Goal: Contribute content: Contribute content

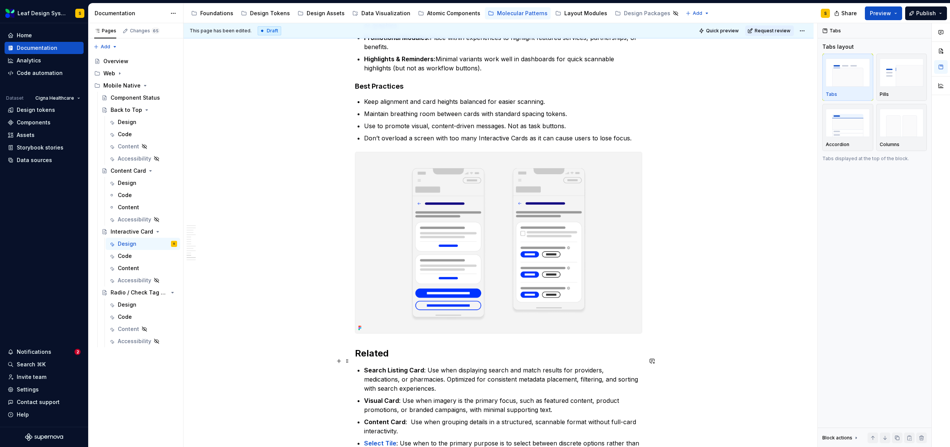
scroll to position [4006, 0]
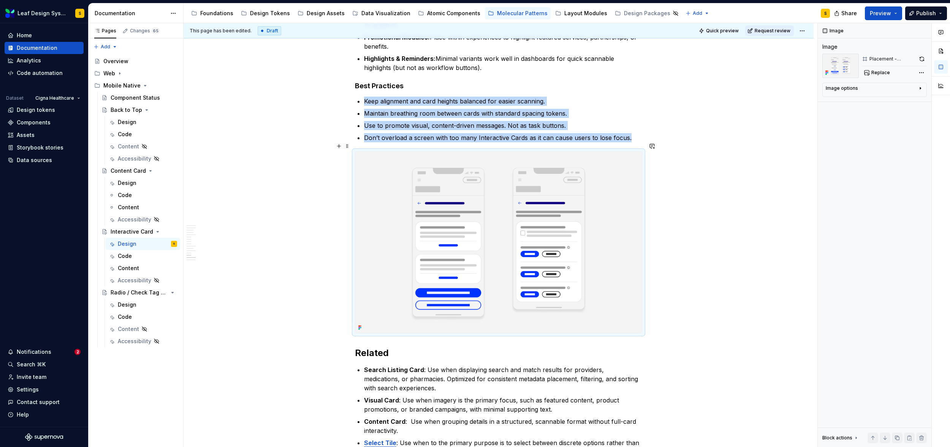
click at [505, 261] on img at bounding box center [498, 242] width 287 height 181
click at [881, 73] on span "Replace" at bounding box center [880, 73] width 19 height 6
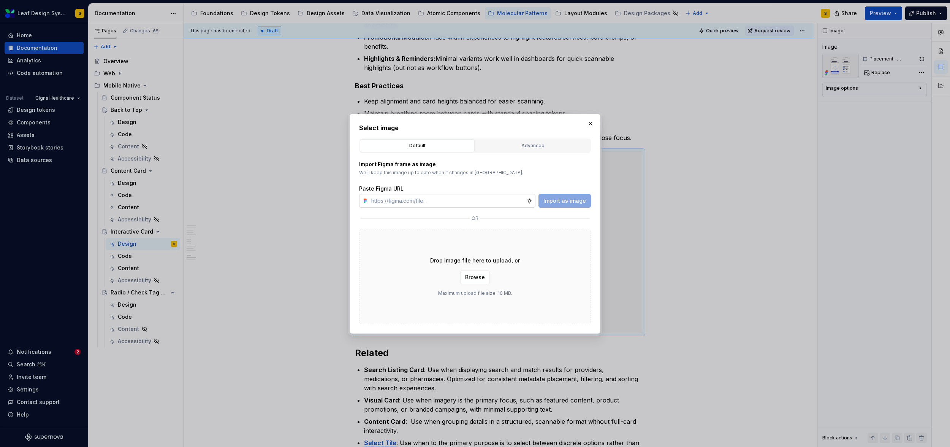
click at [487, 203] on input "text" at bounding box center [447, 201] width 158 height 14
type textarea "*"
type input "[URL][DOMAIN_NAME]"
type textarea "*"
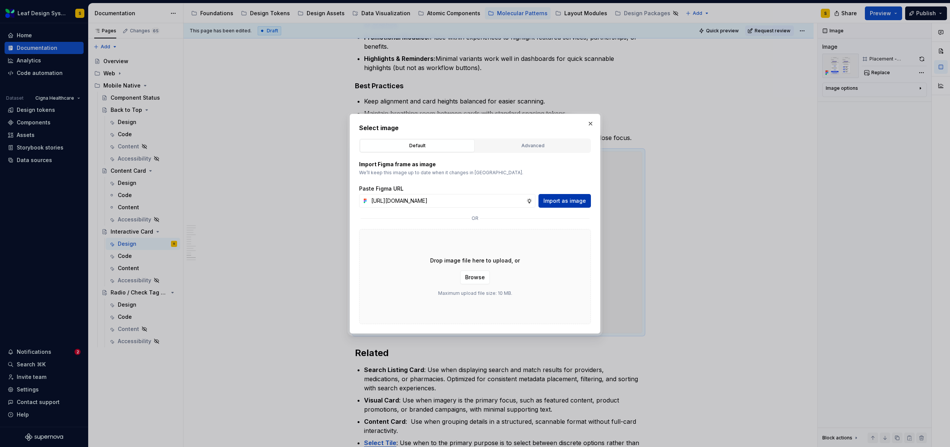
type input "[URL][DOMAIN_NAME]"
click at [559, 201] on span "Import as image" at bounding box center [564, 201] width 43 height 8
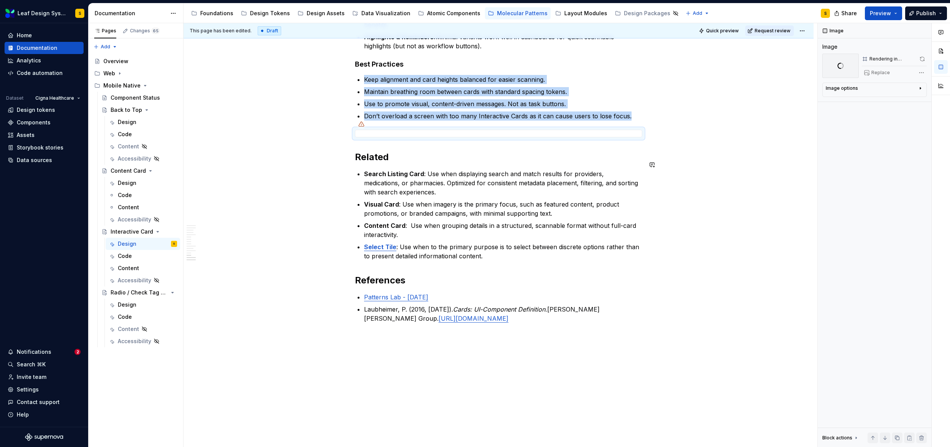
scroll to position [4020, 0]
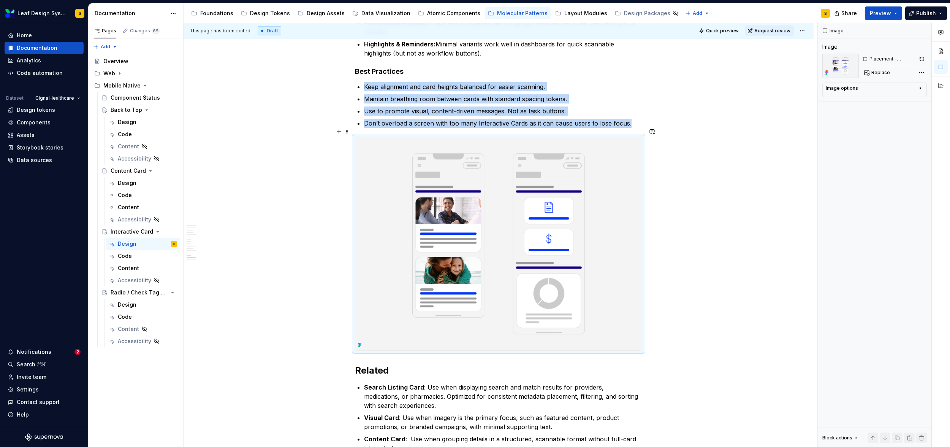
click at [602, 214] on img at bounding box center [498, 243] width 287 height 212
click at [908, 56] on button "button" at bounding box center [922, 59] width 10 height 11
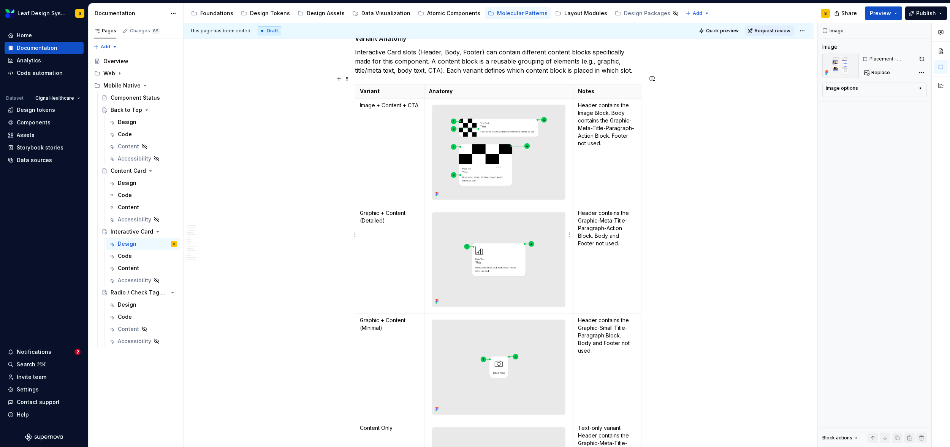
scroll to position [451, 0]
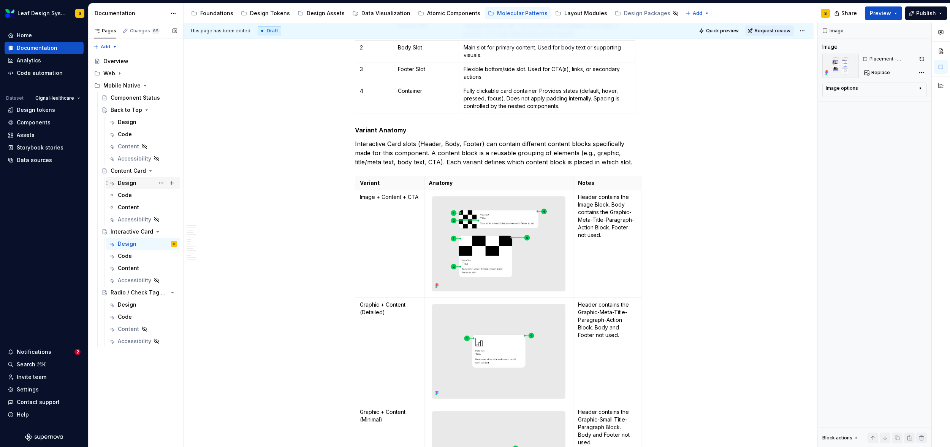
click at [130, 183] on div "Design" at bounding box center [127, 183] width 19 height 8
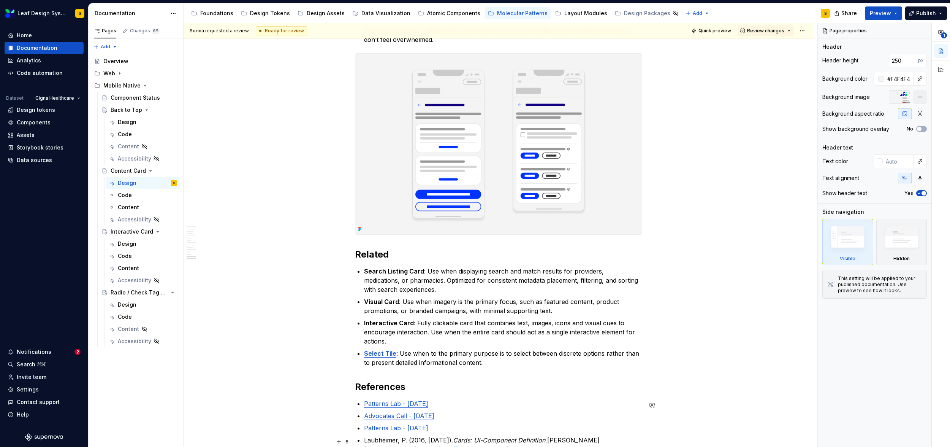
scroll to position [3451, 0]
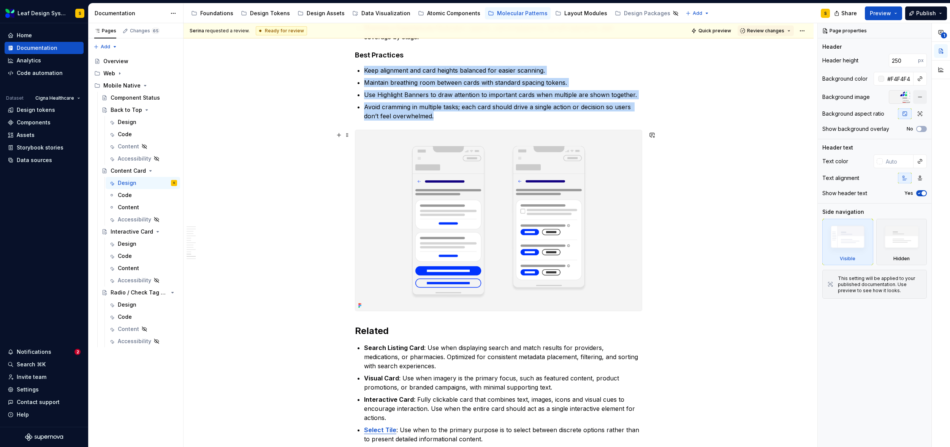
click at [559, 235] on img at bounding box center [498, 220] width 287 height 181
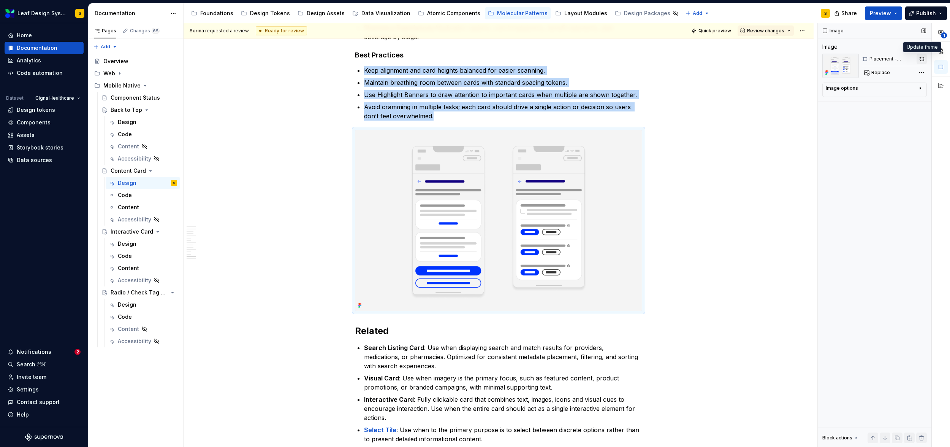
click at [908, 59] on button "button" at bounding box center [922, 59] width 10 height 11
click at [121, 73] on icon "Page tree" at bounding box center [120, 73] width 6 height 6
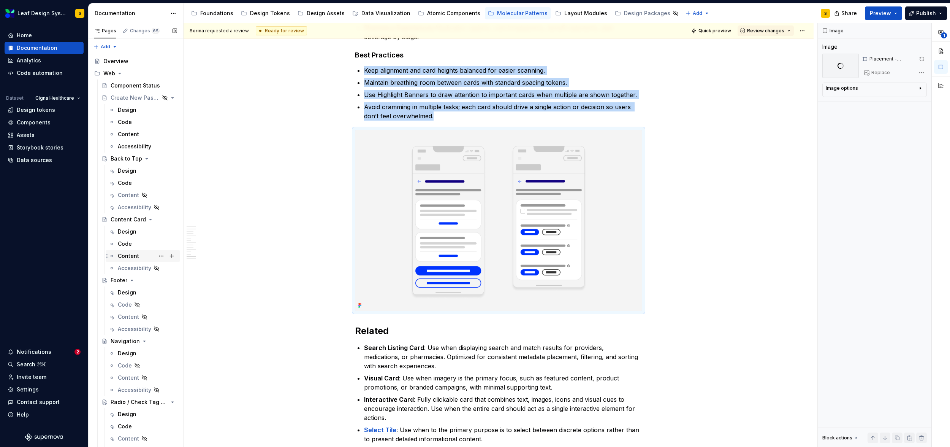
click at [133, 254] on div "Content" at bounding box center [128, 256] width 21 height 8
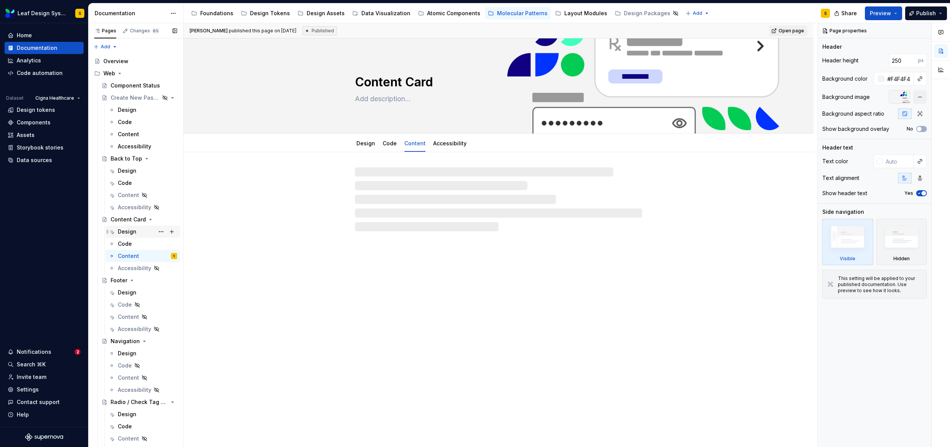
click at [135, 230] on div "Design" at bounding box center [127, 232] width 19 height 8
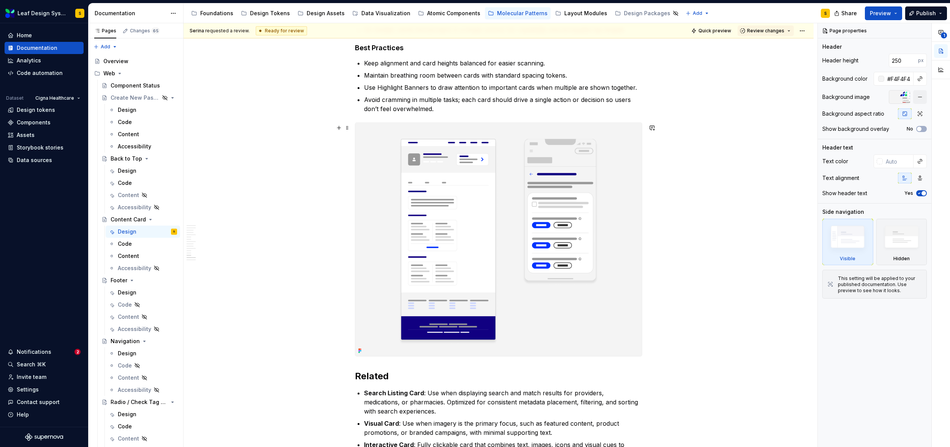
scroll to position [4392, 0]
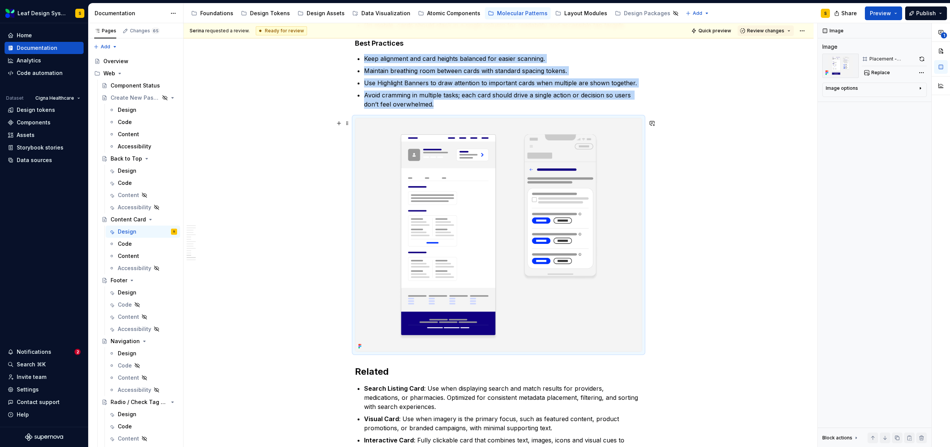
click at [516, 245] on img at bounding box center [498, 234] width 287 height 233
click at [908, 59] on button "button" at bounding box center [922, 59] width 10 height 11
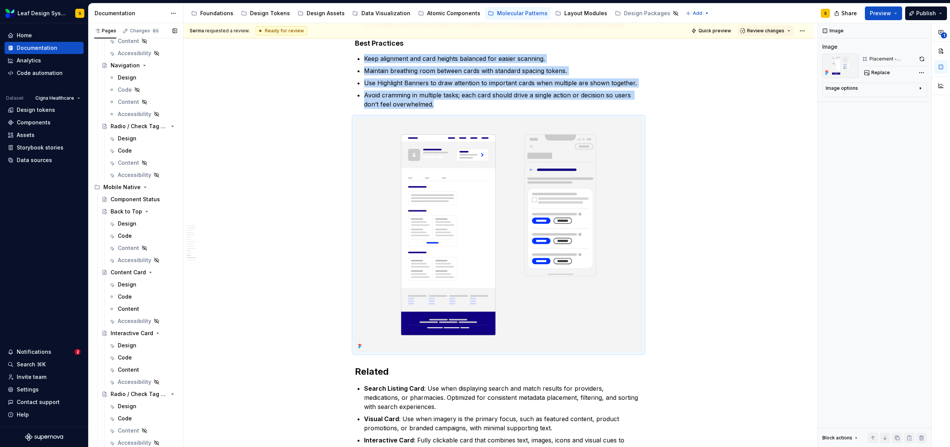
scroll to position [0, 0]
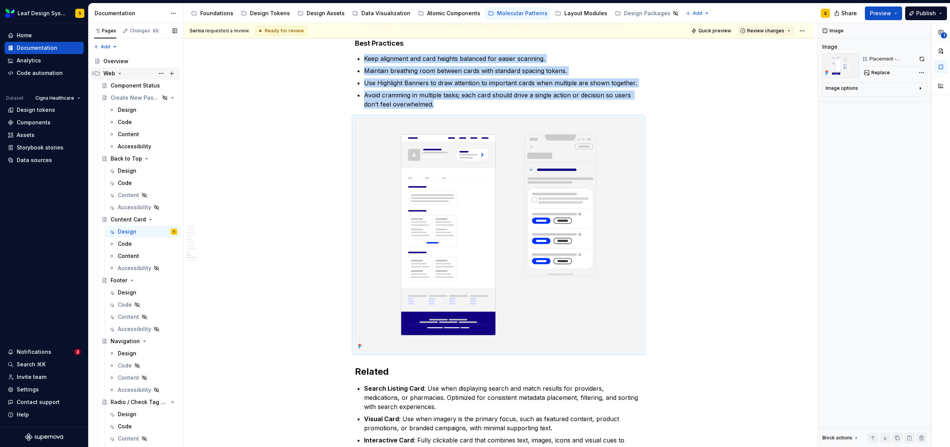
click at [121, 72] on icon "Page tree" at bounding box center [120, 73] width 6 height 6
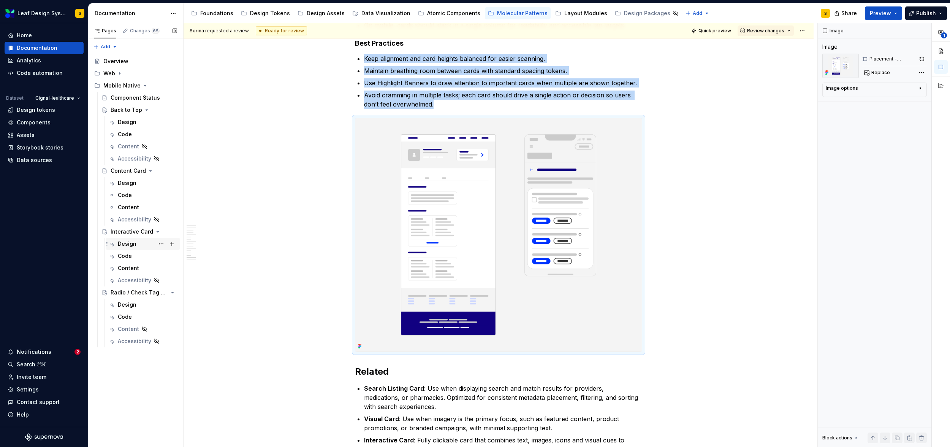
click at [136, 241] on div "Design" at bounding box center [147, 243] width 59 height 11
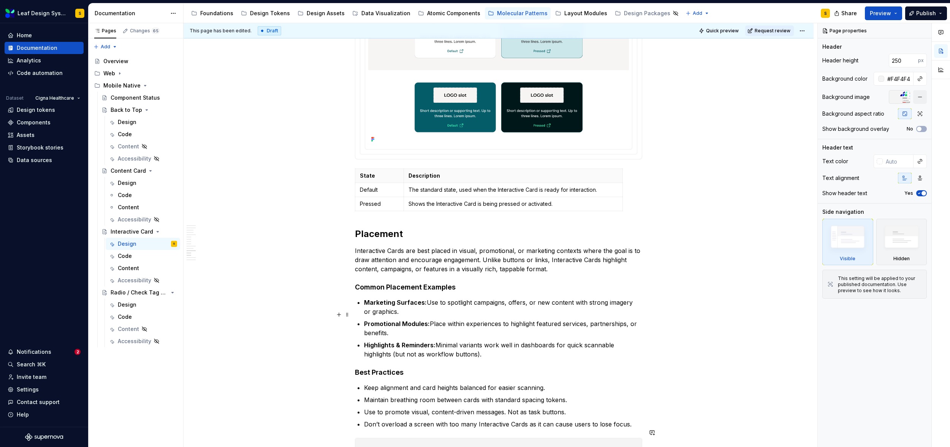
scroll to position [3386, 0]
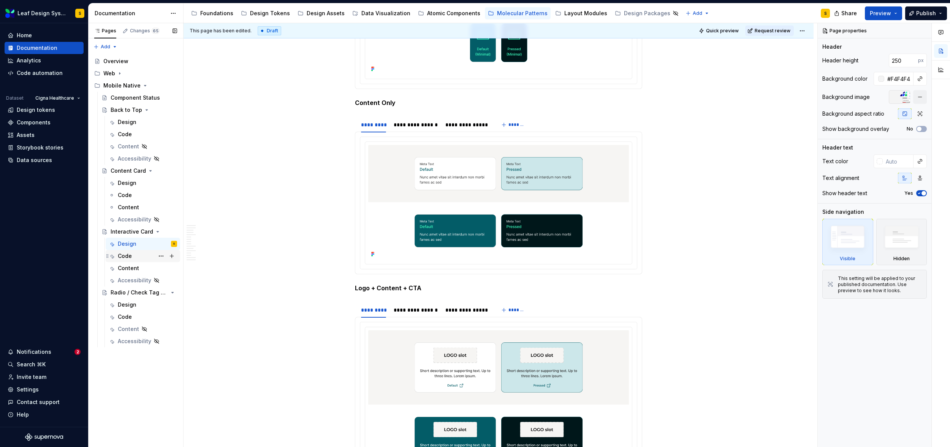
click at [146, 254] on div "Code" at bounding box center [147, 255] width 59 height 11
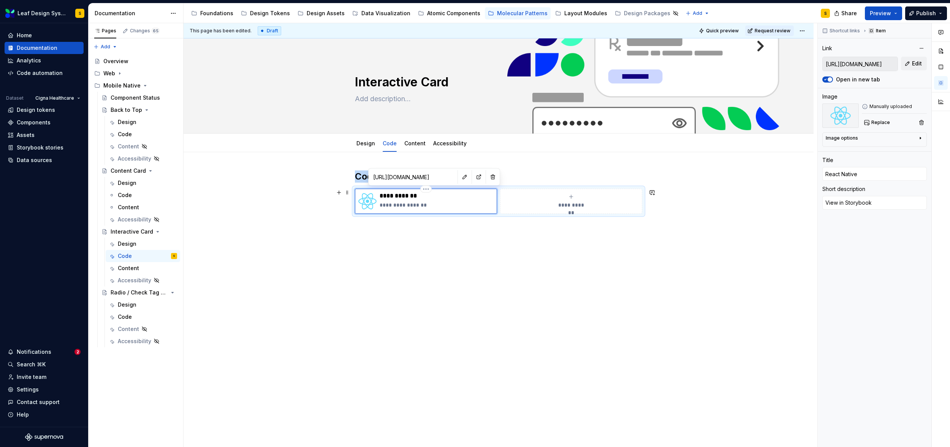
click at [411, 200] on div "**********" at bounding box center [437, 201] width 114 height 18
click at [908, 65] on button "Edit" at bounding box center [914, 64] width 26 height 14
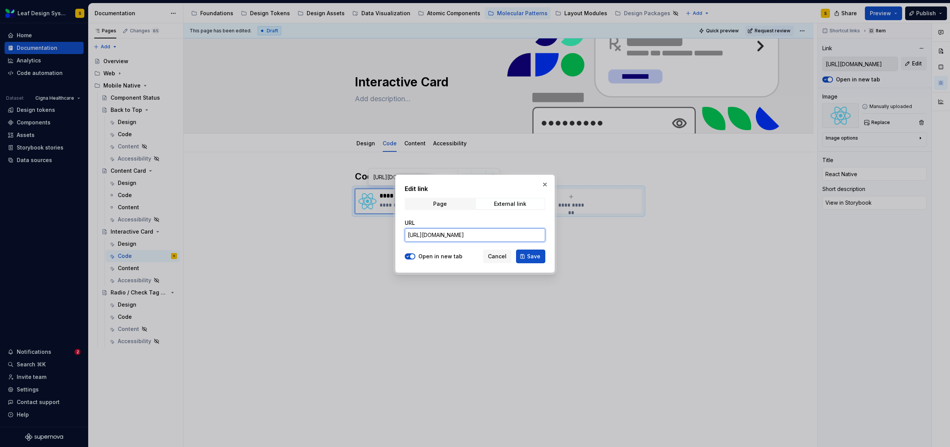
click at [501, 234] on input "[URL][DOMAIN_NAME]" at bounding box center [475, 235] width 141 height 14
drag, startPoint x: 499, startPoint y: 235, endPoint x: 553, endPoint y: 234, distance: 53.6
click at [553, 234] on div "Edit link Page External link URL [URL][DOMAIN_NAME] Open in new tab Cancel Save" at bounding box center [475, 223] width 160 height 98
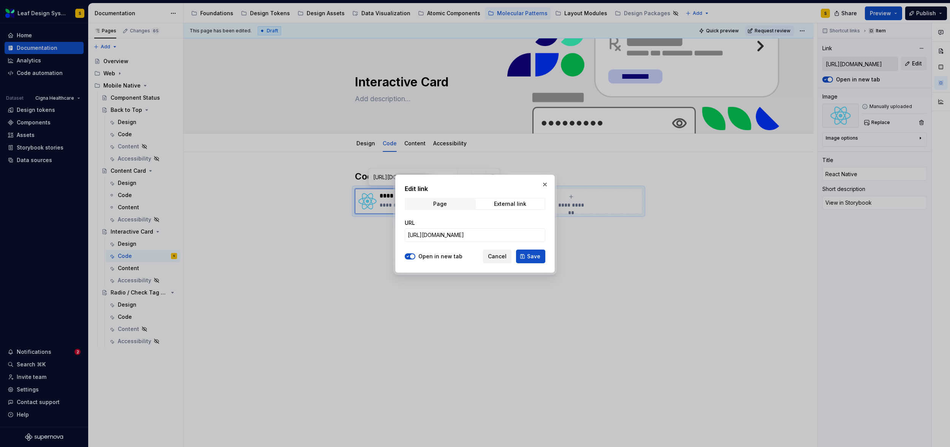
click at [498, 258] on span "Cancel" at bounding box center [497, 256] width 19 height 8
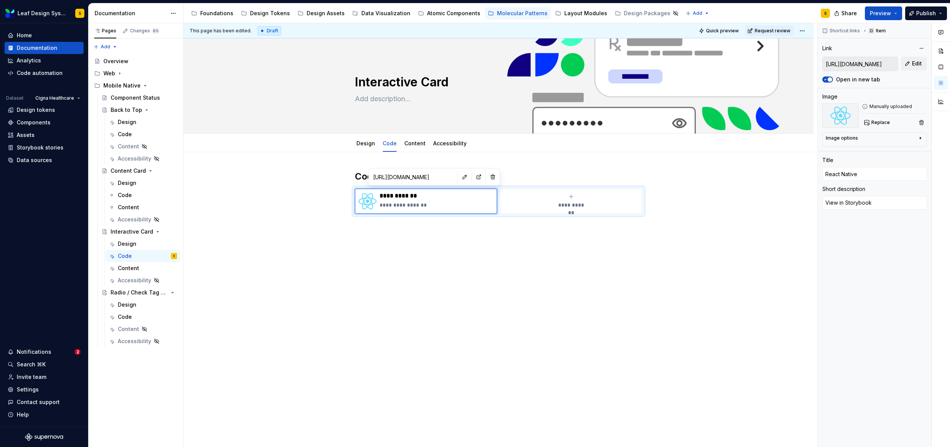
click at [406, 325] on div "**********" at bounding box center [499, 263] width 630 height 223
click at [130, 240] on div "Design" at bounding box center [127, 244] width 19 height 8
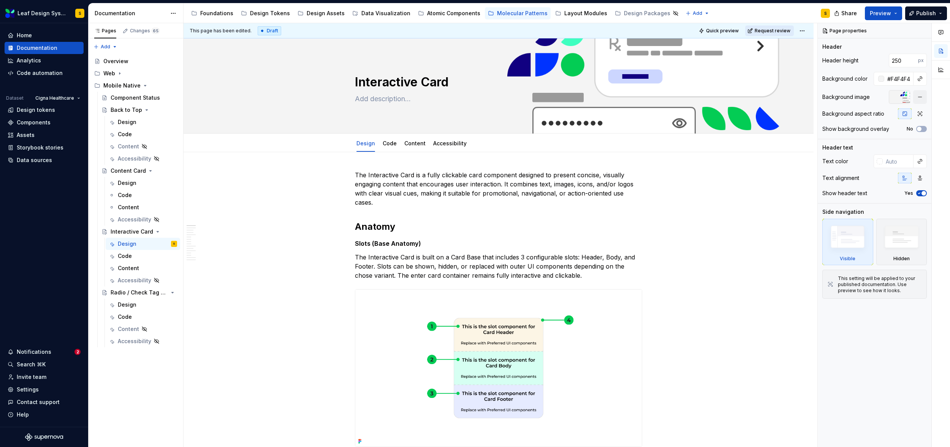
click at [772, 31] on span "Request review" at bounding box center [773, 31] width 36 height 6
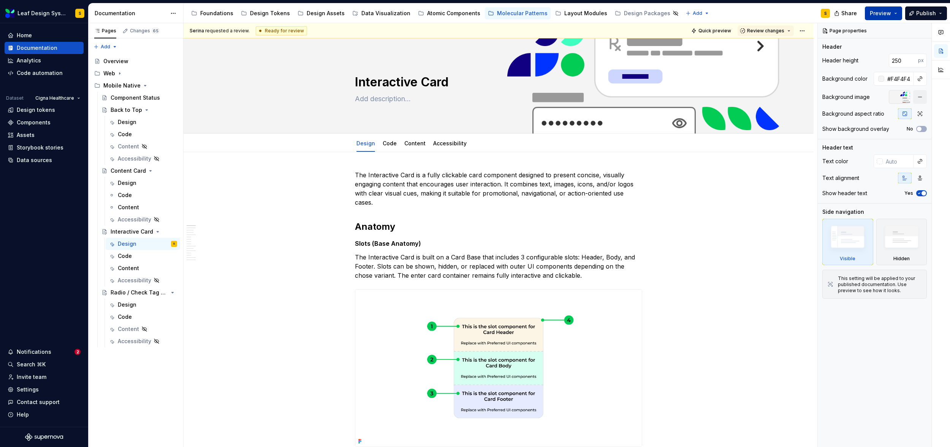
click at [899, 13] on button "Preview" at bounding box center [883, 13] width 37 height 14
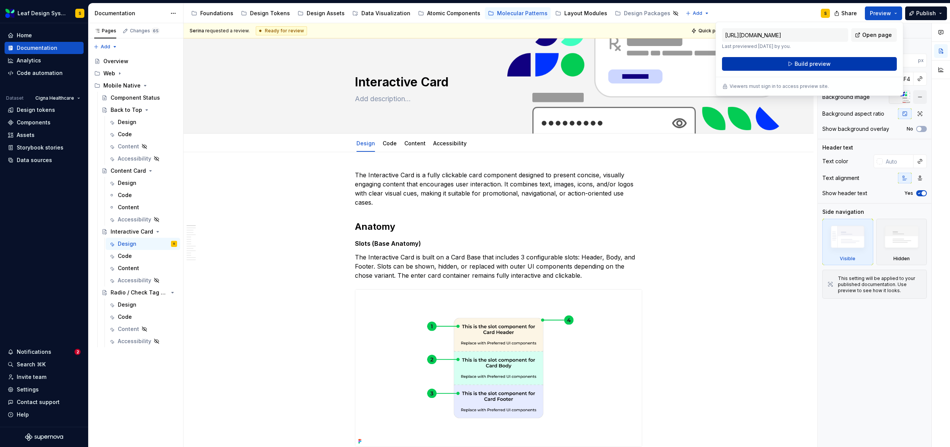
click at [837, 62] on button "Build preview" at bounding box center [809, 64] width 175 height 14
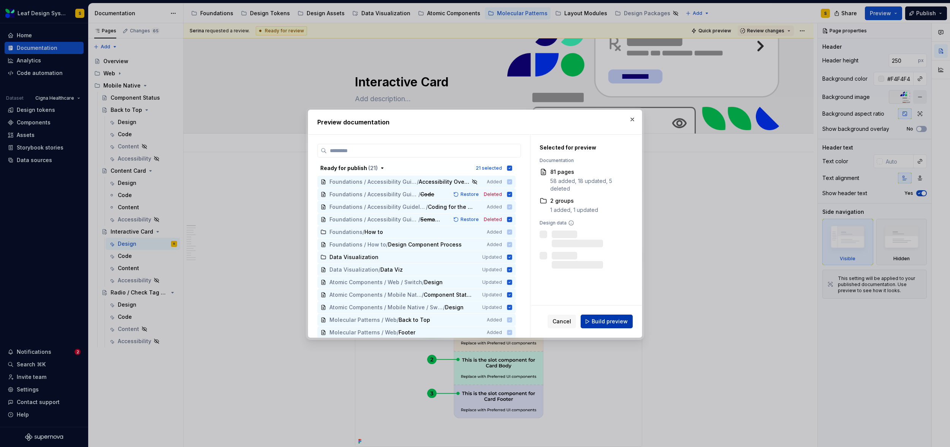
click at [619, 326] on button "Build preview" at bounding box center [607, 321] width 52 height 14
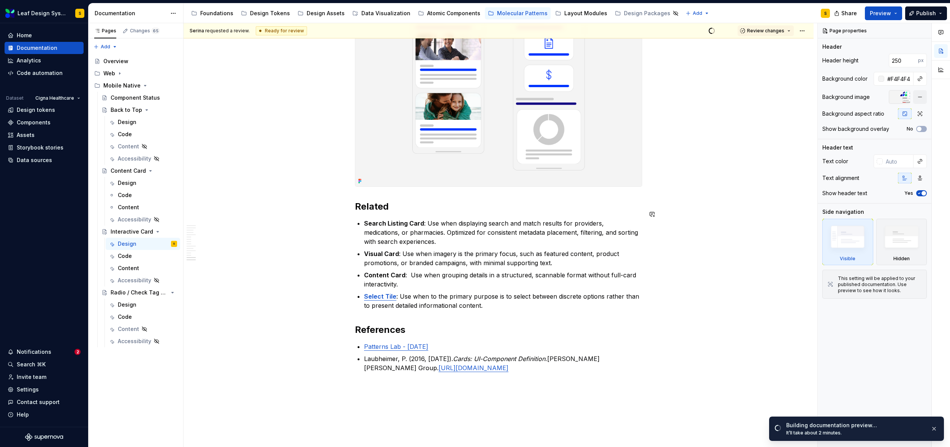
scroll to position [4177, 0]
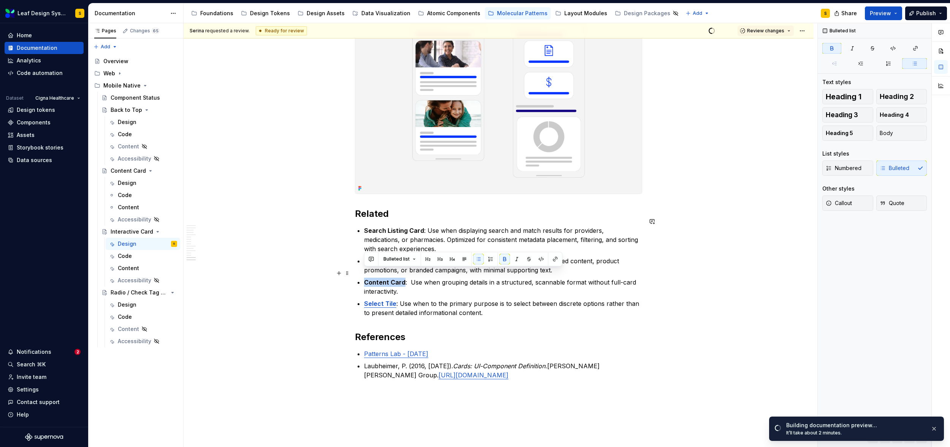
drag, startPoint x: 403, startPoint y: 273, endPoint x: 363, endPoint y: 274, distance: 40.3
click at [555, 259] on button "button" at bounding box center [555, 258] width 11 height 11
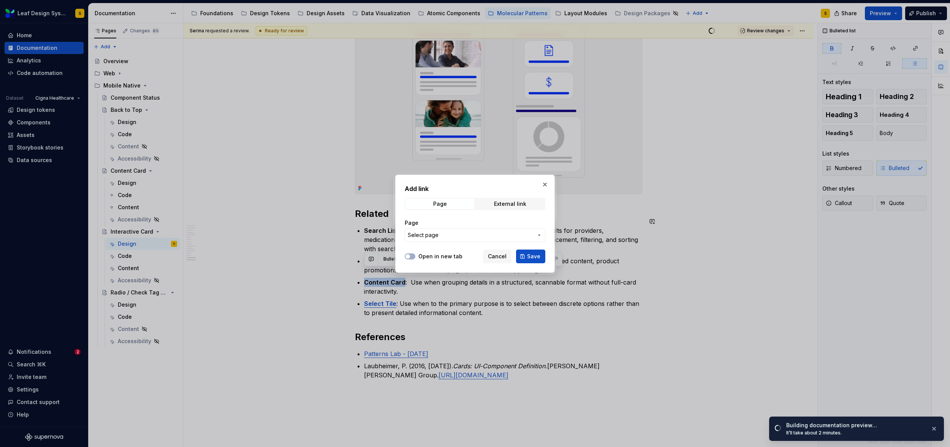
click at [463, 234] on span "Select page" at bounding box center [470, 235] width 125 height 8
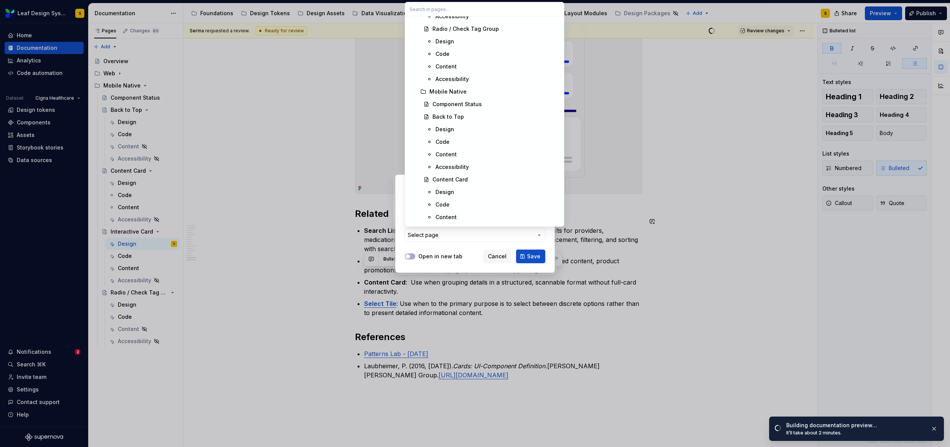
scroll to position [6179, 0]
click at [448, 189] on div "Design" at bounding box center [445, 191] width 19 height 8
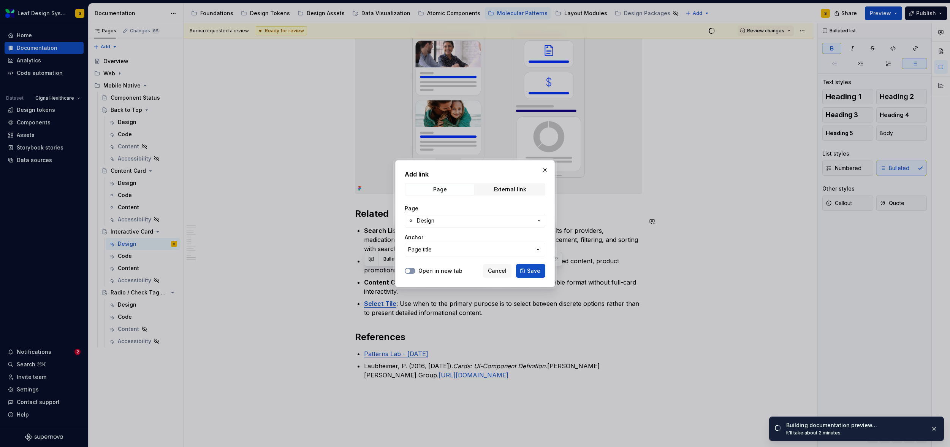
click at [412, 271] on button "Open in new tab" at bounding box center [410, 271] width 11 height 6
click at [536, 273] on span "Save" at bounding box center [533, 271] width 13 height 8
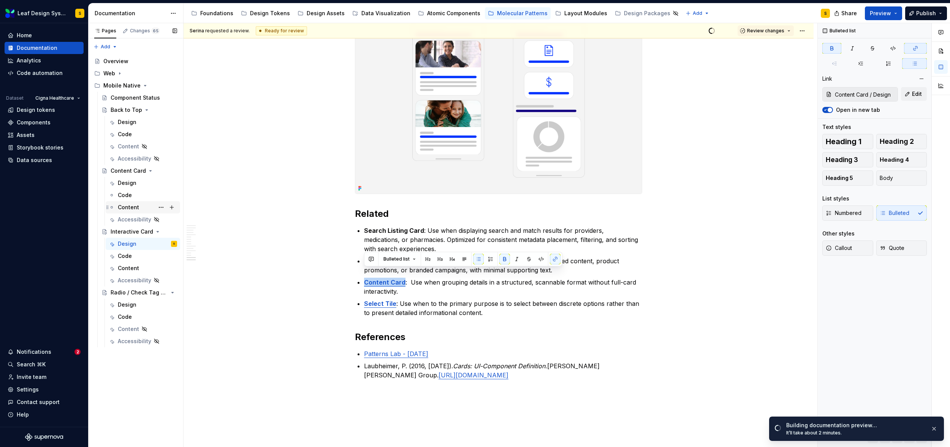
click at [124, 206] on div "Content" at bounding box center [128, 207] width 21 height 8
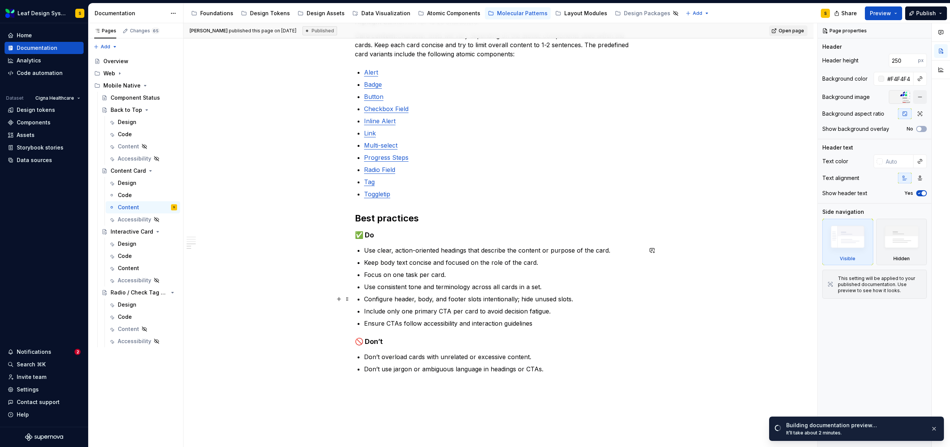
scroll to position [447, 0]
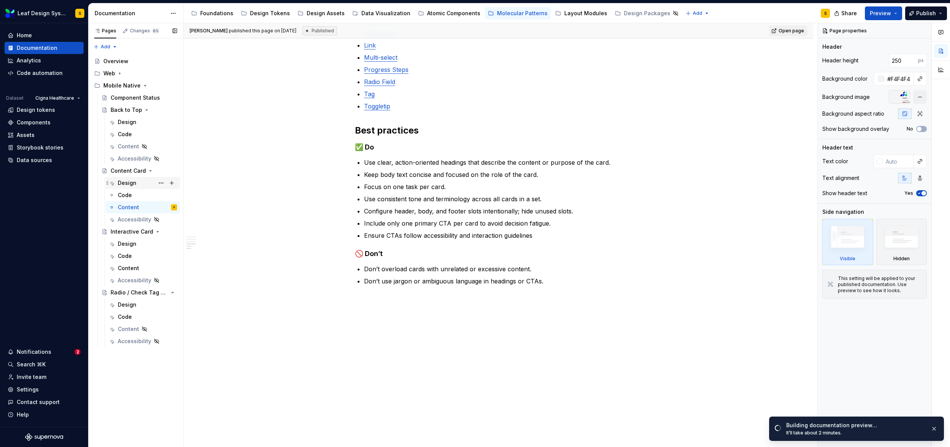
click at [136, 180] on div "Design" at bounding box center [147, 182] width 59 height 11
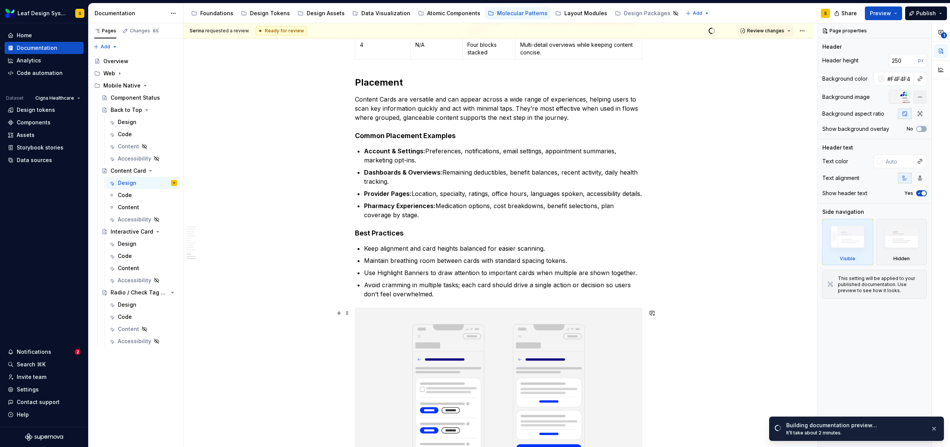
scroll to position [3630, 0]
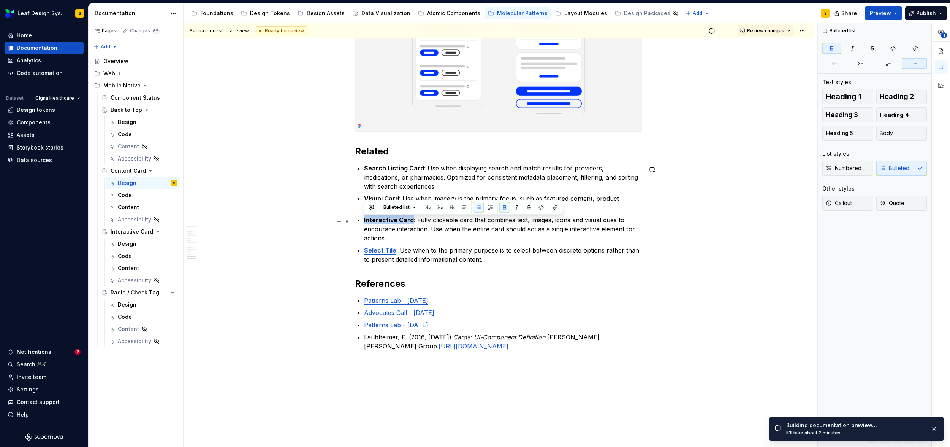
drag, startPoint x: 411, startPoint y: 221, endPoint x: 432, endPoint y: 215, distance: 21.2
click at [554, 208] on button "button" at bounding box center [555, 207] width 11 height 11
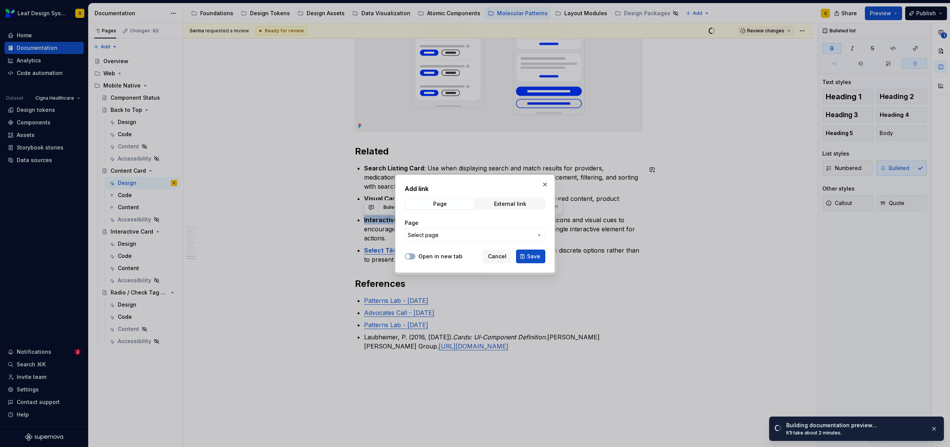
click at [468, 234] on span "Select page" at bounding box center [470, 235] width 125 height 8
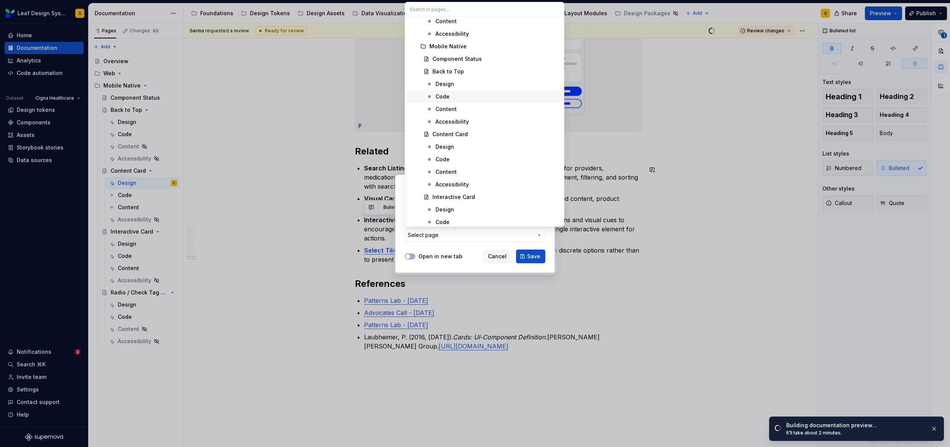
scroll to position [6226, 0]
click at [453, 206] on div "Design" at bounding box center [445, 207] width 19 height 8
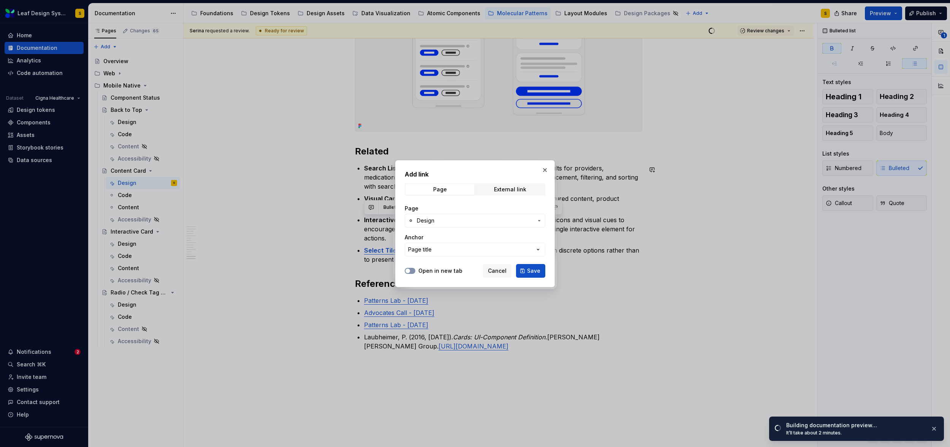
click at [414, 270] on button "Open in new tab" at bounding box center [410, 271] width 11 height 6
click at [532, 272] on span "Save" at bounding box center [533, 271] width 13 height 8
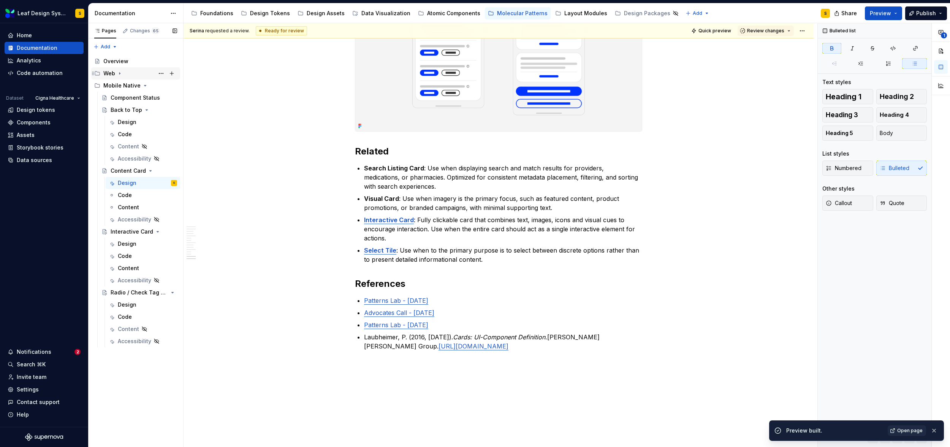
click at [120, 74] on icon "Page tree" at bounding box center [120, 73] width 6 height 6
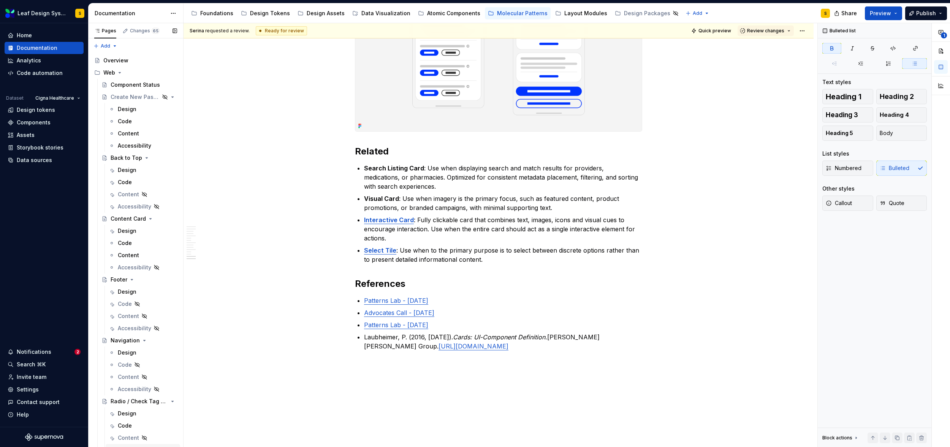
scroll to position [0, 0]
click at [156, 220] on button "Page tree" at bounding box center [161, 219] width 11 height 11
click at [178, 244] on div "Duplicate page" at bounding box center [203, 245] width 74 height 8
click at [150, 280] on icon "Page tree" at bounding box center [150, 280] width 1 height 2
click at [122, 280] on div "Content Card" at bounding box center [128, 280] width 35 height 8
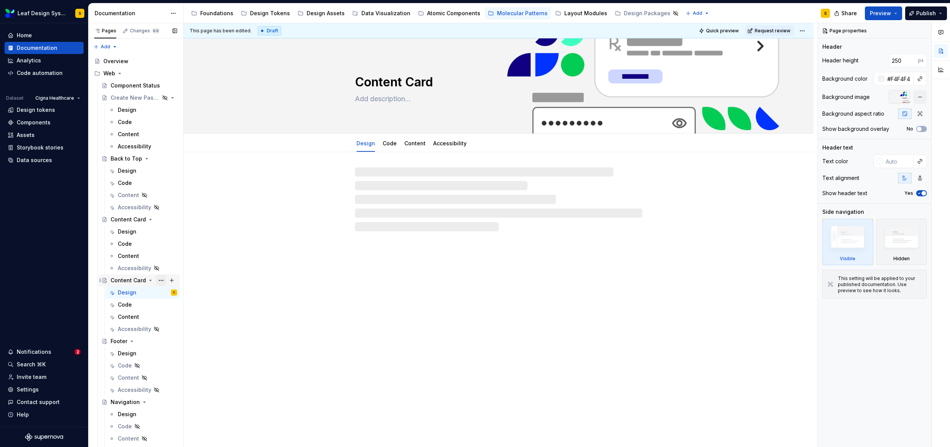
click at [156, 280] on button "Page tree" at bounding box center [161, 280] width 11 height 11
click at [176, 295] on div "Rename page" at bounding box center [203, 294] width 74 height 8
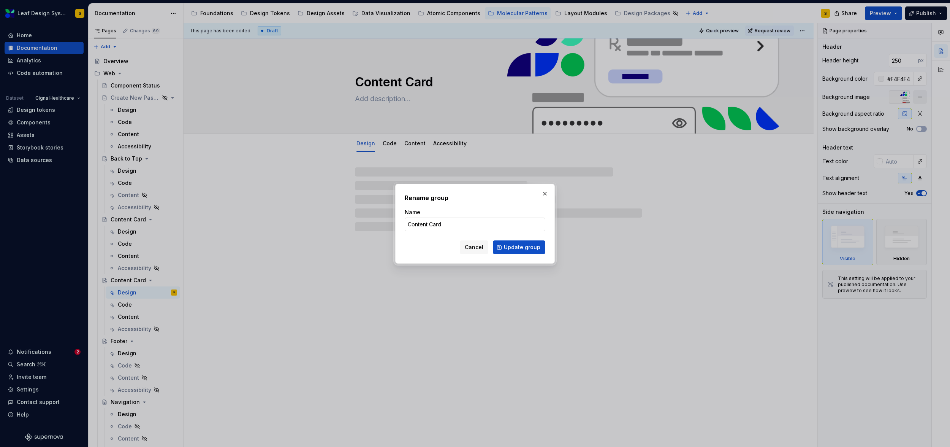
click at [413, 227] on input "Content Card" at bounding box center [475, 224] width 141 height 14
click at [413, 225] on input "Content Card" at bounding box center [475, 224] width 141 height 14
type textarea "*"
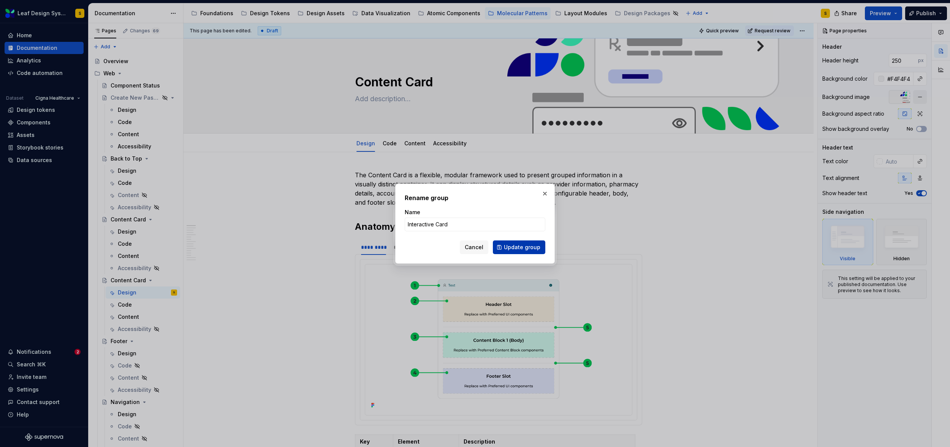
type input "Interactive Card"
click at [533, 246] on span "Update group" at bounding box center [522, 247] width 36 height 8
type textarea "*"
type textarea "Interactive Card"
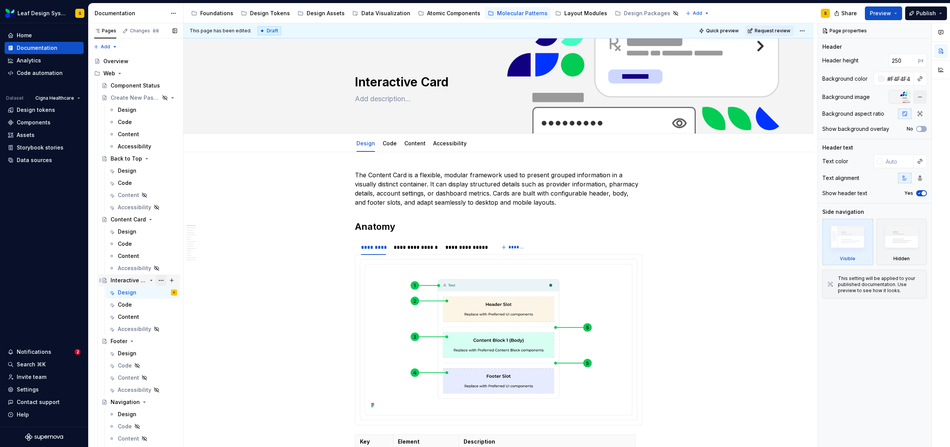
click at [157, 280] on button "Page tree" at bounding box center [161, 280] width 11 height 11
click at [176, 321] on div "Hide page" at bounding box center [203, 321] width 74 height 8
click at [157, 316] on button "Page tree" at bounding box center [161, 316] width 11 height 11
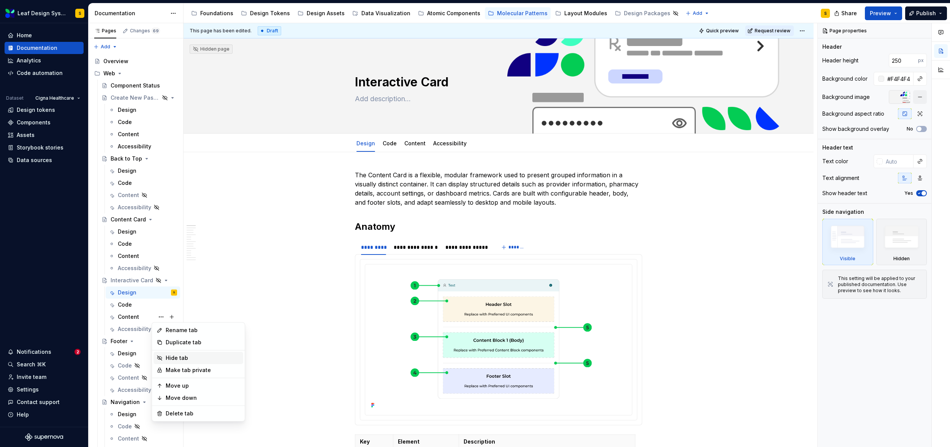
click at [181, 357] on div "Hide tab" at bounding box center [203, 358] width 74 height 8
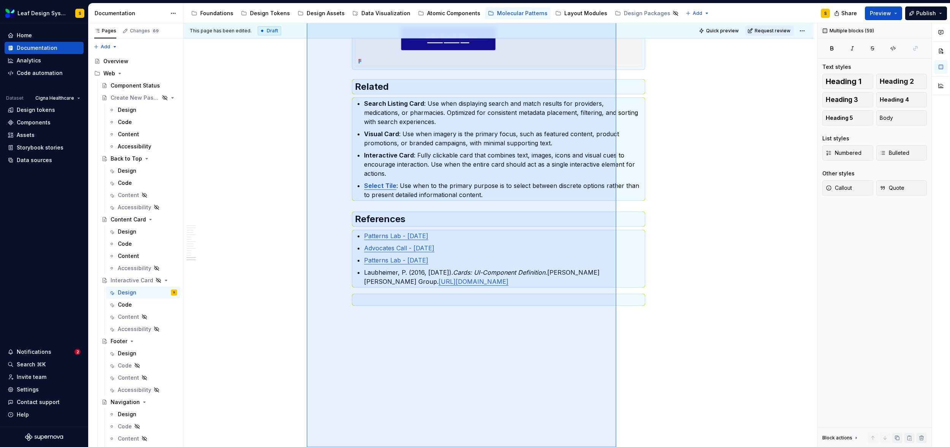
scroll to position [4701, 0]
drag, startPoint x: 307, startPoint y: 174, endPoint x: 616, endPoint y: 488, distance: 440.7
click at [616, 446] on html "Leaf Design System S Home Documentation Analytics Code automation Dataset Cigna…" at bounding box center [475, 223] width 950 height 447
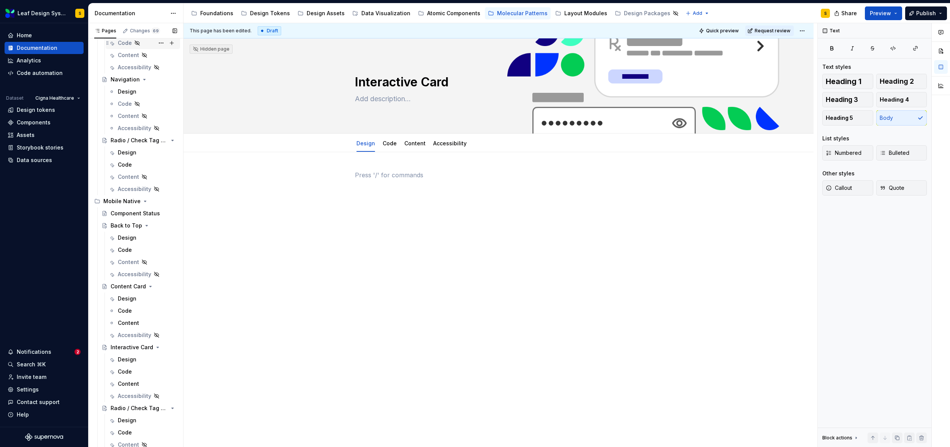
scroll to position [335, 0]
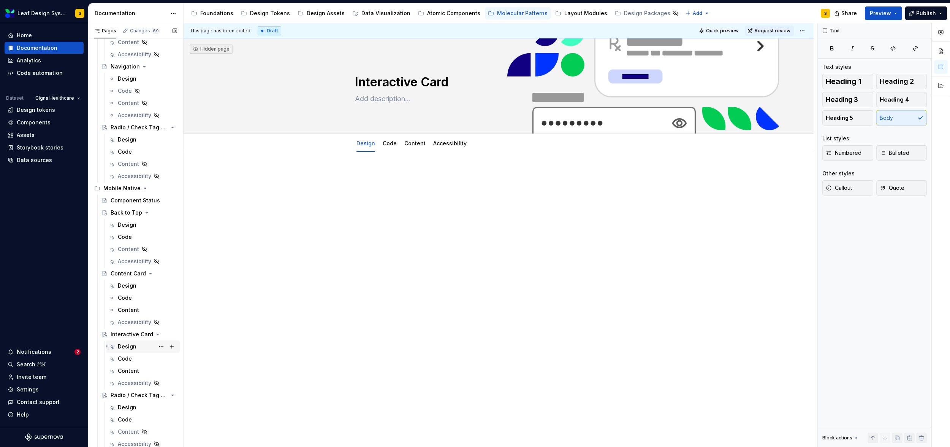
click at [132, 344] on div "Design" at bounding box center [127, 346] width 19 height 8
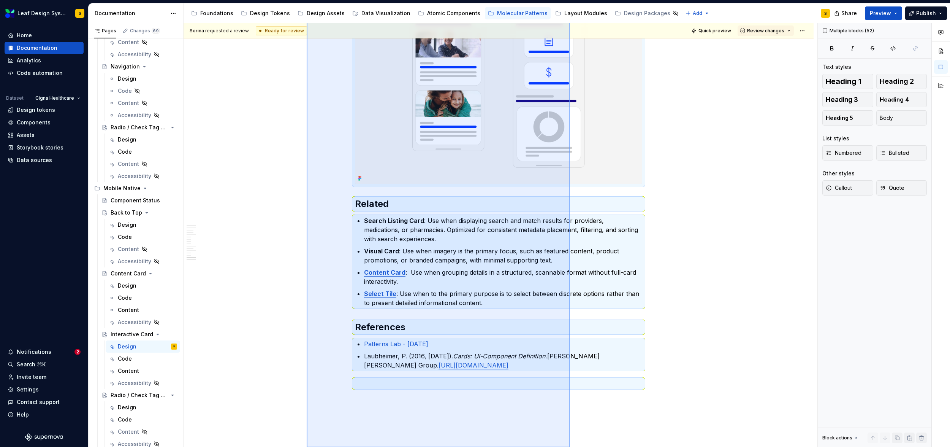
scroll to position [4284, 0]
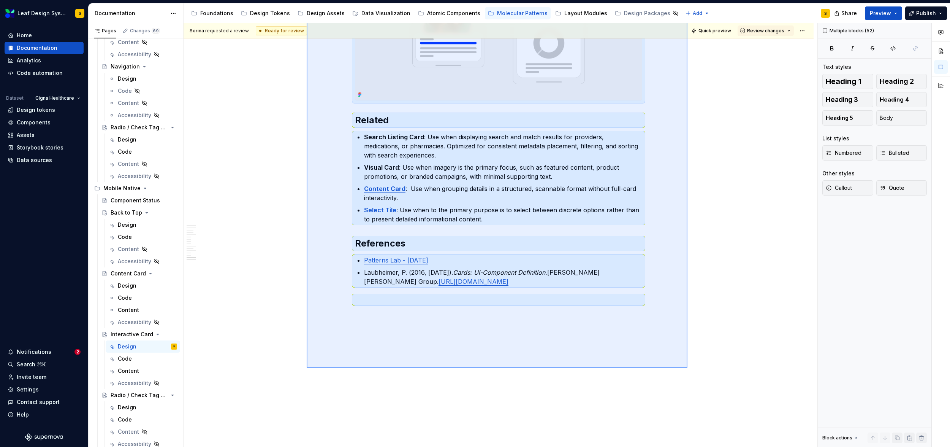
drag, startPoint x: 306, startPoint y: 174, endPoint x: 688, endPoint y: 368, distance: 427.6
click at [688, 368] on div "Serina requested a review. Ready for review Quick preview Review changes Intera…" at bounding box center [501, 235] width 634 height 424
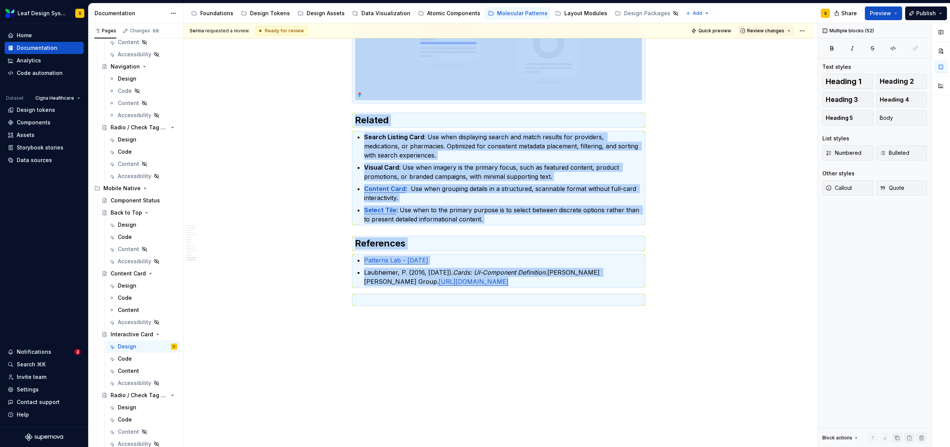
copy div "The Interactive Card is a fully clickable card component designed to present co…"
click at [348, 308] on span at bounding box center [347, 313] width 6 height 11
drag, startPoint x: 368, startPoint y: 366, endPoint x: 286, endPoint y: 339, distance: 86.2
click at [286, 339] on body "Leaf Design System S Home Documentation Analytics Code automation Dataset Cigna…" at bounding box center [475, 223] width 950 height 447
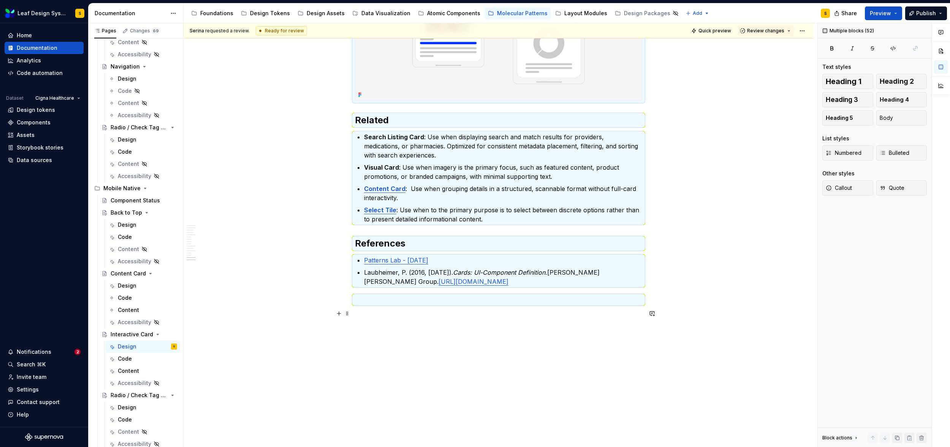
scroll to position [4261, 0]
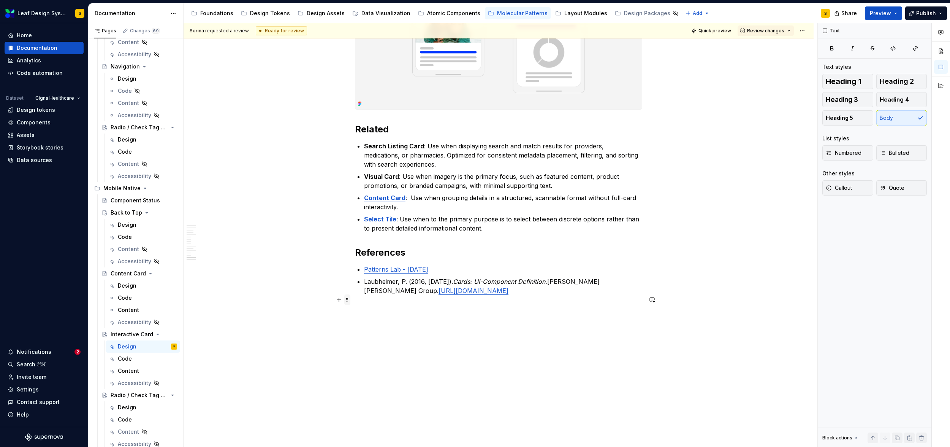
click at [347, 299] on span at bounding box center [347, 299] width 6 height 11
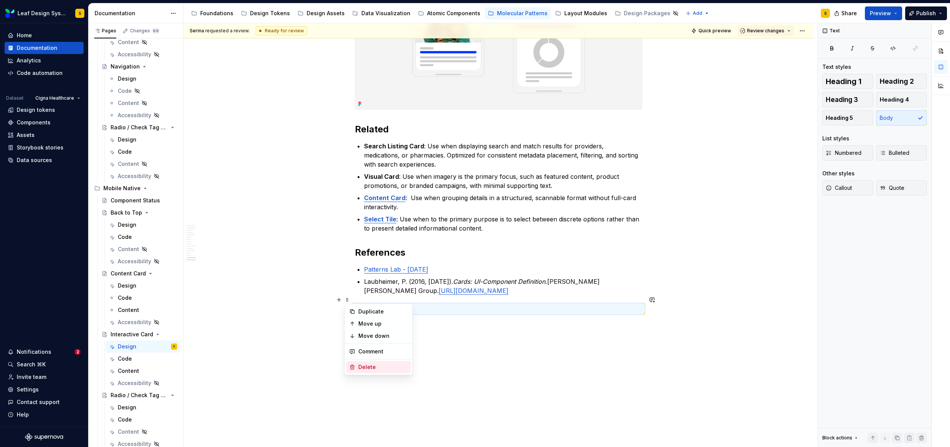
click at [362, 367] on div "Delete" at bounding box center [382, 367] width 49 height 8
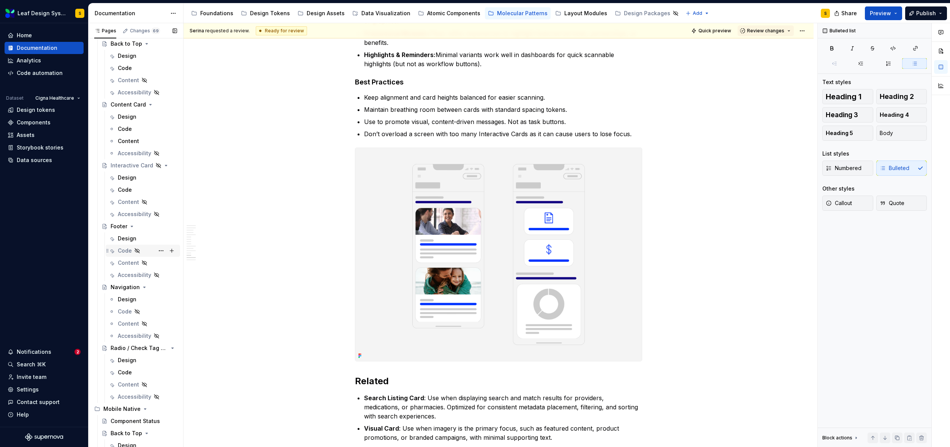
scroll to position [109, 0]
click at [132, 181] on div "Design" at bounding box center [127, 183] width 19 height 8
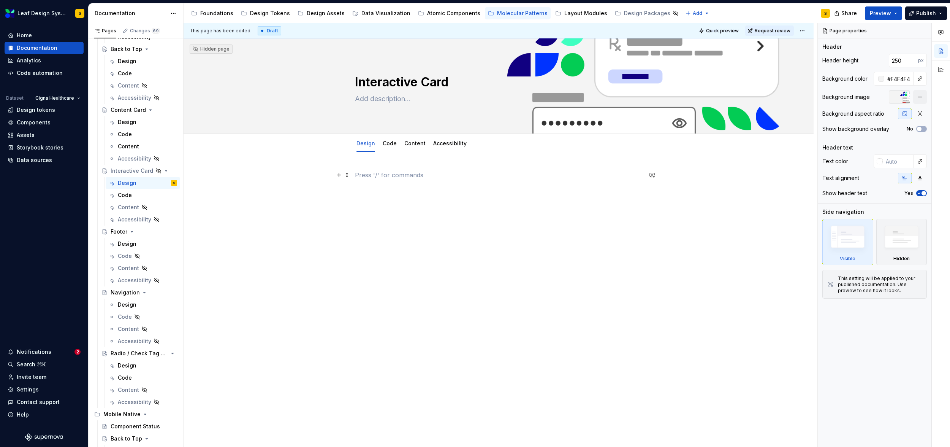
click at [360, 179] on p at bounding box center [498, 174] width 287 height 9
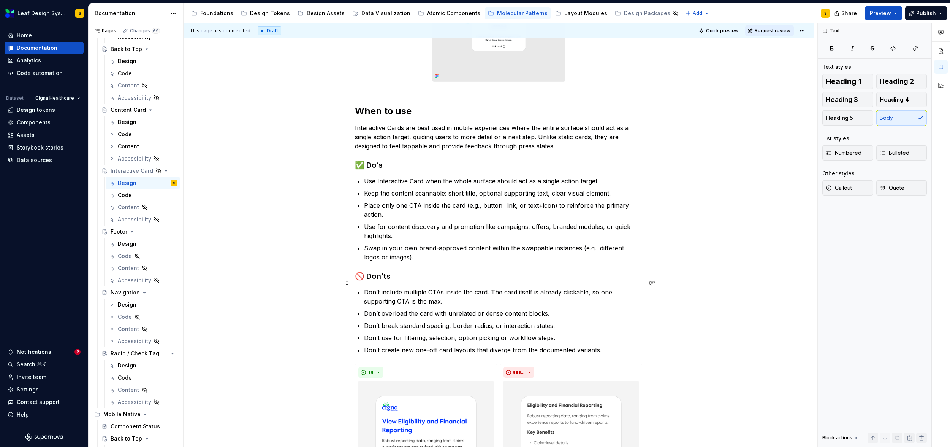
scroll to position [1519, 0]
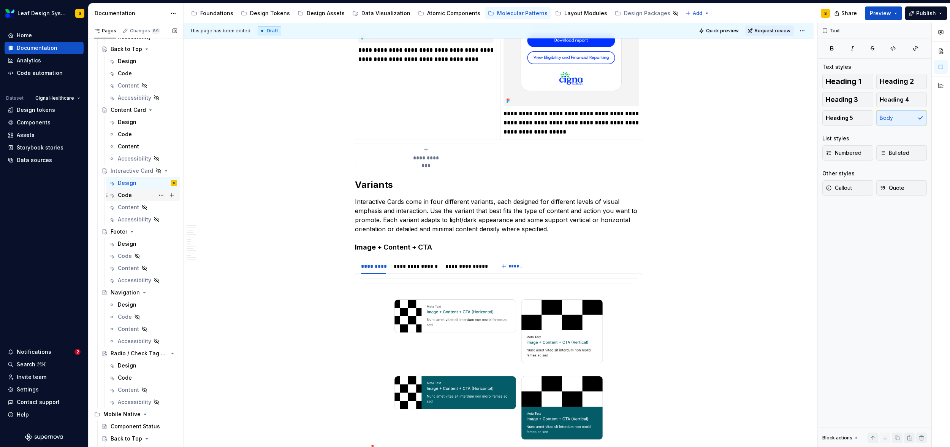
click at [138, 194] on div "Code" at bounding box center [147, 195] width 59 height 11
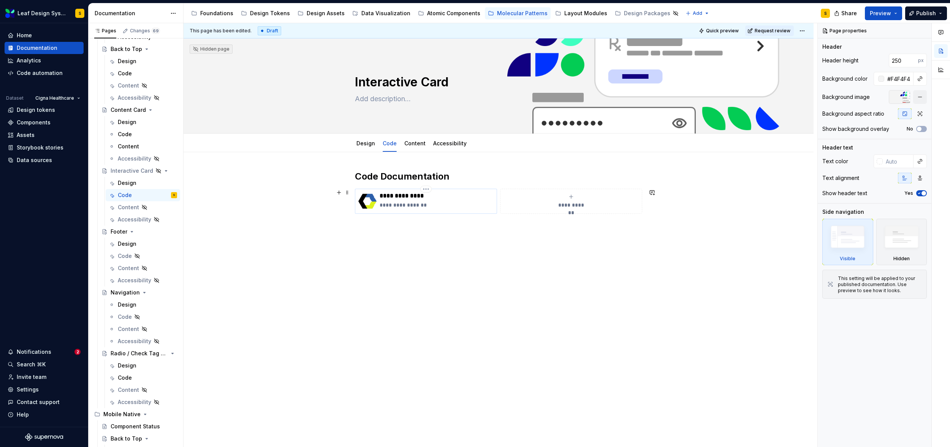
click at [450, 203] on p "**********" at bounding box center [437, 205] width 114 height 8
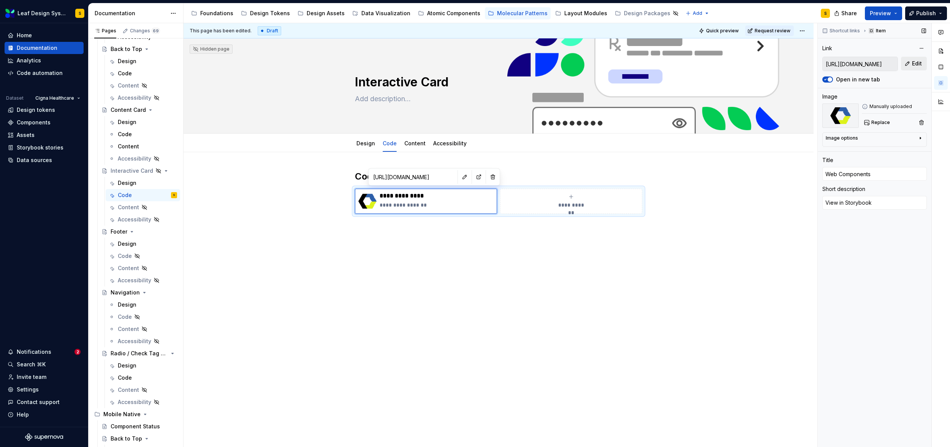
click at [908, 65] on span "Edit" at bounding box center [917, 64] width 10 height 8
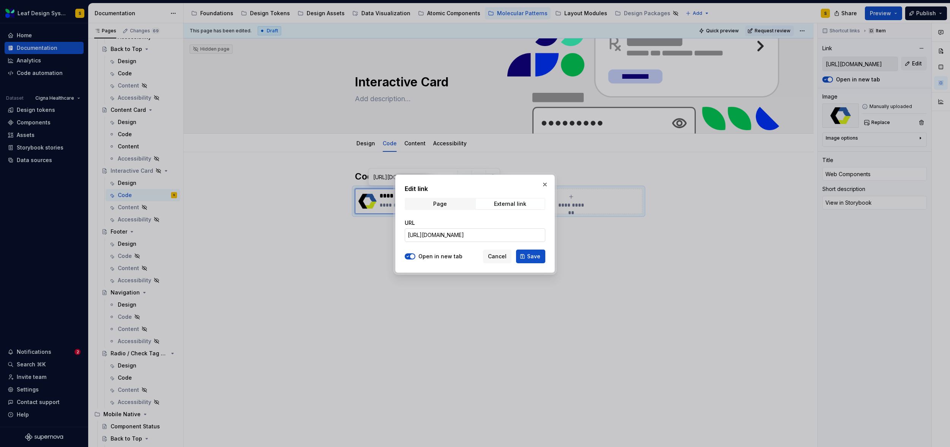
click at [490, 236] on input "[URL][DOMAIN_NAME]" at bounding box center [475, 235] width 141 height 14
drag, startPoint x: 407, startPoint y: 235, endPoint x: 575, endPoint y: 234, distance: 168.4
click at [575, 234] on div "Edit link Page External link URL [URL][DOMAIN_NAME] Open in new tab Cancel Save" at bounding box center [475, 223] width 950 height 447
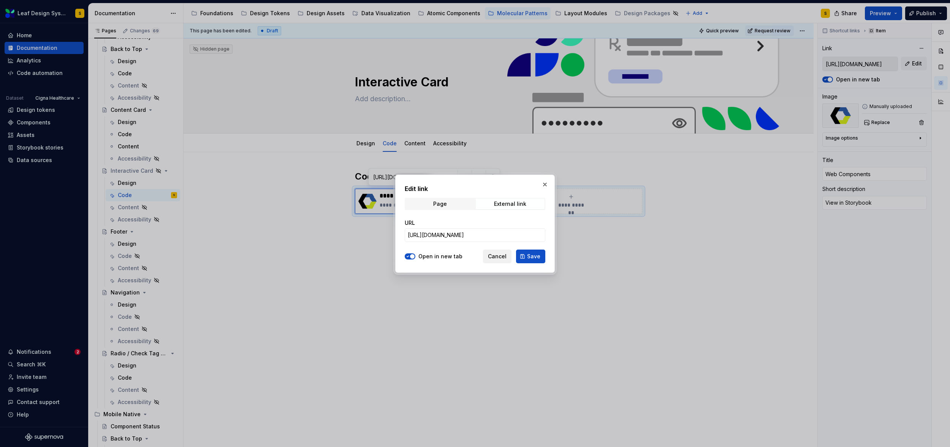
click at [499, 255] on span "Cancel" at bounding box center [497, 256] width 19 height 8
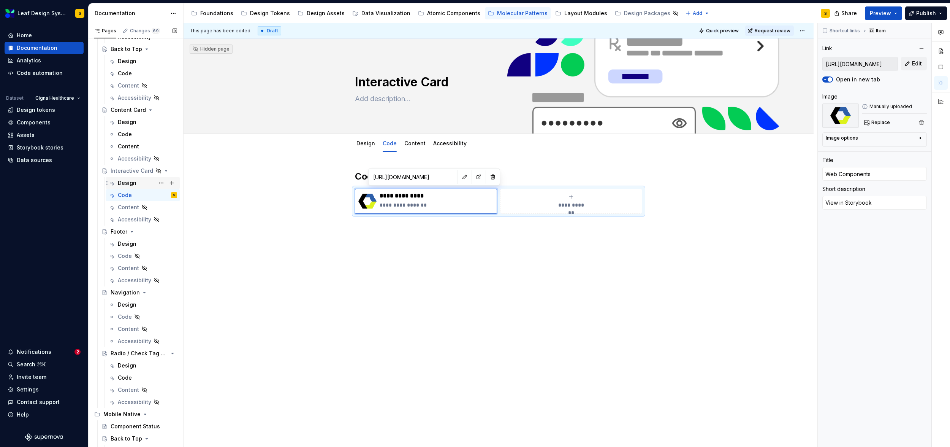
click at [125, 183] on div "Design" at bounding box center [127, 183] width 19 height 8
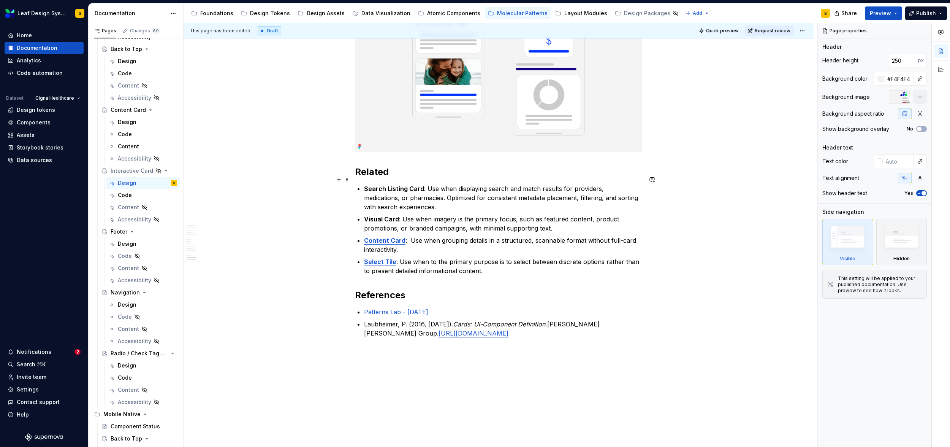
scroll to position [4208, 0]
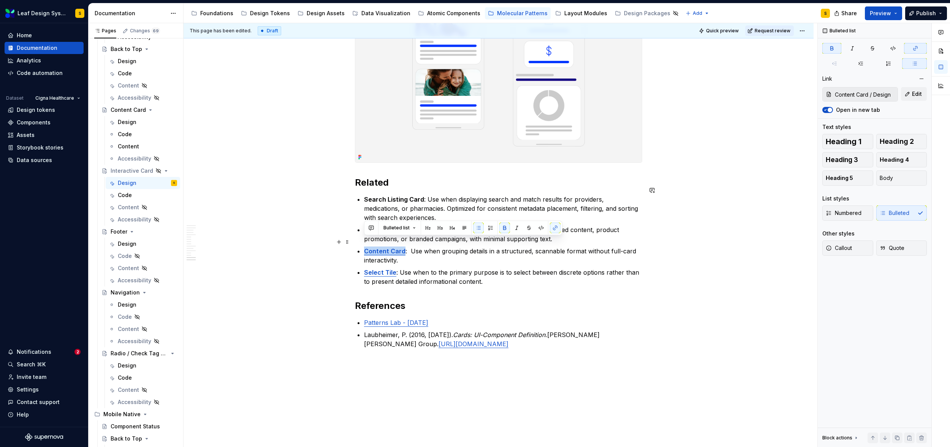
drag, startPoint x: 403, startPoint y: 242, endPoint x: 364, endPoint y: 244, distance: 39.6
click at [364, 246] on p "Content Card : Use when grouping details in a structured, scannable format with…" at bounding box center [503, 255] width 278 height 18
click at [553, 227] on button "button" at bounding box center [555, 227] width 11 height 11
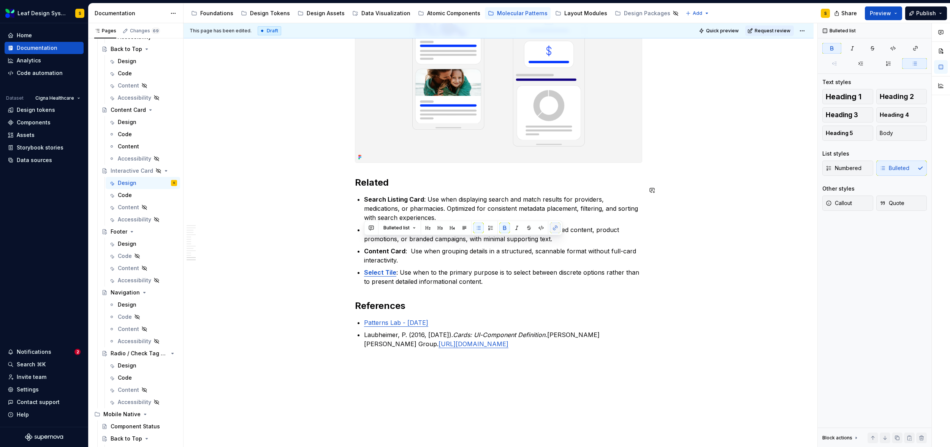
click at [553, 227] on button "button" at bounding box center [555, 227] width 11 height 11
click at [553, 229] on button "button" at bounding box center [555, 227] width 11 height 11
click at [518, 253] on p "Content Card : Use when grouping details in a structured, scannable format with…" at bounding box center [503, 255] width 278 height 18
drag, startPoint x: 403, startPoint y: 242, endPoint x: 360, endPoint y: 246, distance: 43.9
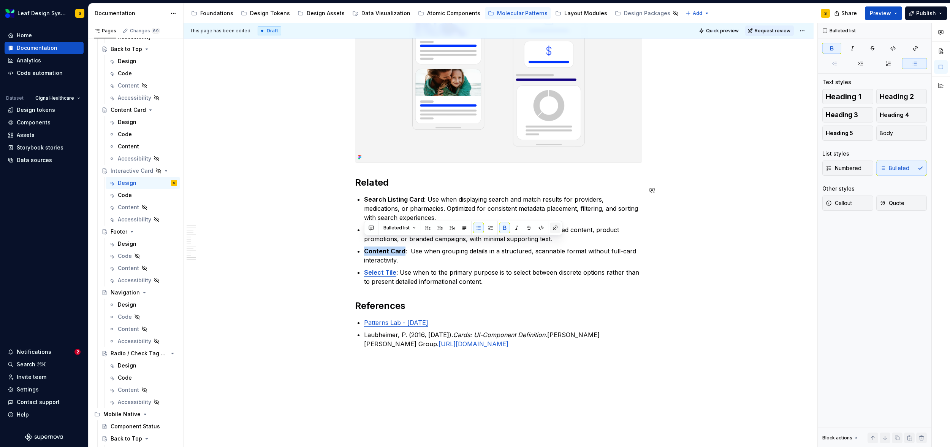
click at [555, 228] on button "button" at bounding box center [555, 227] width 11 height 11
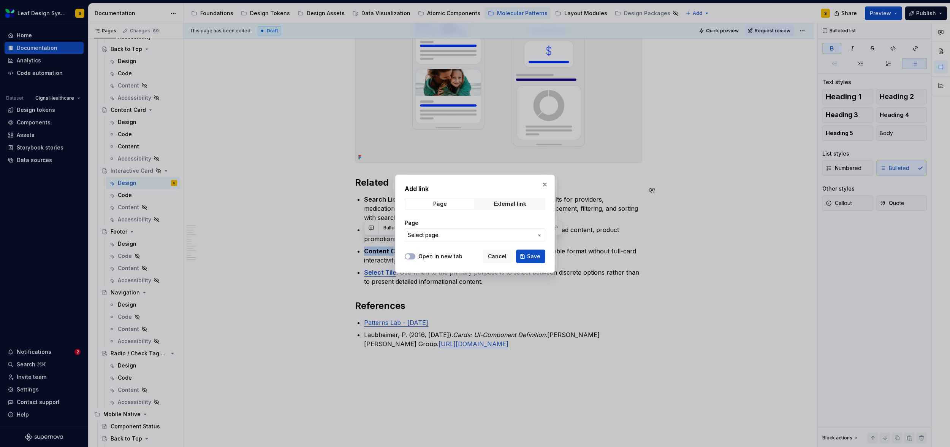
click at [439, 237] on span "Select page" at bounding box center [470, 235] width 125 height 8
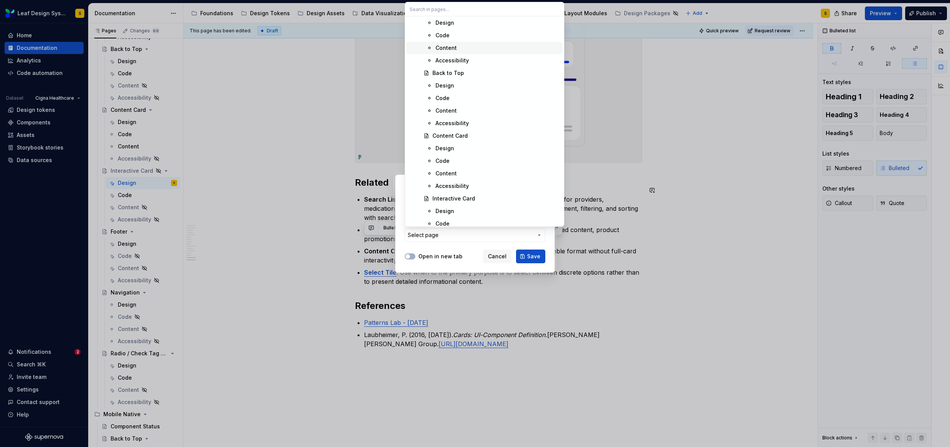
scroll to position [5882, 0]
click at [452, 148] on div "Design" at bounding box center [445, 150] width 19 height 8
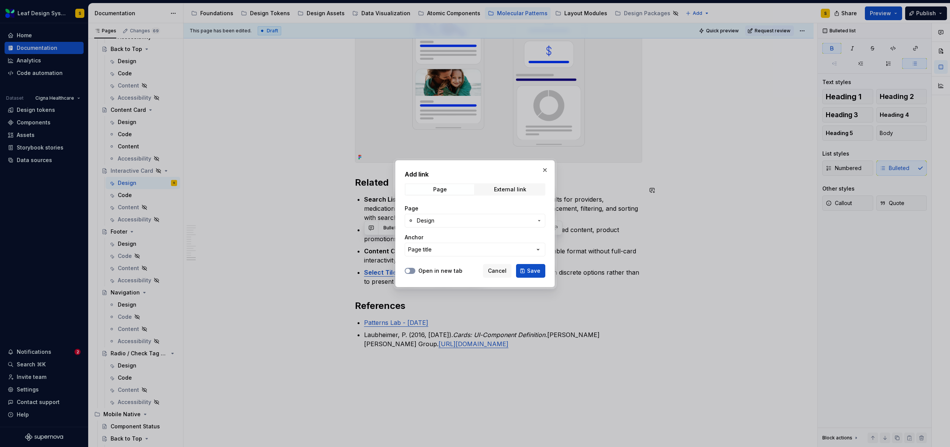
click at [412, 269] on button "Open in new tab" at bounding box center [410, 271] width 11 height 6
click at [534, 270] on span "Save" at bounding box center [533, 271] width 13 height 8
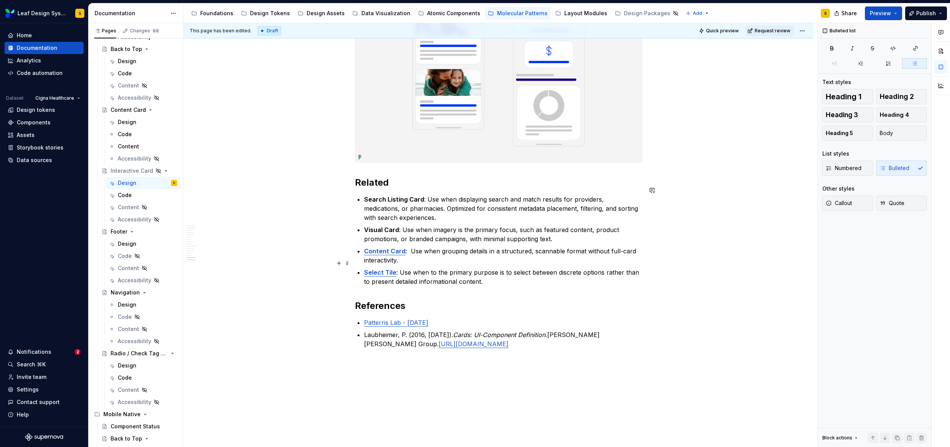
click at [396, 268] on p "Select Tile : Use when to the primary purpose is to select between discrete opt…" at bounding box center [503, 277] width 278 height 18
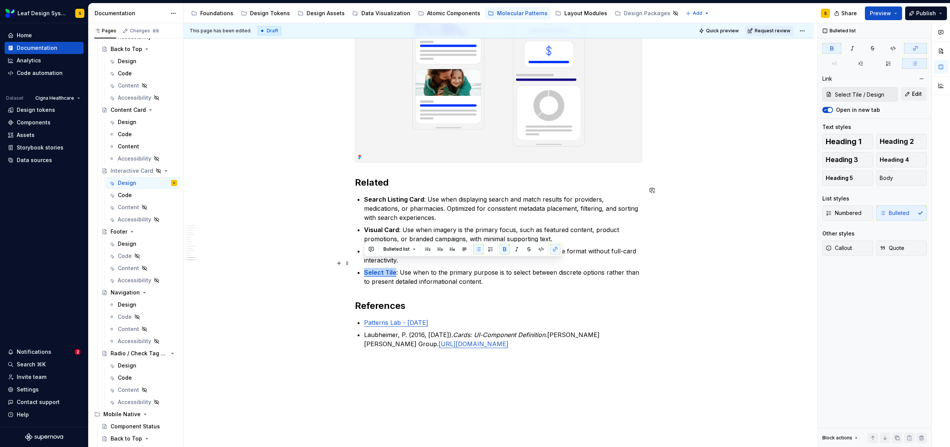
drag, startPoint x: 395, startPoint y: 262, endPoint x: 361, endPoint y: 262, distance: 34.2
click at [553, 247] on button "button" at bounding box center [555, 249] width 11 height 11
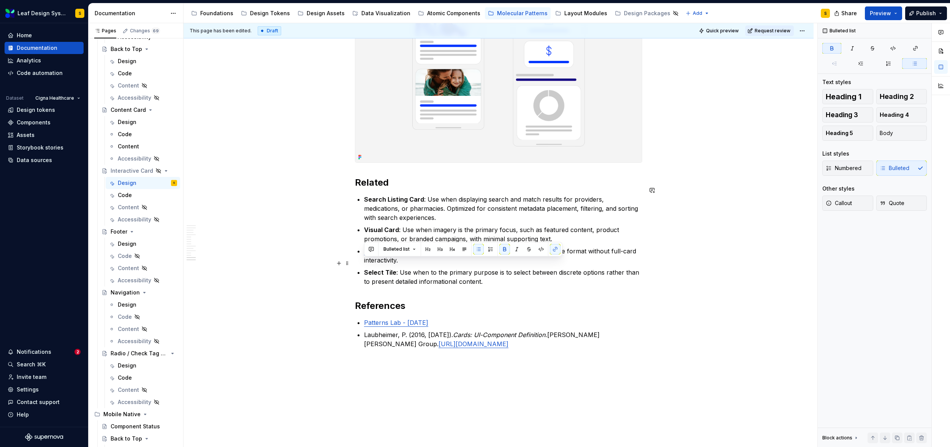
click at [394, 268] on strong "Select Tile" at bounding box center [380, 272] width 32 height 8
drag, startPoint x: 394, startPoint y: 264, endPoint x: 359, endPoint y: 264, distance: 35.0
click at [364, 268] on li "Select Tile : Use when to the primary purpose is to select between discrete opt…" at bounding box center [503, 277] width 278 height 18
click at [555, 249] on button "button" at bounding box center [555, 249] width 11 height 11
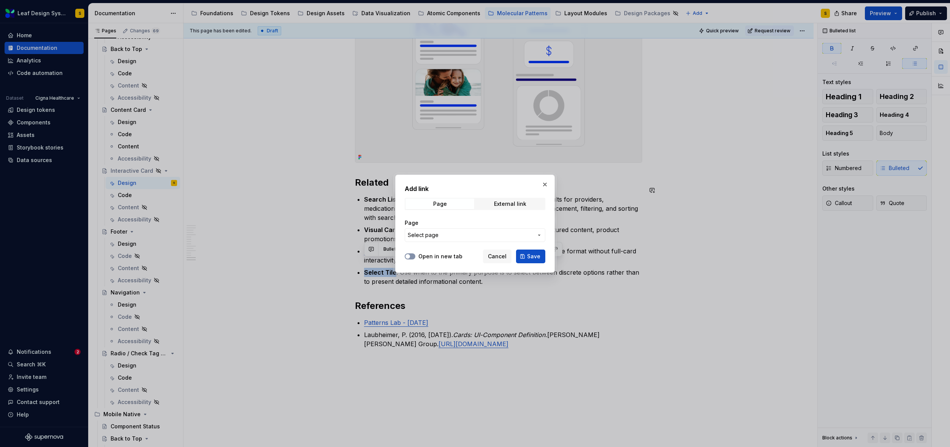
click at [413, 256] on button "Open in new tab" at bounding box center [410, 256] width 11 height 6
click at [440, 235] on span "Select page" at bounding box center [470, 235] width 125 height 8
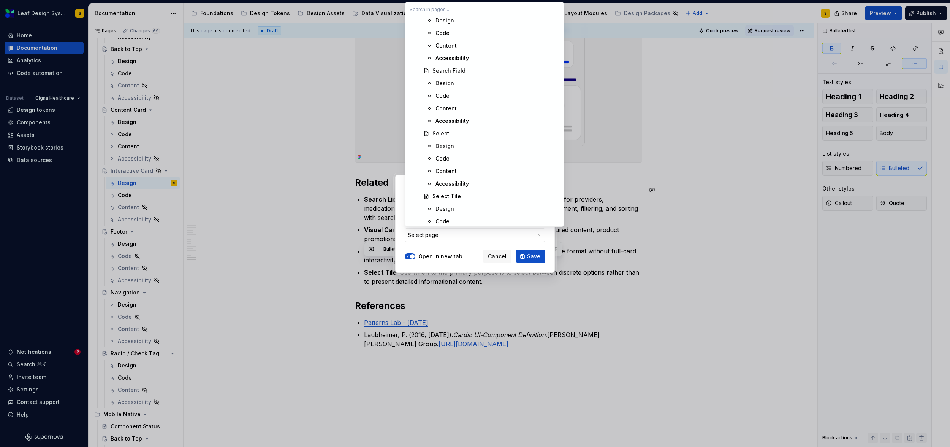
scroll to position [3277, 0]
click at [448, 206] on div "Design" at bounding box center [445, 208] width 19 height 8
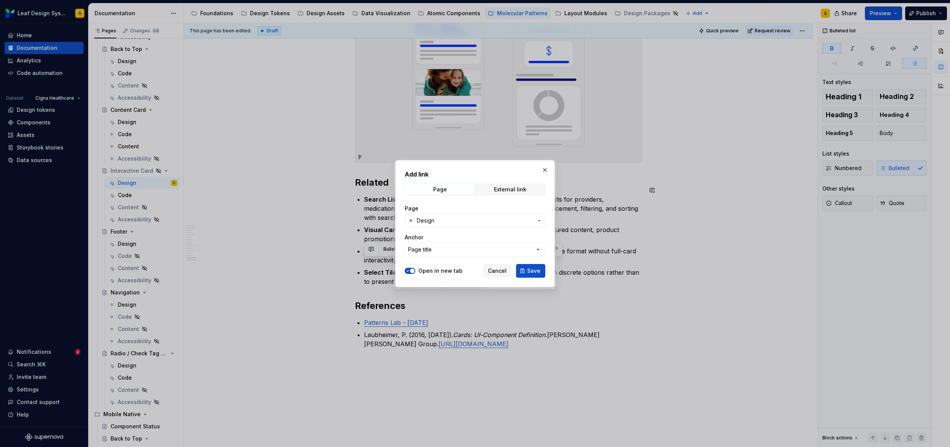
click at [459, 218] on span "Design" at bounding box center [475, 221] width 116 height 8
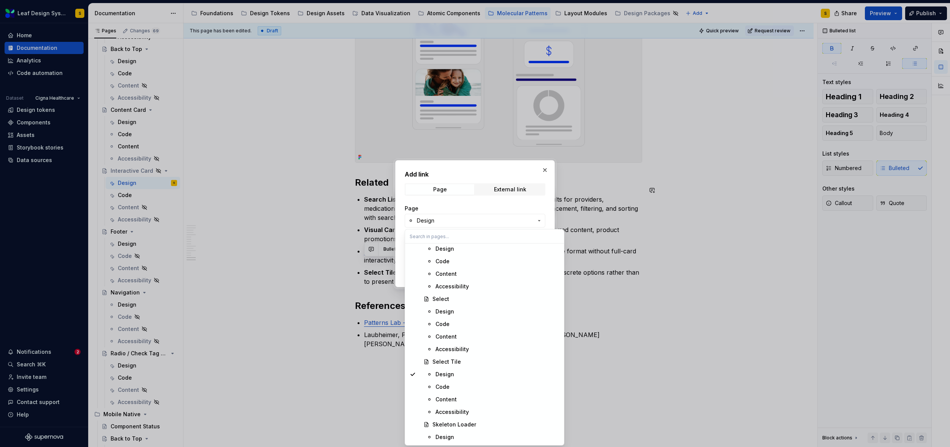
scroll to position [3340, 0]
click at [441, 372] on div "Design" at bounding box center [445, 373] width 19 height 8
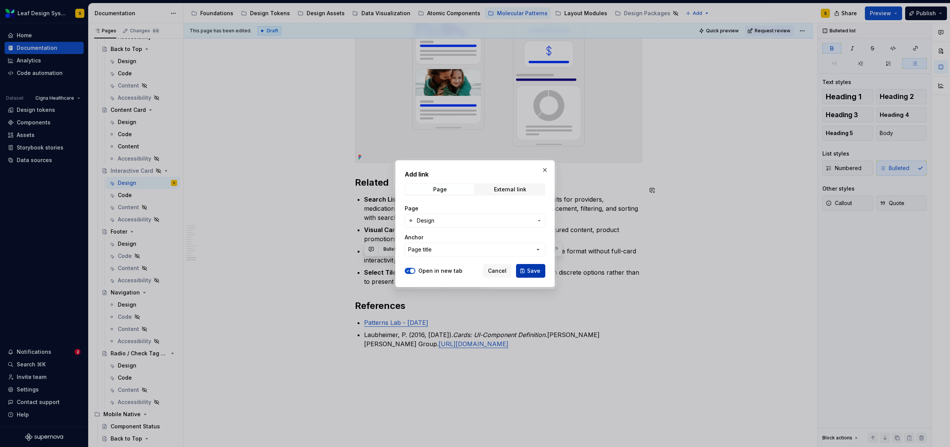
click at [536, 273] on span "Save" at bounding box center [533, 271] width 13 height 8
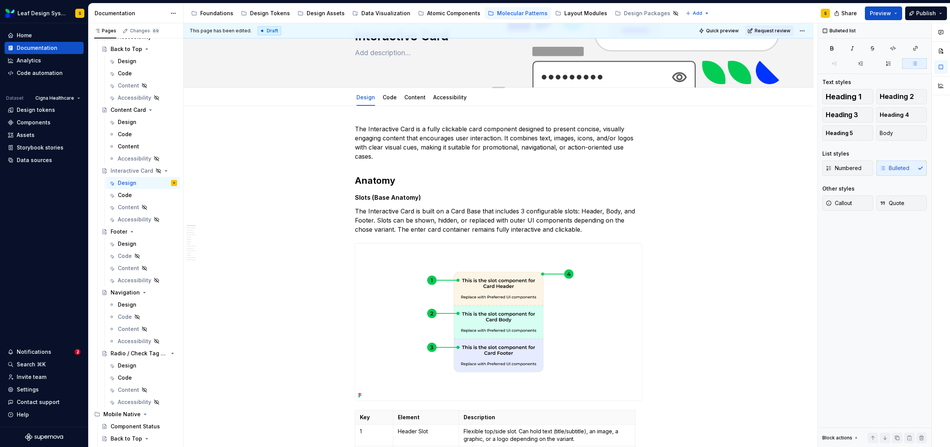
scroll to position [50, 0]
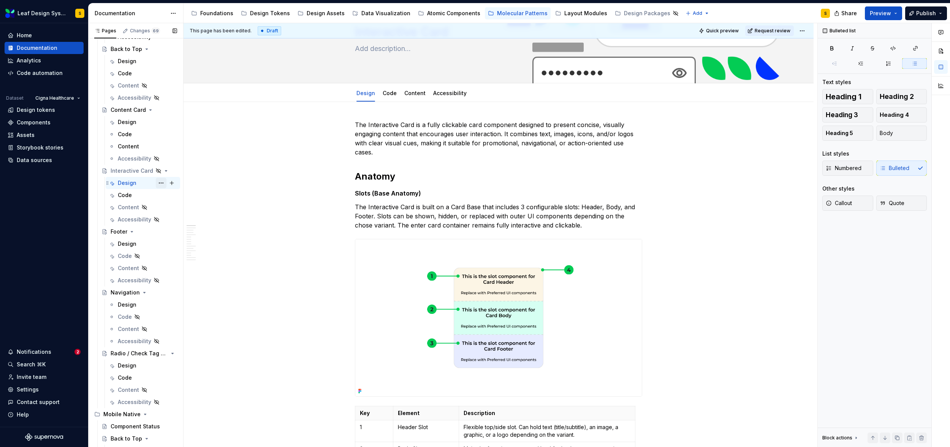
click at [157, 183] on button "Page tree" at bounding box center [161, 182] width 11 height 11
click at [171, 224] on div "Hide tab" at bounding box center [203, 224] width 74 height 8
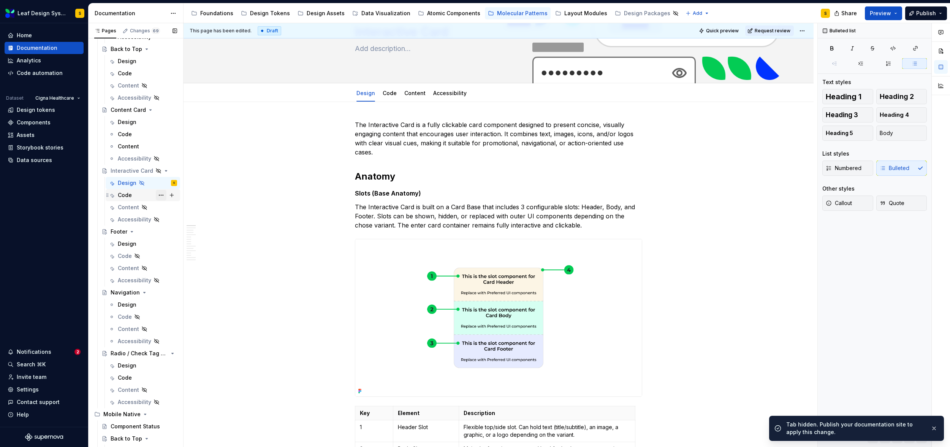
click at [156, 194] on button "Page tree" at bounding box center [161, 195] width 11 height 11
click at [178, 236] on div "Hide tab" at bounding box center [203, 236] width 74 height 8
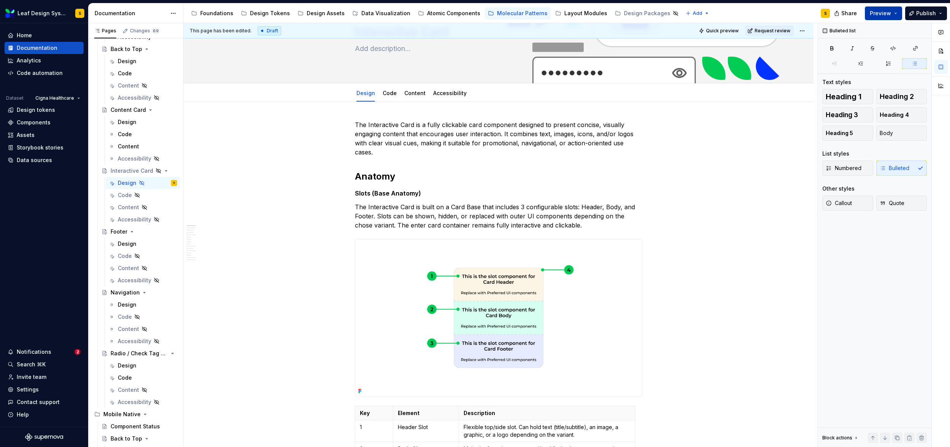
click at [899, 11] on button "Preview" at bounding box center [883, 13] width 37 height 14
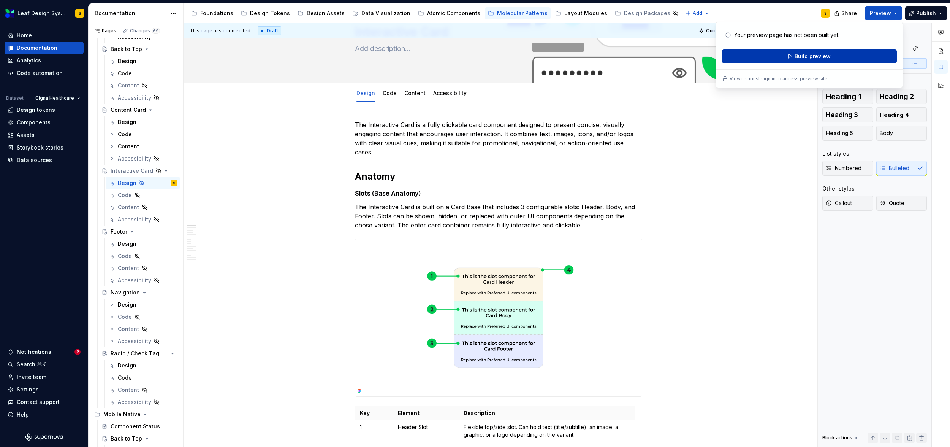
click at [842, 56] on button "Build preview" at bounding box center [809, 56] width 175 height 14
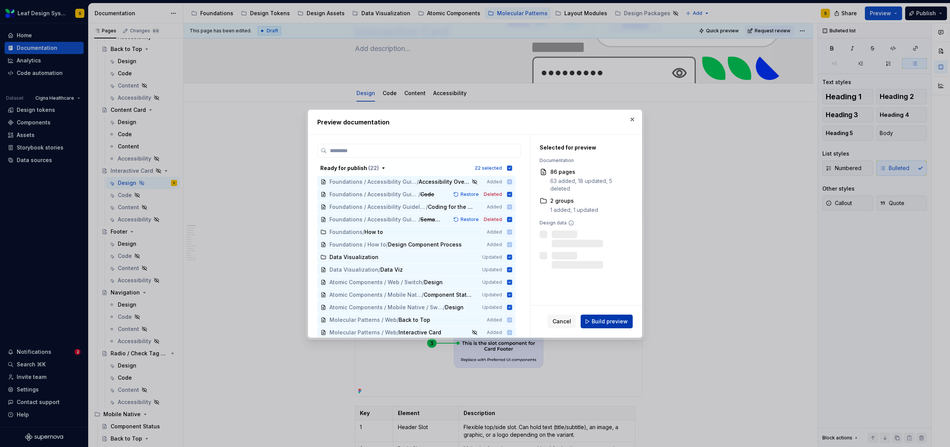
click at [603, 320] on span "Build preview" at bounding box center [610, 321] width 36 height 8
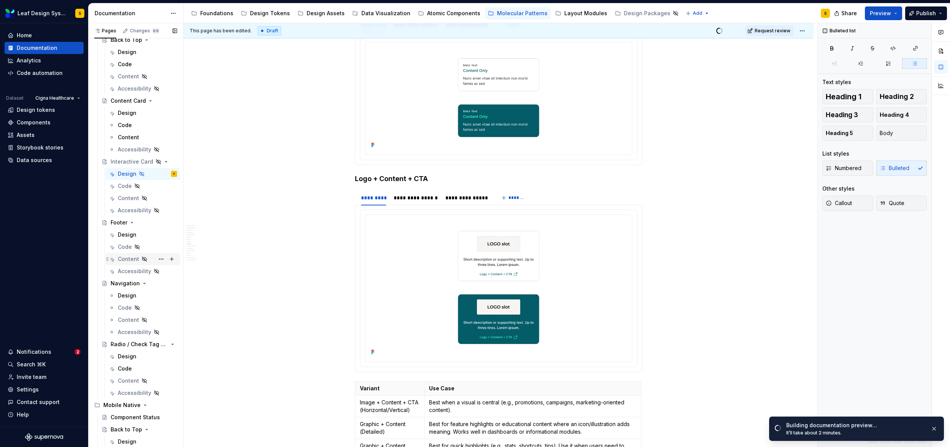
scroll to position [336, 0]
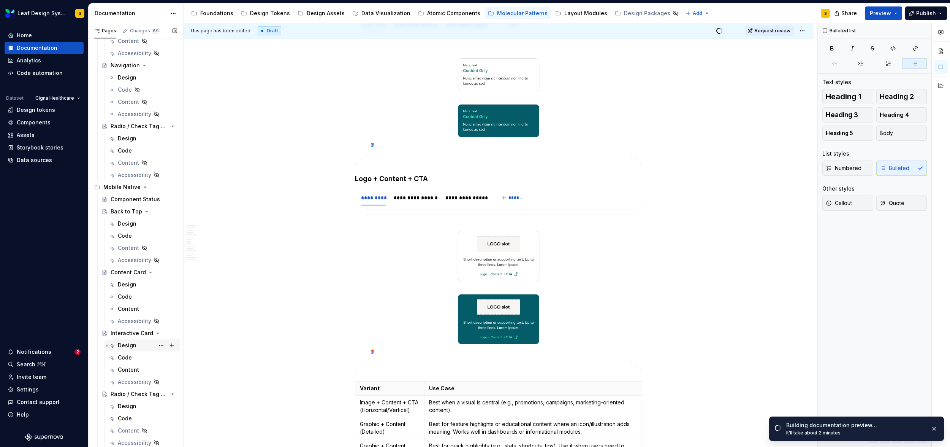
click at [126, 345] on div "Design" at bounding box center [127, 345] width 19 height 8
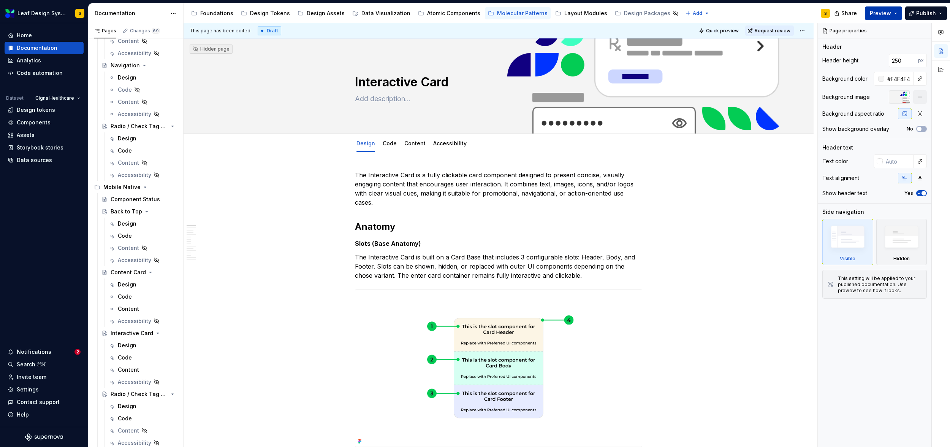
click at [897, 14] on button "Preview" at bounding box center [883, 13] width 37 height 14
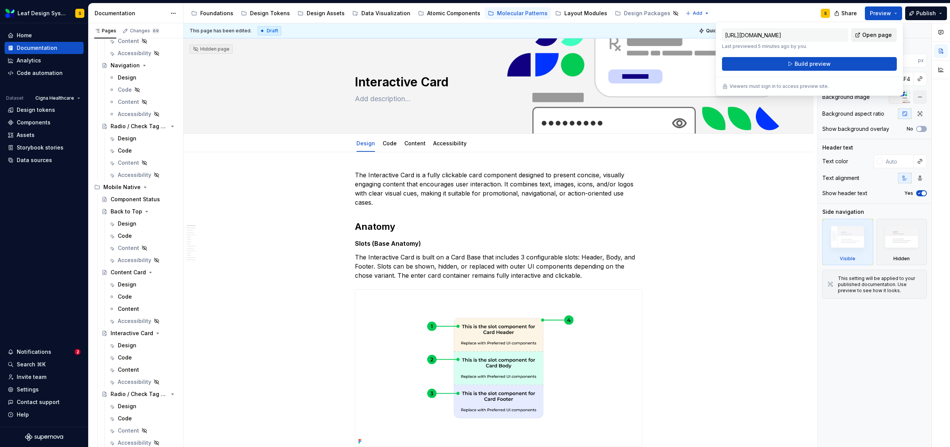
click at [881, 37] on span "Open page" at bounding box center [877, 35] width 30 height 8
click at [369, 81] on textarea "Interactive Card" at bounding box center [496, 82] width 287 height 18
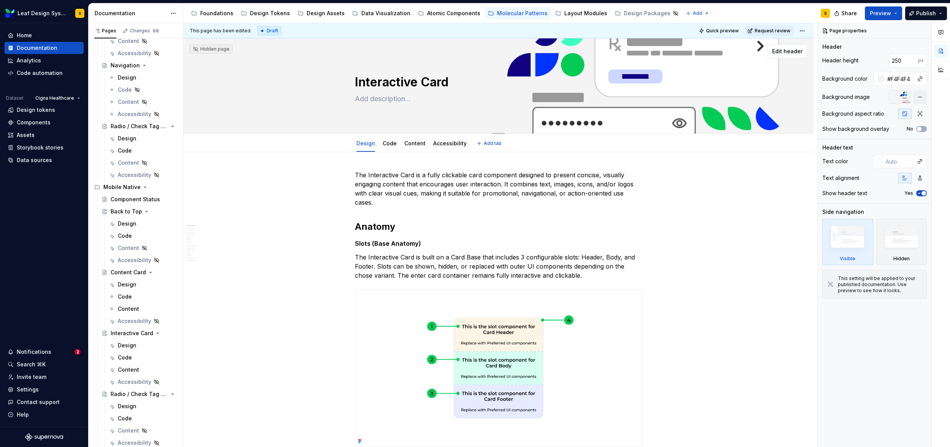
click at [356, 81] on textarea "Interactive Card" at bounding box center [496, 82] width 287 height 18
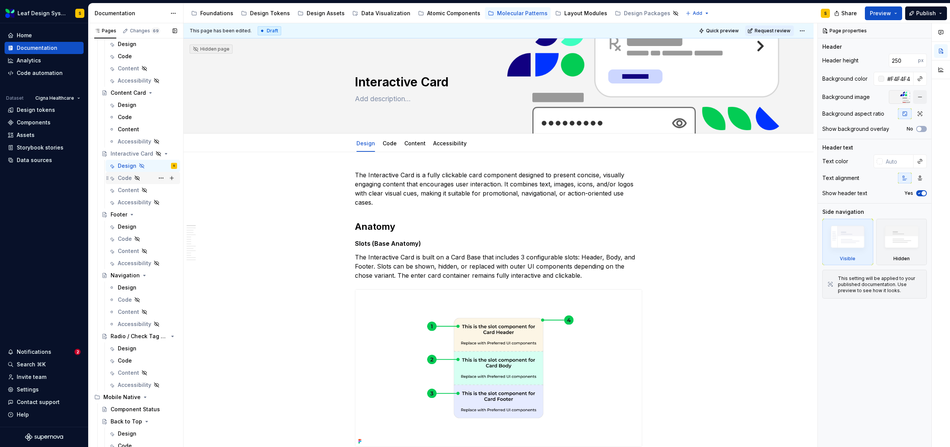
scroll to position [109, 0]
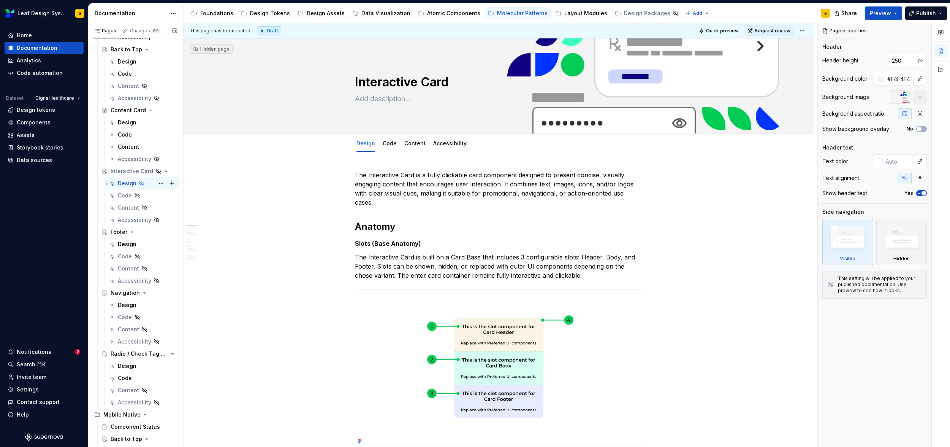
click at [127, 183] on div "Design" at bounding box center [127, 183] width 19 height 8
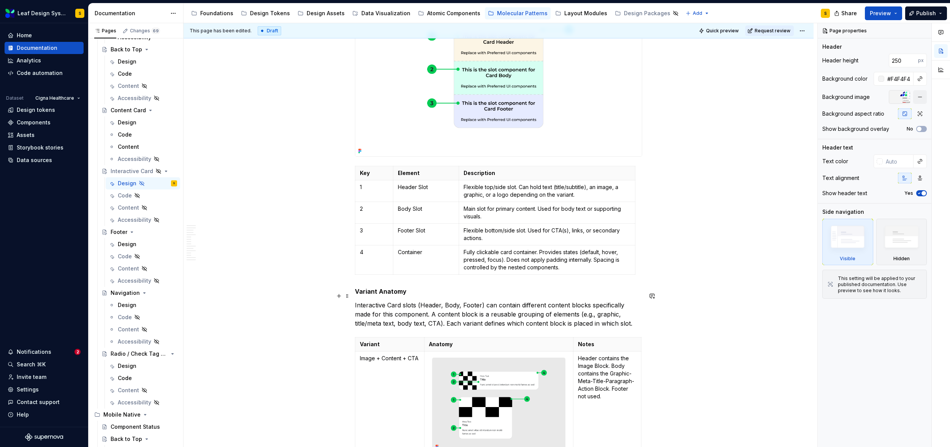
scroll to position [375, 0]
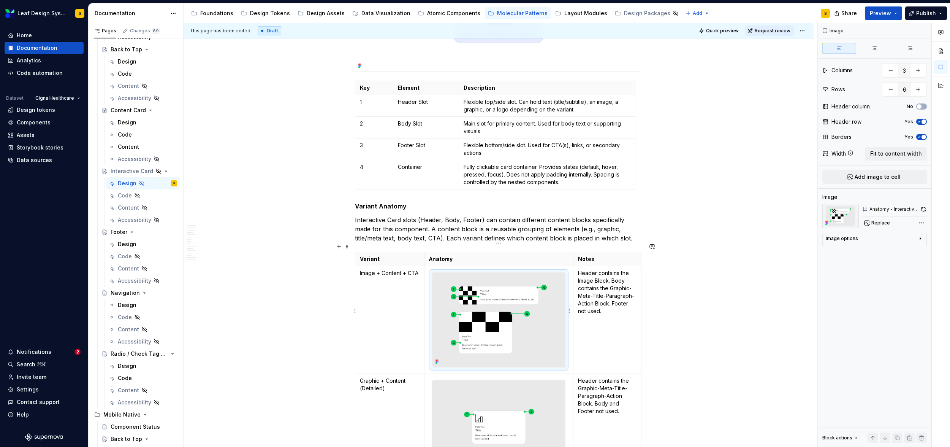
click at [521, 309] on img at bounding box center [499, 320] width 133 height 94
click at [884, 224] on span "Replace" at bounding box center [880, 223] width 19 height 6
type textarea "*"
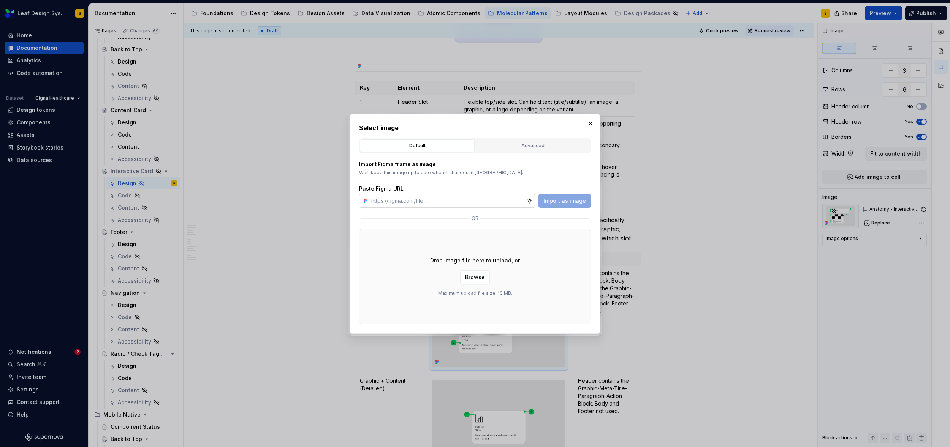
click at [492, 201] on input "text" at bounding box center [447, 201] width 158 height 14
type input "[URL][DOMAIN_NAME]"
type textarea "*"
type input "[URL][DOMAIN_NAME]"
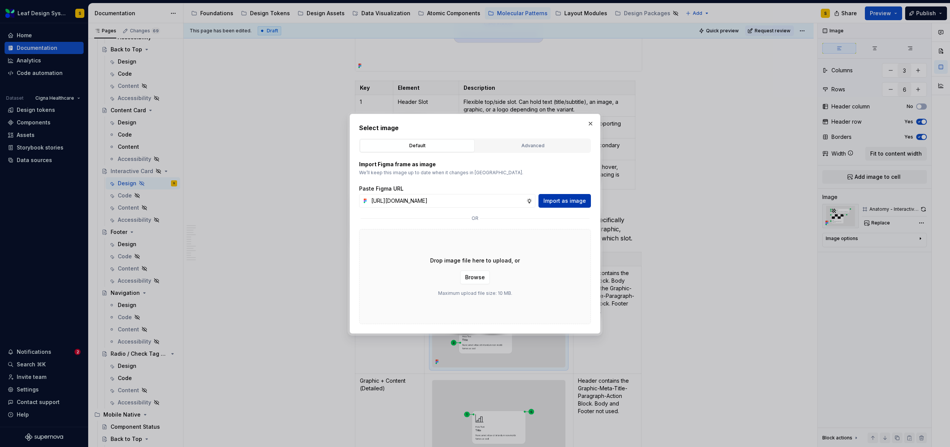
scroll to position [0, 0]
click at [560, 201] on span "Import as image" at bounding box center [564, 201] width 43 height 8
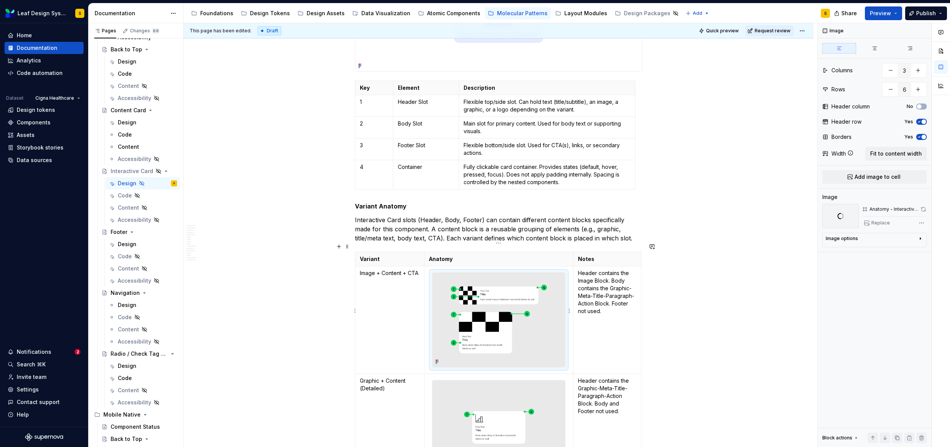
click at [521, 296] on img at bounding box center [499, 320] width 133 height 94
click at [498, 301] on img at bounding box center [499, 320] width 133 height 94
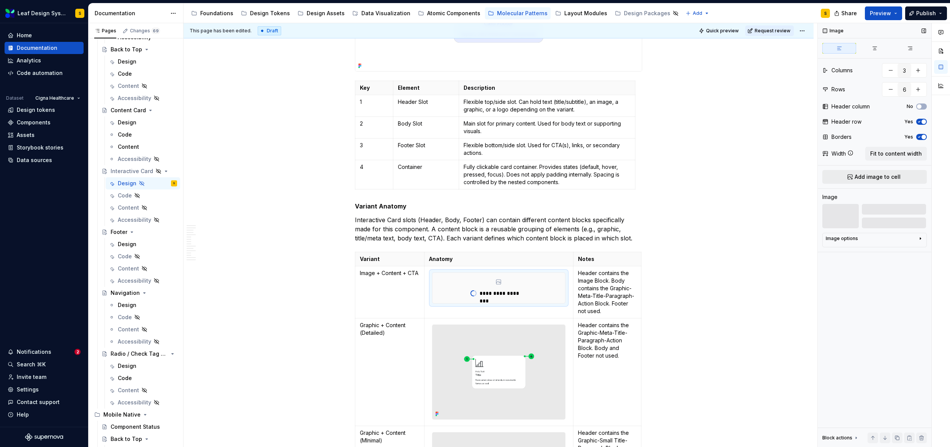
type textarea "*"
click at [881, 174] on span "Add image to cell" at bounding box center [878, 177] width 46 height 8
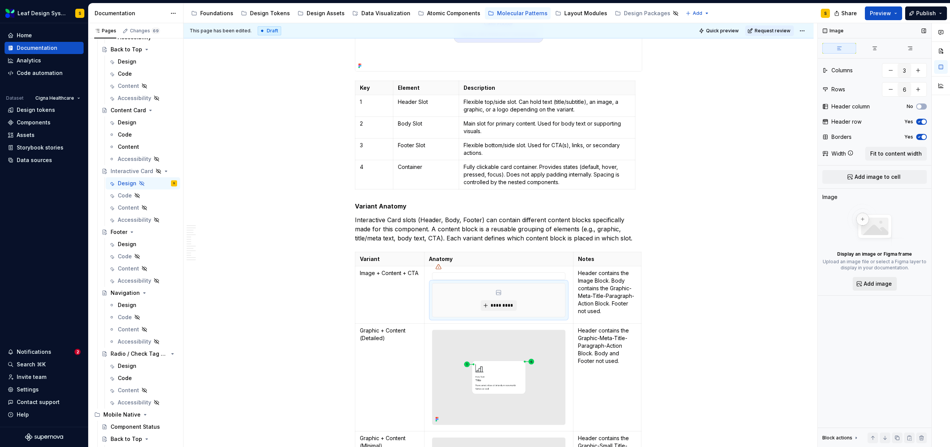
click at [873, 283] on span "Add image" at bounding box center [878, 284] width 28 height 8
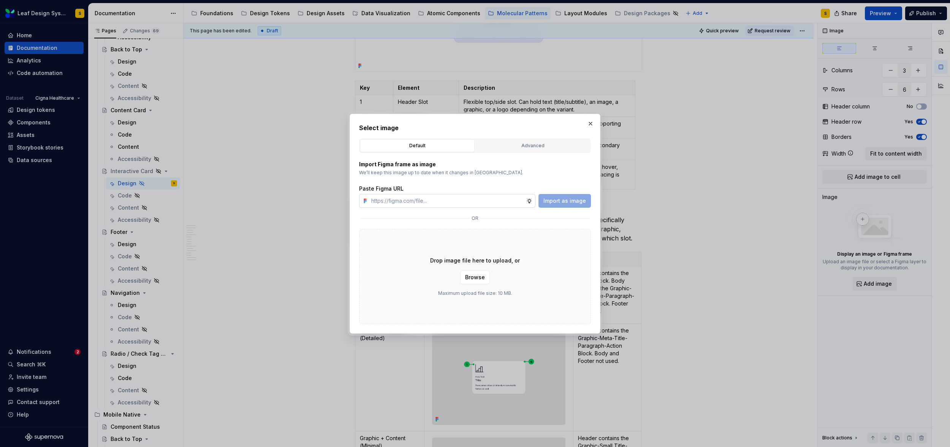
click at [474, 201] on input "text" at bounding box center [447, 201] width 158 height 14
type input "[URL][DOMAIN_NAME]"
click at [581, 200] on span "Import as image" at bounding box center [564, 201] width 43 height 8
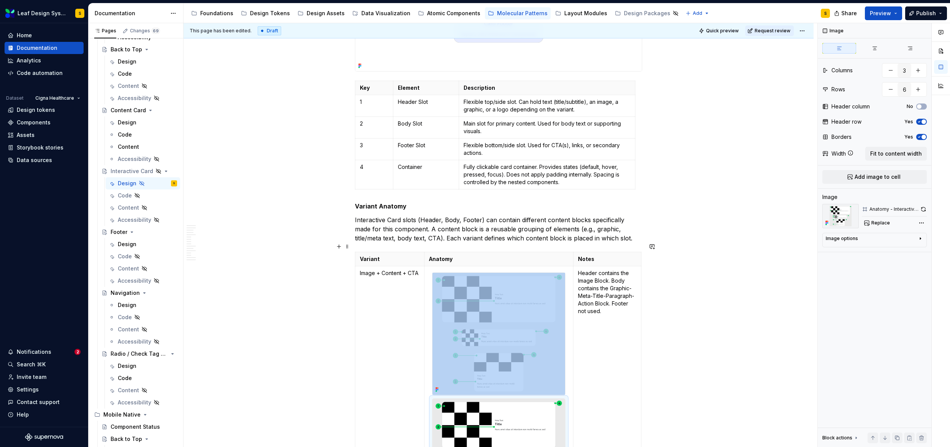
scroll to position [464, 0]
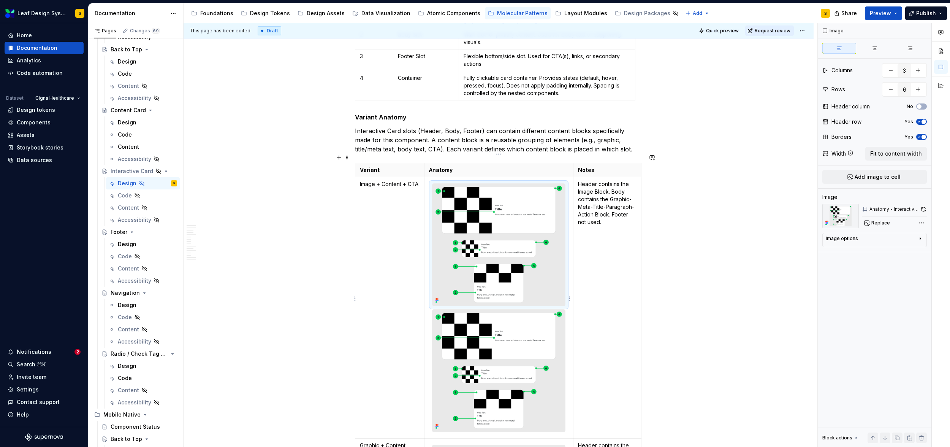
click at [532, 269] on img at bounding box center [499, 245] width 133 height 122
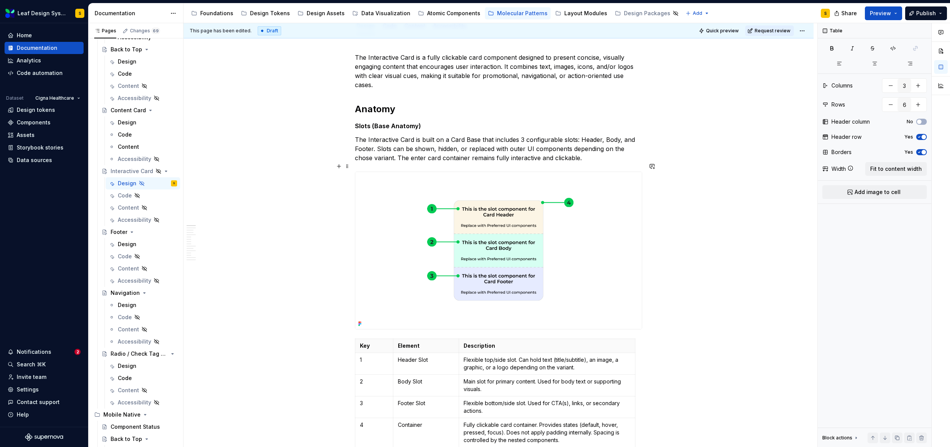
scroll to position [112, 0]
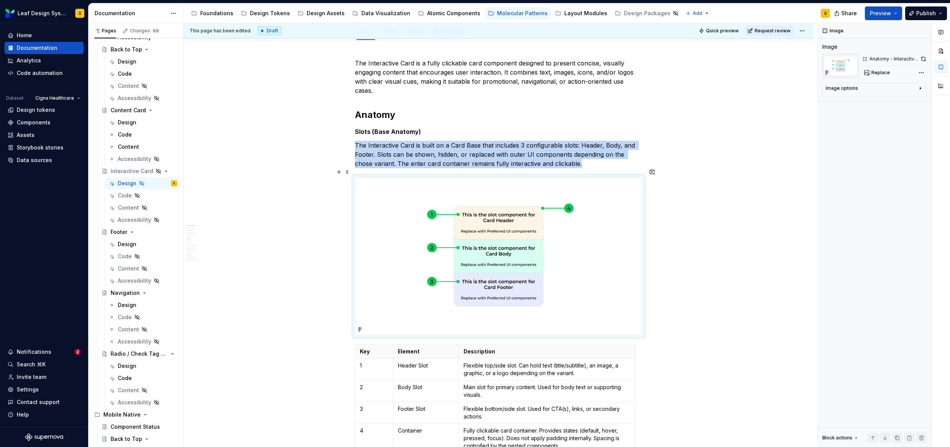
click at [512, 274] on img at bounding box center [498, 255] width 287 height 157
click at [509, 264] on img at bounding box center [498, 255] width 287 height 157
click at [877, 74] on span "Replace" at bounding box center [880, 73] width 19 height 6
type textarea "*"
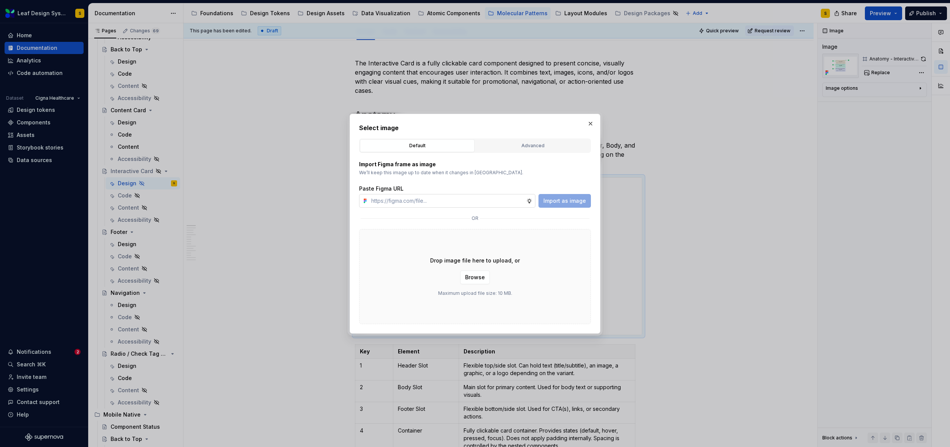
click at [455, 200] on input "text" at bounding box center [447, 201] width 158 height 14
type input "[URL][DOMAIN_NAME]"
click at [569, 198] on span "Import as image" at bounding box center [564, 201] width 43 height 8
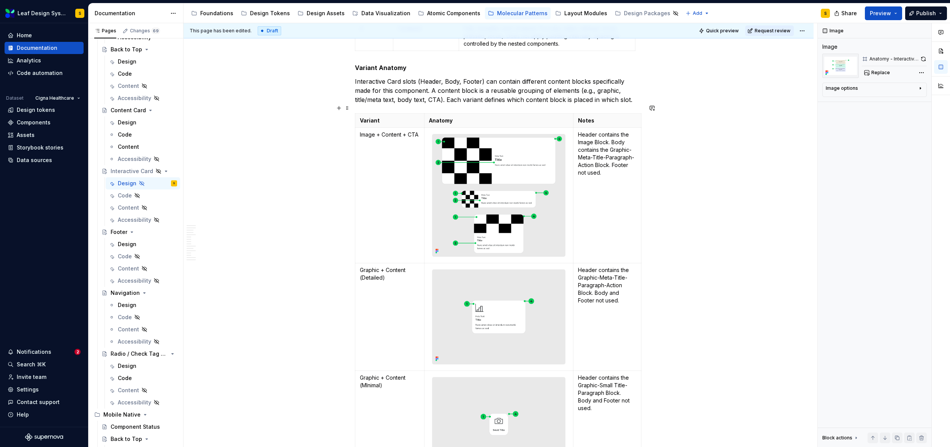
scroll to position [514, 0]
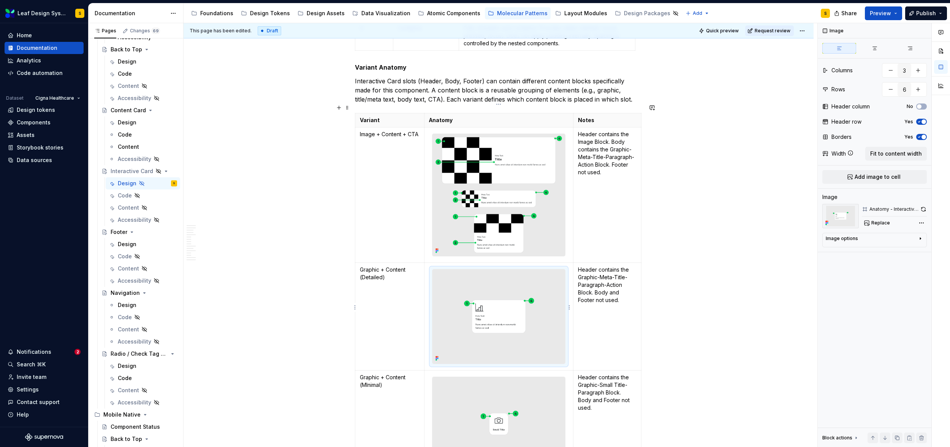
click at [537, 331] on img at bounding box center [499, 316] width 133 height 94
click at [880, 224] on span "Replace" at bounding box center [880, 223] width 19 height 6
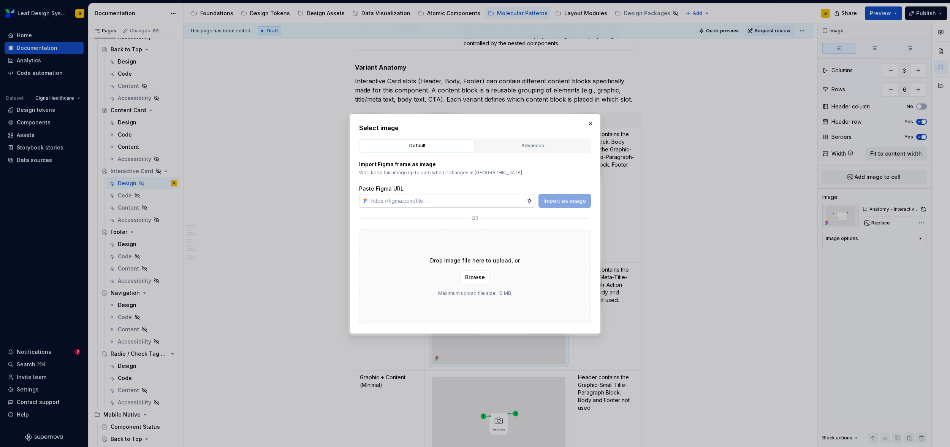
click at [520, 204] on input "text" at bounding box center [447, 201] width 158 height 14
type textarea "*"
type input "Meta Text Title This is the slot component for Card Body Replace with Preferred…"
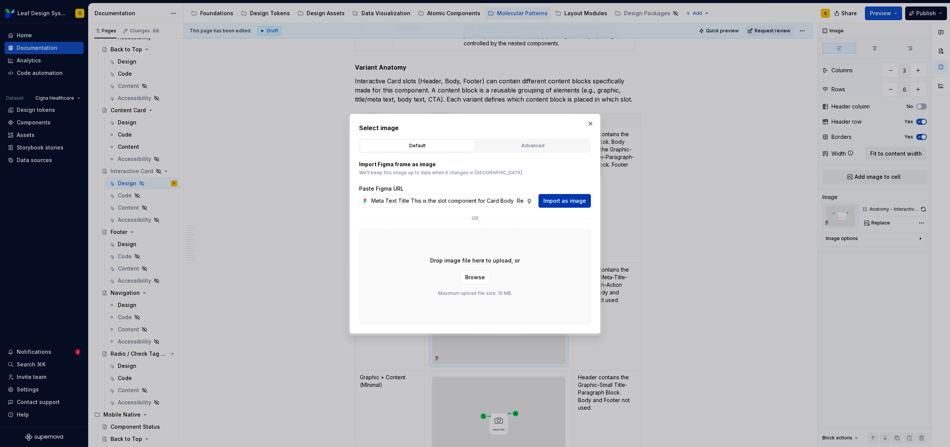
click at [558, 200] on span "Import as image" at bounding box center [564, 201] width 43 height 8
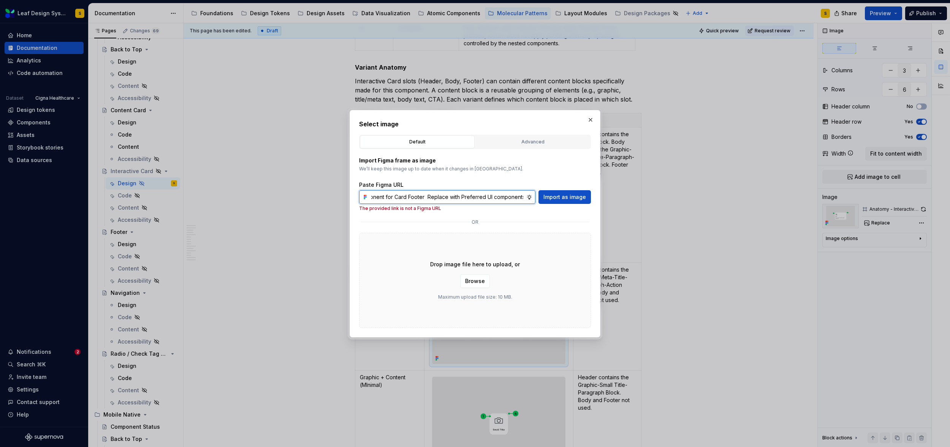
click at [459, 196] on input "Meta Text Title This is the slot component for Card Body Replace with Preferred…" at bounding box center [447, 197] width 158 height 14
click at [433, 198] on input "text" at bounding box center [447, 197] width 158 height 14
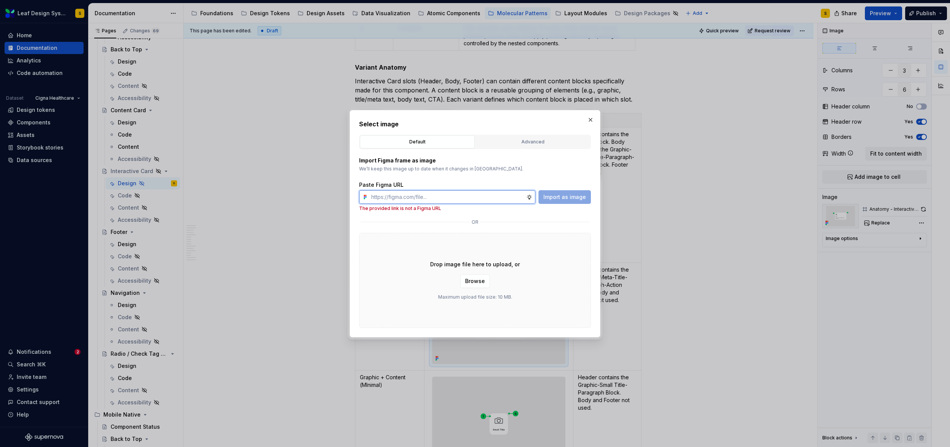
paste input "[URL][DOMAIN_NAME]"
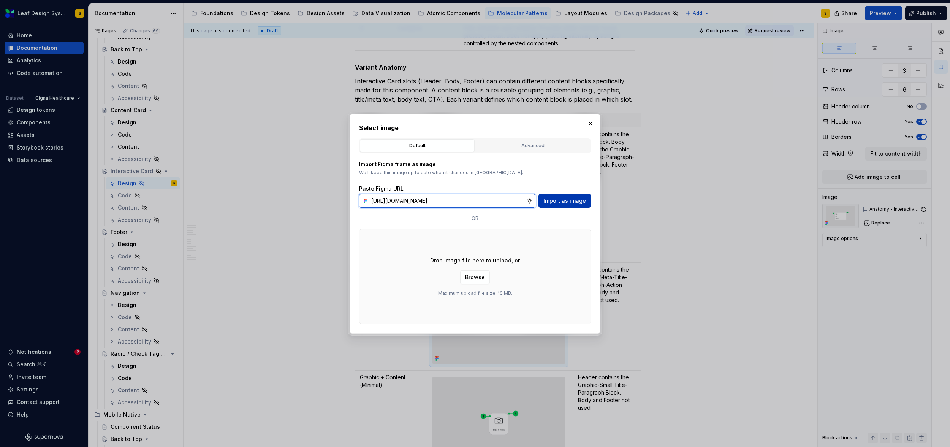
type input "[URL][DOMAIN_NAME]"
click at [558, 206] on button "Import as image" at bounding box center [565, 201] width 52 height 14
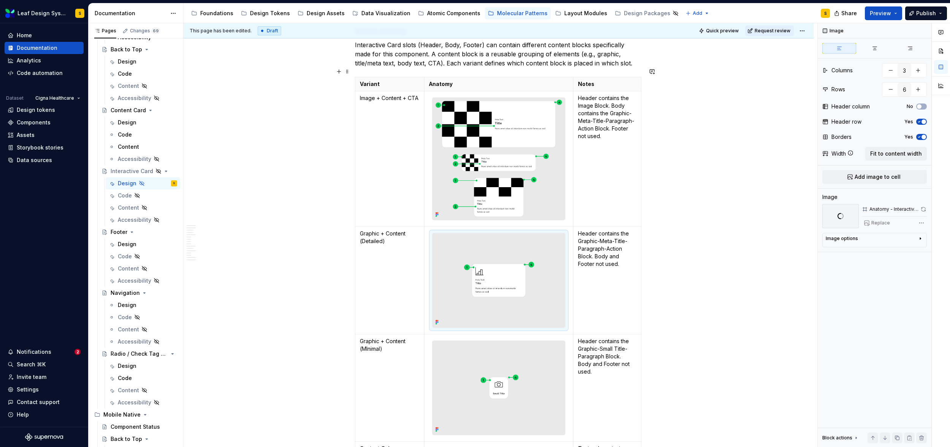
scroll to position [667, 0]
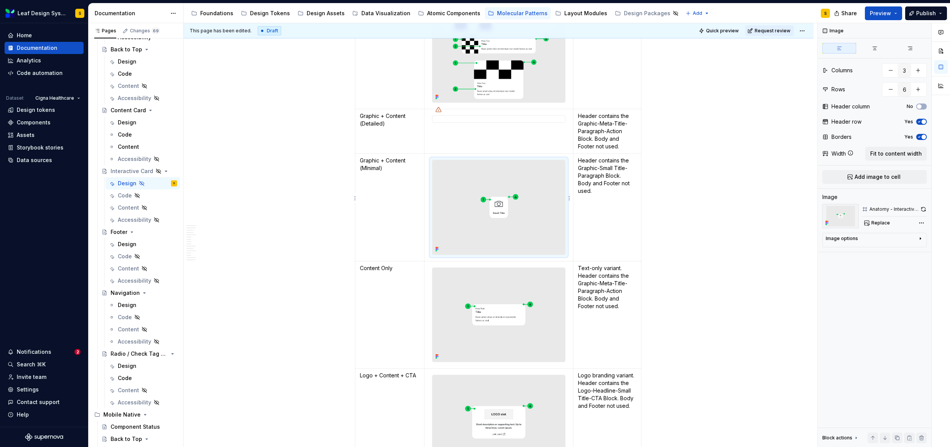
click at [553, 189] on img at bounding box center [499, 207] width 133 height 94
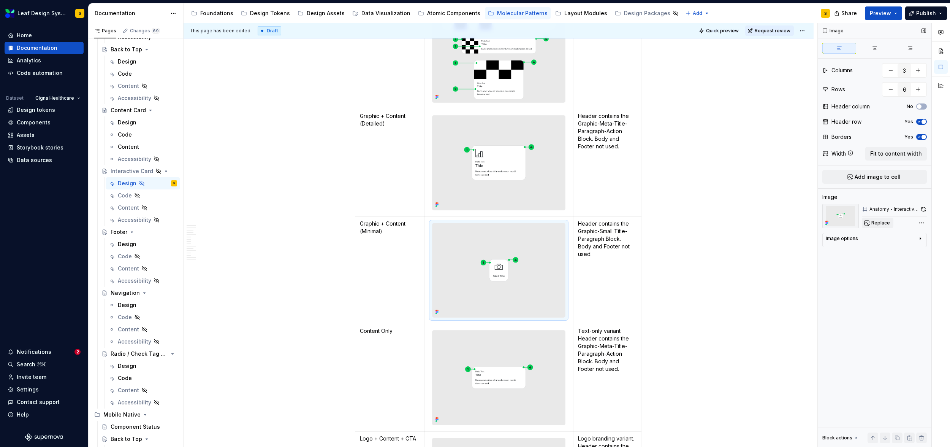
click at [875, 224] on span "Replace" at bounding box center [880, 223] width 19 height 6
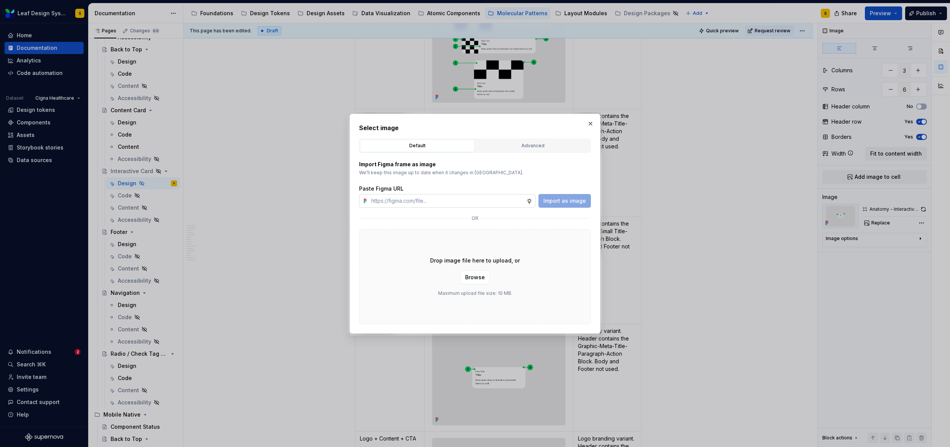
click at [498, 198] on input "text" at bounding box center [447, 201] width 158 height 14
type textarea "*"
type input "[URL][DOMAIN_NAME]"
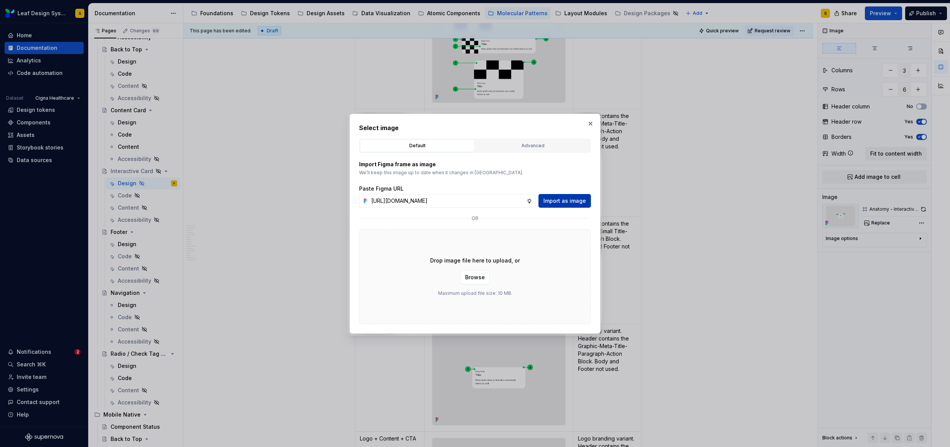
click at [568, 201] on span "Import as image" at bounding box center [564, 201] width 43 height 8
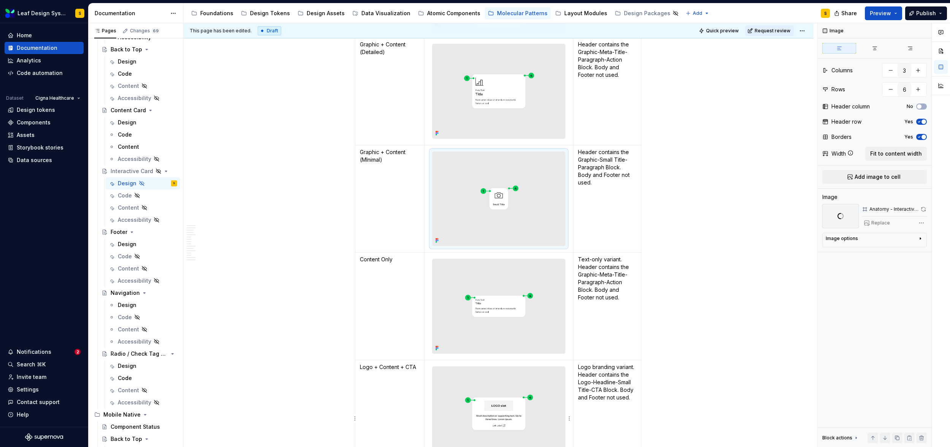
scroll to position [741, 0]
click at [520, 288] on img at bounding box center [499, 303] width 133 height 94
click at [871, 222] on span "Replace" at bounding box center [880, 223] width 19 height 6
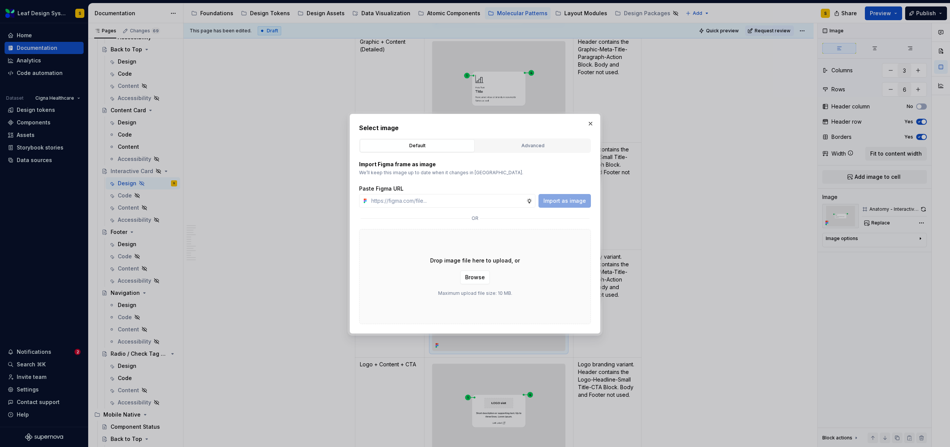
type textarea "*"
click at [517, 199] on input "text" at bounding box center [447, 201] width 158 height 14
type input "[URL][DOMAIN_NAME]"
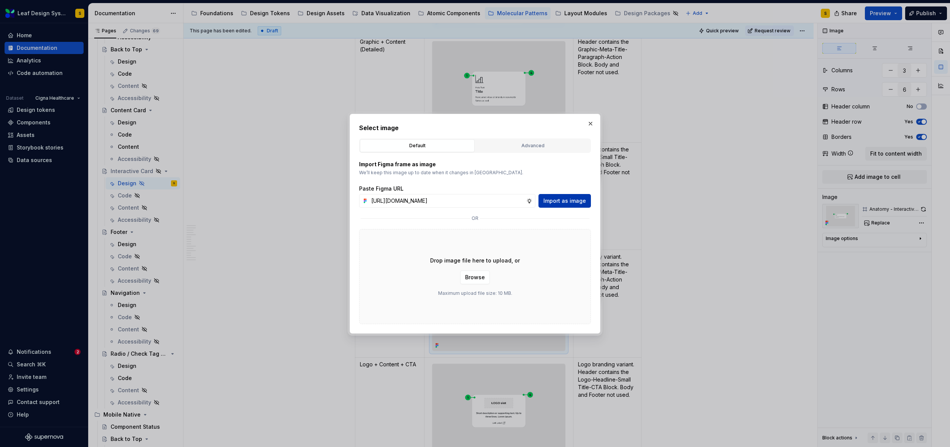
click at [566, 199] on span "Import as image" at bounding box center [564, 201] width 43 height 8
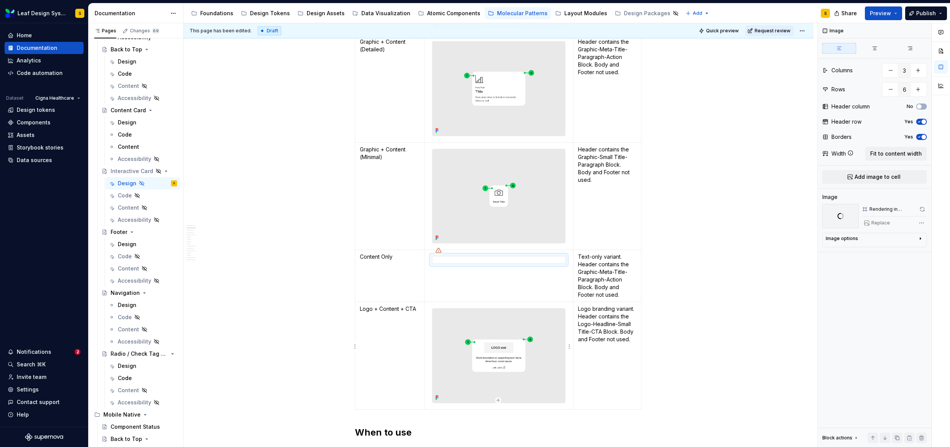
click at [514, 366] on img at bounding box center [499, 355] width 133 height 94
click at [878, 224] on span "Replace" at bounding box center [880, 223] width 19 height 6
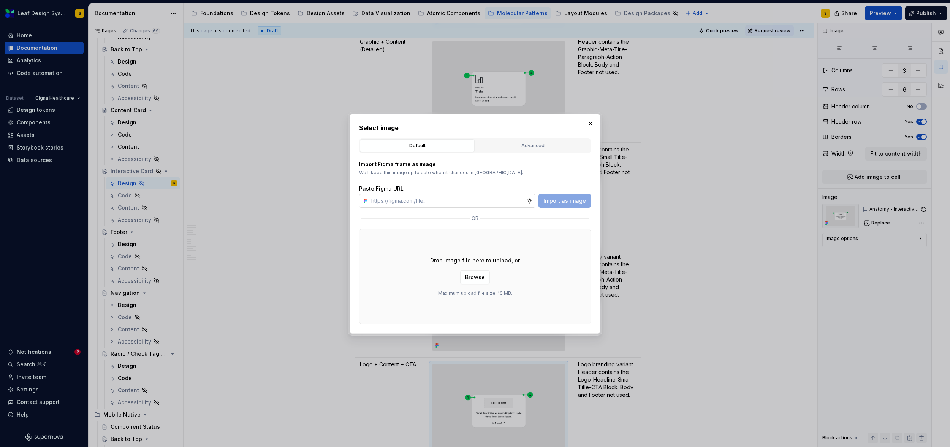
click at [491, 202] on input "text" at bounding box center [447, 201] width 158 height 14
type textarea "*"
type input "[URL][DOMAIN_NAME]"
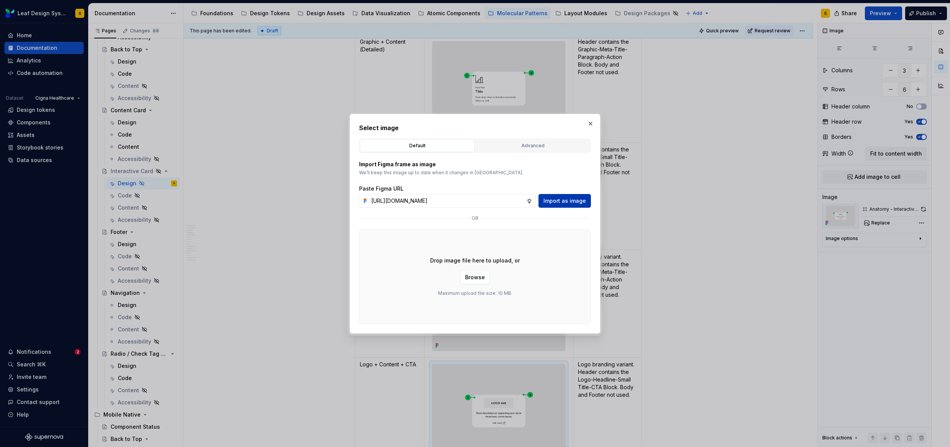
click at [561, 201] on span "Import as image" at bounding box center [564, 201] width 43 height 8
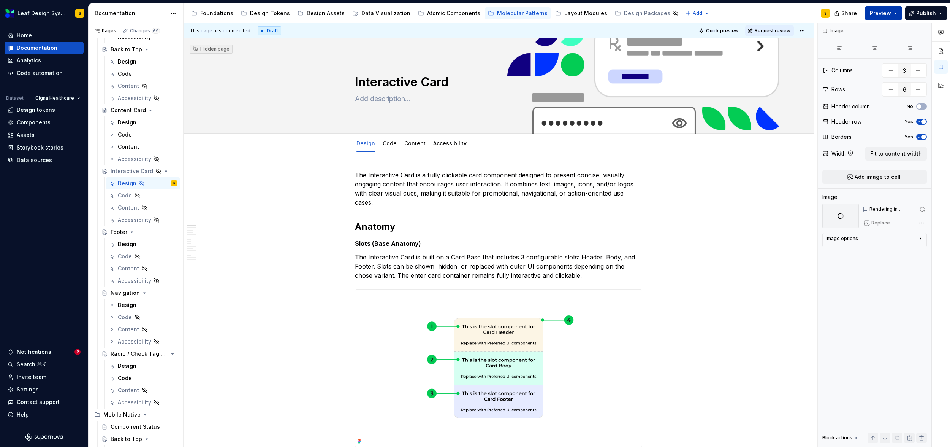
click at [897, 13] on button "Preview" at bounding box center [883, 13] width 37 height 14
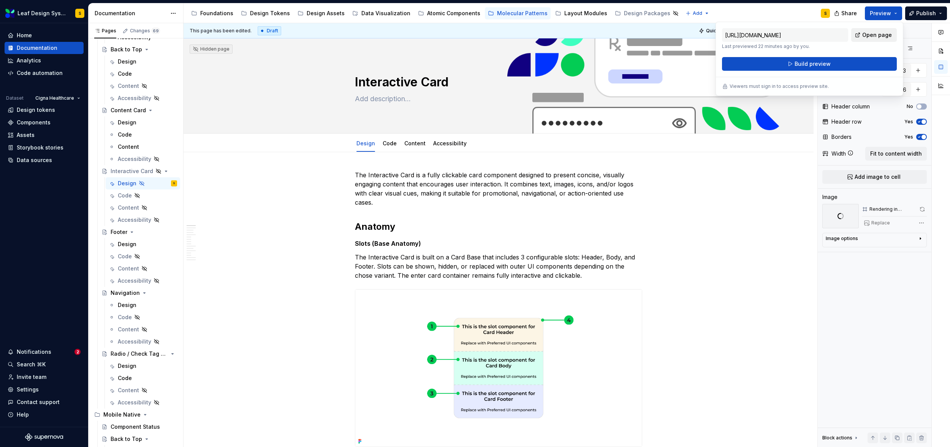
click at [881, 36] on span "Open page" at bounding box center [877, 35] width 30 height 8
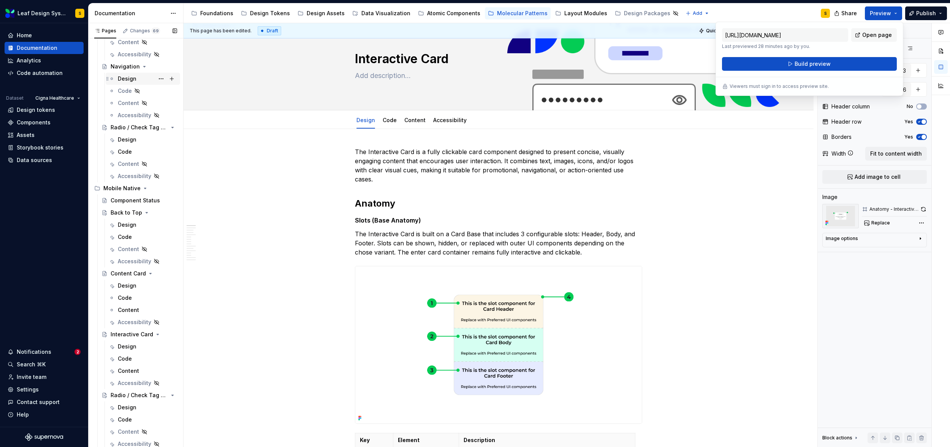
scroll to position [336, 0]
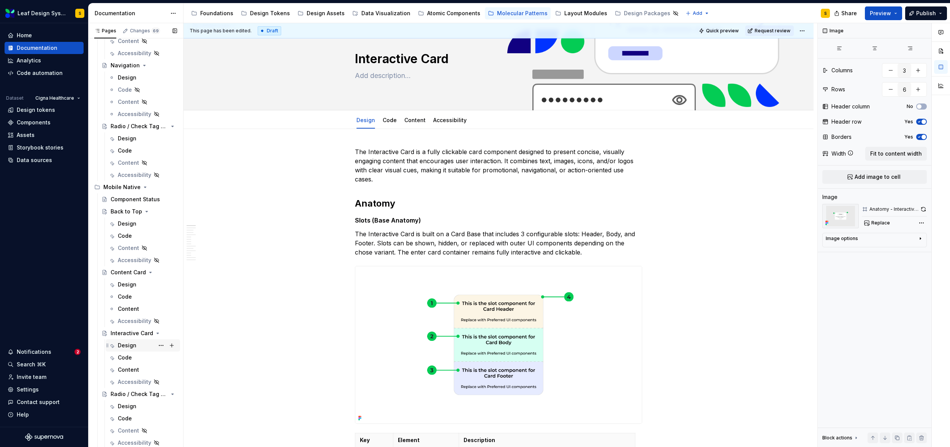
click at [130, 344] on div "Design" at bounding box center [127, 345] width 19 height 8
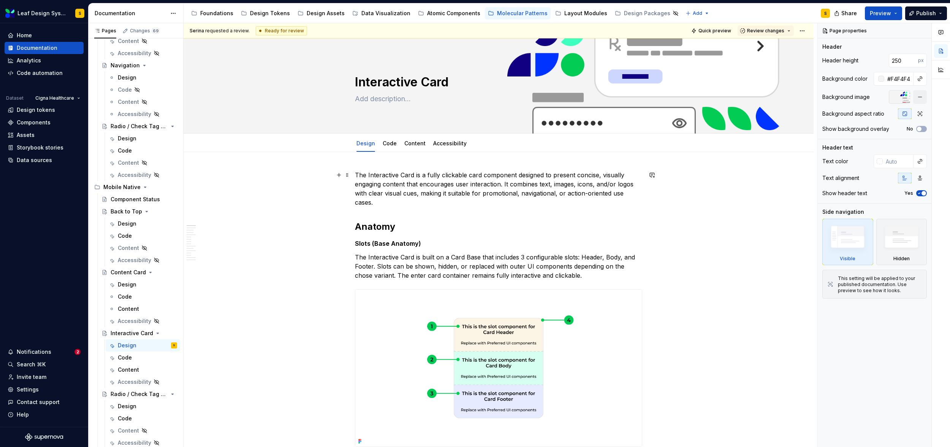
type textarea "*"
click at [451, 176] on p "The Interactive Card is a fully clickable card component designed to present co…" at bounding box center [498, 188] width 287 height 36
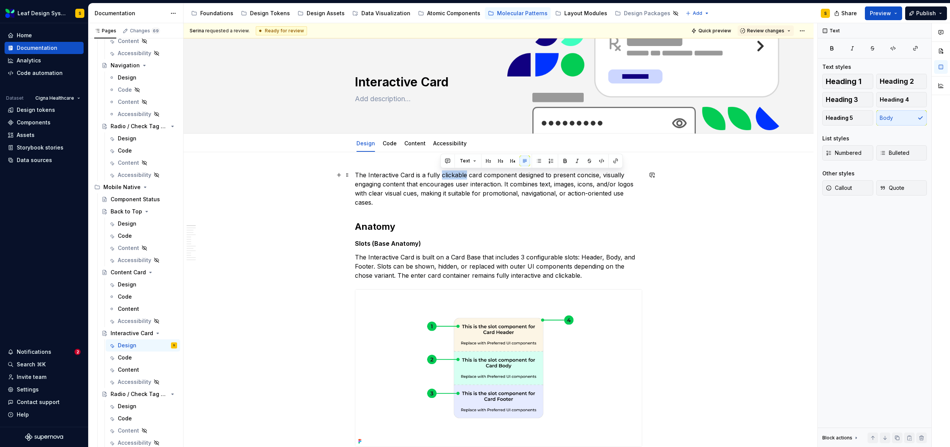
click at [451, 176] on p "The Interactive Card is a fully clickable card component designed to present co…" at bounding box center [498, 188] width 287 height 36
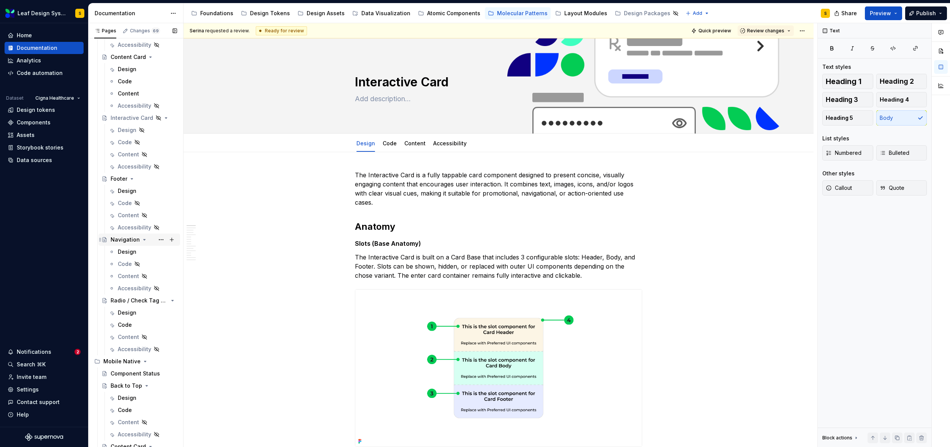
scroll to position [153, 0]
click at [127, 139] on div "Design" at bounding box center [127, 139] width 19 height 8
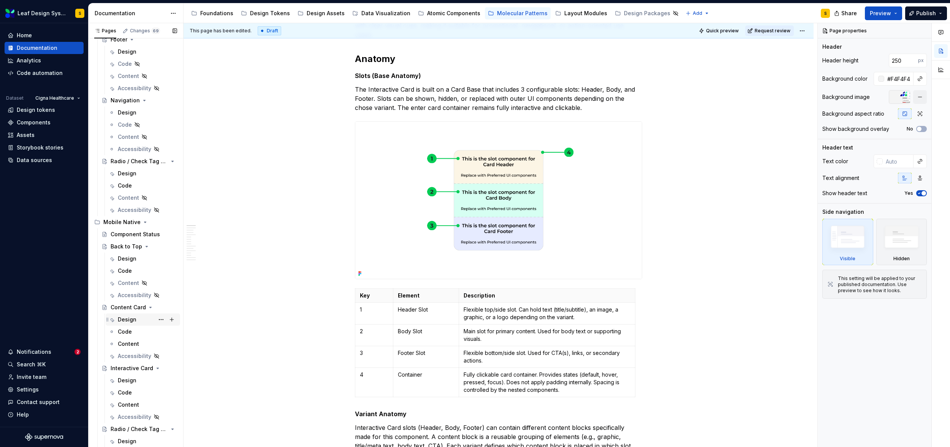
scroll to position [304, 0]
click at [132, 379] on div "Design" at bounding box center [127, 378] width 19 height 8
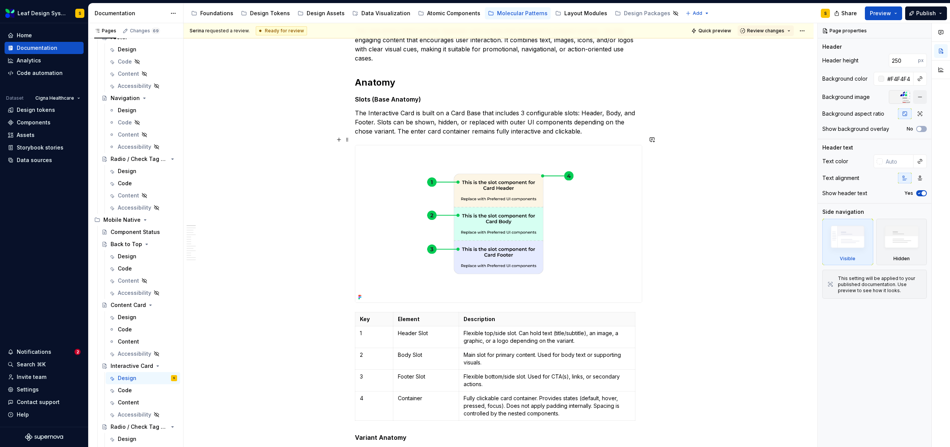
scroll to position [319, 0]
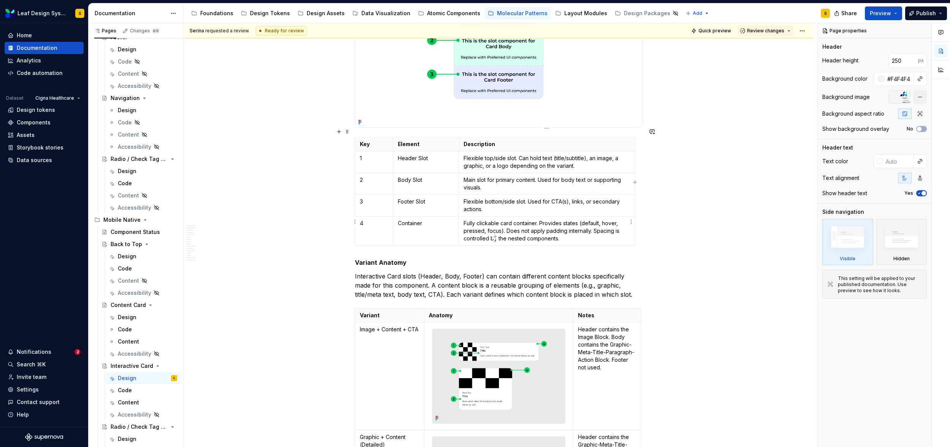
type textarea "*"
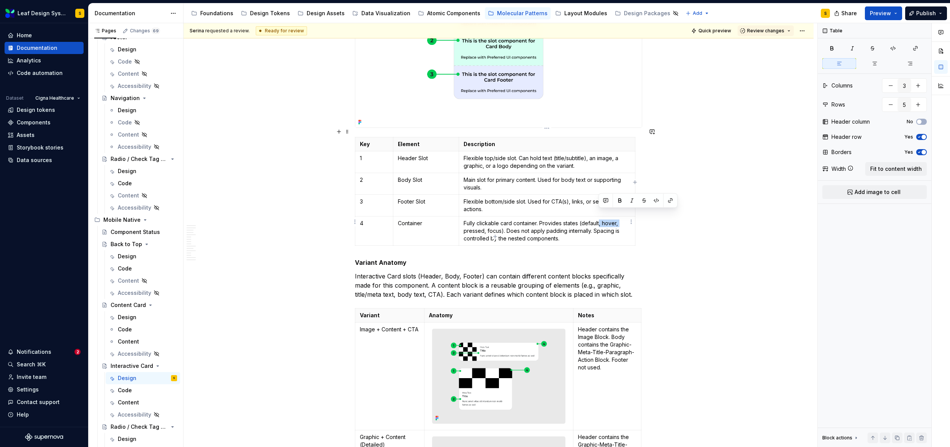
drag, startPoint x: 599, startPoint y: 214, endPoint x: 618, endPoint y: 217, distance: 19.2
click at [618, 219] on p "Fully clickable card container. Provides states (default, hover, pressed, focus…" at bounding box center [547, 230] width 167 height 23
click at [477, 220] on p "Fully clickable card container. Provides states (default & pressed, focus). Doe…" at bounding box center [547, 230] width 167 height 23
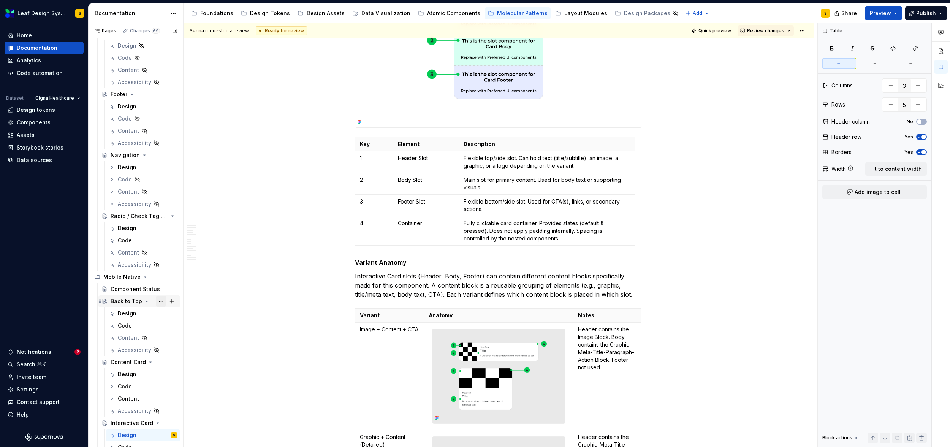
scroll to position [154, 0]
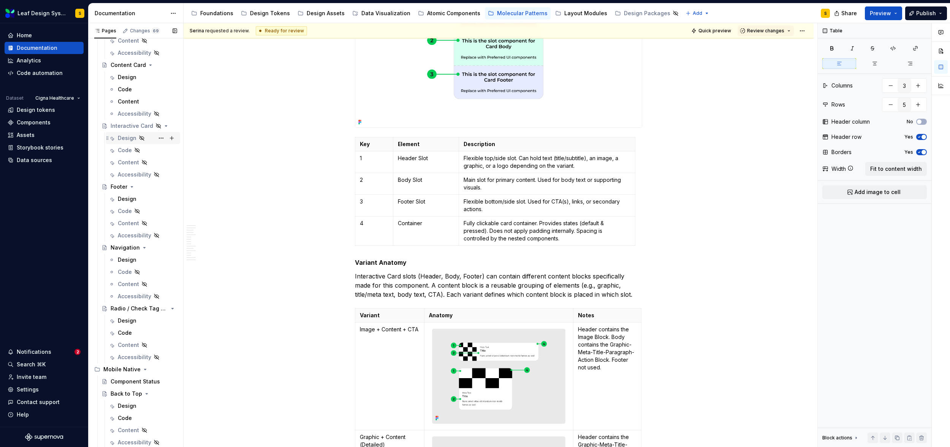
click at [129, 135] on div "Design" at bounding box center [127, 138] width 19 height 8
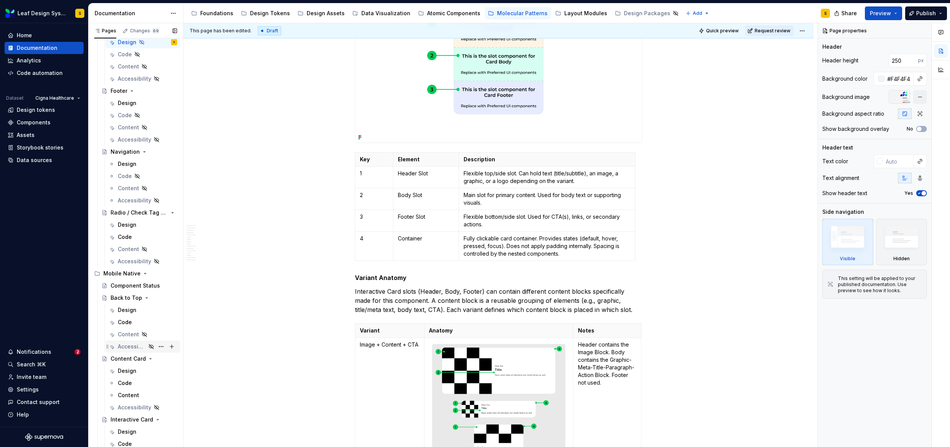
scroll to position [253, 0]
click at [127, 366] on div "Design" at bounding box center [127, 367] width 19 height 8
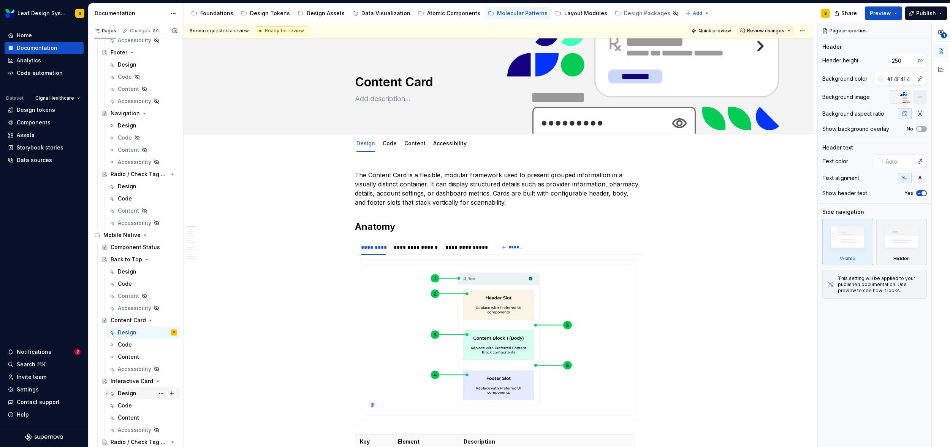
scroll to position [300, 0]
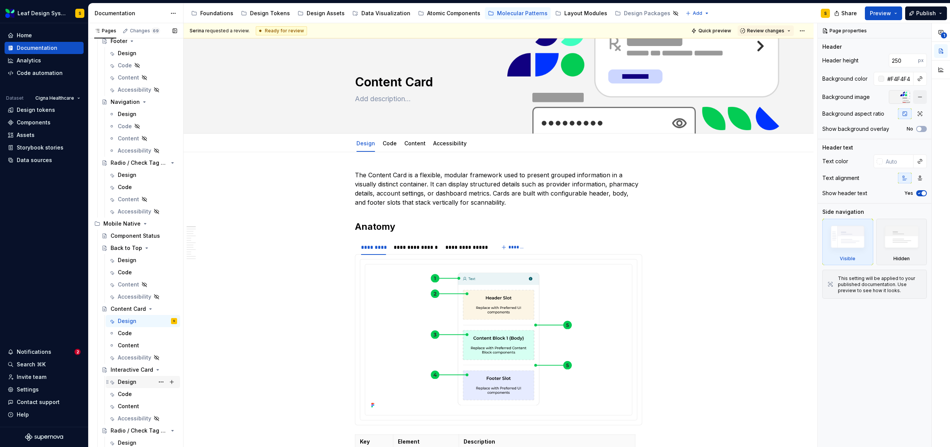
click at [131, 383] on div "Design" at bounding box center [127, 382] width 19 height 8
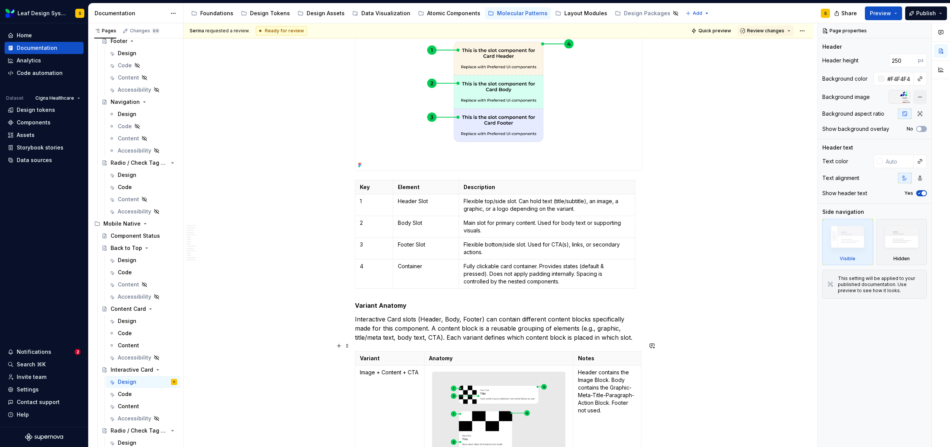
scroll to position [277, 0]
type textarea "*"
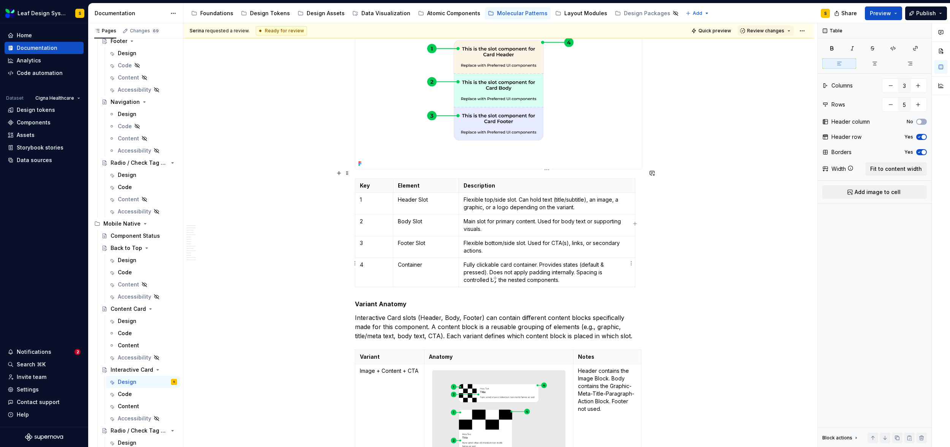
click at [488, 261] on p "Fully clickable card container. Provides states (default & pressed). Does not a…" at bounding box center [547, 272] width 167 height 23
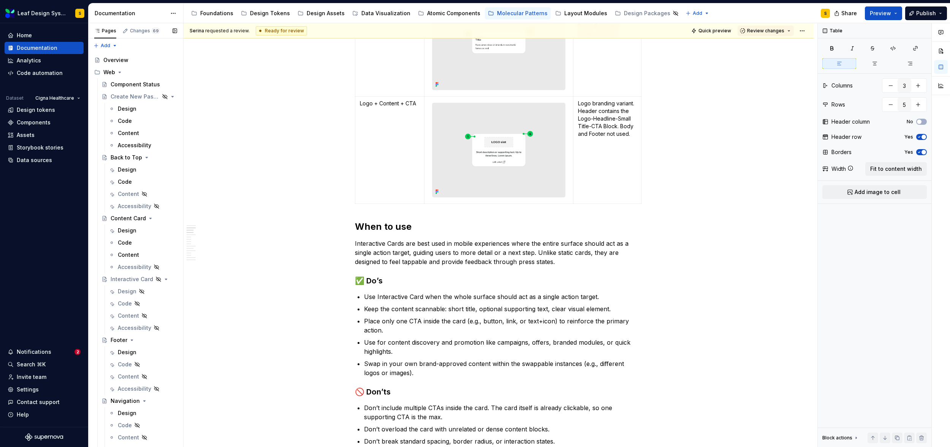
scroll to position [0, 0]
click at [126, 288] on div "Design" at bounding box center [127, 292] width 19 height 8
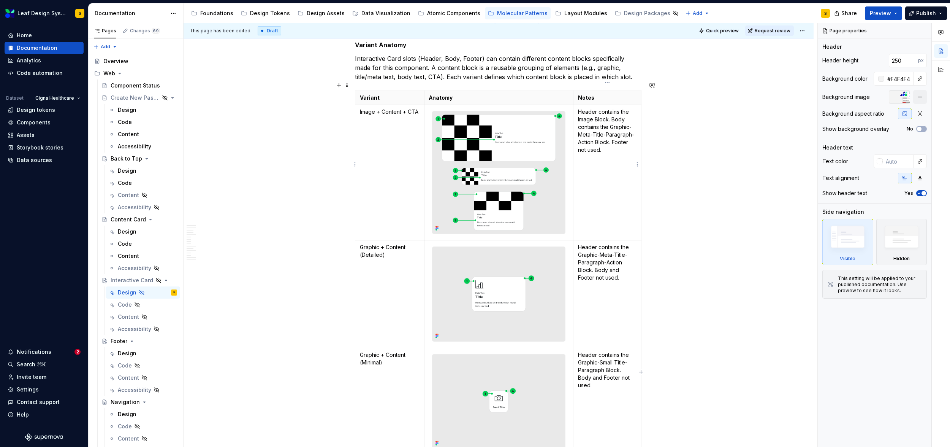
scroll to position [536, 0]
click at [605, 144] on p "Header contains the Image Block. Body contains the Graphic-Meta-Title-Paragraph…" at bounding box center [607, 132] width 59 height 46
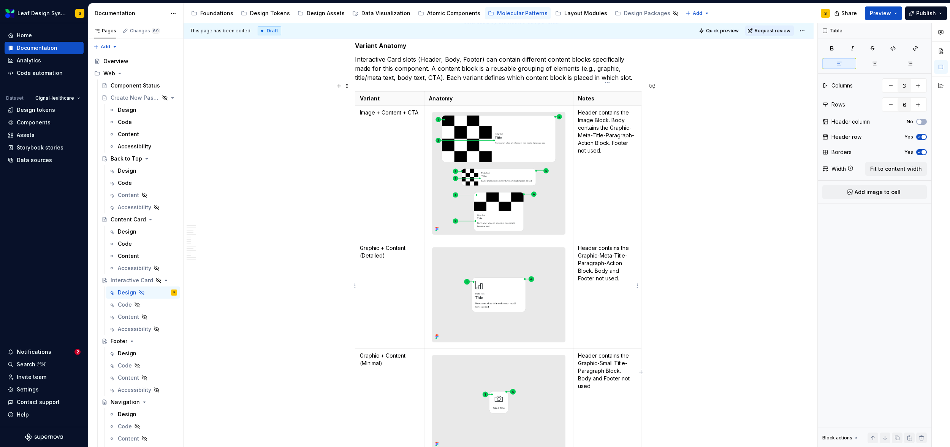
type textarea "*"
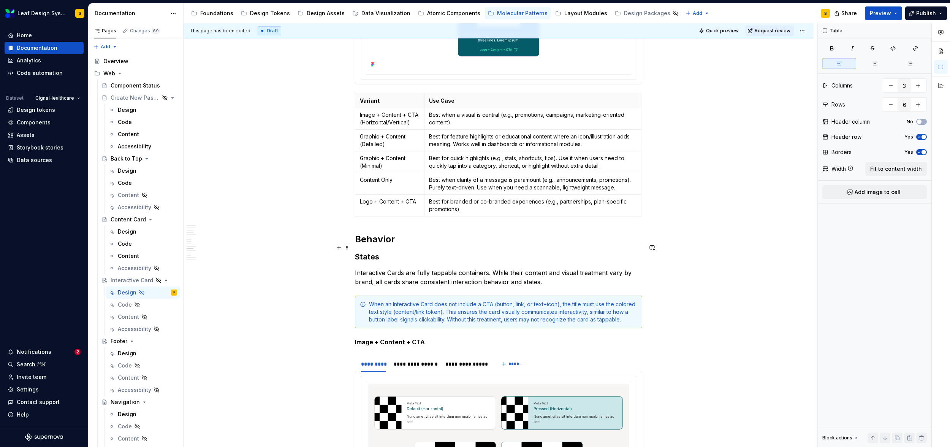
scroll to position [2521, 0]
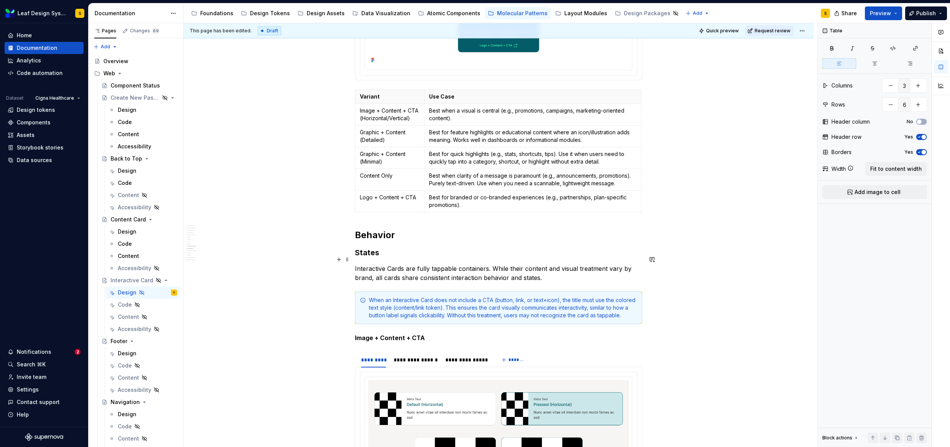
click at [442, 264] on p "Interactive Cards are fully tappable containers. While their content and visual…" at bounding box center [498, 273] width 287 height 18
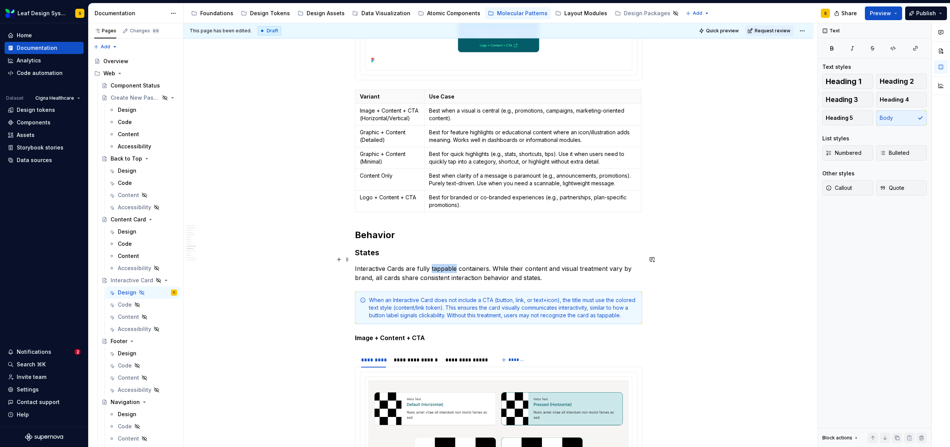
click at [442, 264] on p "Interactive Cards are fully tappable containers. While their content and visual…" at bounding box center [498, 273] width 287 height 18
click at [612, 305] on div "When an Interactive Card does not include a CTA (button, link, or text+icon), t…" at bounding box center [503, 307] width 268 height 23
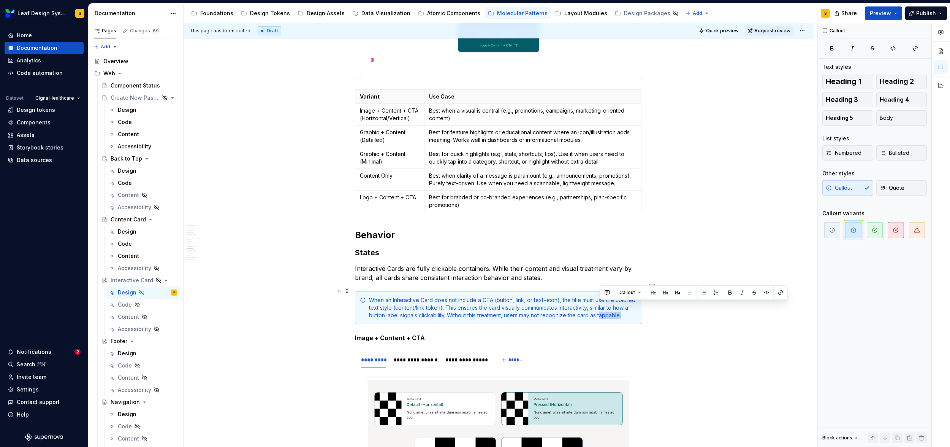
click at [612, 305] on div "When an Interactive Card does not include a CTA (button, link, or text+icon), t…" at bounding box center [503, 307] width 268 height 23
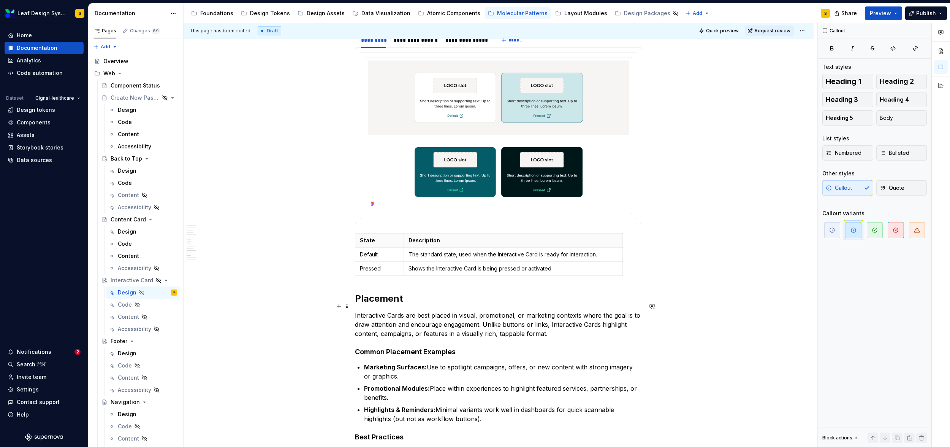
scroll to position [3699, 0]
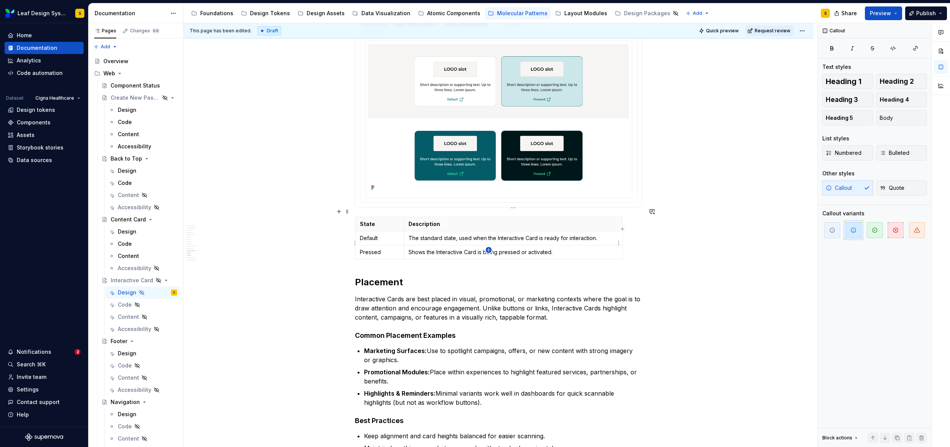
click at [490, 249] on icon "button" at bounding box center [489, 250] width 6 height 6
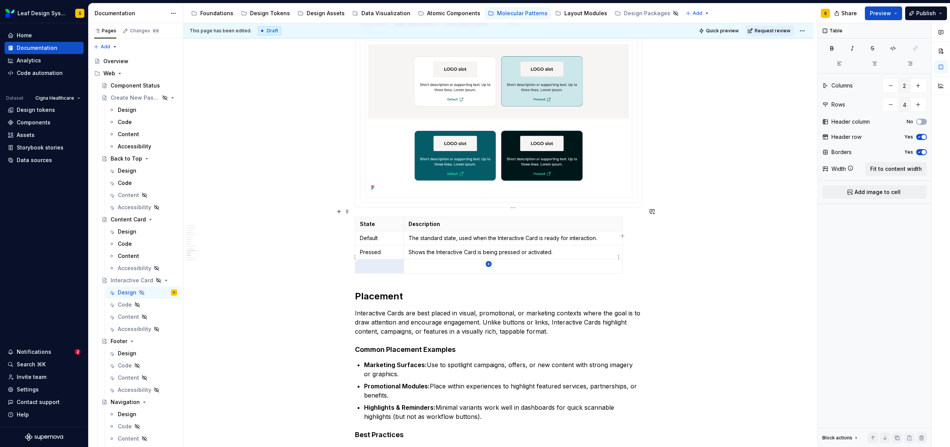
click at [489, 265] on icon "button" at bounding box center [488, 263] width 3 height 3
type input "5"
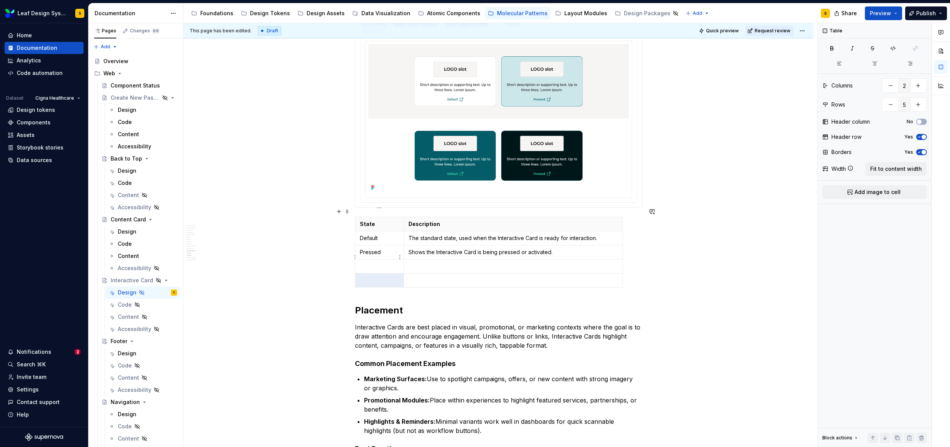
click at [382, 262] on p at bounding box center [379, 266] width 39 height 8
click at [381, 276] on p at bounding box center [379, 280] width 39 height 8
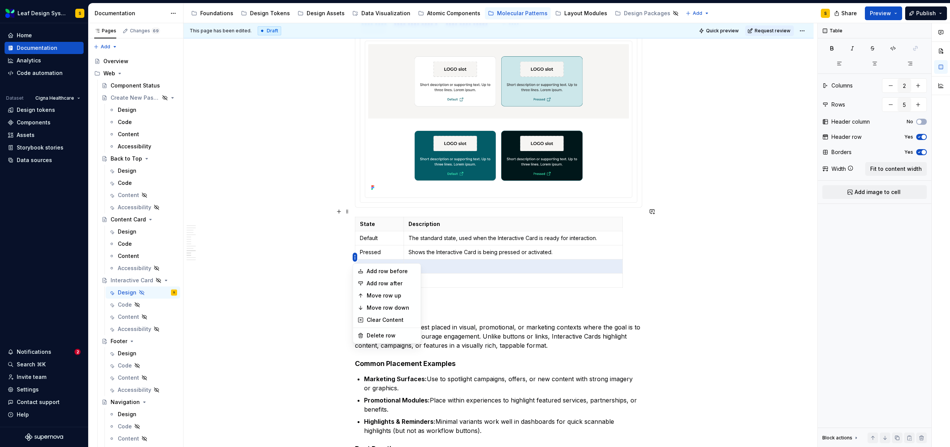
click at [356, 256] on html "Leaf Design System S Home Documentation Analytics Code automation Dataset Cigna…" at bounding box center [475, 223] width 950 height 447
click at [383, 293] on div "Move row up" at bounding box center [391, 296] width 49 height 8
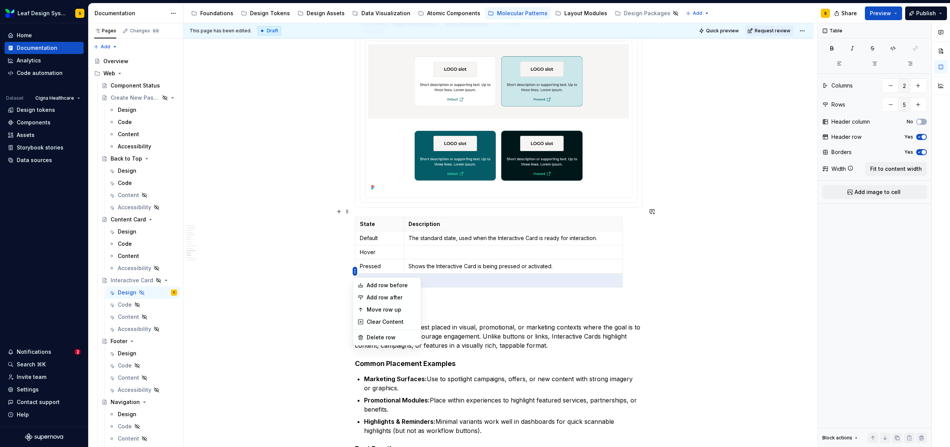
click at [356, 272] on html "Leaf Design System S Home Documentation Analytics Code automation Dataset Cigna…" at bounding box center [475, 223] width 950 height 447
click at [379, 307] on div "Move row up" at bounding box center [391, 310] width 49 height 8
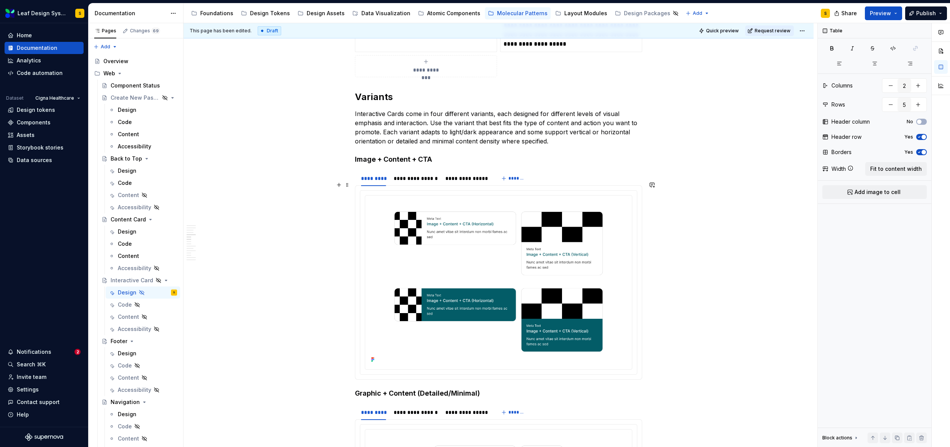
scroll to position [1596, 0]
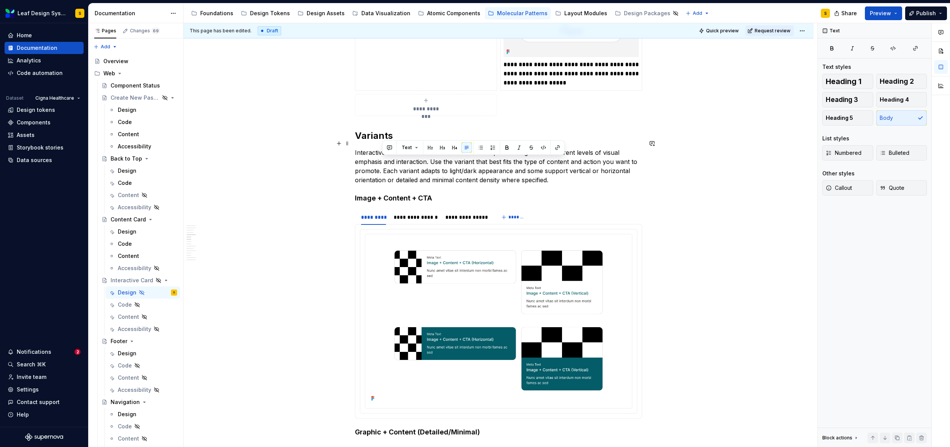
drag, startPoint x: 383, startPoint y: 161, endPoint x: 558, endPoint y: 173, distance: 175.2
click at [558, 173] on p "Interactive Cards come in four different variants, each designed for different …" at bounding box center [498, 166] width 287 height 36
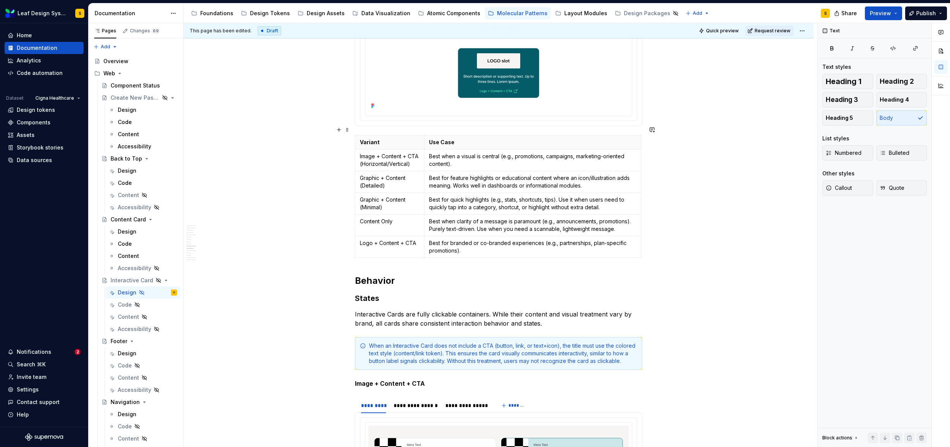
scroll to position [2481, 0]
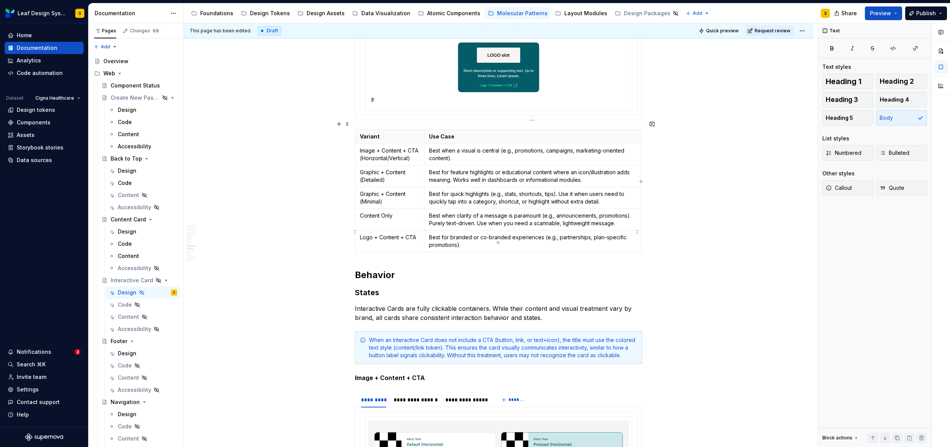
click at [474, 236] on p "Best for branded or co-branded experiences (e.g., partnerships, plan-specific p…" at bounding box center [533, 240] width 208 height 15
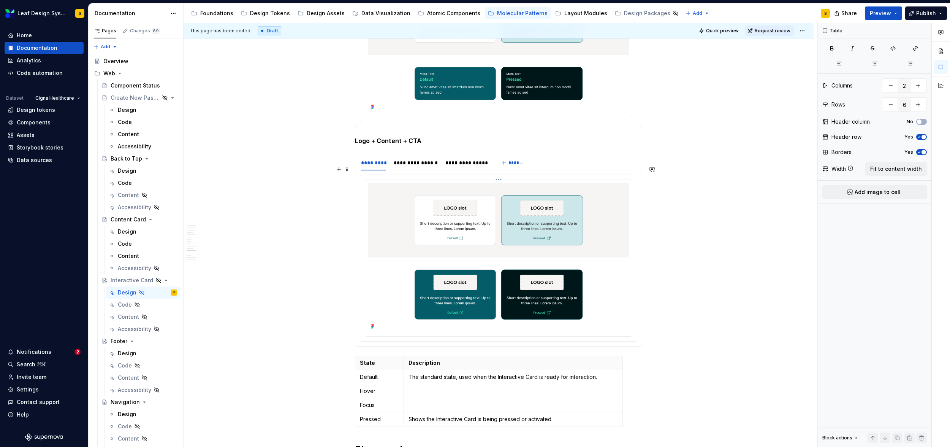
scroll to position [3642, 0]
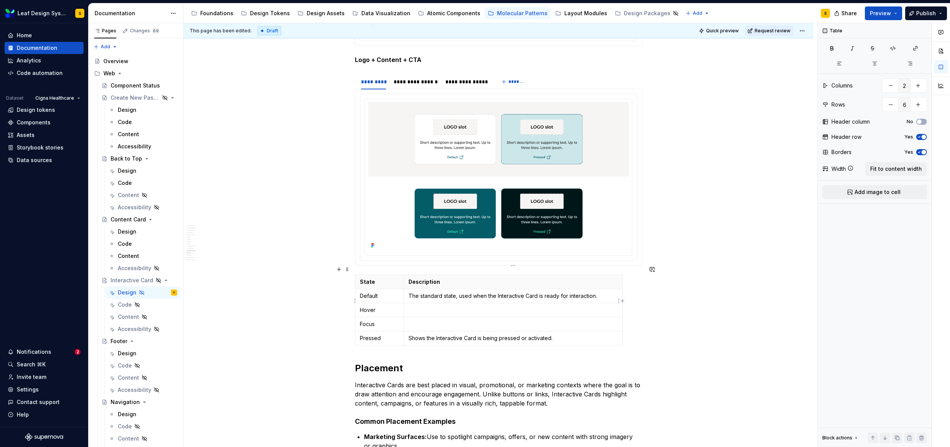
type input "5"
click at [430, 306] on p at bounding box center [513, 310] width 209 height 8
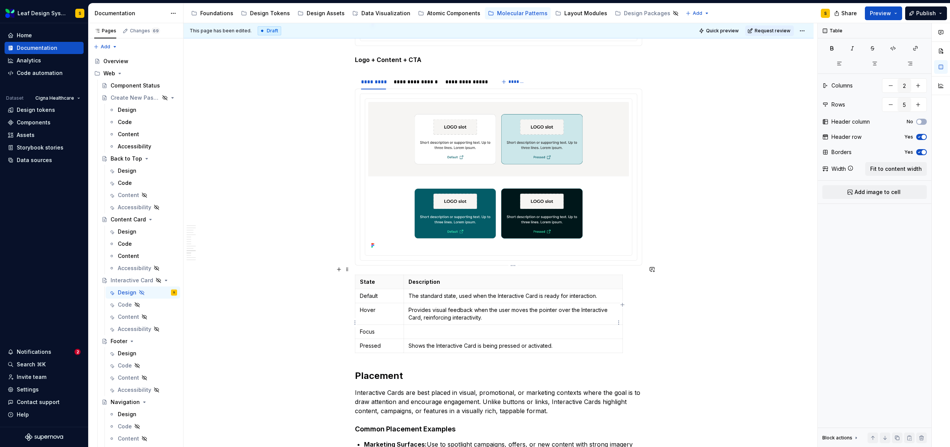
click at [435, 328] on p at bounding box center [513, 332] width 209 height 8
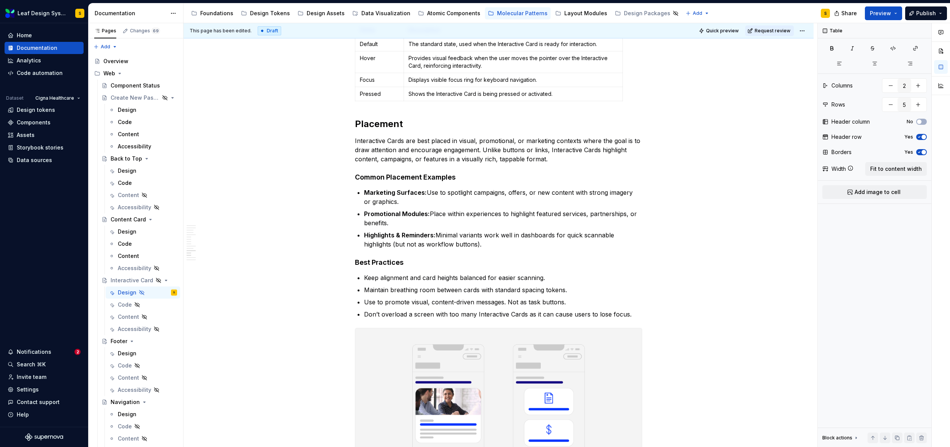
scroll to position [3921, 0]
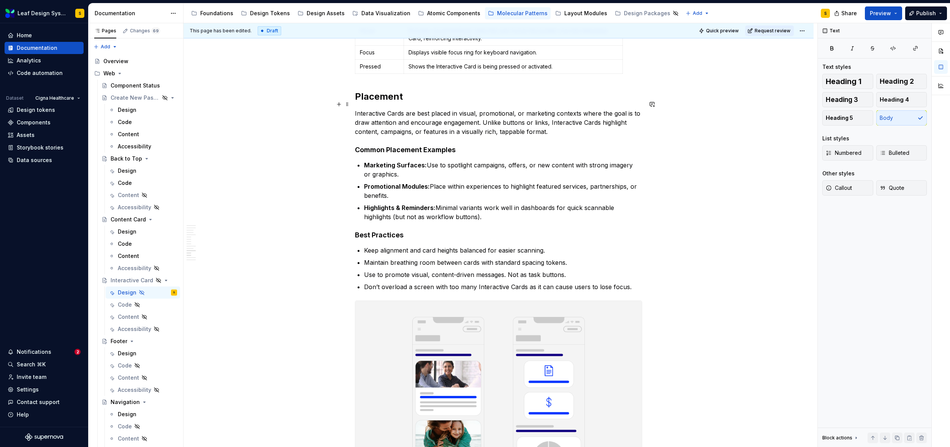
click at [507, 124] on p "Interactive Cards are best placed in visual, promotional, or marketing contexts…" at bounding box center [498, 122] width 287 height 27
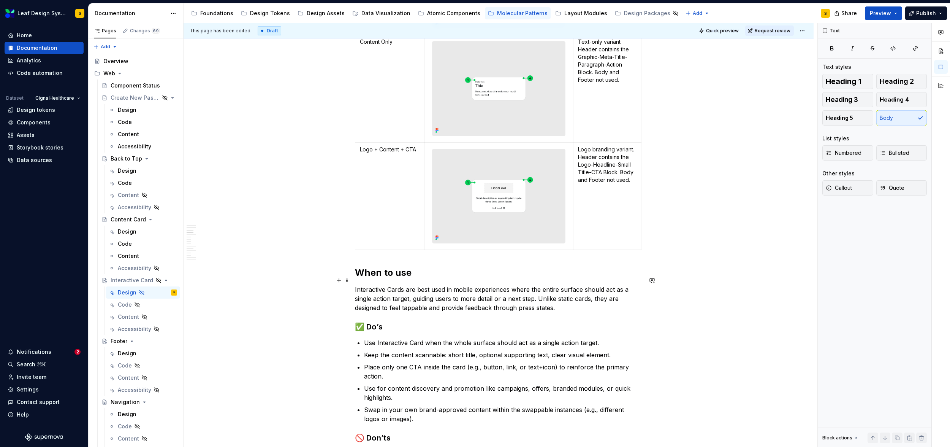
scroll to position [960, 0]
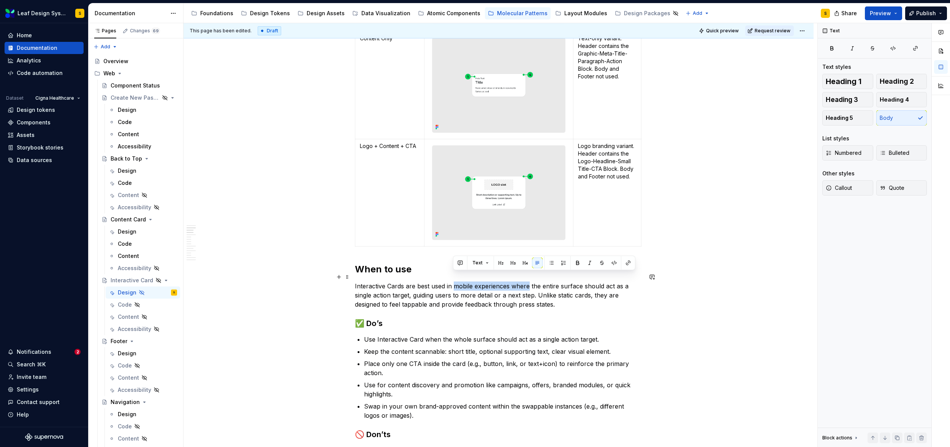
drag, startPoint x: 453, startPoint y: 276, endPoint x: 528, endPoint y: 274, distance: 74.1
click at [528, 281] on p "Interactive Cards are best used in mobile experiences where the entire surface …" at bounding box center [498, 294] width 287 height 27
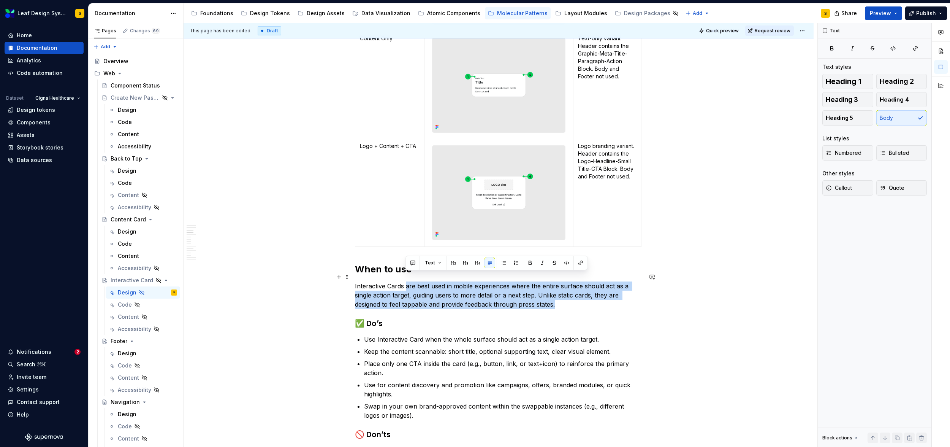
drag, startPoint x: 572, startPoint y: 291, endPoint x: 407, endPoint y: 277, distance: 165.1
click at [407, 281] on p "Interactive Cards are best used in mobile experiences where the entire surface …" at bounding box center [498, 294] width 287 height 27
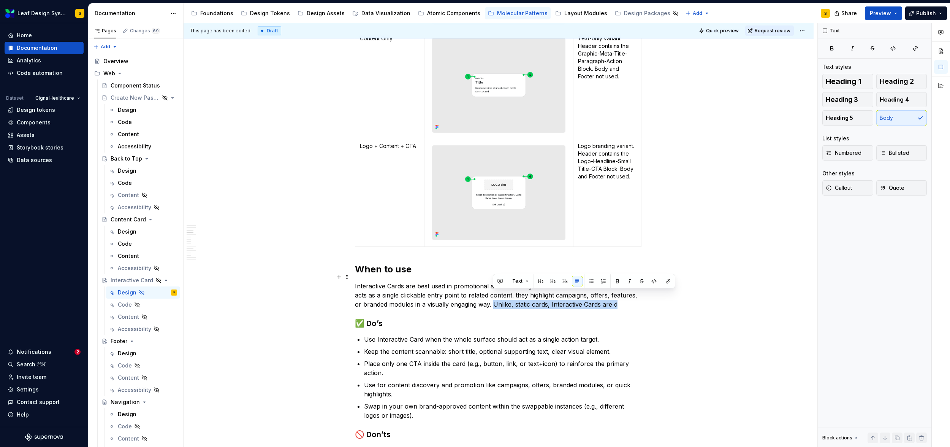
drag, startPoint x: 492, startPoint y: 296, endPoint x: 617, endPoint y: 299, distance: 124.7
click at [617, 299] on p "Interactive Cards are best used in promotional and marketing contexts where the…" at bounding box center [498, 294] width 287 height 27
click at [517, 286] on p "Interactive Cards are best used in promotional and marketing contexts where the…" at bounding box center [498, 294] width 287 height 27
click at [486, 281] on p "Interactive Cards are best used in promotional and marketing contexts where the…" at bounding box center [498, 294] width 287 height 27
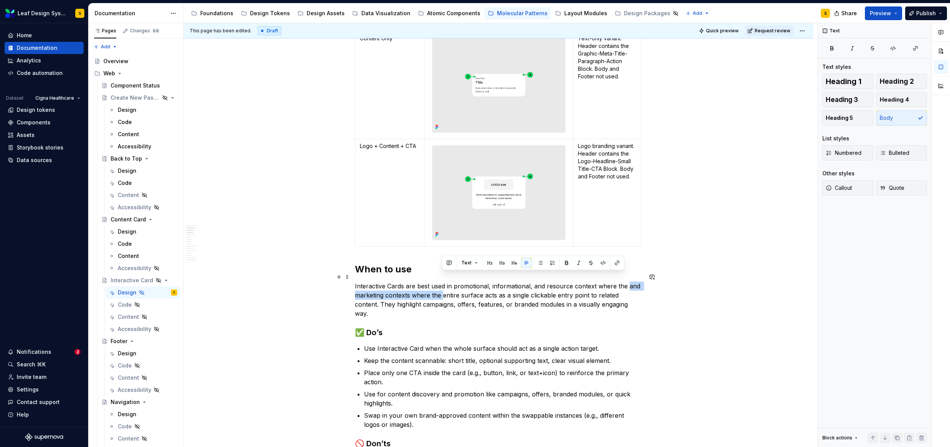
drag, startPoint x: 624, startPoint y: 278, endPoint x: 442, endPoint y: 288, distance: 182.0
click at [442, 288] on p "Interactive Cards are best used in promotional, informational, and resource con…" at bounding box center [498, 299] width 287 height 36
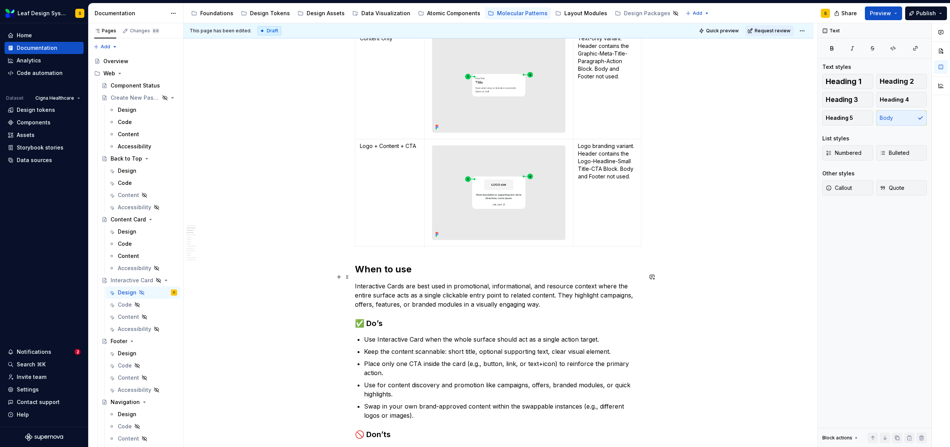
click at [408, 296] on p "Interactive Cards are best used in promotional, informational, and resource con…" at bounding box center [498, 294] width 287 height 27
click at [450, 297] on p "Interactive Cards are best used in promotional, informational, and resource con…" at bounding box center [498, 294] width 287 height 27
click at [452, 298] on p "Interactive Cards are best used in promotional, informational, and resource con…" at bounding box center [498, 294] width 287 height 27
drag, startPoint x: 614, startPoint y: 296, endPoint x: 354, endPoint y: 275, distance: 260.4
click at [355, 281] on p "Interactive Cards are best used in promotional, informational, and resource con…" at bounding box center [498, 294] width 287 height 27
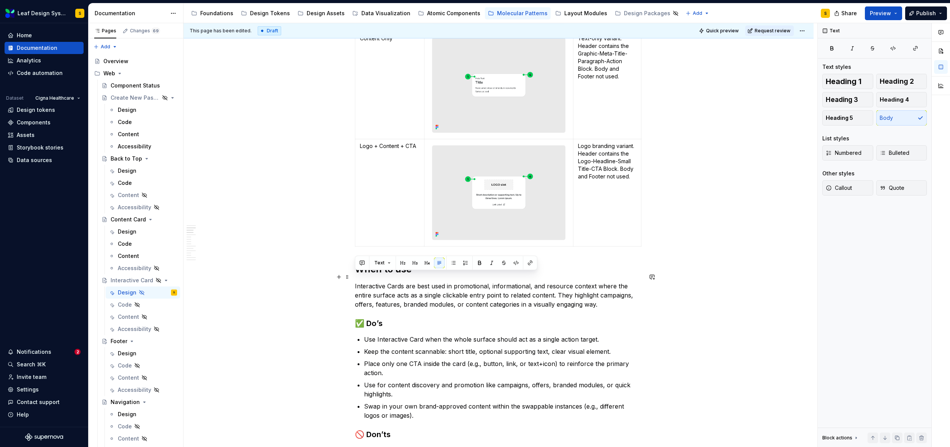
copy p "Interactive Cards are best used in promotional, informational, and resource con…"
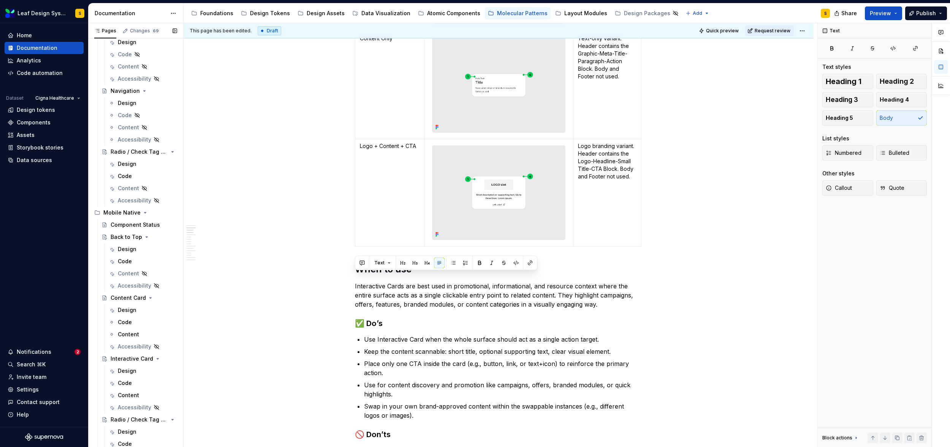
scroll to position [311, 0]
click at [130, 372] on div "Design" at bounding box center [127, 370] width 19 height 8
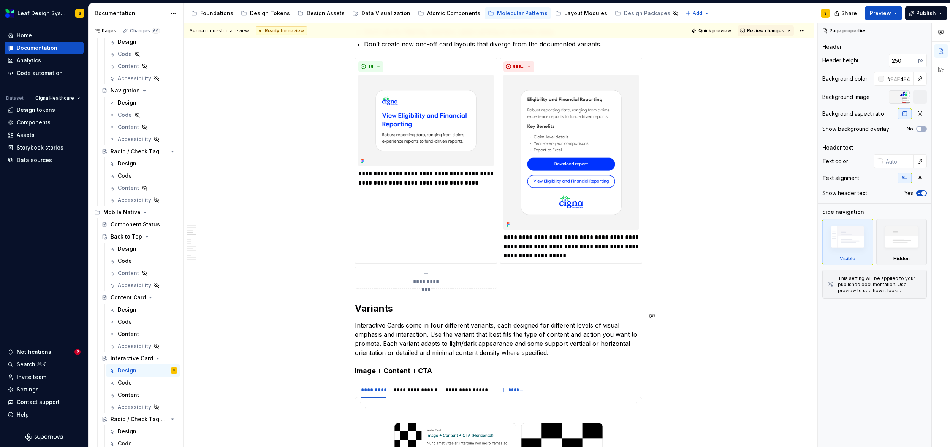
scroll to position [1065, 0]
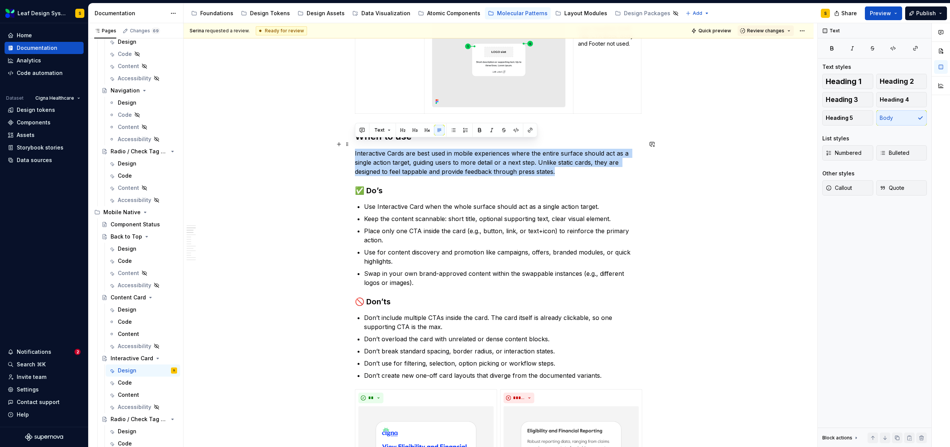
drag, startPoint x: 558, startPoint y: 162, endPoint x: 353, endPoint y: 145, distance: 205.2
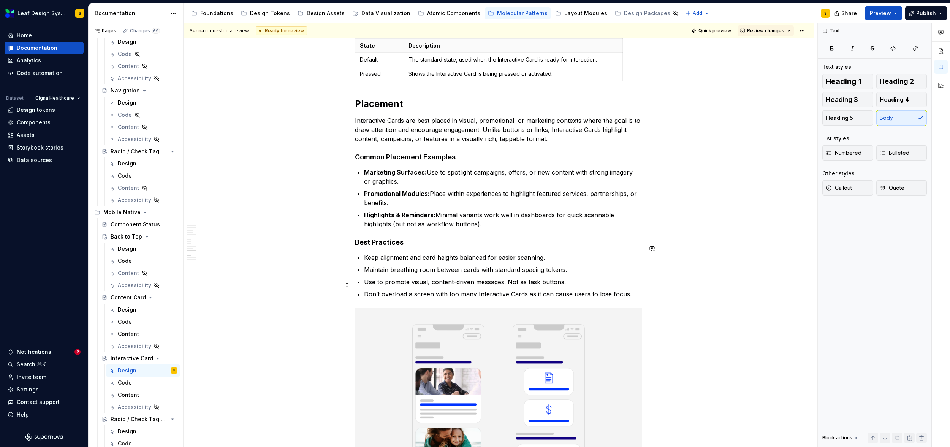
scroll to position [3833, 0]
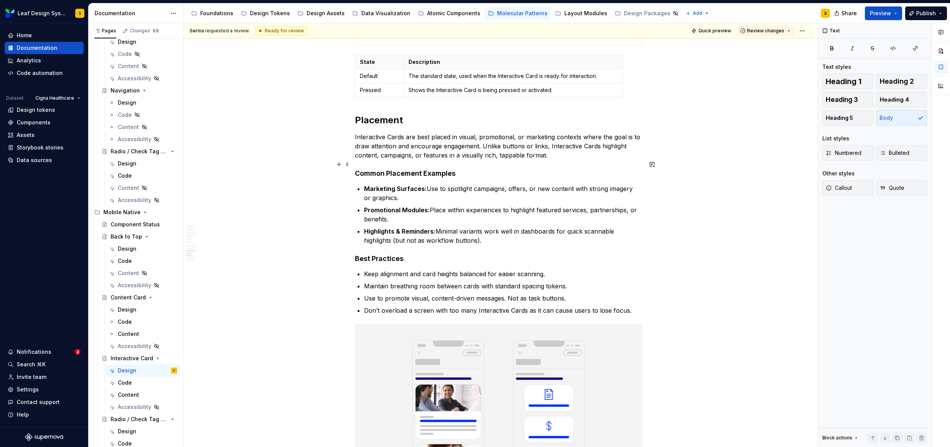
type textarea "*"
drag, startPoint x: 550, startPoint y: 146, endPoint x: 355, endPoint y: 128, distance: 195.8
click at [355, 132] on p "Interactive Cards are best placed in visual, promotional, or marketing contexts…" at bounding box center [498, 145] width 287 height 27
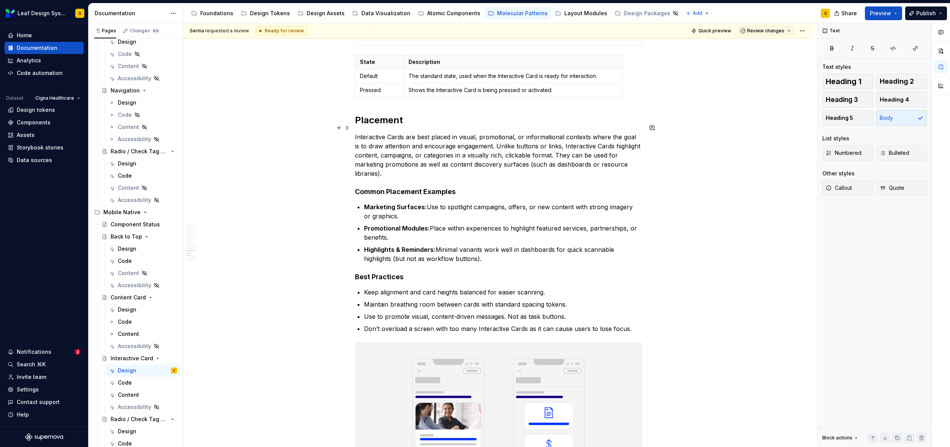
click at [515, 146] on p "Interactive Cards are best placed in visual, promotional, or informational cont…" at bounding box center [498, 155] width 287 height 46
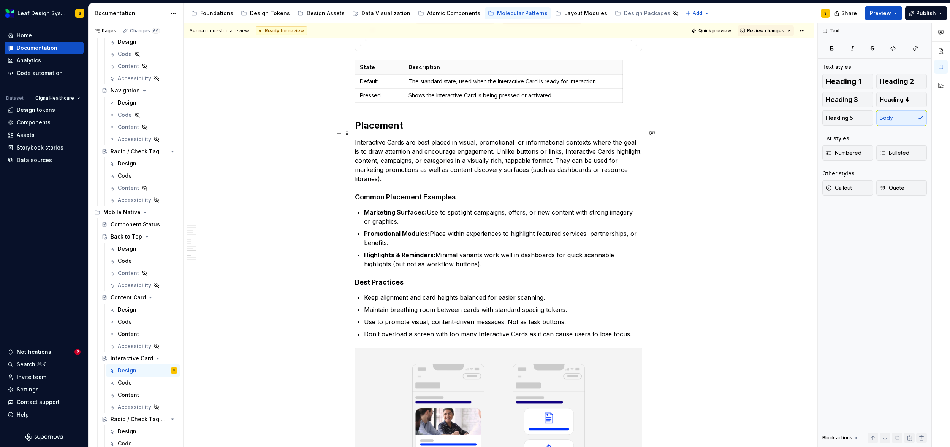
scroll to position [3827, 0]
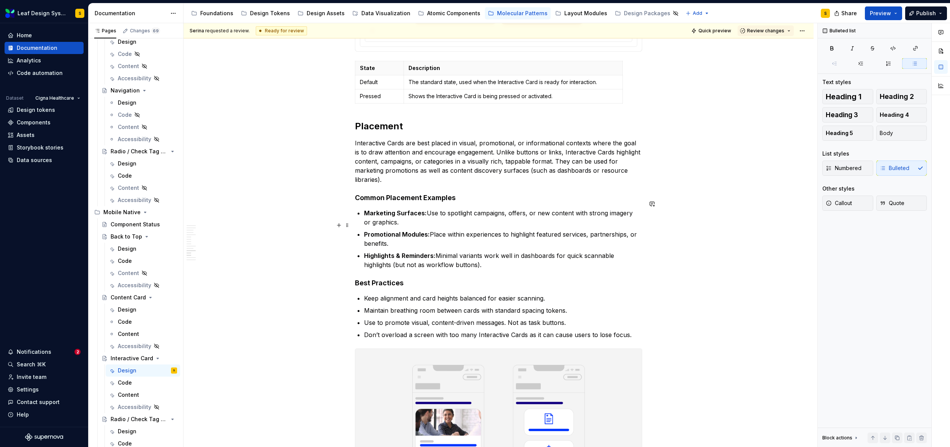
click at [398, 234] on p "Promotional Modules: Place within experiences to highlight featured services, p…" at bounding box center [503, 239] width 278 height 18
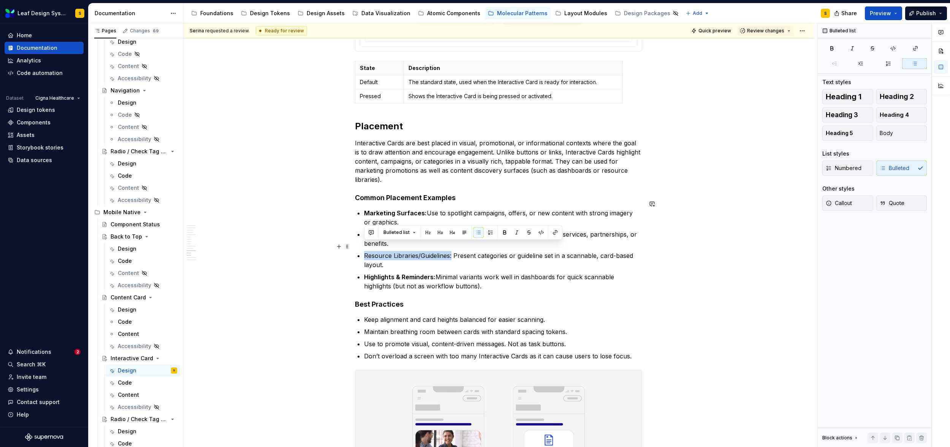
drag, startPoint x: 452, startPoint y: 245, endPoint x: 364, endPoint y: 248, distance: 88.2
click at [364, 251] on p "Resource Libraries/Guidelines: Present categories or guideline set in a scannab…" at bounding box center [503, 260] width 278 height 18
click at [504, 231] on button "button" at bounding box center [504, 232] width 11 height 11
click at [426, 256] on p "Resource Libraries/Guidelines: Present categories or guideline set in a scannab…" at bounding box center [503, 260] width 278 height 18
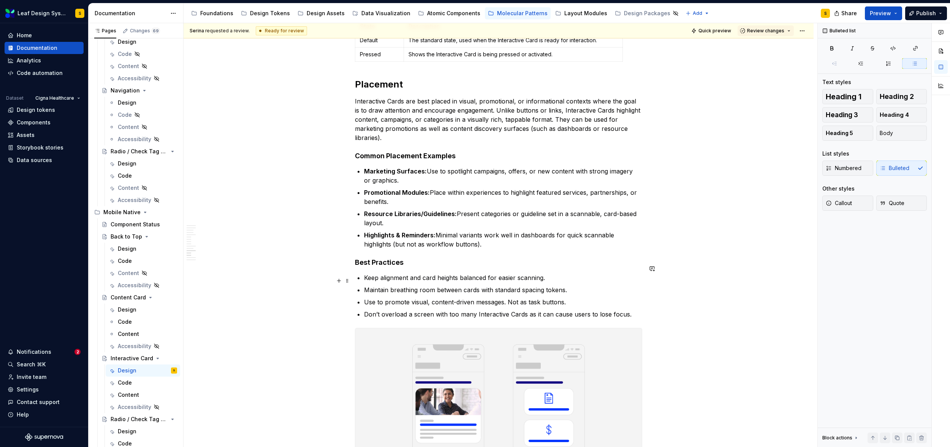
scroll to position [3857, 0]
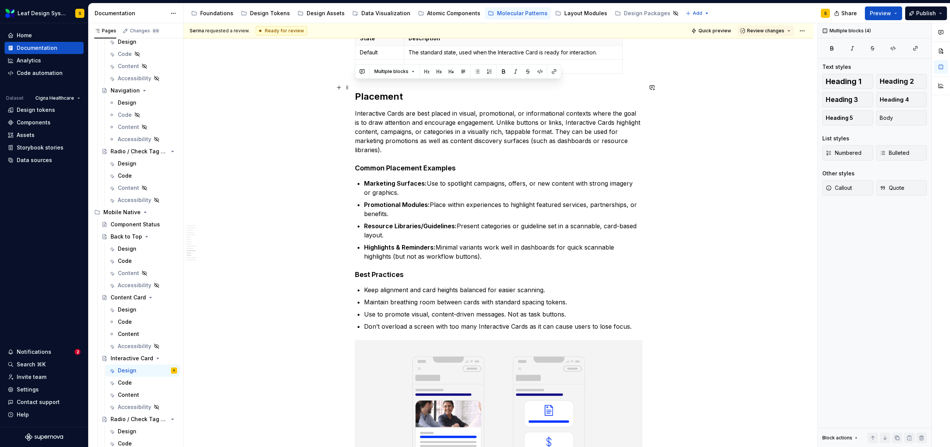
drag, startPoint x: 490, startPoint y: 247, endPoint x: 351, endPoint y: 89, distance: 211.4
copy div "Placement Interactive Cards are best placed in visual, promotional, or informat…"
click at [363, 109] on p "Interactive Cards are best placed in visual, promotional, or informational cont…" at bounding box center [498, 132] width 287 height 46
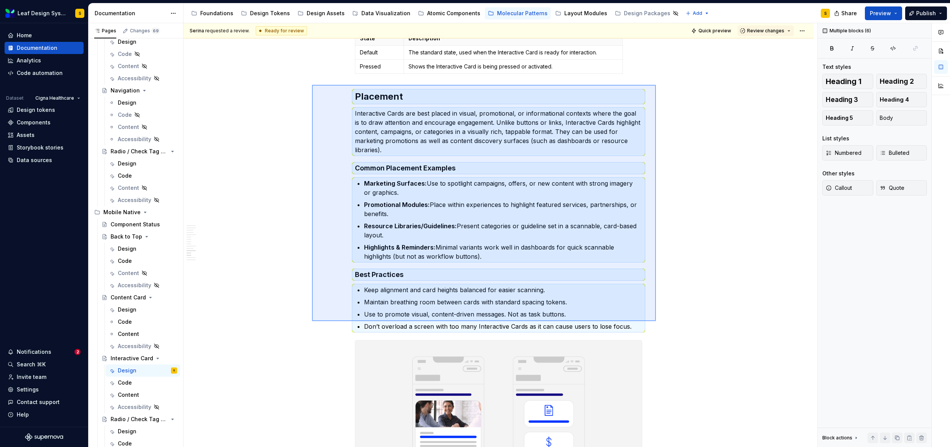
drag, startPoint x: 312, startPoint y: 85, endPoint x: 656, endPoint y: 321, distance: 417.1
click at [656, 321] on div "Serina requested a review. Ready for review Quick preview Review changes Intera…" at bounding box center [501, 235] width 634 height 424
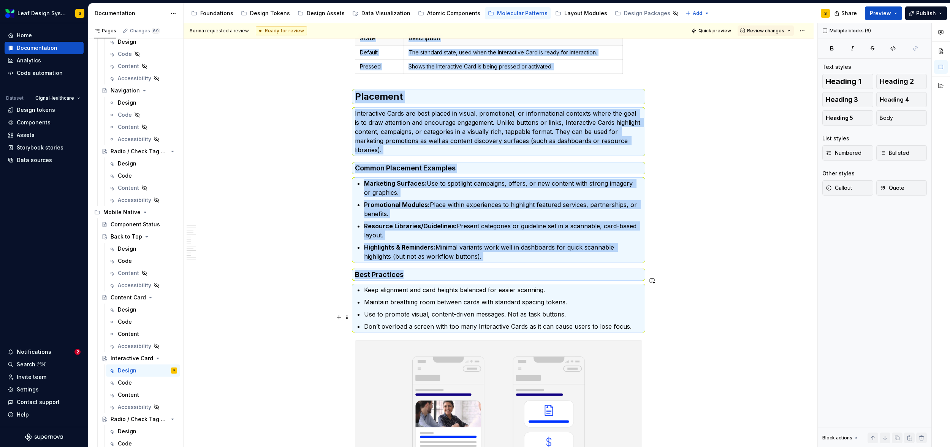
copy div "State Description Default The standard state, used when the Interactive Card is…"
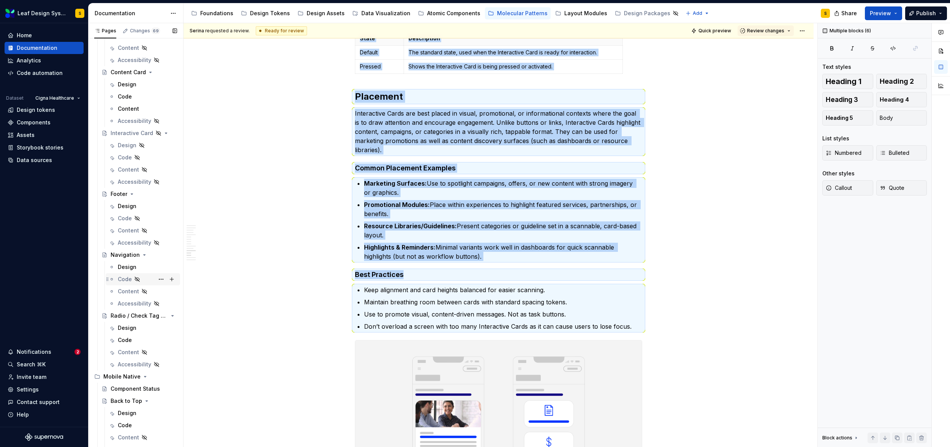
scroll to position [144, 0]
click at [128, 147] on div "Design" at bounding box center [127, 148] width 19 height 8
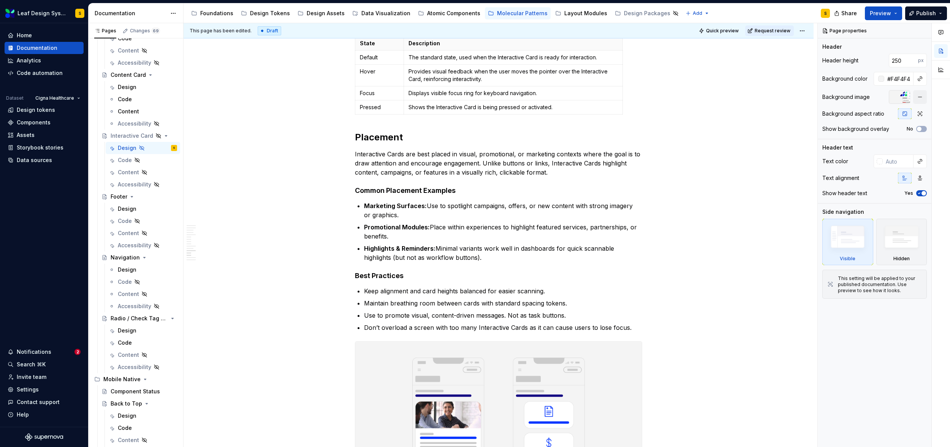
scroll to position [3883, 0]
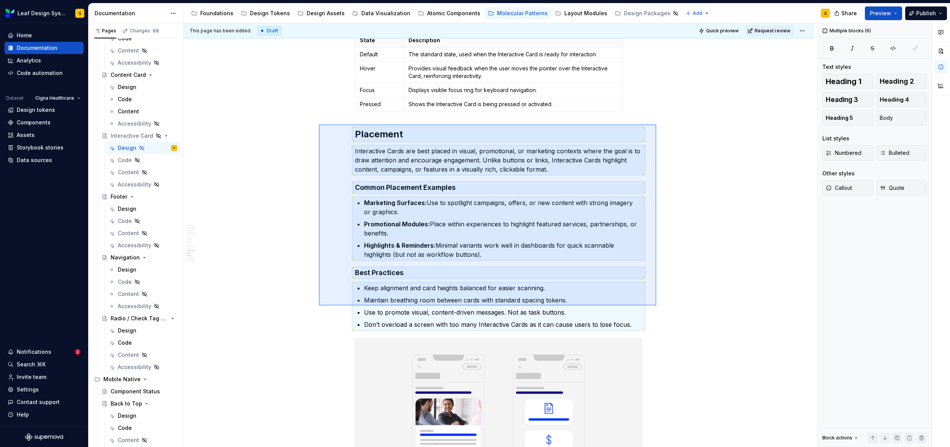
drag, startPoint x: 319, startPoint y: 124, endPoint x: 656, endPoint y: 305, distance: 382.9
click at [656, 305] on div "This page has been edited. Draft Quick preview Request review Hidden page Inter…" at bounding box center [501, 235] width 634 height 424
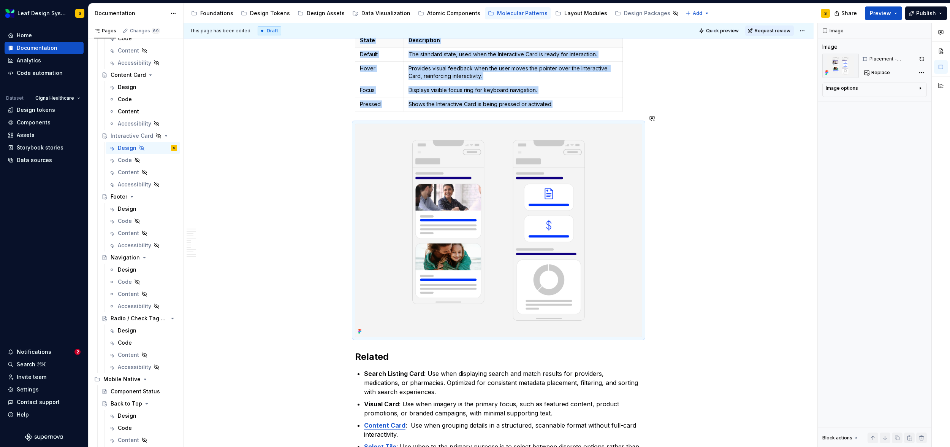
click at [340, 120] on button "button" at bounding box center [339, 118] width 11 height 11
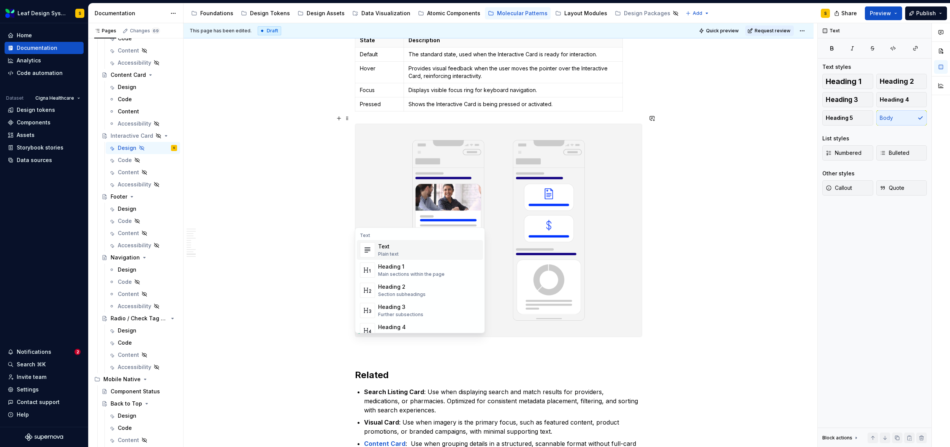
click at [377, 252] on span "Text Plain text" at bounding box center [420, 250] width 126 height 20
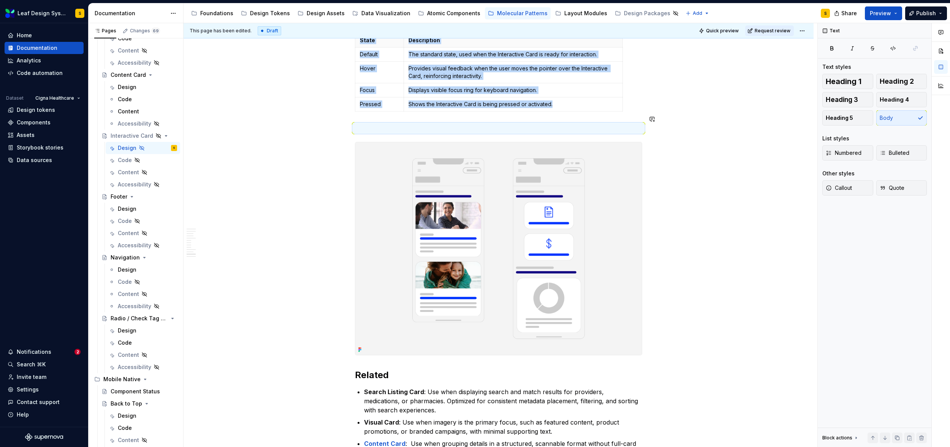
type textarea "*"
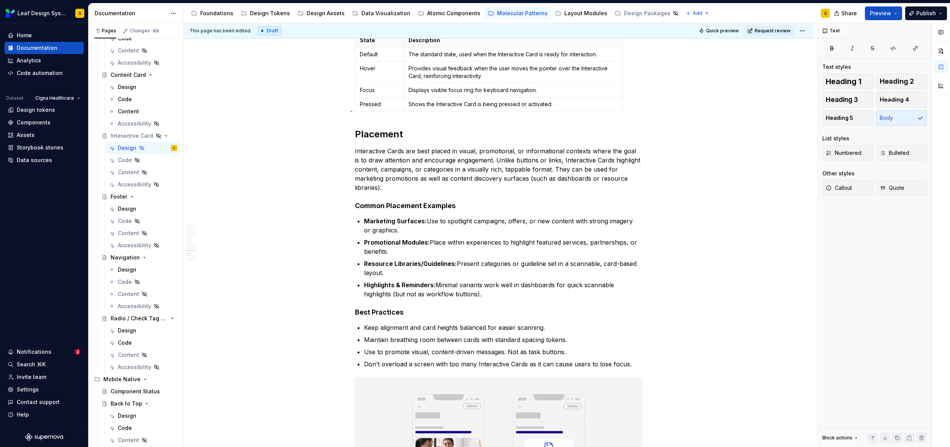
click at [351, 111] on div "This page has been edited. Draft Quick preview Request review Hidden page Inter…" at bounding box center [501, 235] width 634 height 424
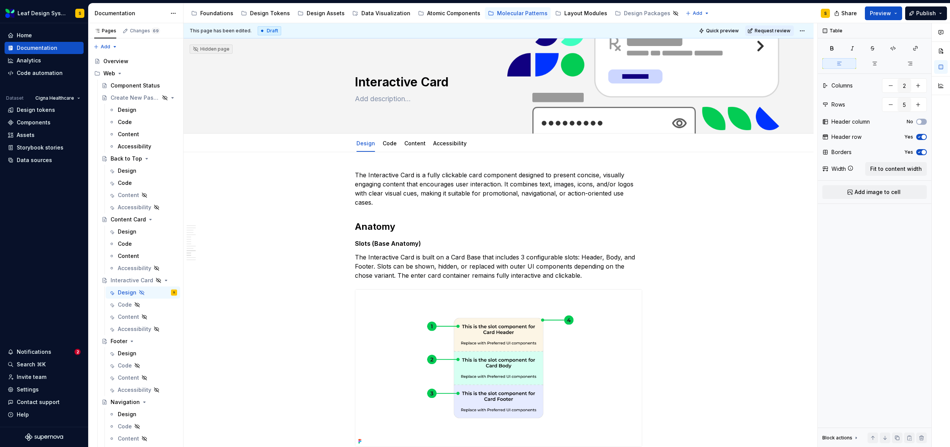
scroll to position [3883, 0]
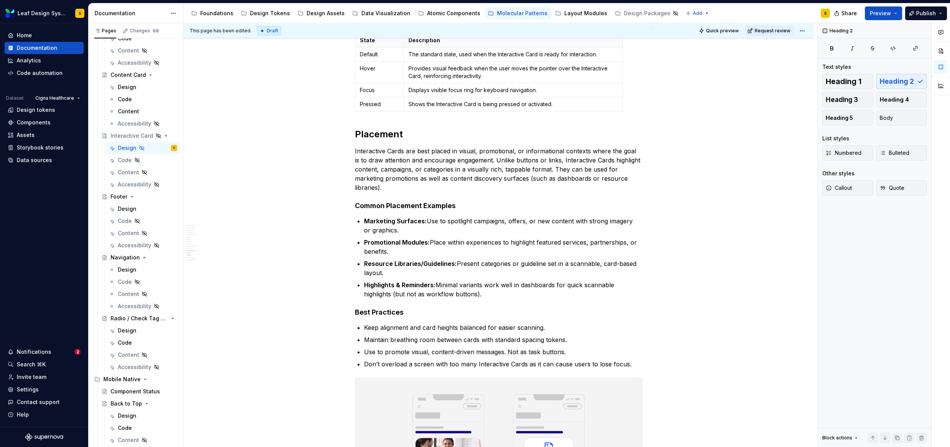
click at [518, 160] on p "Interactive Cards are best placed in visual, promotional, or informational cont…" at bounding box center [498, 169] width 287 height 46
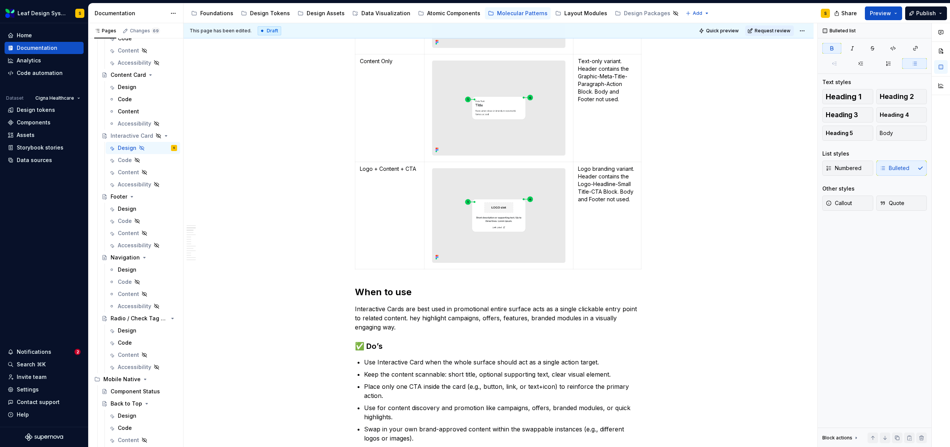
scroll to position [968, 0]
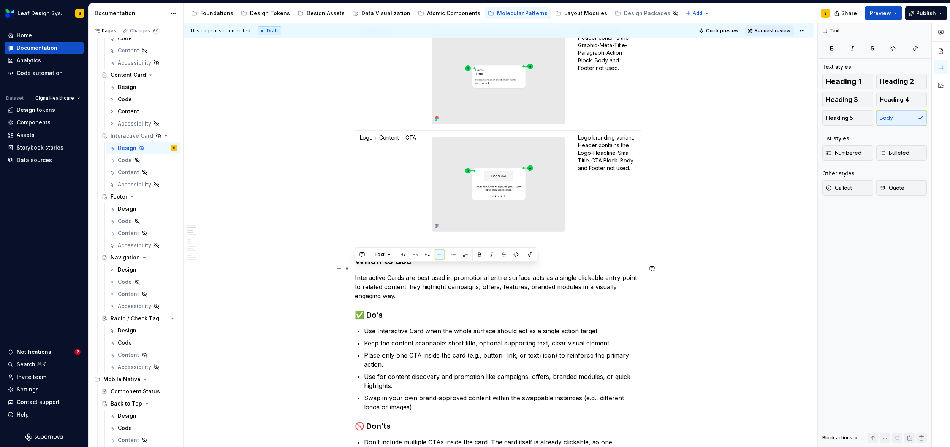
drag, startPoint x: 401, startPoint y: 287, endPoint x: 352, endPoint y: 266, distance: 52.8
copy p "Interactive Cards are best used in promotional entire surface acts as a single …"
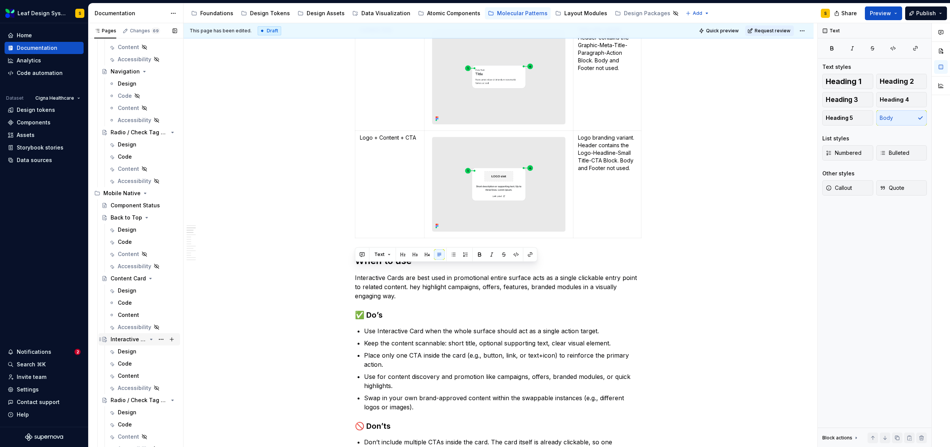
scroll to position [336, 0]
click at [131, 347] on div "Design" at bounding box center [127, 345] width 19 height 8
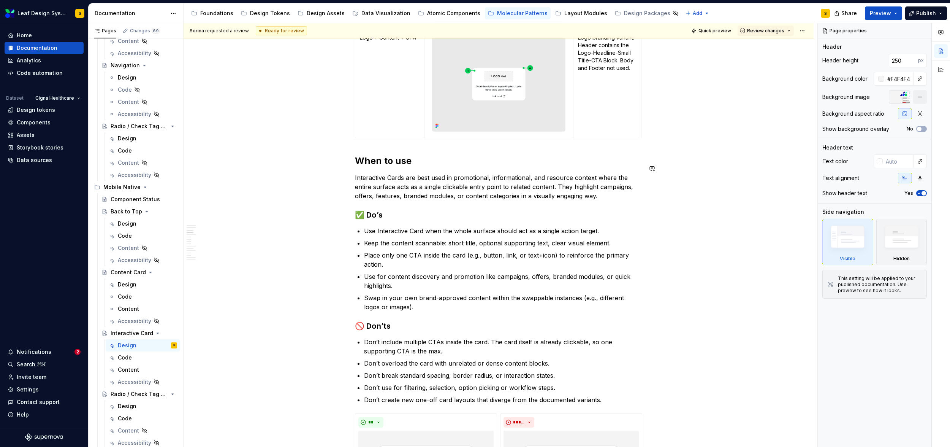
scroll to position [1042, 0]
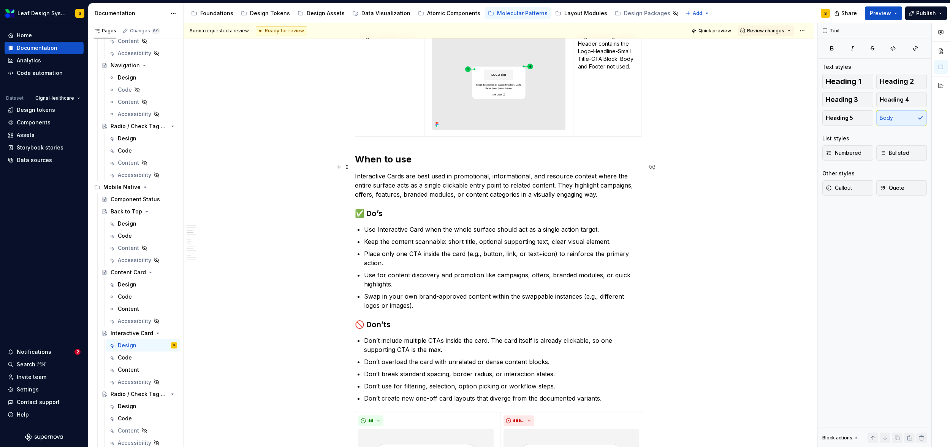
type textarea "*"
drag, startPoint x: 602, startPoint y: 188, endPoint x: 354, endPoint y: 167, distance: 249.0
paste div
click at [584, 171] on p "Interactive Cards are best used in promotional entire surface acts as a single …" at bounding box center [498, 184] width 287 height 27
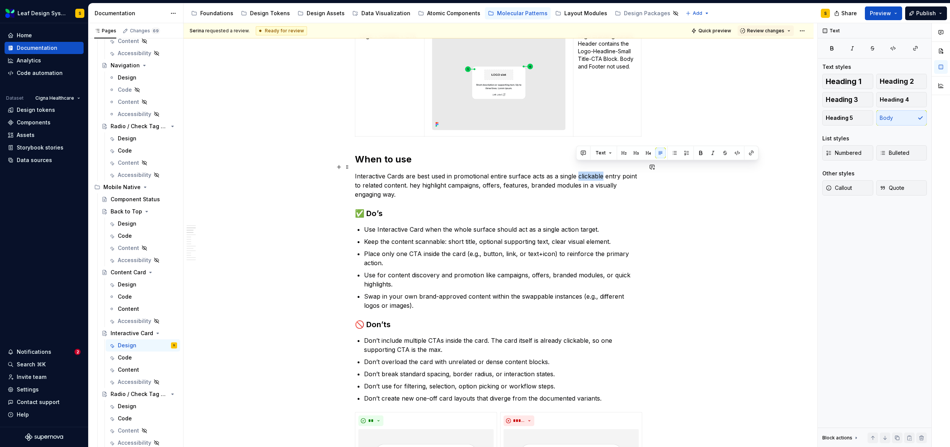
click at [584, 171] on p "Interactive Cards are best used in promotional entire surface acts as a single …" at bounding box center [498, 184] width 287 height 27
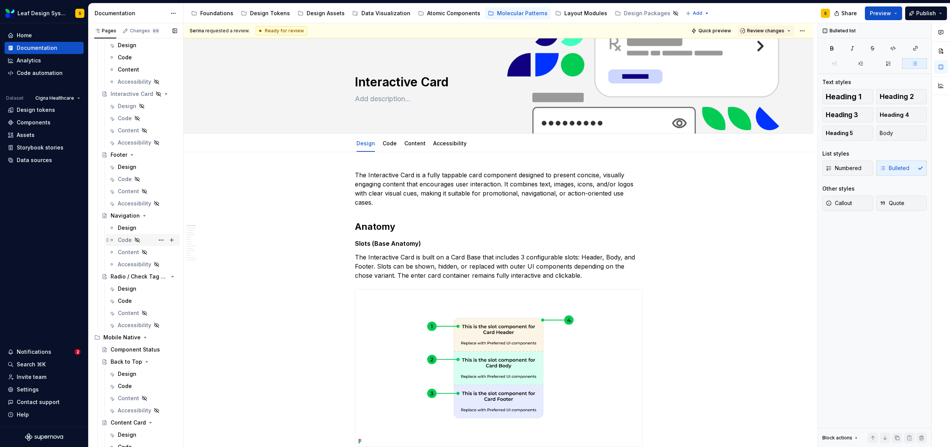
scroll to position [128, 0]
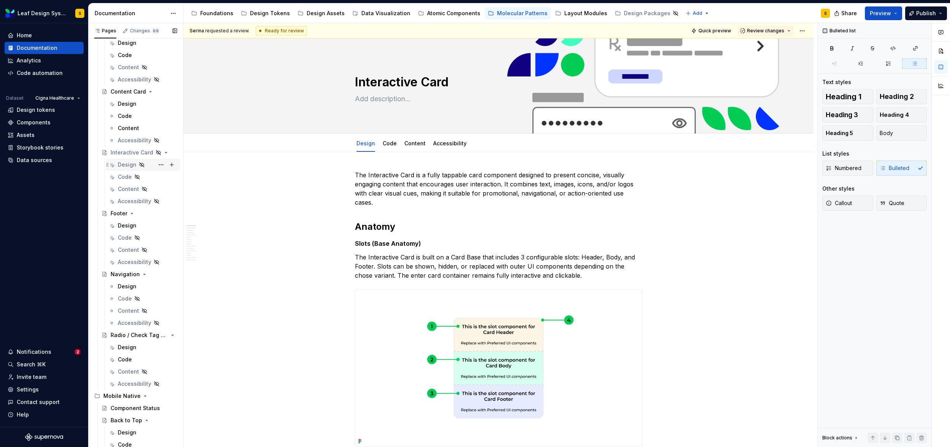
click at [127, 165] on div "Design" at bounding box center [127, 165] width 19 height 8
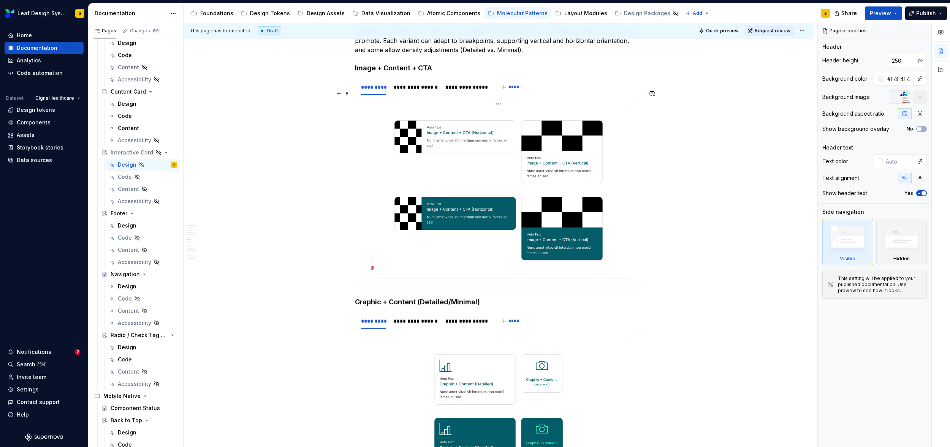
scroll to position [1729, 0]
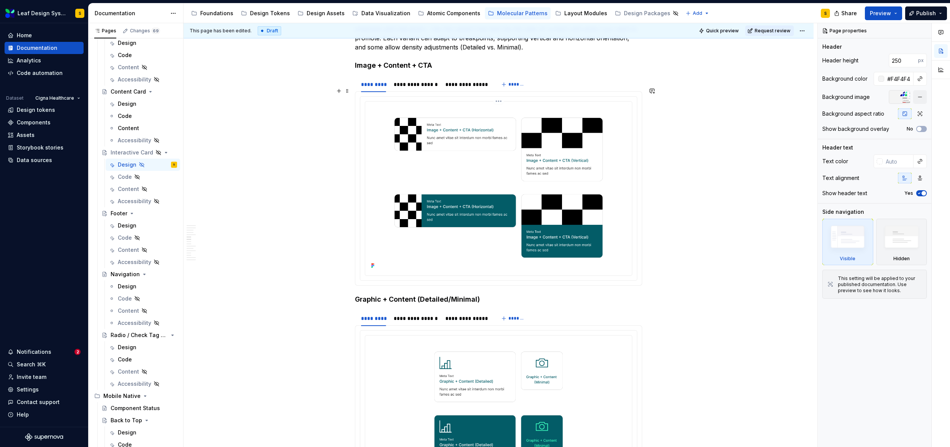
click at [513, 189] on img at bounding box center [498, 188] width 261 height 166
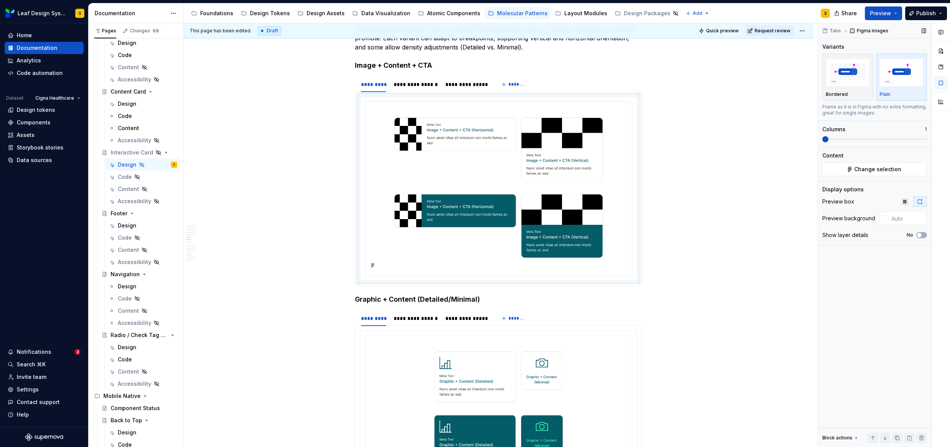
click at [907, 155] on div "Content" at bounding box center [874, 156] width 105 height 8
click at [886, 168] on span "Change selection" at bounding box center [877, 169] width 47 height 8
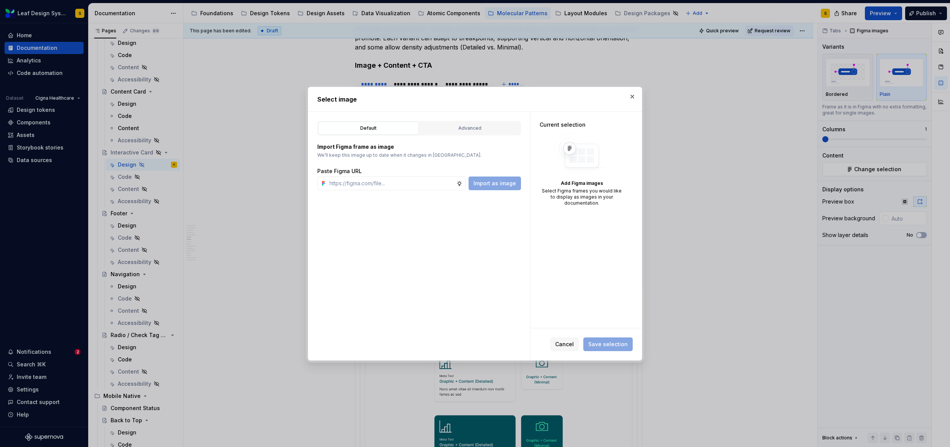
type textarea "*"
click at [421, 185] on input "text" at bounding box center [391, 183] width 130 height 14
type input "https://www.figma.com/design/R5FNMiBYdBSXRtfBEXZGMx/Design-Documentation-Assets…"
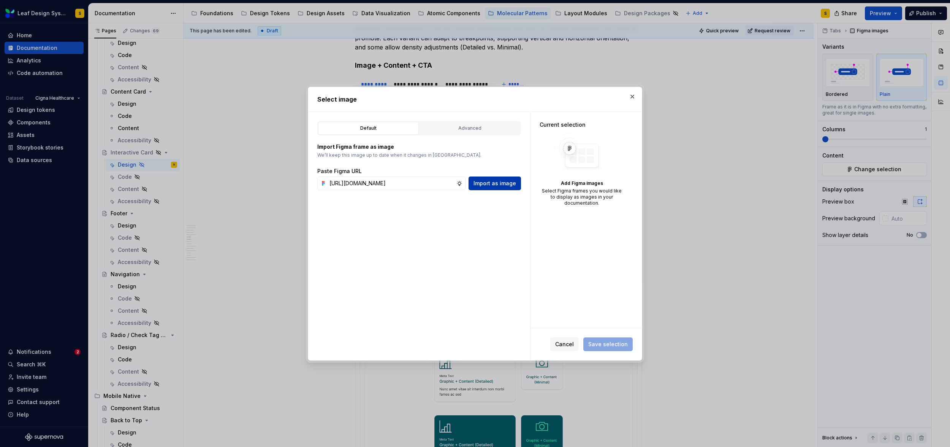
click at [476, 181] on span "Import as image" at bounding box center [495, 183] width 43 height 8
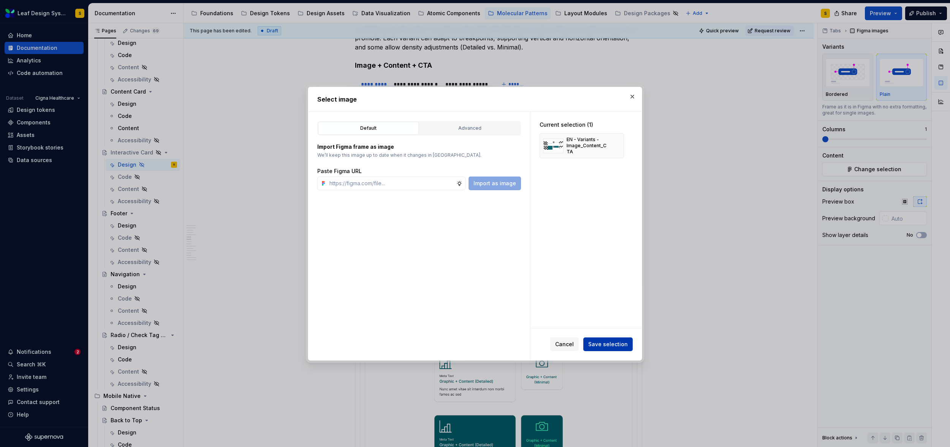
click at [611, 346] on span "Save selection" at bounding box center [608, 344] width 40 height 8
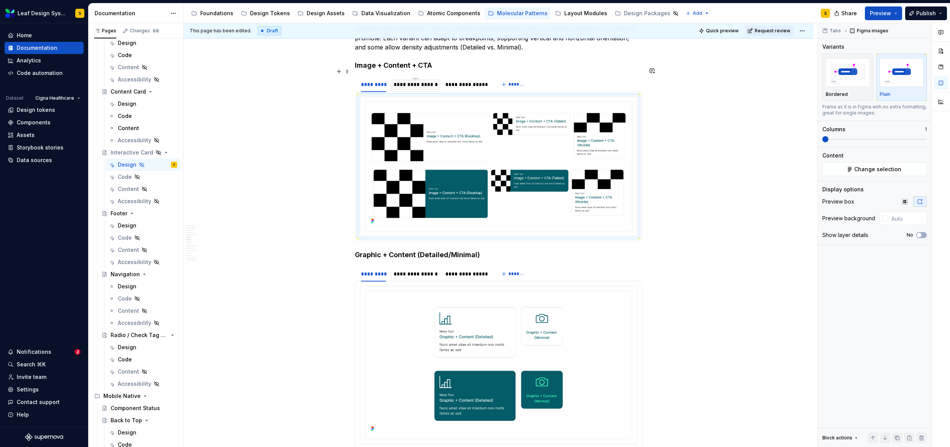
click at [422, 81] on div "**********" at bounding box center [416, 85] width 44 height 8
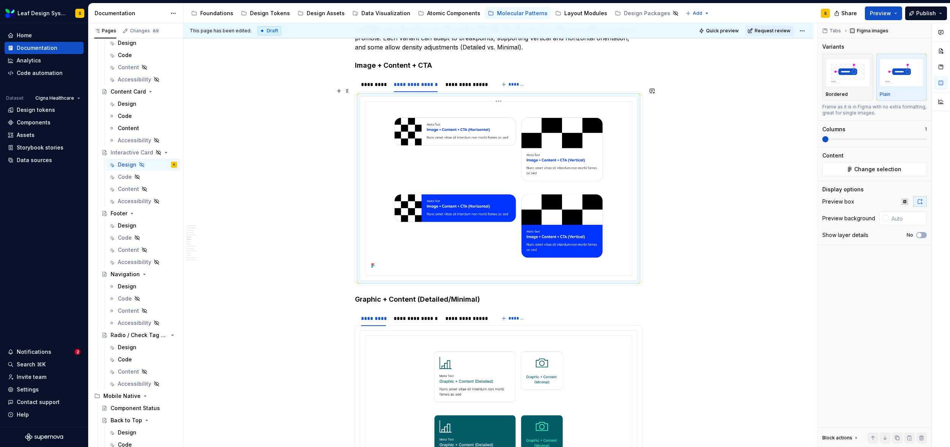
click at [529, 161] on img at bounding box center [498, 188] width 261 height 166
click at [870, 168] on span "Change selection" at bounding box center [877, 169] width 47 height 8
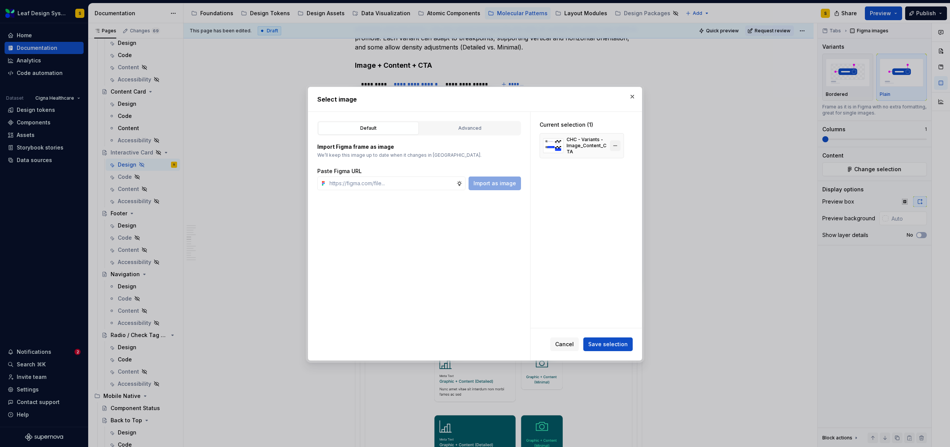
click at [618, 143] on button "button" at bounding box center [615, 145] width 11 height 11
click at [404, 190] on input "text" at bounding box center [391, 183] width 130 height 14
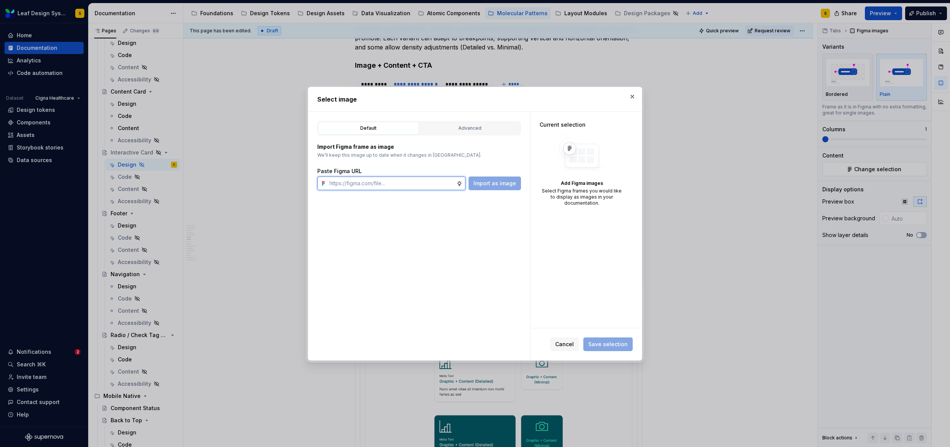
type textarea "*"
paste input "https://www.figma.com/design/R5FNMiBYdBSXRtfBEXZGMx/Design-Documentation-Assets…"
type input "https://www.figma.com/design/R5FNMiBYdBSXRtfBEXZGMx/Design-Documentation-Assets…"
type textarea "*"
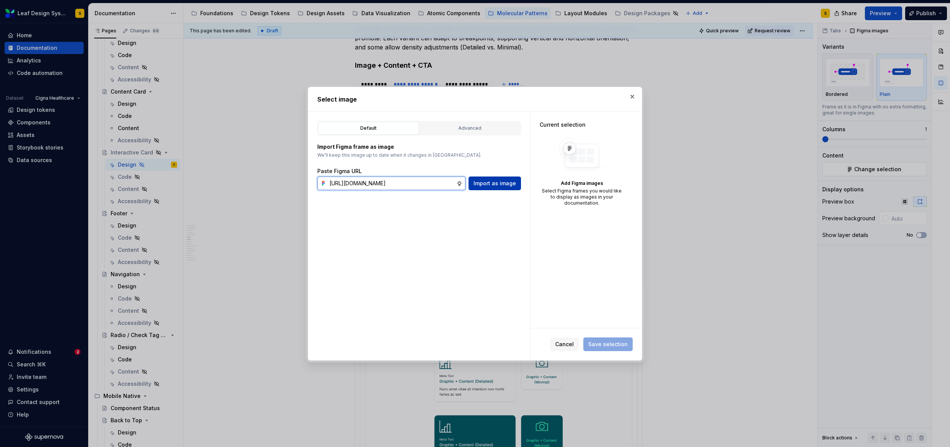
type input "https://www.figma.com/design/R5FNMiBYdBSXRtfBEXZGMx/Design-Documentation-Assets…"
type textarea "*"
click at [485, 182] on span "Import as image" at bounding box center [495, 183] width 43 height 8
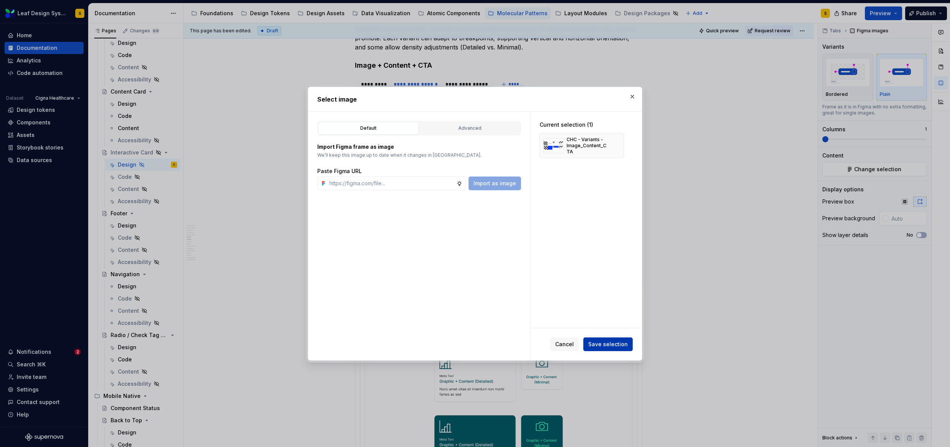
click at [616, 342] on span "Save selection" at bounding box center [608, 344] width 40 height 8
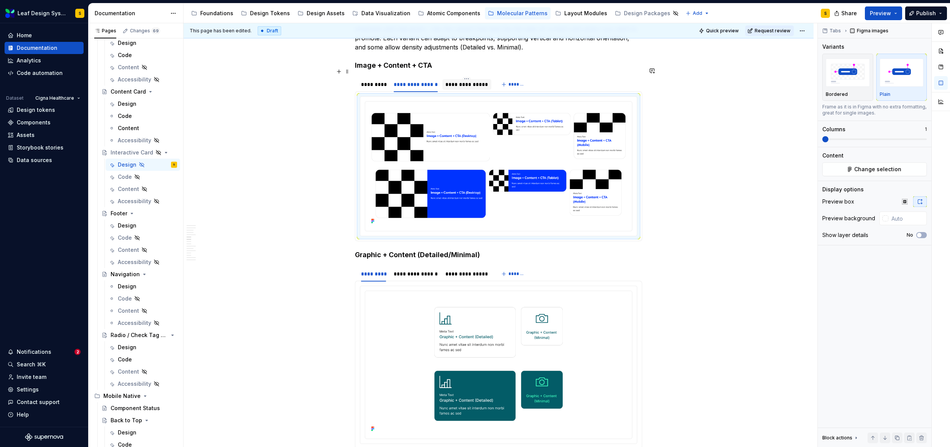
click at [463, 81] on div "**********" at bounding box center [466, 85] width 43 height 8
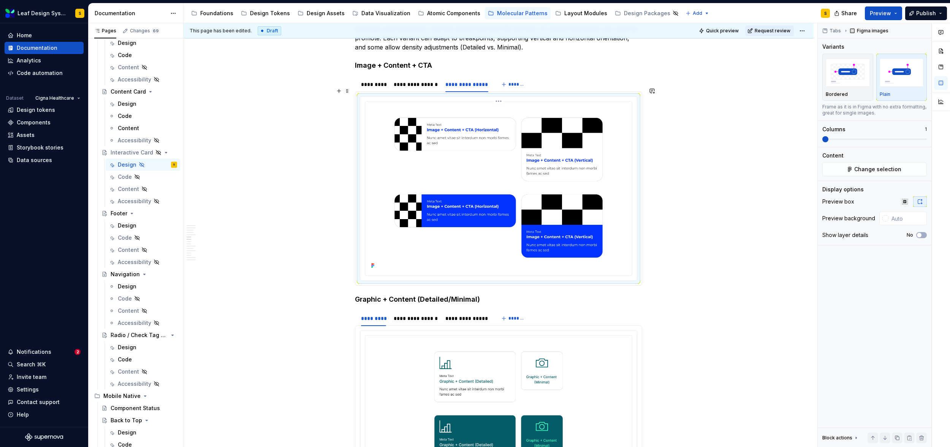
click at [475, 182] on img at bounding box center [498, 188] width 261 height 166
click at [900, 174] on button "Change selection" at bounding box center [874, 169] width 105 height 14
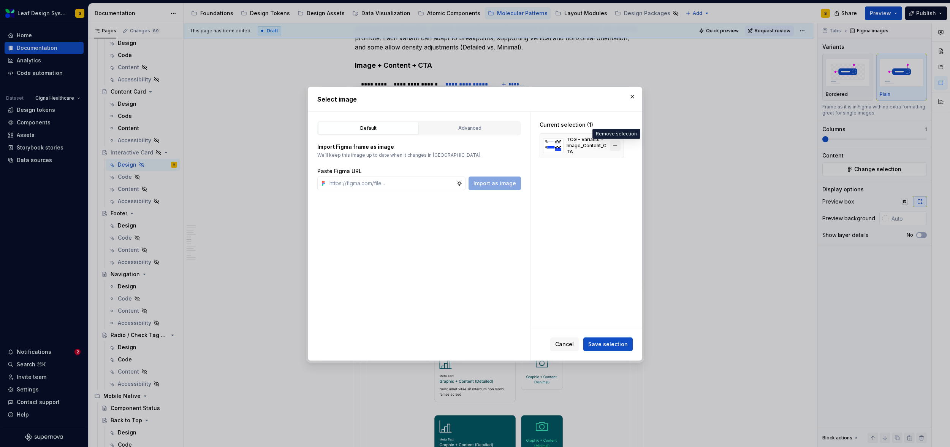
click at [619, 144] on button "button" at bounding box center [615, 145] width 11 height 11
type textarea "*"
click at [415, 184] on input "text" at bounding box center [391, 183] width 130 height 14
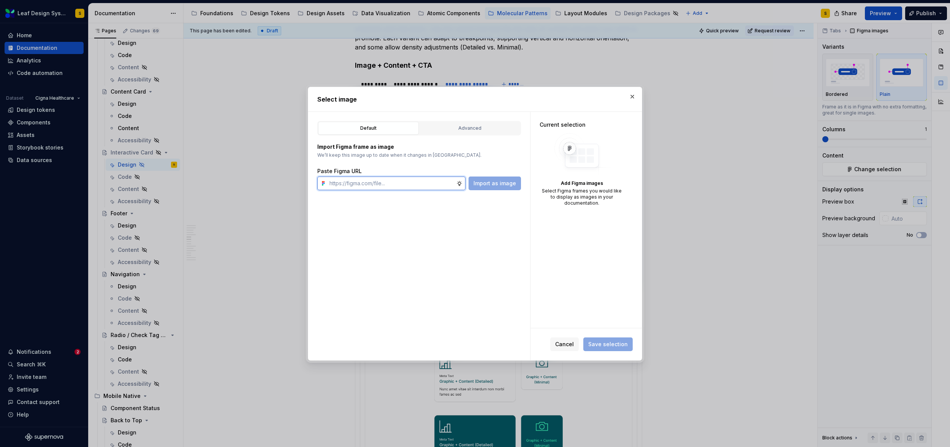
paste input "https://www.figma.com/design/R5FNMiBYdBSXRtfBEXZGMx/Design-Documentation-Assets…"
type input "https://www.figma.com/design/R5FNMiBYdBSXRtfBEXZGMx/Design-Documentation-Assets…"
click at [494, 187] on button "Import as image" at bounding box center [495, 183] width 52 height 14
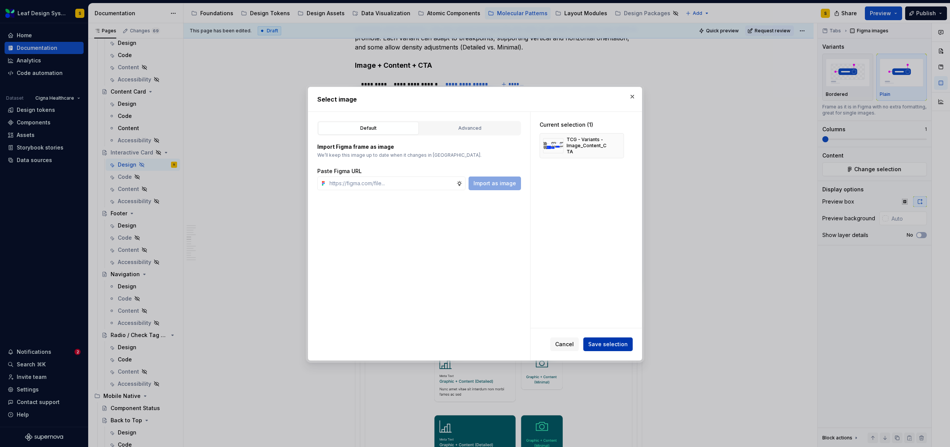
click at [625, 347] on span "Save selection" at bounding box center [608, 344] width 40 height 8
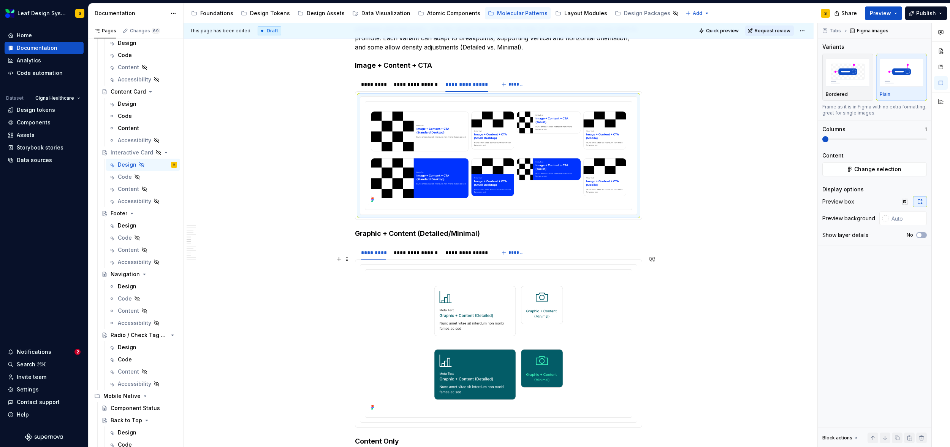
scroll to position [1659, 0]
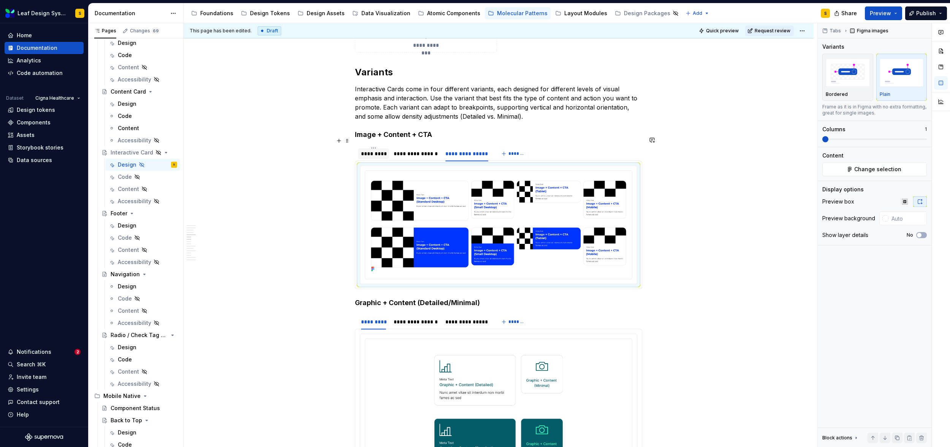
click at [374, 150] on div "*********" at bounding box center [373, 154] width 25 height 8
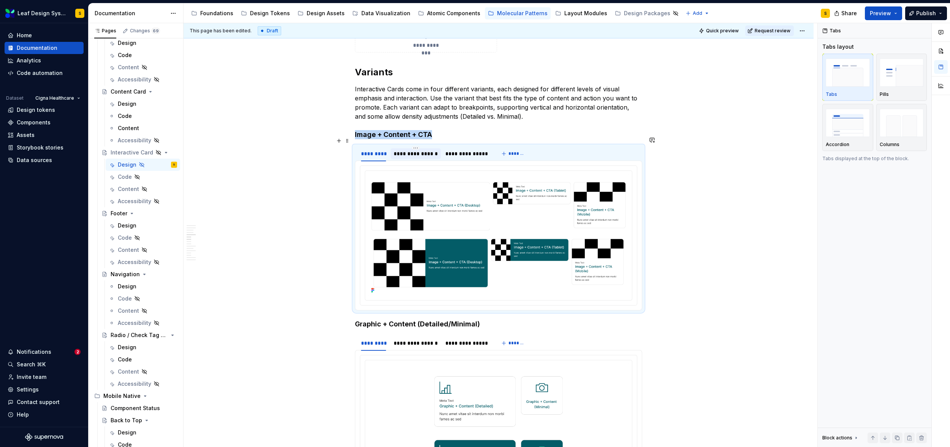
click at [409, 150] on div "**********" at bounding box center [416, 154] width 44 height 8
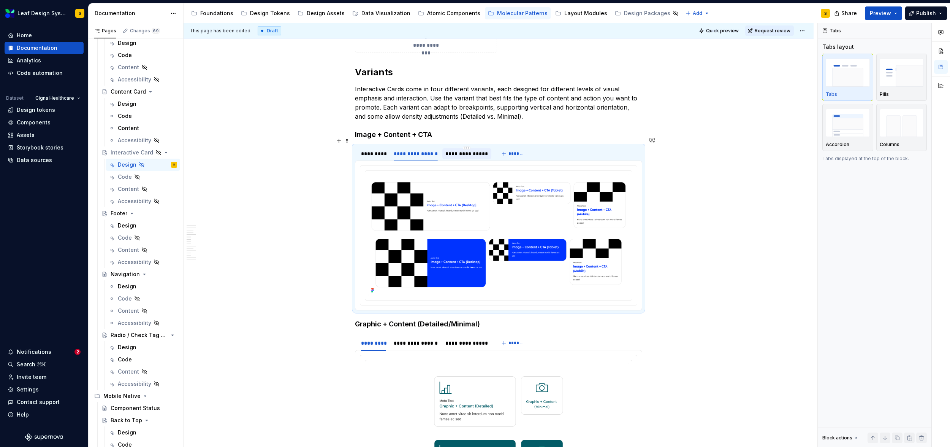
click at [460, 150] on div "**********" at bounding box center [466, 154] width 43 height 8
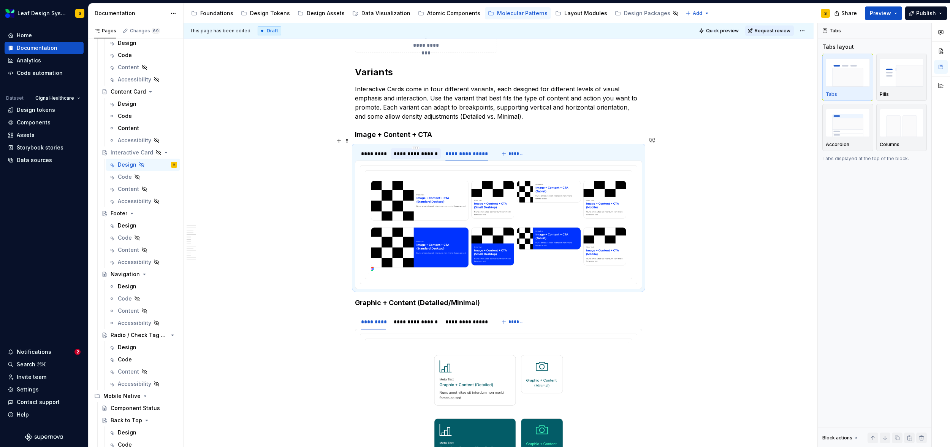
click at [424, 150] on div "**********" at bounding box center [416, 154] width 44 height 8
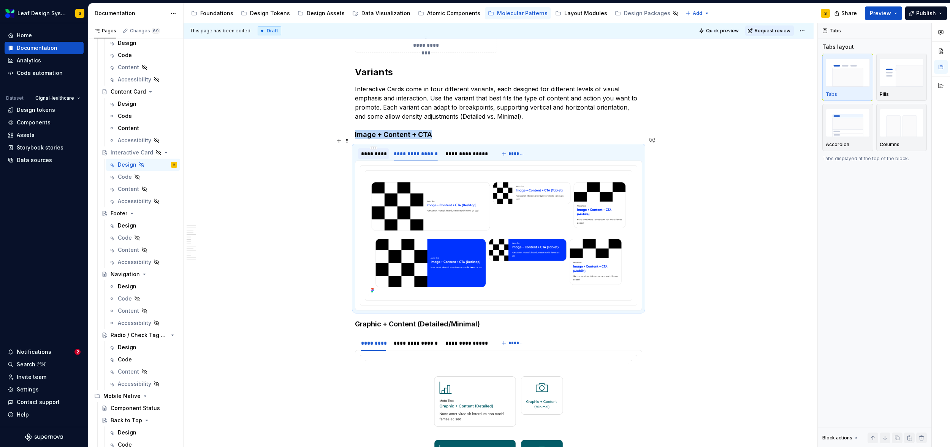
click at [383, 150] on div "*********" at bounding box center [373, 154] width 25 height 8
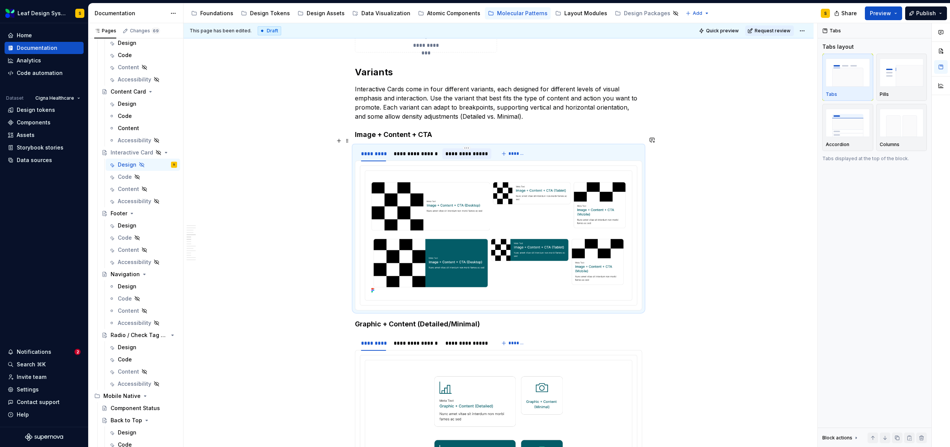
click at [456, 148] on div "**********" at bounding box center [466, 153] width 49 height 11
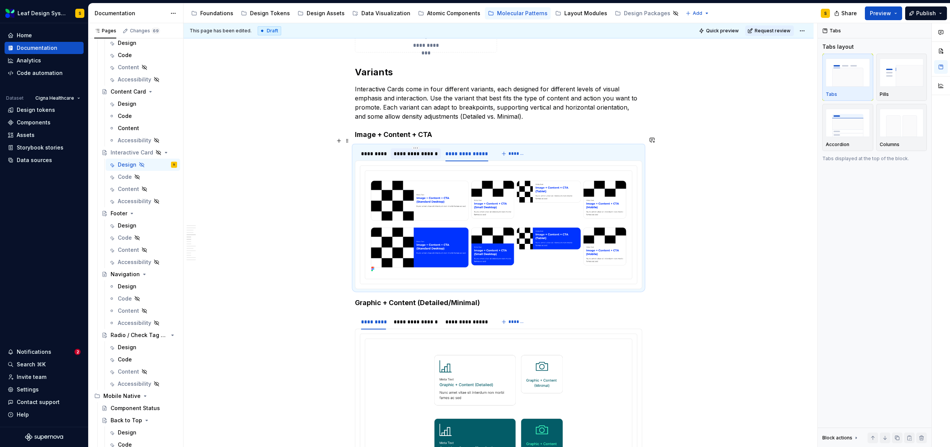
click at [428, 150] on div "**********" at bounding box center [416, 154] width 44 height 8
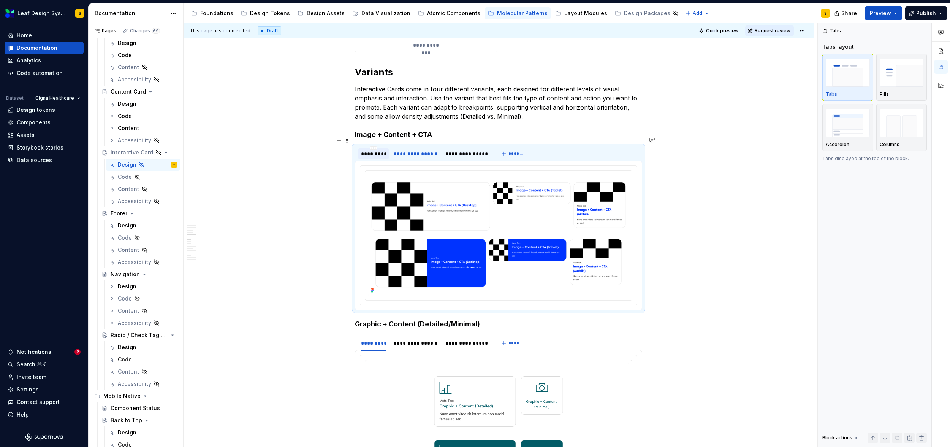
click at [379, 150] on div "*********" at bounding box center [373, 154] width 25 height 8
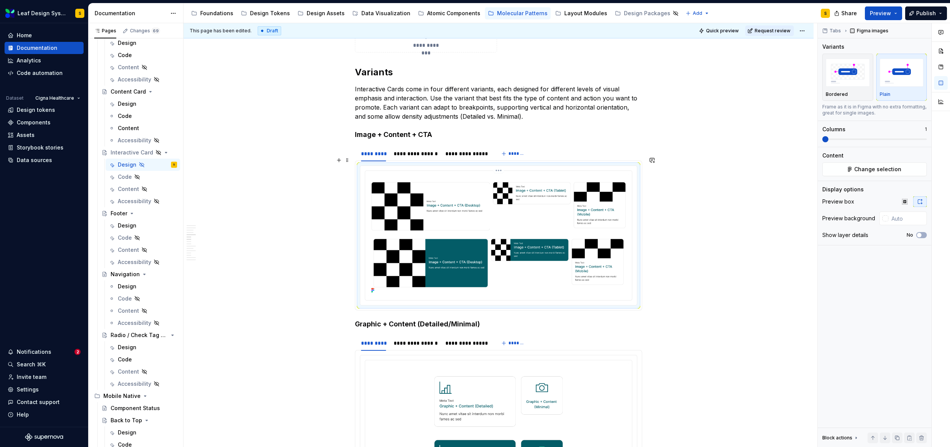
drag, startPoint x: 455, startPoint y: 224, endPoint x: 459, endPoint y: 225, distance: 3.8
click at [455, 224] on img at bounding box center [498, 235] width 261 height 122
click at [887, 166] on span "Change selection" at bounding box center [877, 169] width 47 height 8
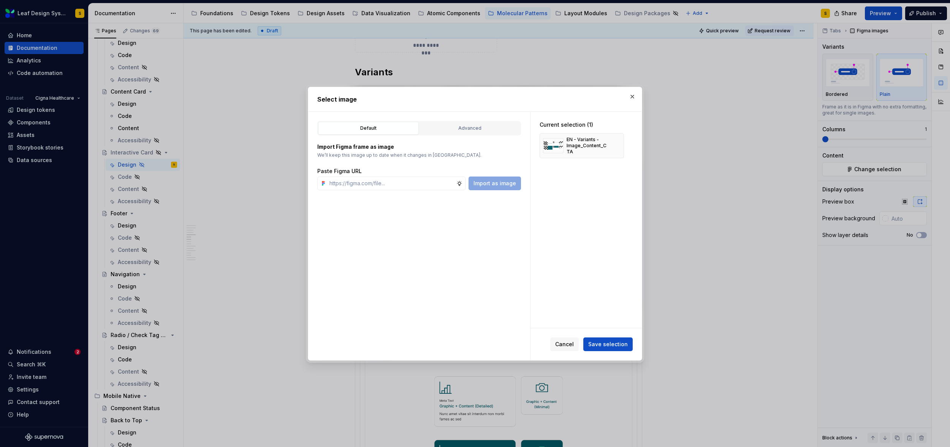
drag, startPoint x: 614, startPoint y: 144, endPoint x: 484, endPoint y: 173, distance: 133.2
click at [613, 144] on button "button" at bounding box center [615, 145] width 11 height 11
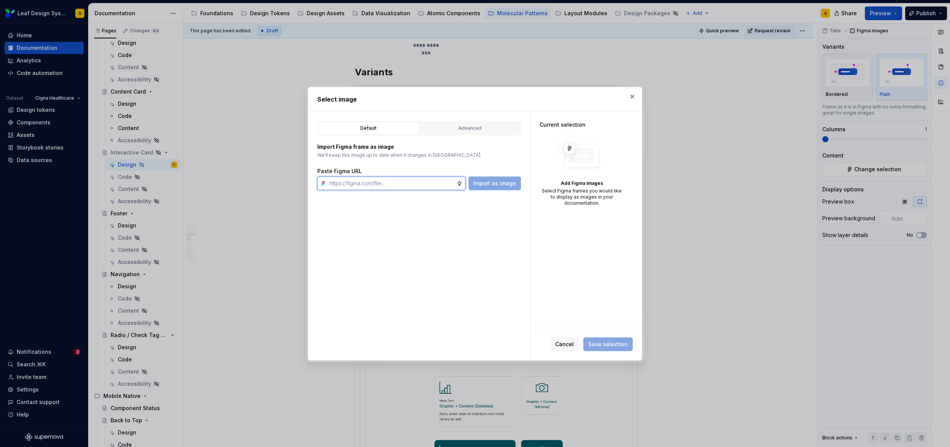
click at [436, 181] on input "text" at bounding box center [391, 183] width 130 height 14
type textarea "*"
paste input "https://www.figma.com/design/R5FNMiBYdBSXRtfBEXZGMx/Design-Documentation-Assets…"
type input "https://www.figma.com/design/R5FNMiBYdBSXRtfBEXZGMx/Design-Documentation-Assets…"
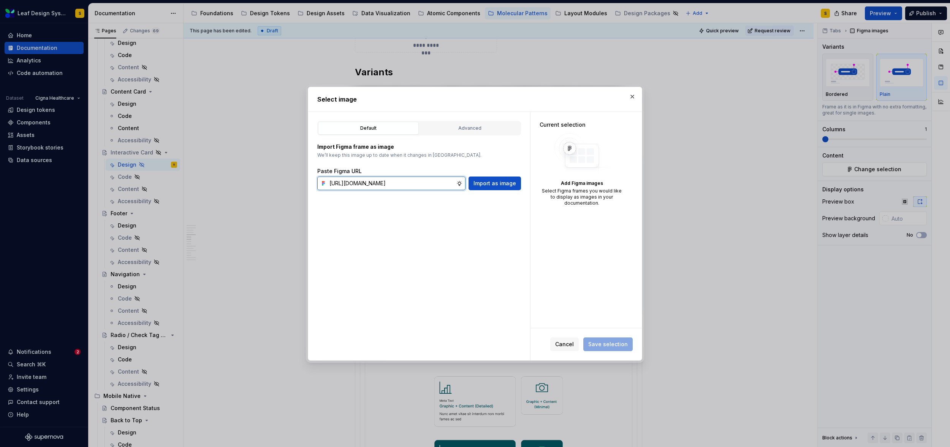
type textarea "*"
type input "https://www.figma.com/design/R5FNMiBYdBSXRtfBEXZGMx/Design-Documentation-Assets…"
click at [491, 190] on div "Default Advanced Import Figma frame as image We’ll keep this image up to date w…" at bounding box center [419, 236] width 222 height 248
click at [491, 187] on button "Import as image" at bounding box center [495, 183] width 52 height 14
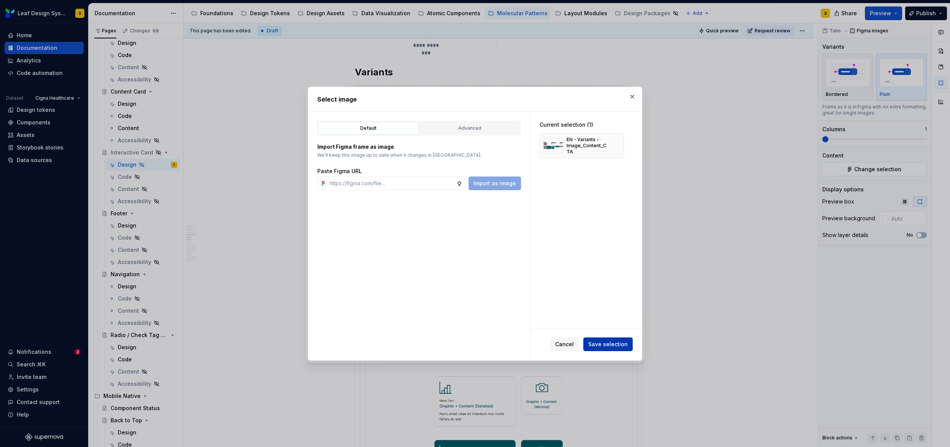
click at [610, 341] on span "Save selection" at bounding box center [608, 344] width 40 height 8
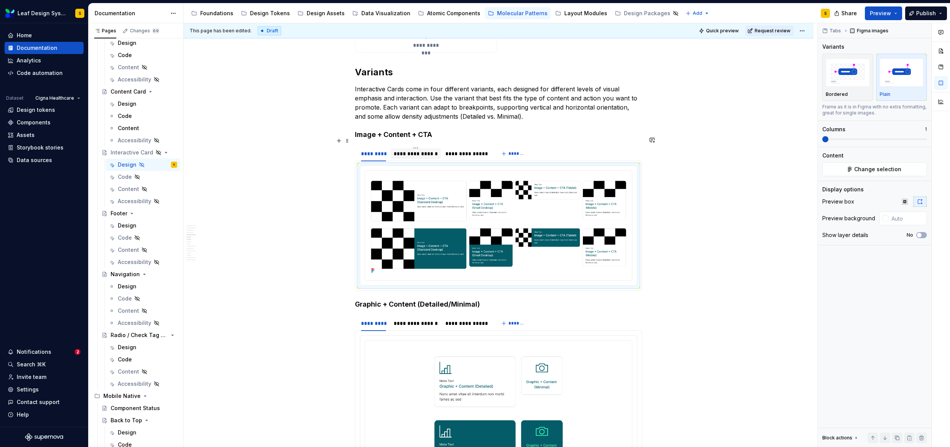
click at [423, 150] on div "**********" at bounding box center [416, 154] width 44 height 8
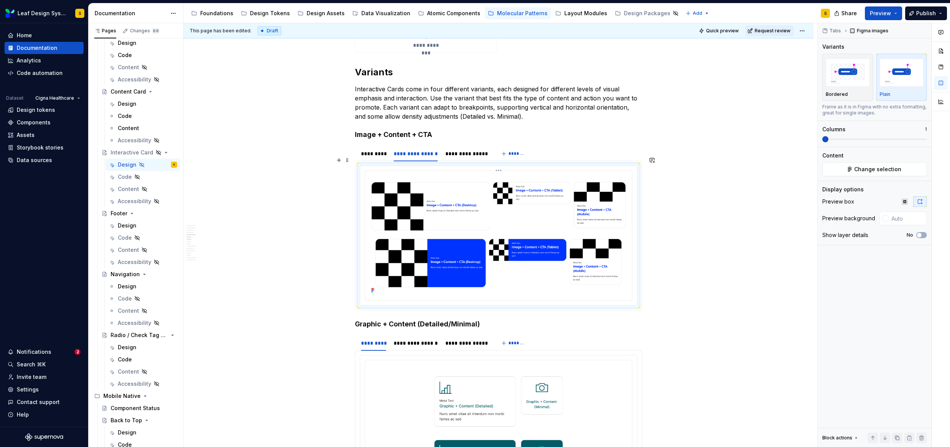
click at [546, 193] on img at bounding box center [498, 235] width 261 height 122
click at [863, 168] on span "Change selection" at bounding box center [877, 169] width 47 height 8
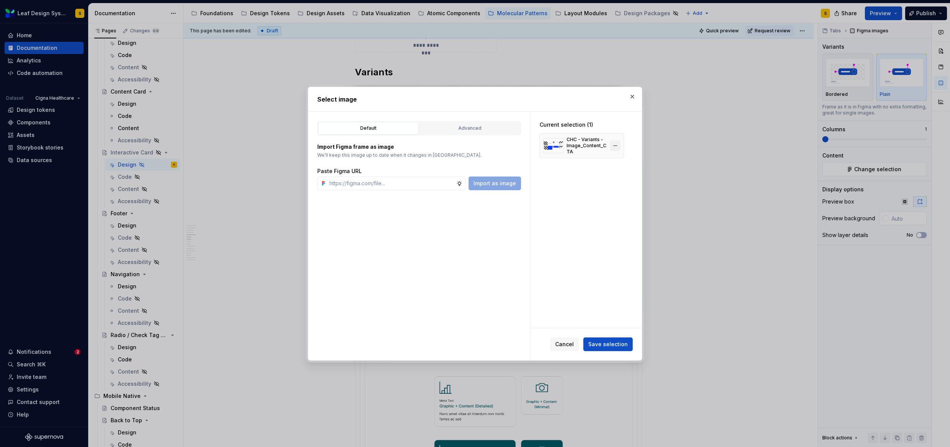
click at [619, 144] on button "button" at bounding box center [615, 145] width 11 height 11
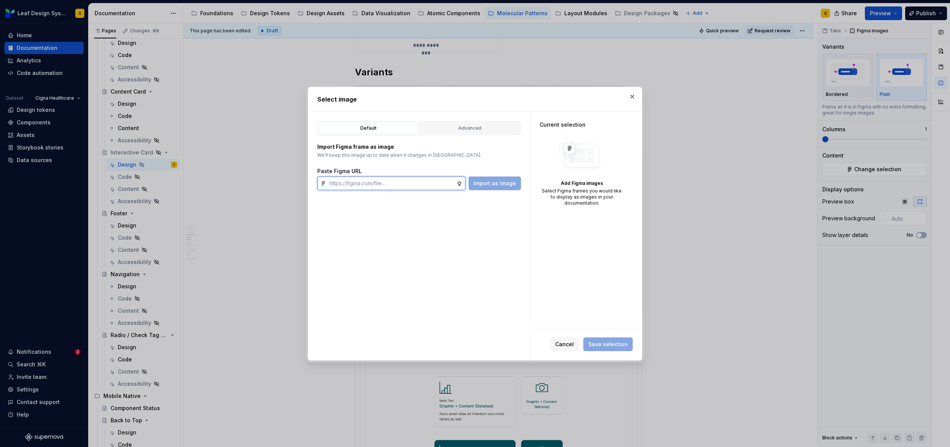
click at [417, 182] on input "text" at bounding box center [391, 183] width 130 height 14
type textarea "*"
paste input "https://www.figma.com/design/R5FNMiBYdBSXRtfBEXZGMx/Design-Documentation-Assets…"
type input "https://www.figma.com/design/R5FNMiBYdBSXRtfBEXZGMx/Design-Documentation-Assets…"
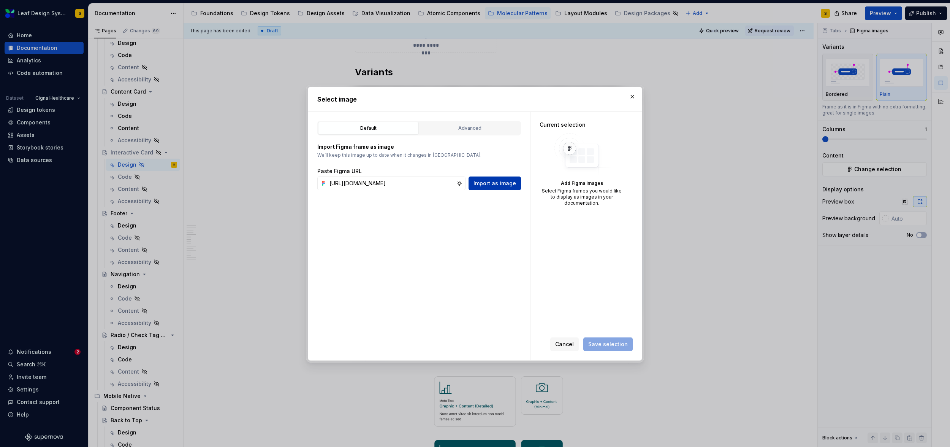
scroll to position [0, 0]
click at [479, 186] on span "Import as image" at bounding box center [495, 183] width 43 height 8
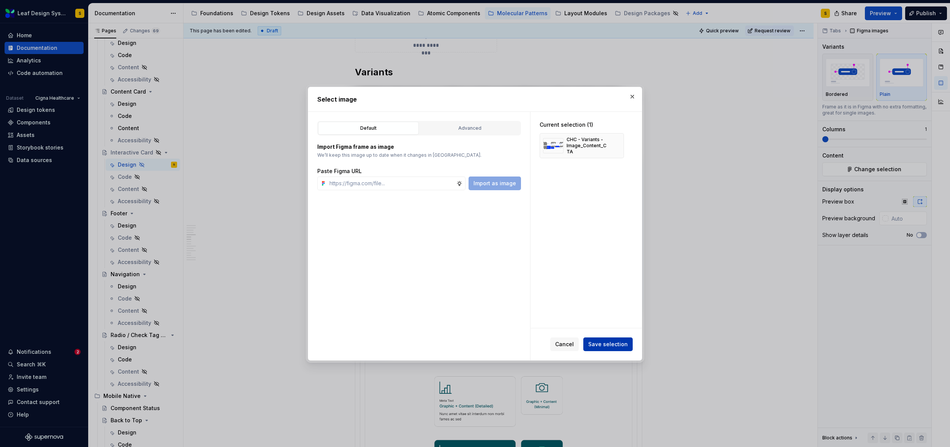
click at [601, 350] on button "Save selection" at bounding box center [607, 344] width 49 height 14
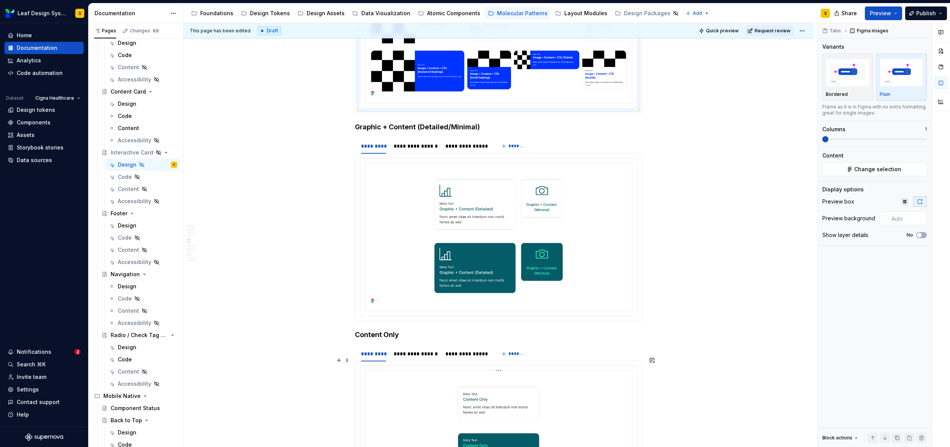
scroll to position [1830, 0]
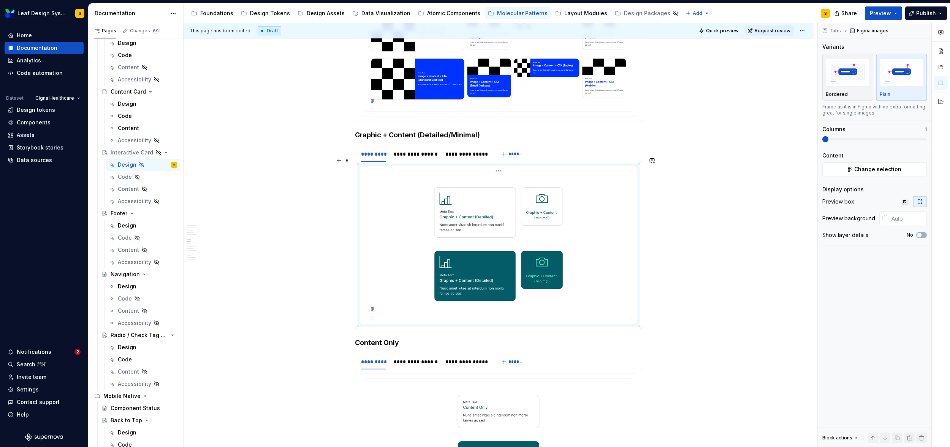
click at [542, 219] on img at bounding box center [498, 244] width 261 height 140
click at [879, 172] on button "Change selection" at bounding box center [874, 169] width 105 height 14
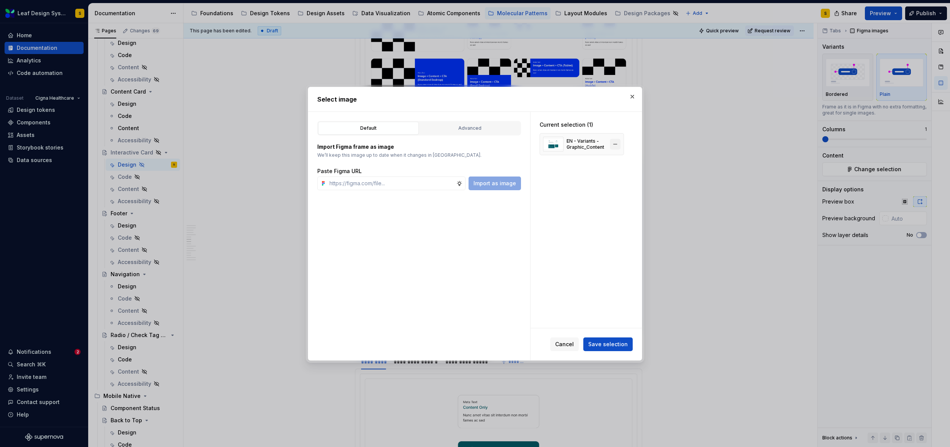
click at [615, 142] on button "button" at bounding box center [615, 144] width 11 height 11
type textarea "*"
click at [434, 180] on input "text" at bounding box center [391, 183] width 130 height 14
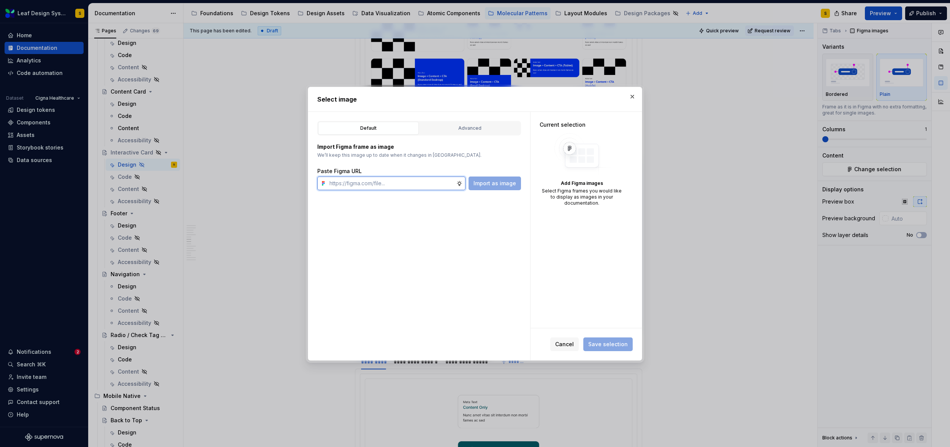
paste input "https://www.figma.com/design/R5FNMiBYdBSXRtfBEXZGMx/Design-Documentation-Assets…"
type input "https://www.figma.com/design/R5FNMiBYdBSXRtfBEXZGMx/Design-Documentation-Assets…"
click at [496, 179] on button "Import as image" at bounding box center [495, 183] width 52 height 14
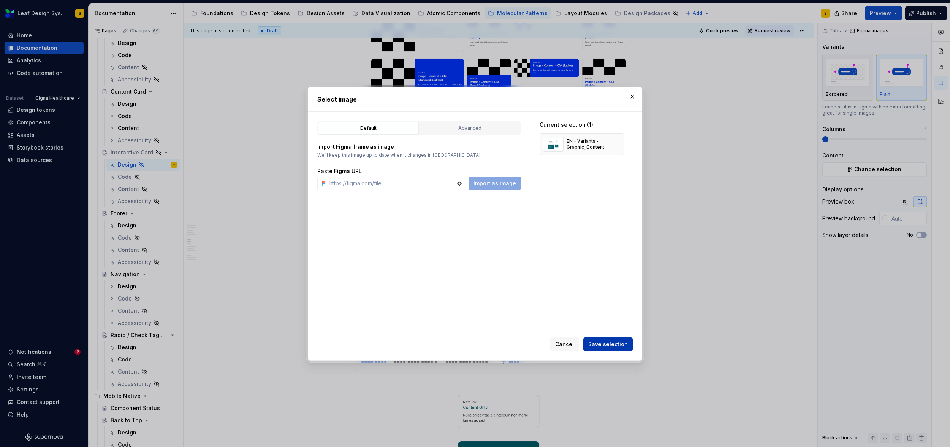
click at [618, 342] on span "Save selection" at bounding box center [608, 344] width 40 height 8
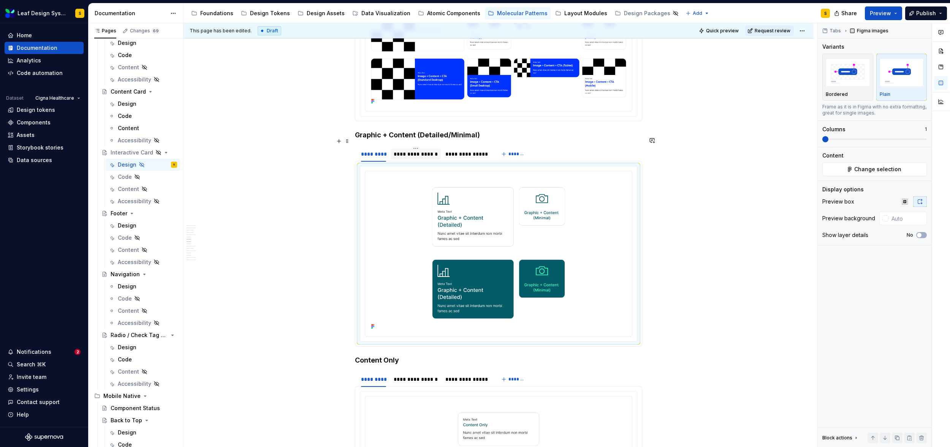
click at [421, 150] on div "**********" at bounding box center [416, 154] width 50 height 12
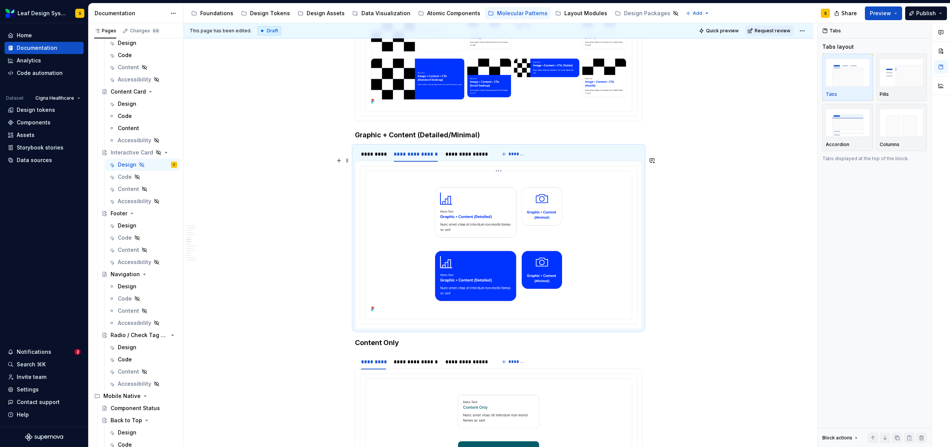
click at [453, 201] on img at bounding box center [498, 244] width 261 height 140
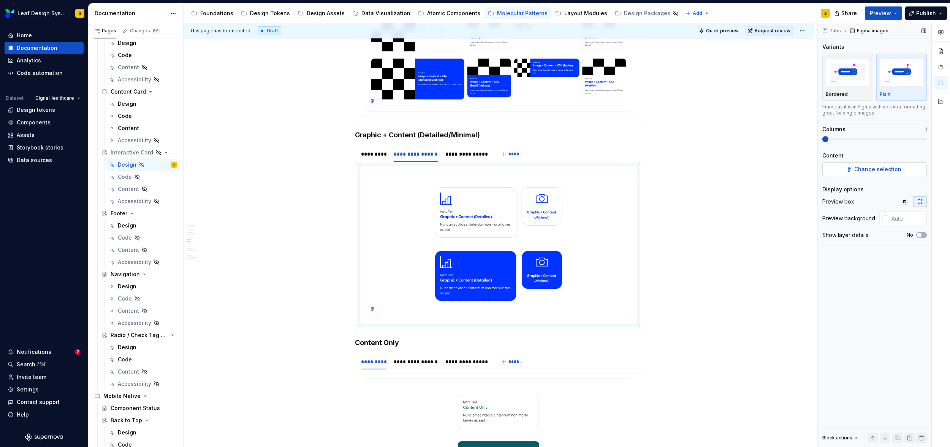
click at [863, 174] on button "Change selection" at bounding box center [874, 169] width 105 height 14
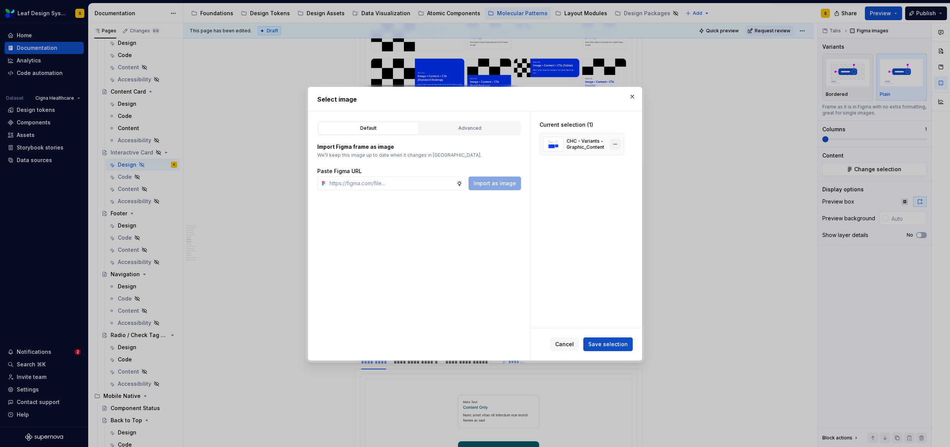
click at [613, 146] on button "button" at bounding box center [615, 144] width 11 height 11
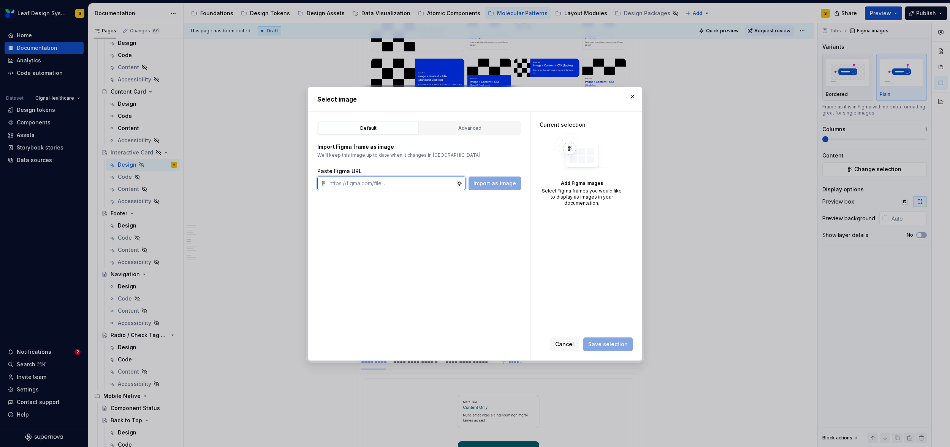
click at [434, 182] on input "text" at bounding box center [391, 183] width 130 height 14
paste input "https://www.figma.com/design/R5FNMiBYdBSXRtfBEXZGMx/Design-Documentation-Assets…"
type input "https://www.figma.com/design/R5FNMiBYdBSXRtfBEXZGMx/Design-Documentation-Assets…"
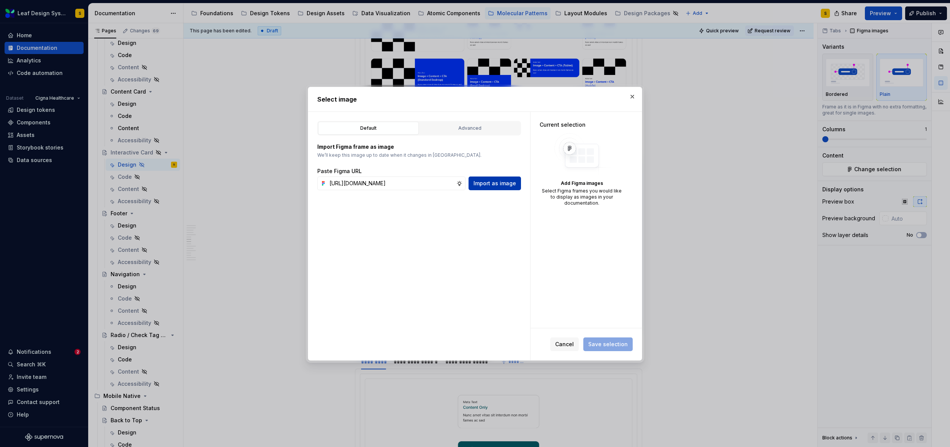
click at [475, 182] on span "Import as image" at bounding box center [495, 183] width 43 height 8
type textarea "*"
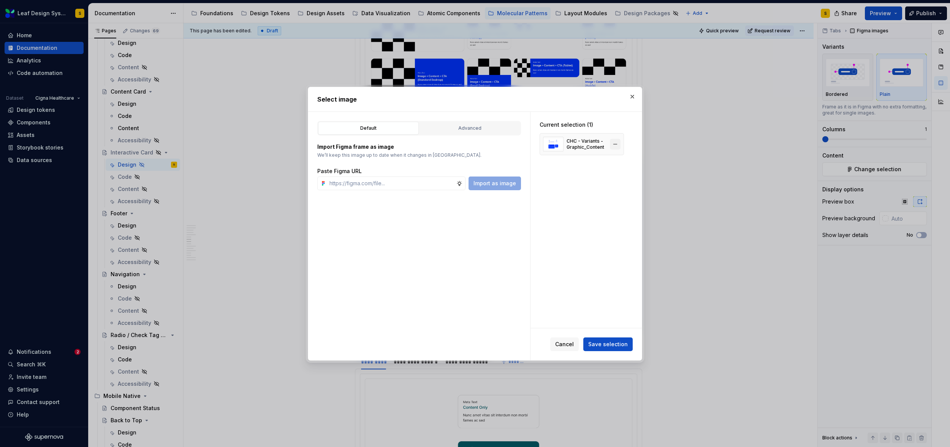
click at [616, 146] on button "button" at bounding box center [615, 144] width 11 height 11
click at [569, 342] on span "Cancel" at bounding box center [564, 344] width 19 height 8
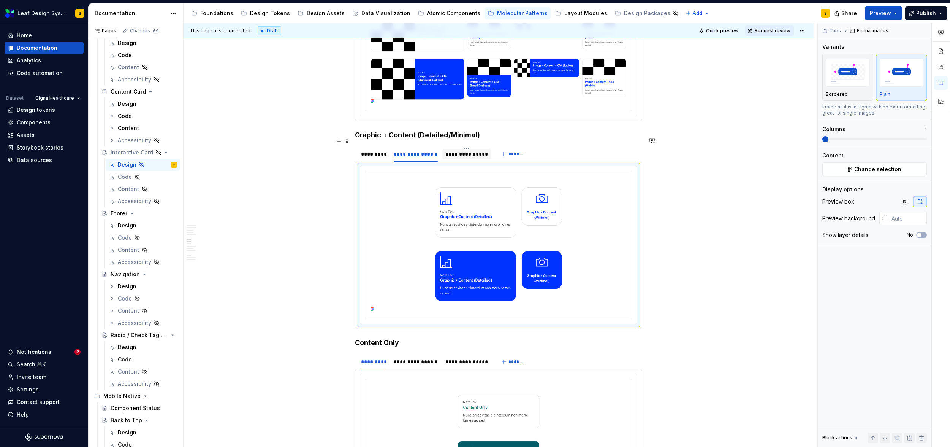
click at [460, 150] on div "**********" at bounding box center [466, 154] width 43 height 8
click at [528, 220] on img at bounding box center [498, 244] width 261 height 140
click at [877, 170] on span "Change selection" at bounding box center [877, 169] width 47 height 8
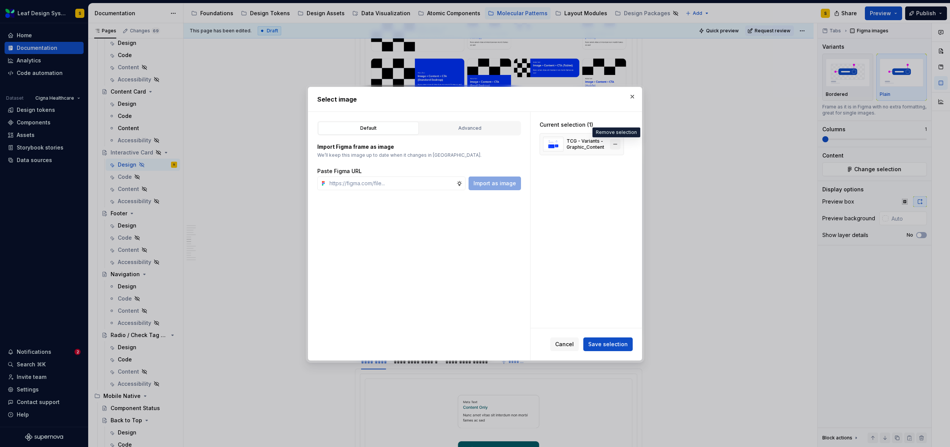
click at [614, 145] on button "button" at bounding box center [615, 144] width 11 height 11
type textarea "*"
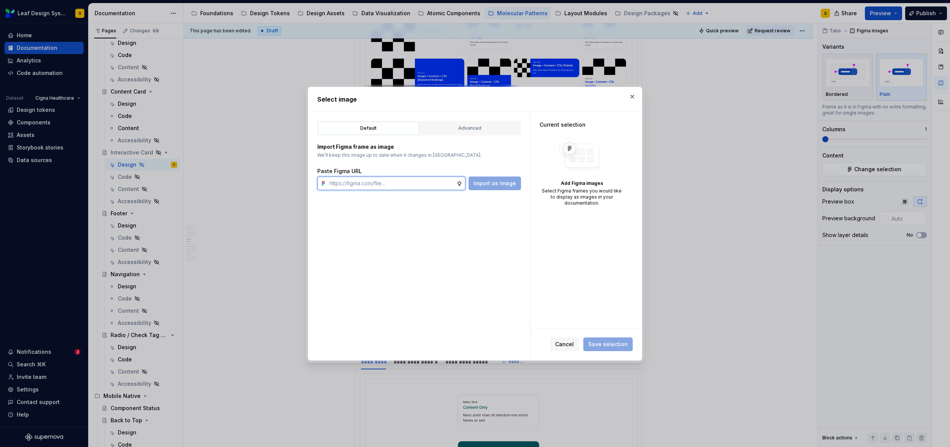
click at [420, 184] on input "text" at bounding box center [391, 183] width 130 height 14
paste input "https://www.figma.com/design/R5FNMiBYdBSXRtfBEXZGMx/Design-Documentation-Assets…"
type input "https://www.figma.com/design/R5FNMiBYdBSXRtfBEXZGMx/Design-Documentation-Assets…"
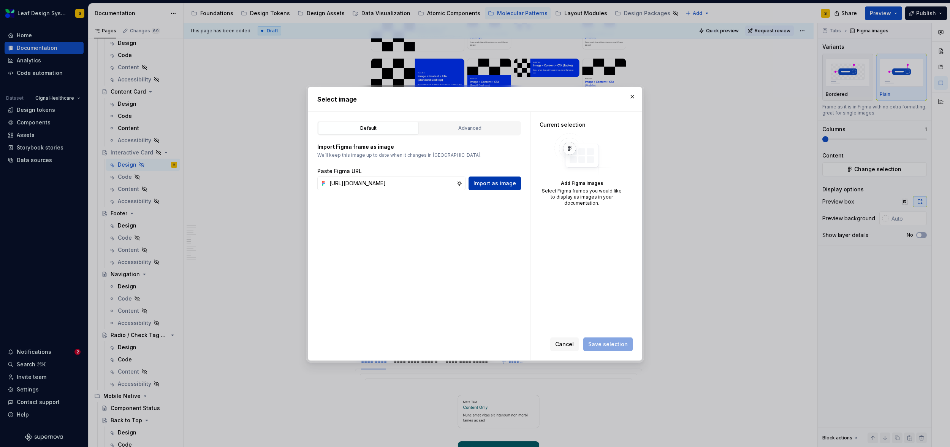
click at [482, 183] on span "Import as image" at bounding box center [495, 183] width 43 height 8
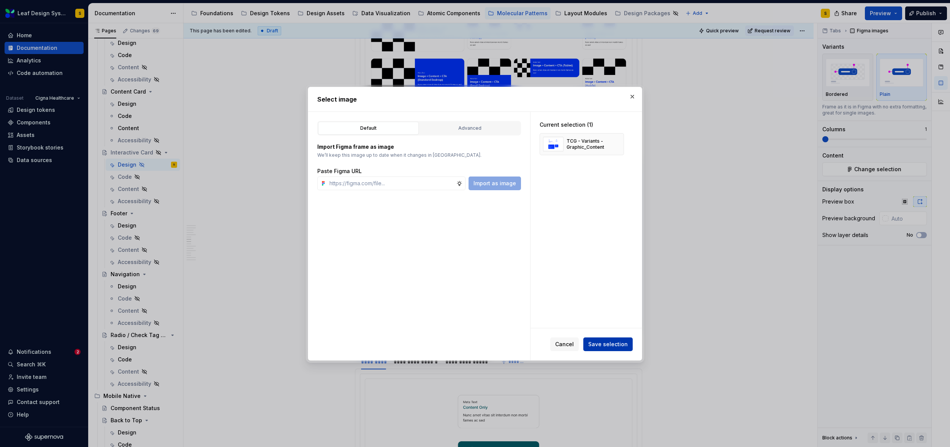
click at [619, 346] on span "Save selection" at bounding box center [608, 344] width 40 height 8
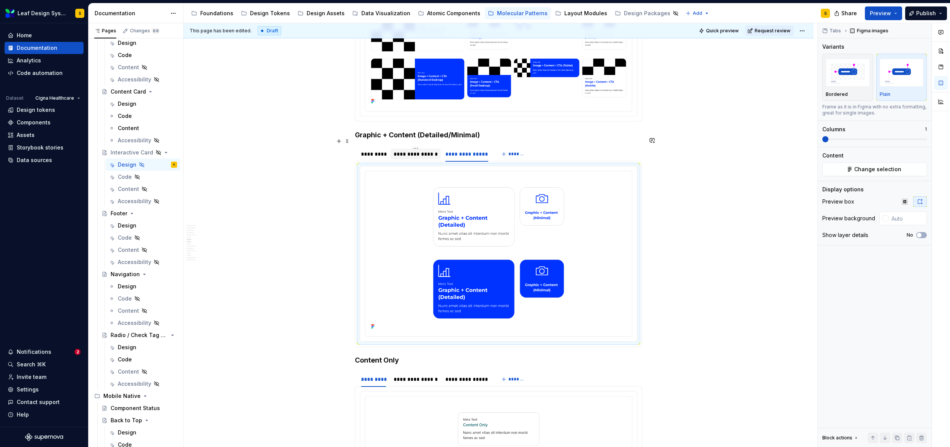
click at [427, 150] on div "**********" at bounding box center [416, 154] width 44 height 8
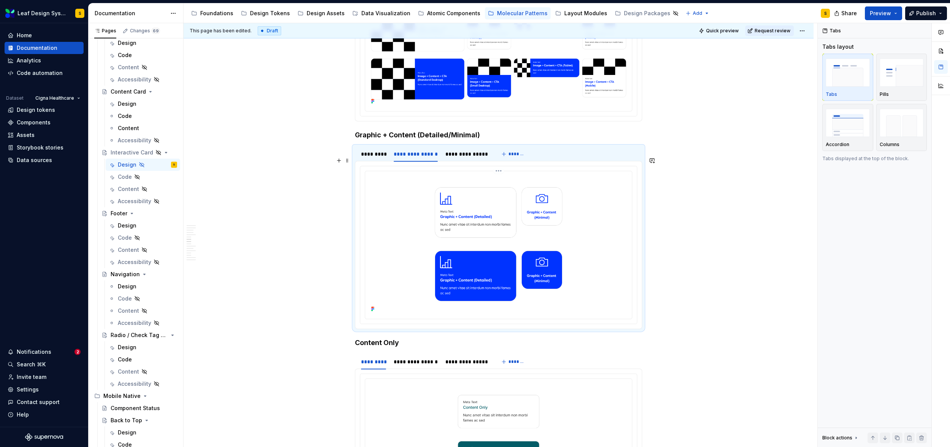
click at [487, 219] on img at bounding box center [498, 244] width 261 height 140
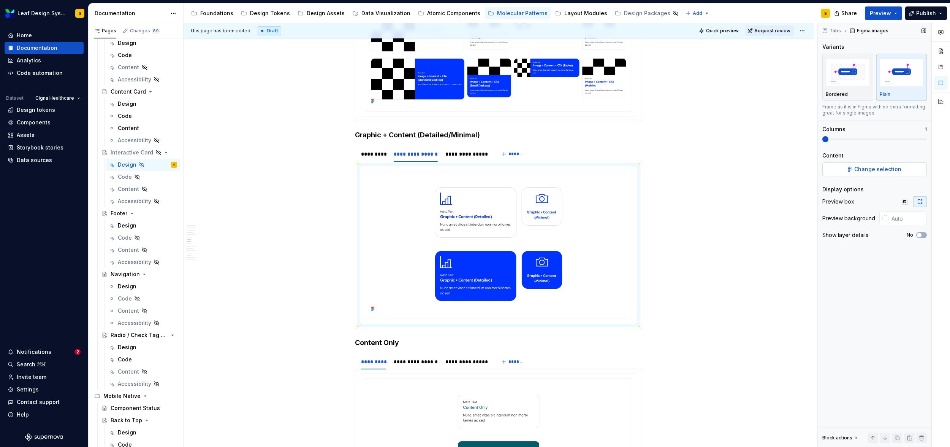
click at [889, 170] on span "Change selection" at bounding box center [877, 169] width 47 height 8
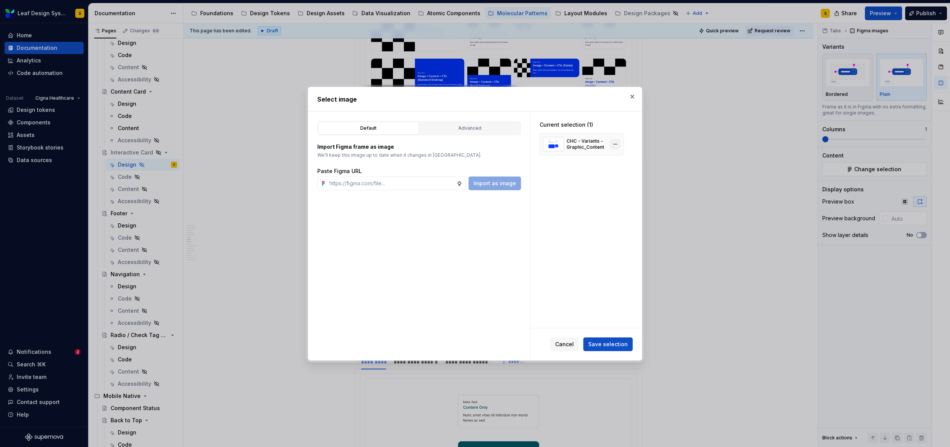
click at [615, 144] on button "button" at bounding box center [615, 144] width 11 height 11
click at [396, 175] on div "Paste Figma URL Import as image" at bounding box center [419, 178] width 204 height 23
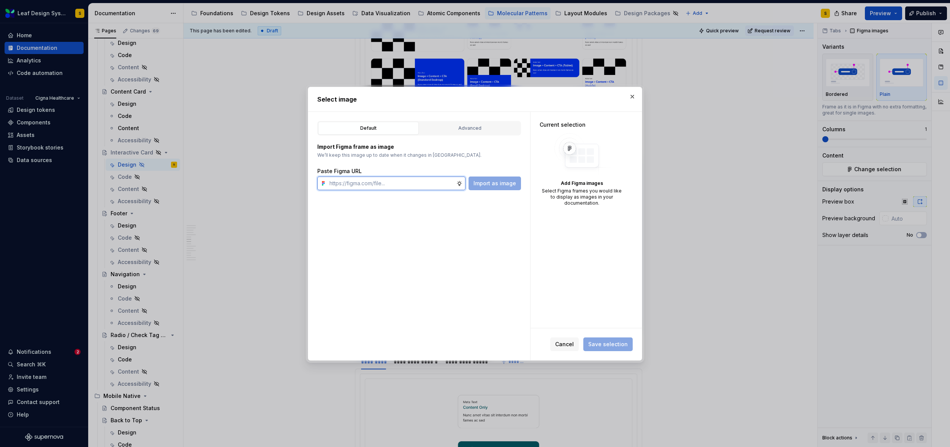
click at [398, 179] on input "text" at bounding box center [391, 183] width 130 height 14
paste input "https://www.figma.com/design/R5FNMiBYdBSXRtfBEXZGMx/Design-Documentation-Assets…"
type input "https://www.figma.com/design/R5FNMiBYdBSXRtfBEXZGMx/Design-Documentation-Assets…"
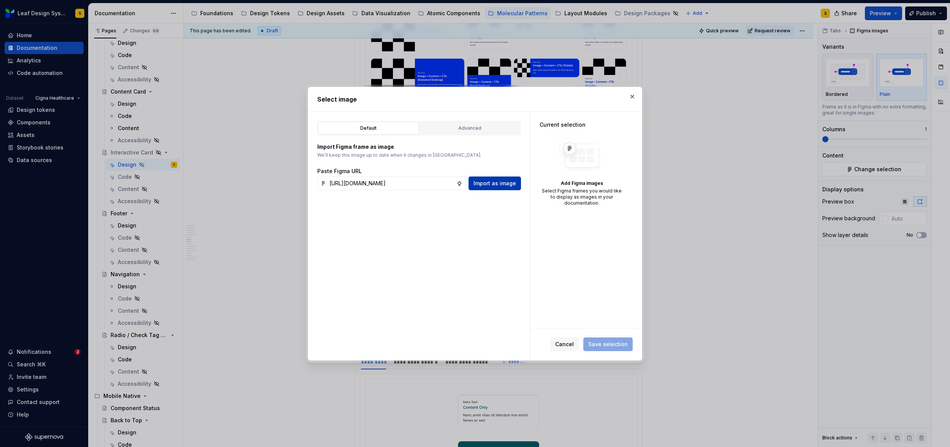
click at [490, 187] on button "Import as image" at bounding box center [495, 183] width 52 height 14
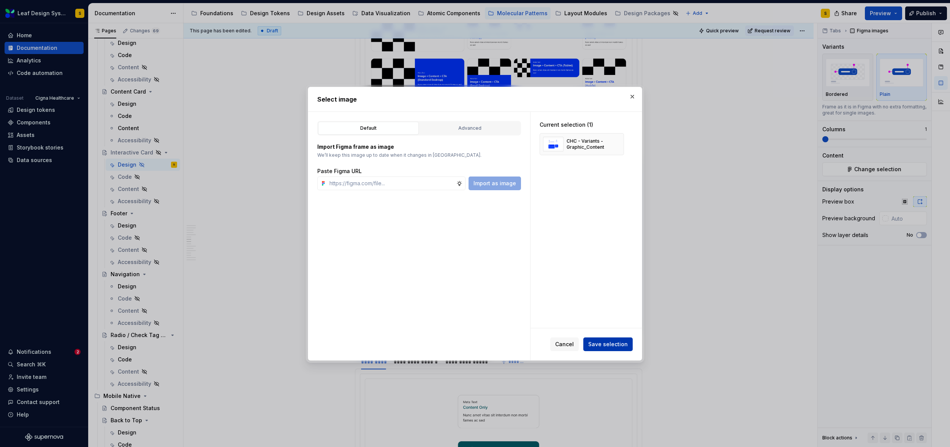
click at [618, 344] on span "Save selection" at bounding box center [608, 344] width 40 height 8
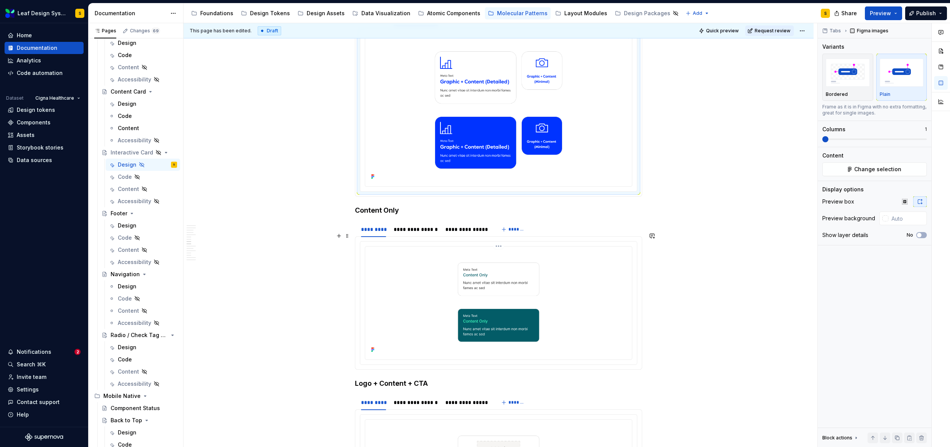
scroll to position [1977, 0]
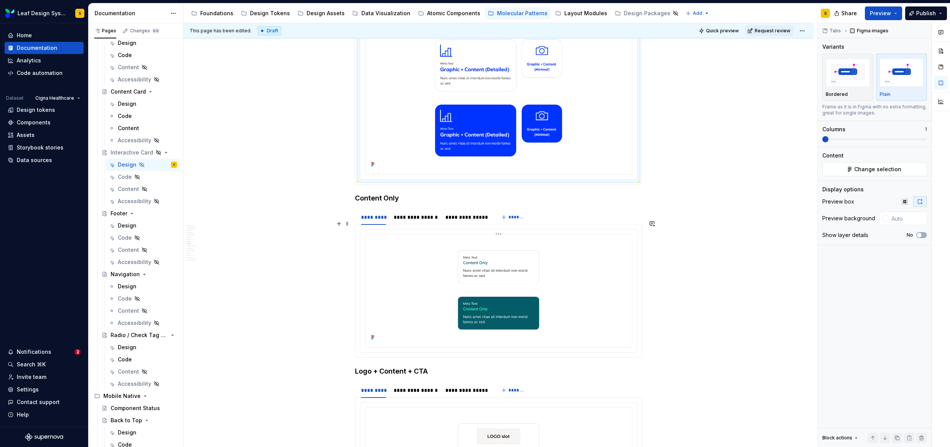
click at [510, 276] on img at bounding box center [498, 289] width 261 height 105
click at [875, 170] on span "Change selection" at bounding box center [877, 169] width 47 height 8
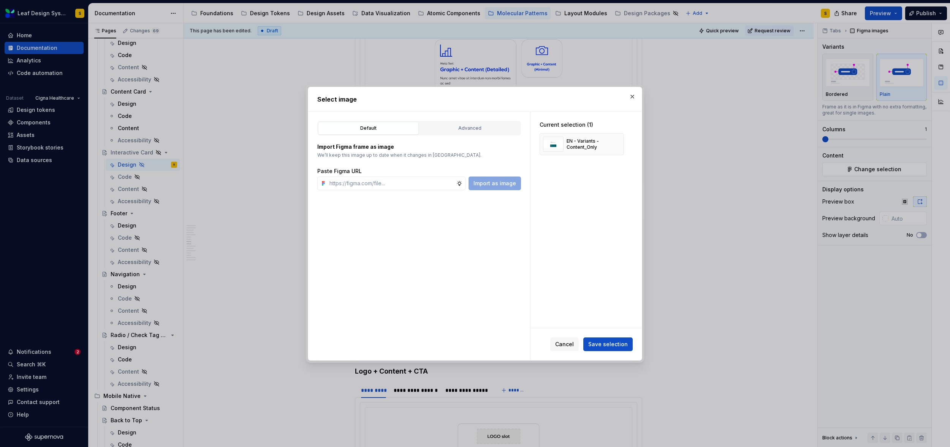
drag, startPoint x: 616, startPoint y: 142, endPoint x: 394, endPoint y: 204, distance: 230.4
click at [616, 142] on button "button" at bounding box center [615, 144] width 11 height 11
type textarea "*"
click at [380, 182] on input "text" at bounding box center [391, 183] width 130 height 14
paste input "https://www.figma.com/design/R5FNMiBYdBSXRtfBEXZGMx/Design-Documentation-Assets…"
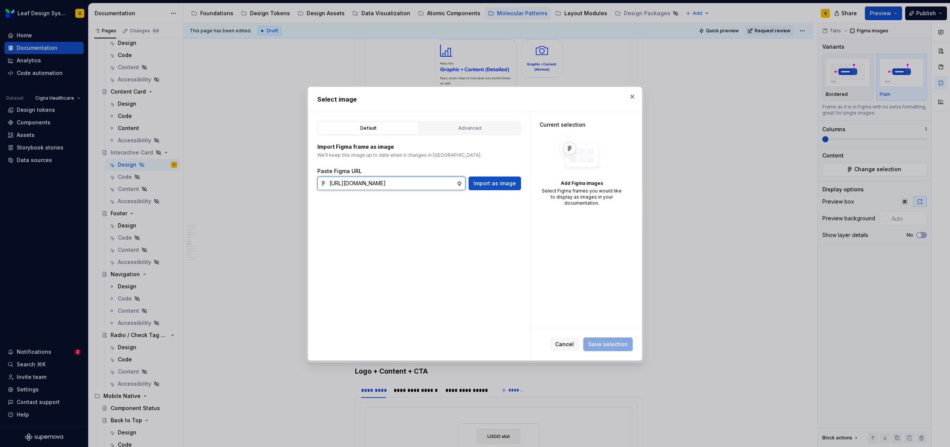
scroll to position [0, 249]
type input "https://www.figma.com/design/R5FNMiBYdBSXRtfBEXZGMx/Design-Documentation-Assets…"
click at [484, 181] on span "Import as image" at bounding box center [495, 183] width 43 height 8
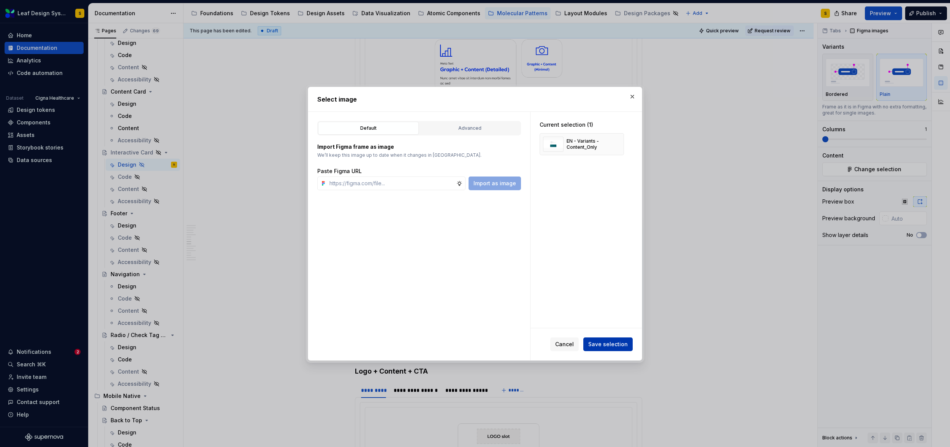
click at [610, 347] on span "Save selection" at bounding box center [608, 344] width 40 height 8
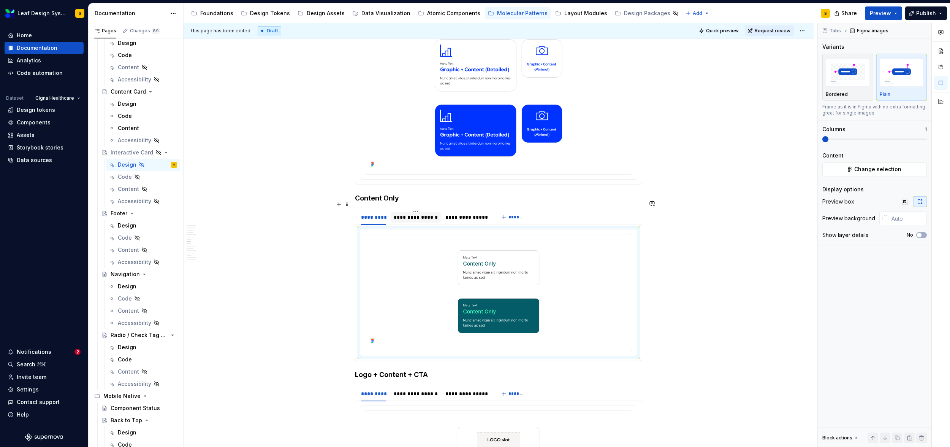
click at [400, 213] on div "**********" at bounding box center [416, 217] width 44 height 8
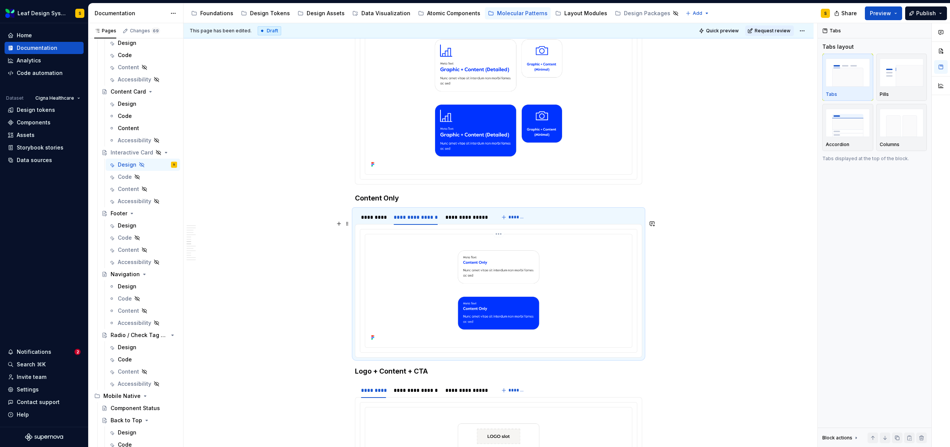
click at [477, 269] on img at bounding box center [498, 289] width 261 height 105
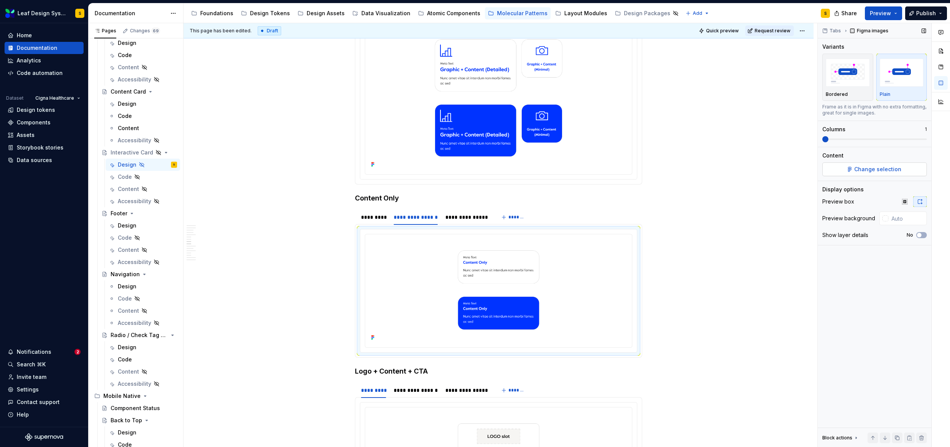
click at [871, 168] on span "Change selection" at bounding box center [877, 169] width 47 height 8
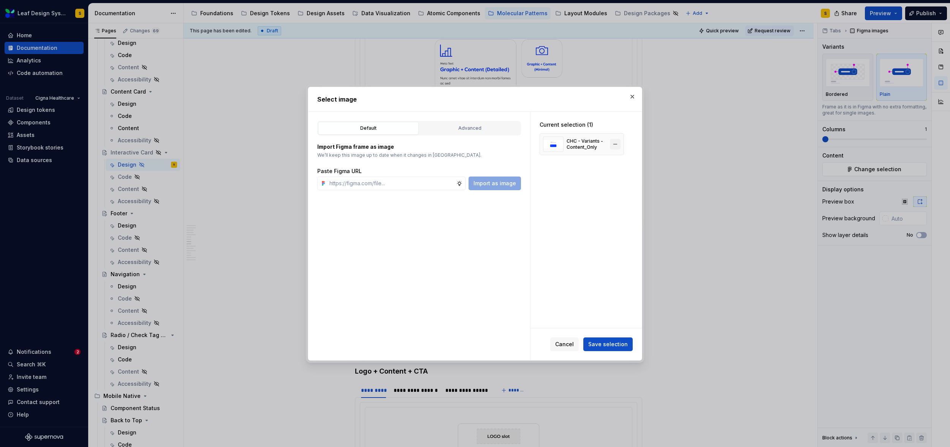
click at [616, 142] on button "button" at bounding box center [615, 144] width 11 height 11
click at [419, 182] on input "text" at bounding box center [391, 183] width 130 height 14
paste input "https://www.figma.com/design/R5FNMiBYdBSXRtfBEXZGMx/Design-Documentation-Assets…"
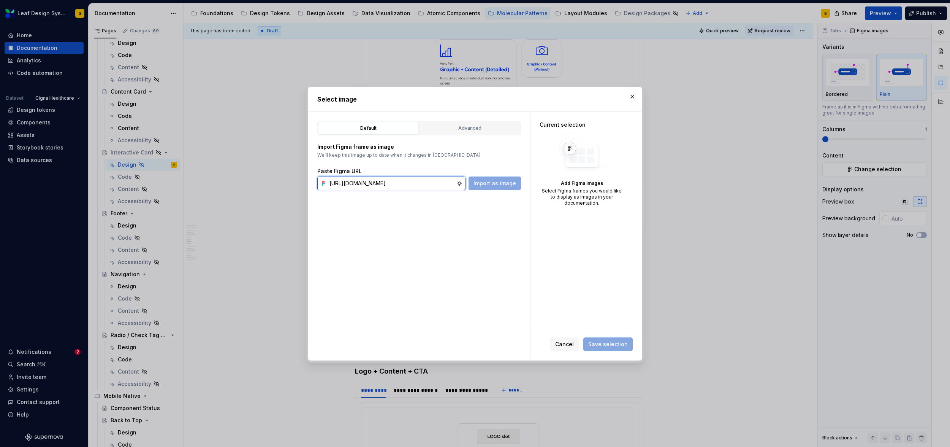
scroll to position [0, 248]
type input "https://www.figma.com/design/R5FNMiBYdBSXRtfBEXZGMx/Design-Documentation-Assets…"
click at [501, 184] on span "Import as image" at bounding box center [495, 183] width 43 height 8
click at [631, 98] on button "button" at bounding box center [632, 96] width 11 height 11
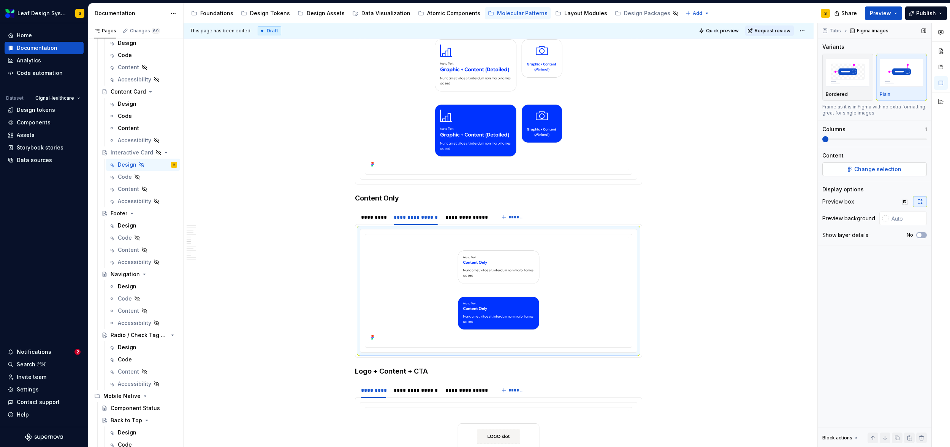
click at [846, 167] on button "Change selection" at bounding box center [874, 169] width 105 height 14
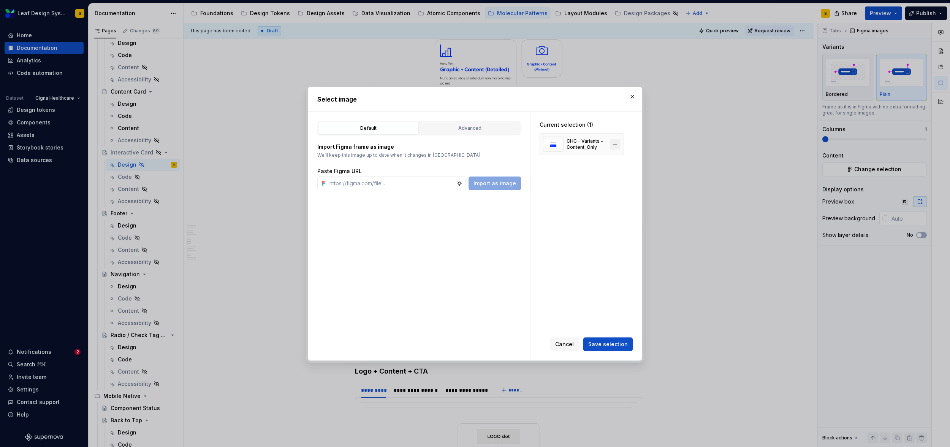
click at [615, 145] on button "button" at bounding box center [615, 144] width 11 height 11
click at [437, 185] on input "text" at bounding box center [391, 183] width 130 height 14
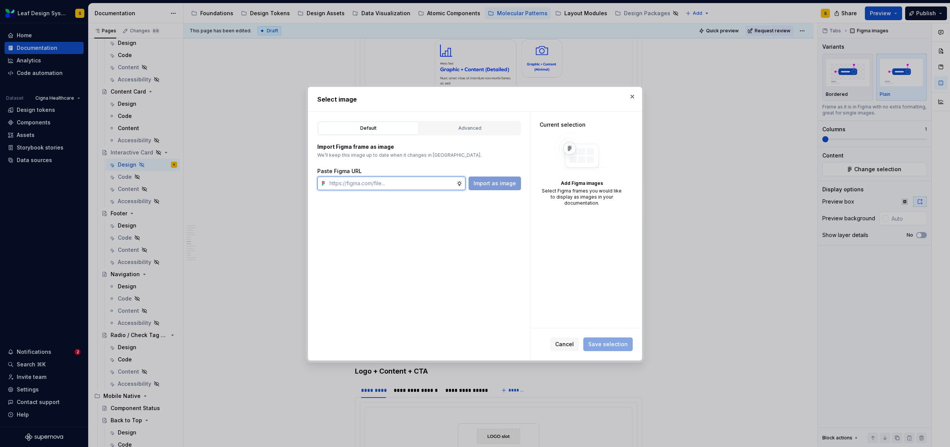
type textarea "*"
paste input "Meta Text Content Only Nunc amet vitae sit interdum non morbi fames ac sed Meta…"
type input "Meta Text Content Only Nunc amet vitae sit interdum non morbi fames ac sed Meta…"
type textarea "*"
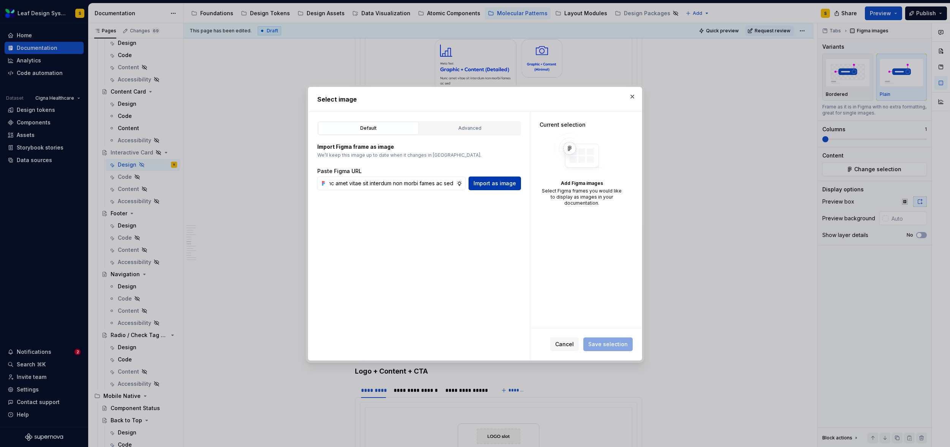
scroll to position [0, 0]
click at [496, 185] on span "Import as image" at bounding box center [495, 183] width 43 height 8
click at [450, 181] on input "Meta Text Content Only Nunc amet vitae sit interdum non morbi fames ac sed Meta…" at bounding box center [391, 183] width 130 height 14
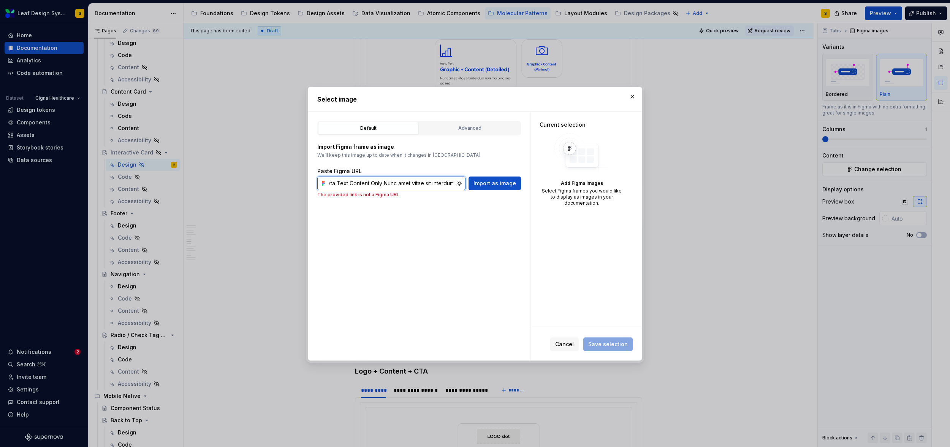
paste input "https://www.figma.com/design/R5FNMiBYdBSXRtfBEXZGMx/Design-Documentation-Assets…"
type input "https://www.figma.com/design/R5FNMiBYdBSXRtfBEXZGMx/Design-Documentation-Assets…"
click at [484, 183] on span "Import as image" at bounding box center [495, 183] width 43 height 8
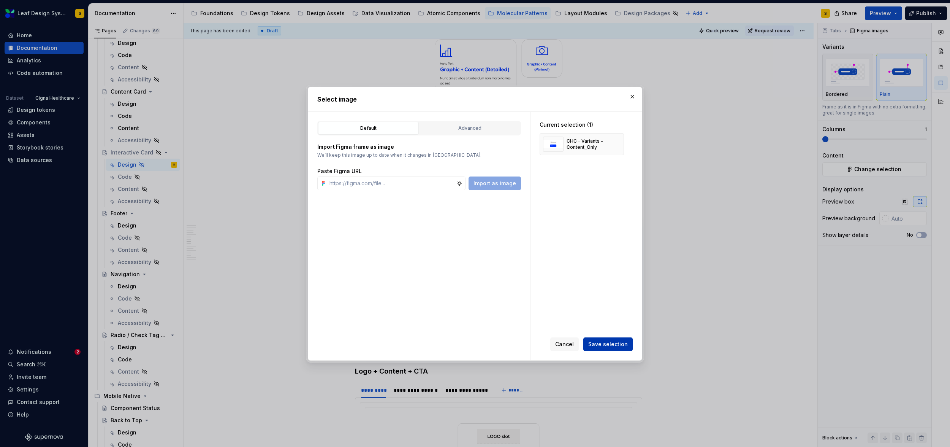
click at [619, 346] on span "Save selection" at bounding box center [608, 344] width 40 height 8
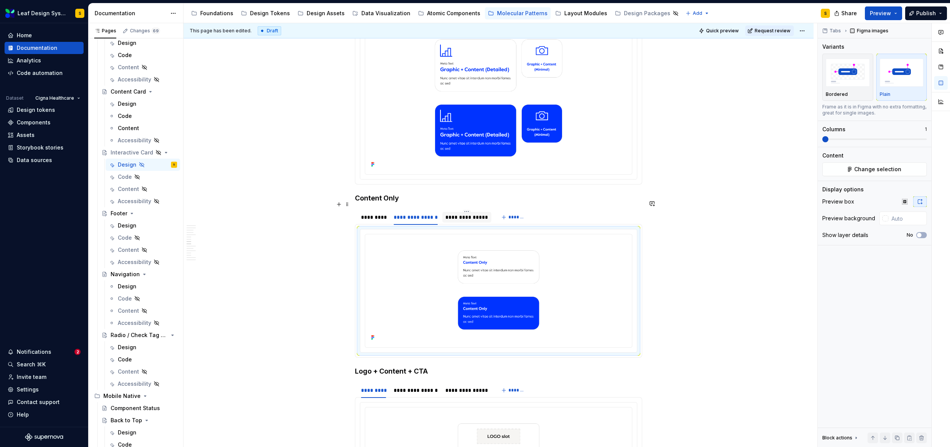
click at [473, 213] on div "**********" at bounding box center [466, 217] width 43 height 8
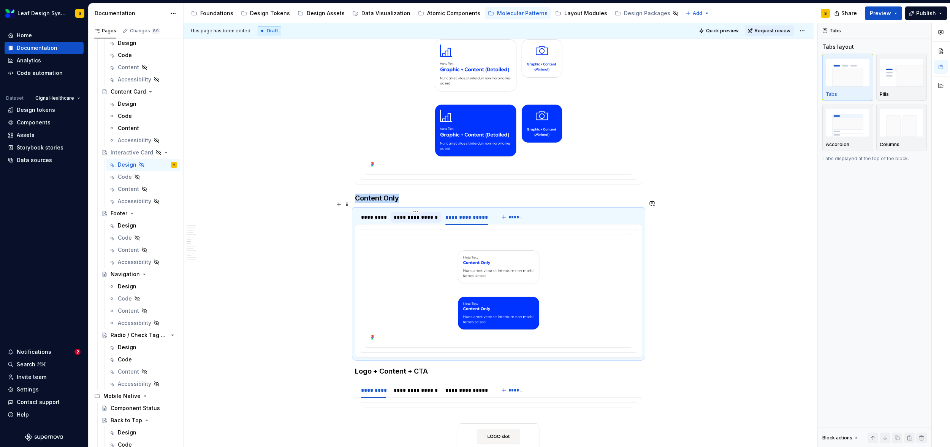
click at [422, 213] on div "**********" at bounding box center [416, 217] width 44 height 8
click at [373, 213] on div "*********" at bounding box center [373, 217] width 25 height 8
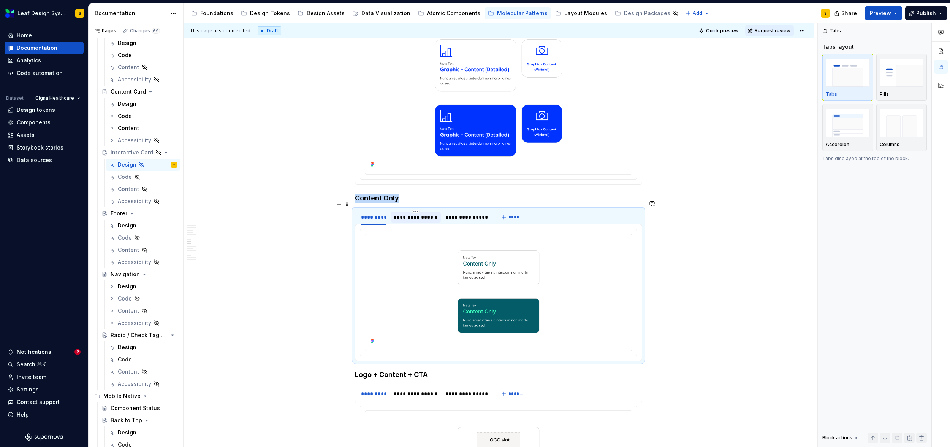
click at [420, 213] on div "**********" at bounding box center [416, 217] width 44 height 8
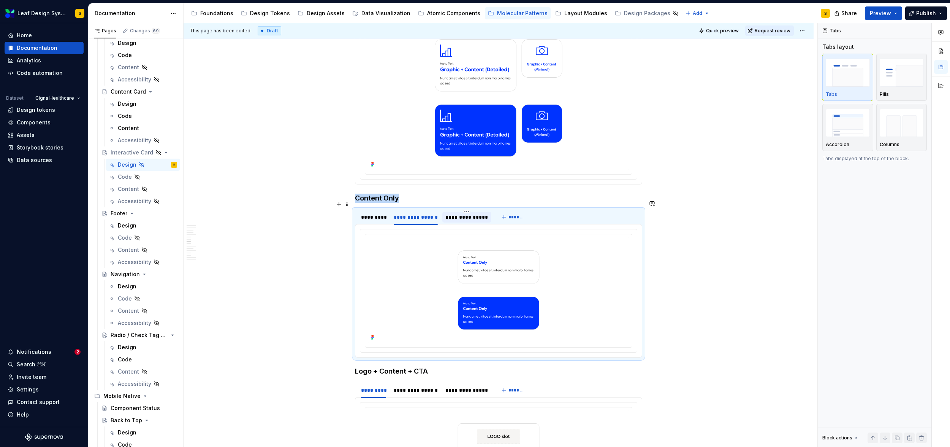
click at [458, 213] on div "**********" at bounding box center [466, 217] width 43 height 8
click at [517, 277] on img at bounding box center [498, 289] width 261 height 105
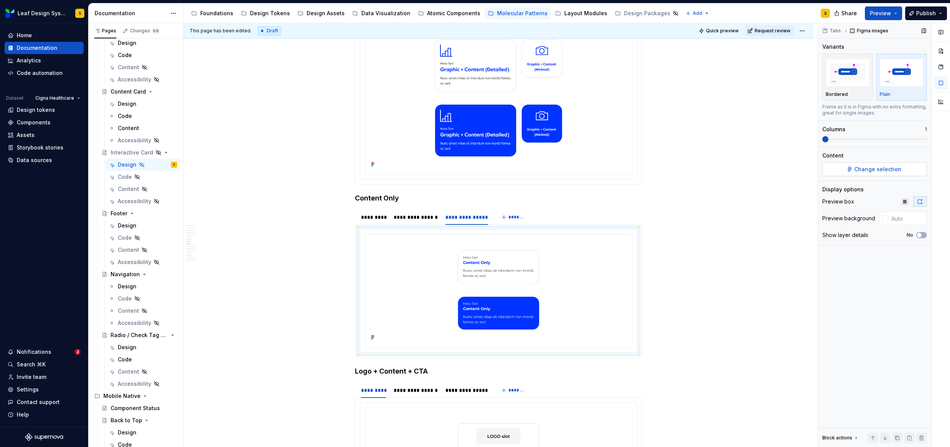
click at [909, 172] on button "Change selection" at bounding box center [874, 169] width 105 height 14
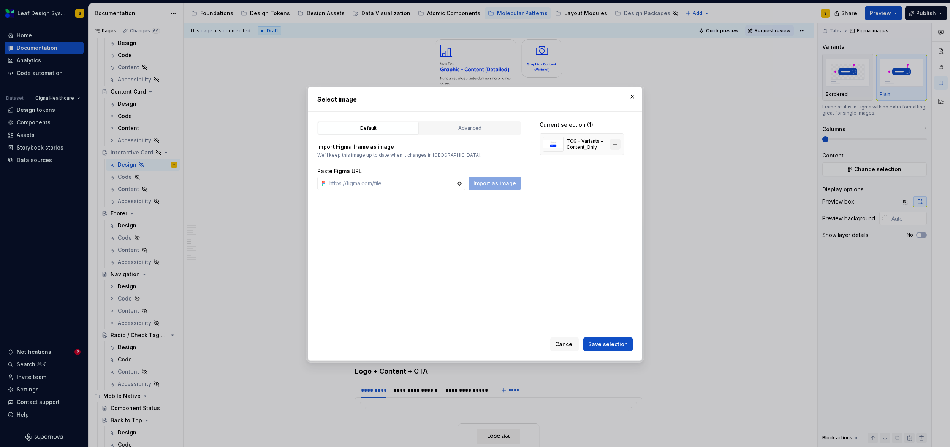
click at [615, 142] on button "button" at bounding box center [615, 144] width 11 height 11
type textarea "*"
click at [417, 185] on input "text" at bounding box center [391, 183] width 130 height 14
paste input "https://www.figma.com/design/R5FNMiBYdBSXRtfBEXZGMx/Design-Documentation-Assets…"
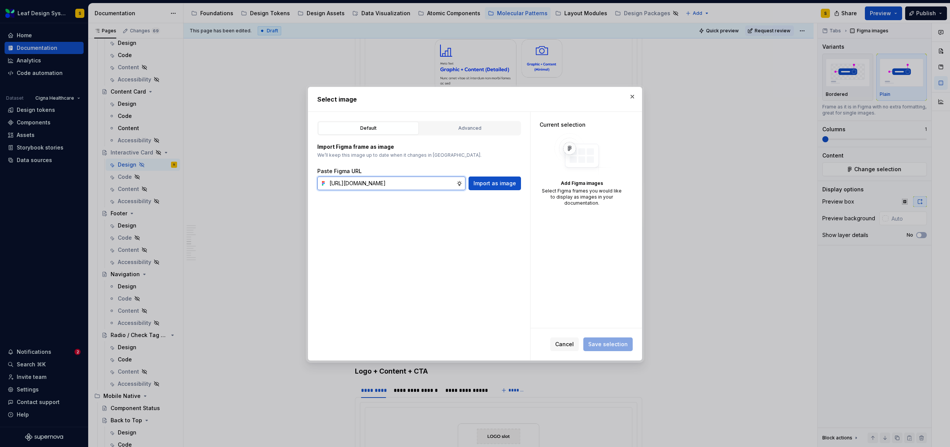
scroll to position [0, 250]
type input "https://www.figma.com/design/R5FNMiBYdBSXRtfBEXZGMx/Design-Documentation-Assets…"
click at [492, 184] on span "Import as image" at bounding box center [495, 183] width 43 height 8
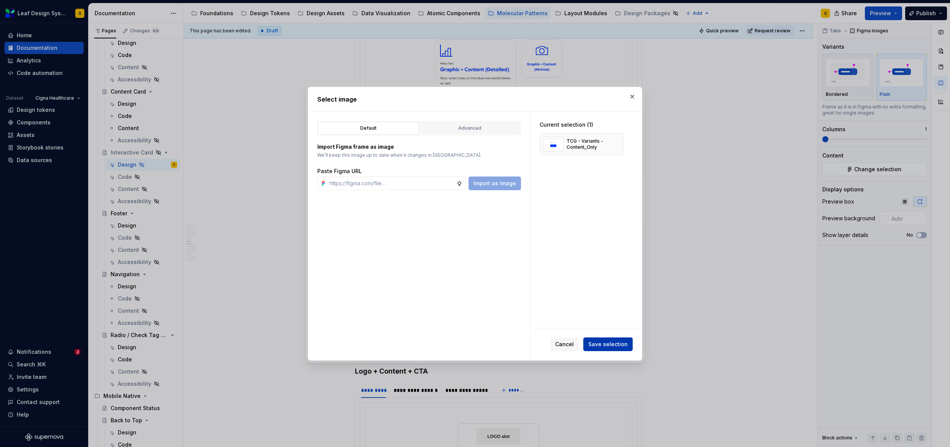
click at [616, 342] on span "Save selection" at bounding box center [608, 344] width 40 height 8
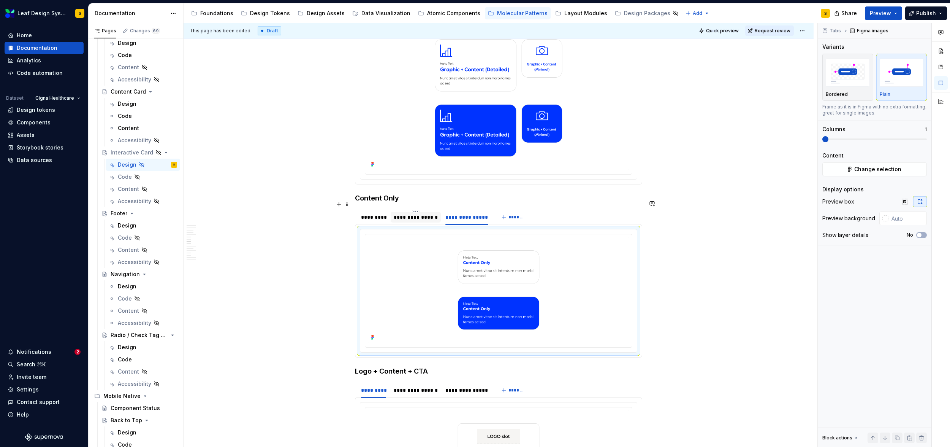
click at [425, 213] on div "**********" at bounding box center [416, 217] width 44 height 8
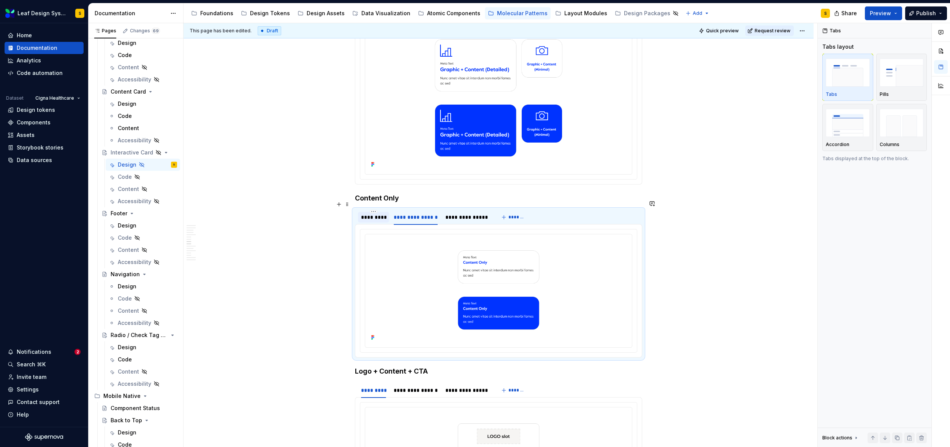
click at [363, 213] on div "*********" at bounding box center [373, 217] width 25 height 8
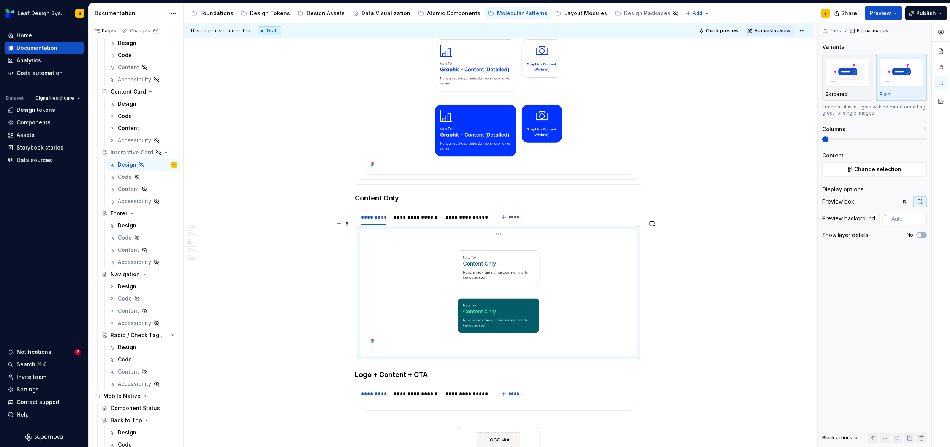
click at [473, 266] on img at bounding box center [498, 291] width 261 height 109
click at [906, 167] on button "Change selection" at bounding box center [874, 169] width 105 height 14
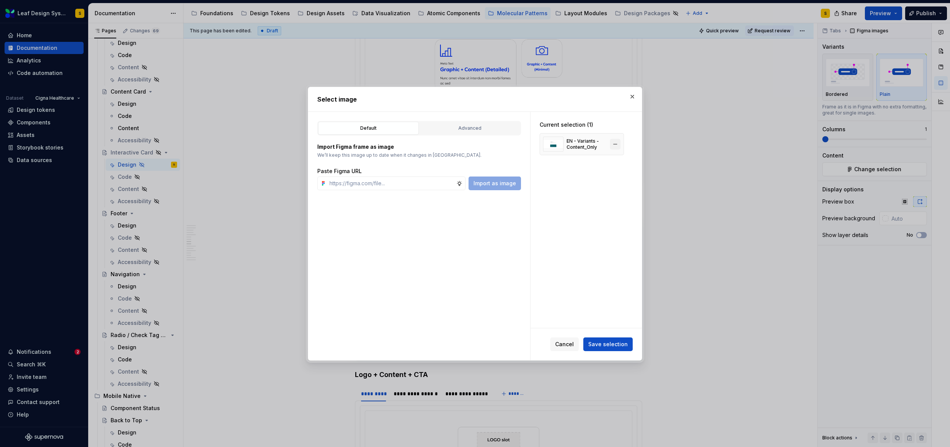
click at [616, 143] on button "button" at bounding box center [615, 144] width 11 height 11
click at [400, 185] on input "text" at bounding box center [391, 183] width 130 height 14
paste input "https://www.figma.com/design/R5FNMiBYdBSXRtfBEXZGMx/Design-Documentation-Assets…"
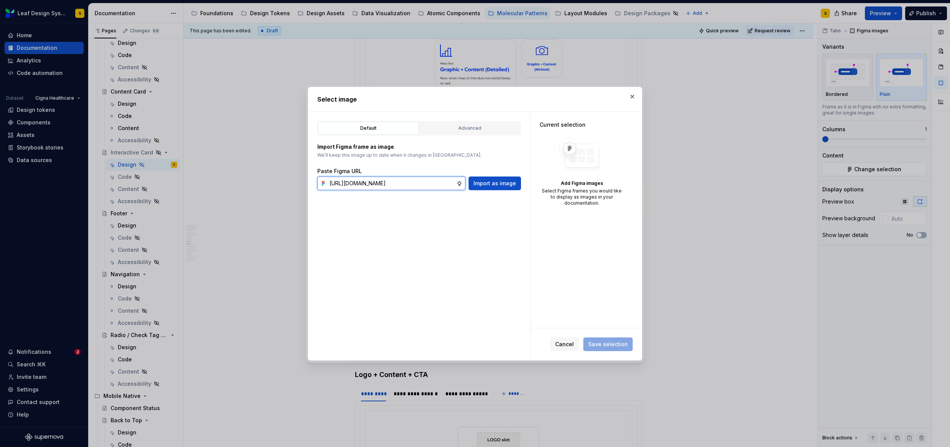
scroll to position [0, 249]
type input "https://www.figma.com/design/R5FNMiBYdBSXRtfBEXZGMx/Design-Documentation-Assets…"
click at [496, 188] on button "Import as image" at bounding box center [495, 183] width 52 height 14
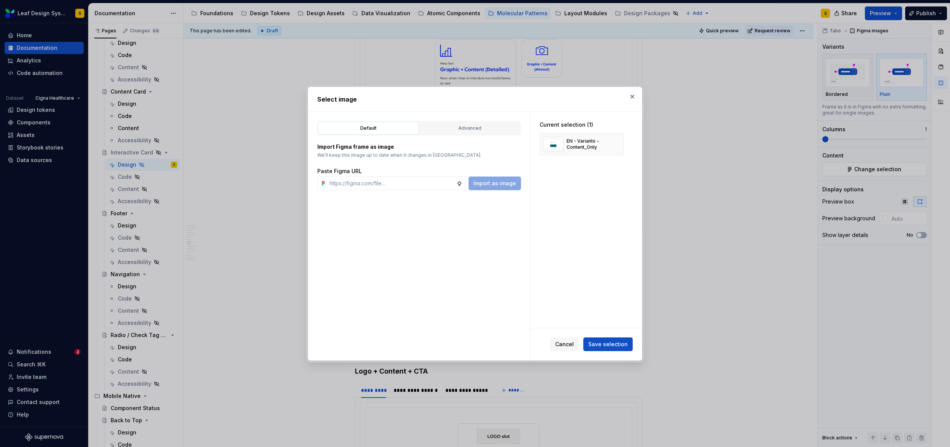
click at [613, 336] on div "Cancel Save selection" at bounding box center [586, 344] width 111 height 32
click at [613, 338] on button "Save selection" at bounding box center [607, 344] width 49 height 14
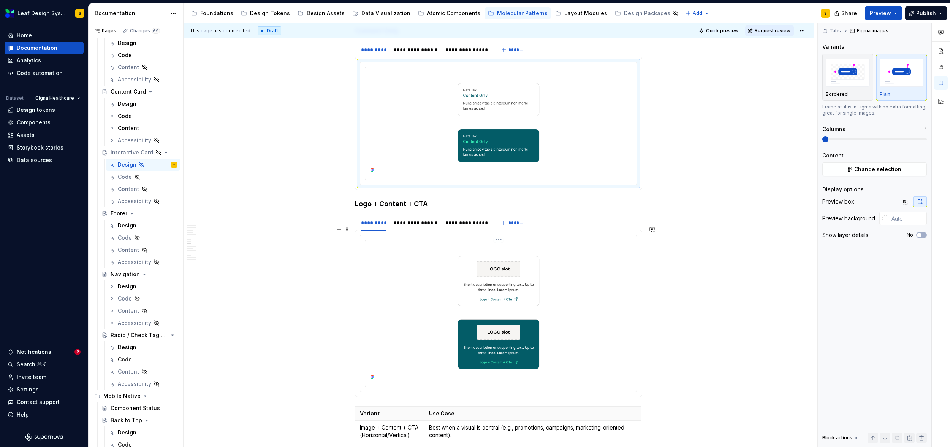
scroll to position [2149, 0]
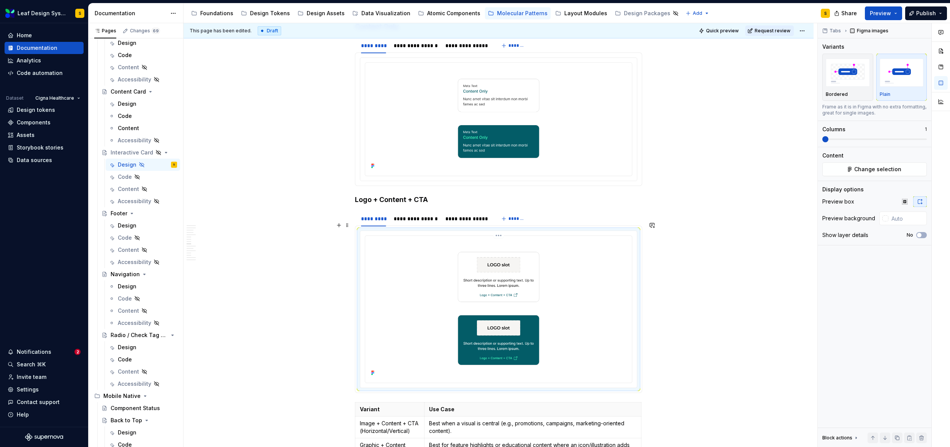
click at [483, 287] on img at bounding box center [498, 308] width 261 height 139
click at [885, 173] on button "Change selection" at bounding box center [874, 169] width 105 height 14
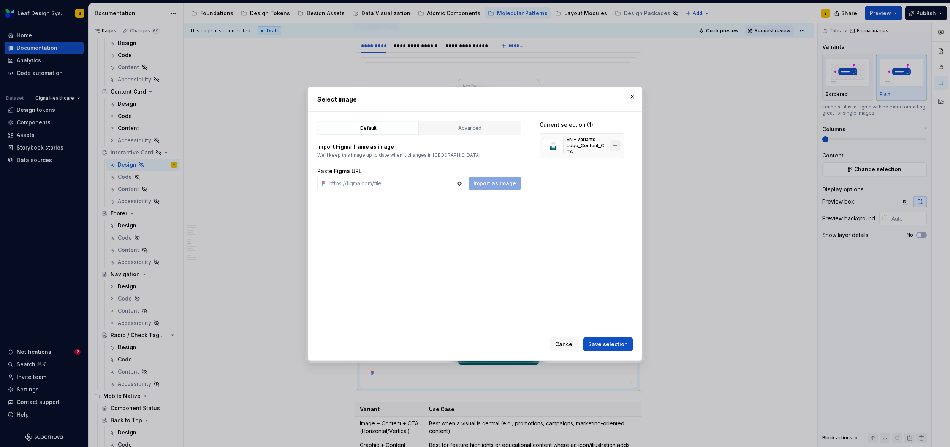
click at [618, 145] on button "button" at bounding box center [615, 145] width 11 height 11
type textarea "*"
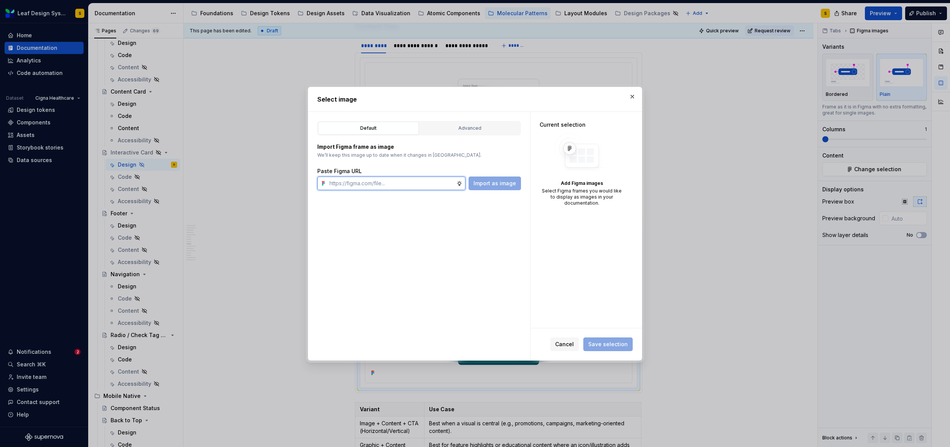
click at [425, 177] on input "text" at bounding box center [391, 183] width 130 height 14
paste input "https://www.figma.com/design/R5FNMiBYdBSXRtfBEXZGMx/Design-Documentation-Assets…"
type input "https://www.figma.com/design/R5FNMiBYdBSXRtfBEXZGMx/Design-Documentation-Assets…"
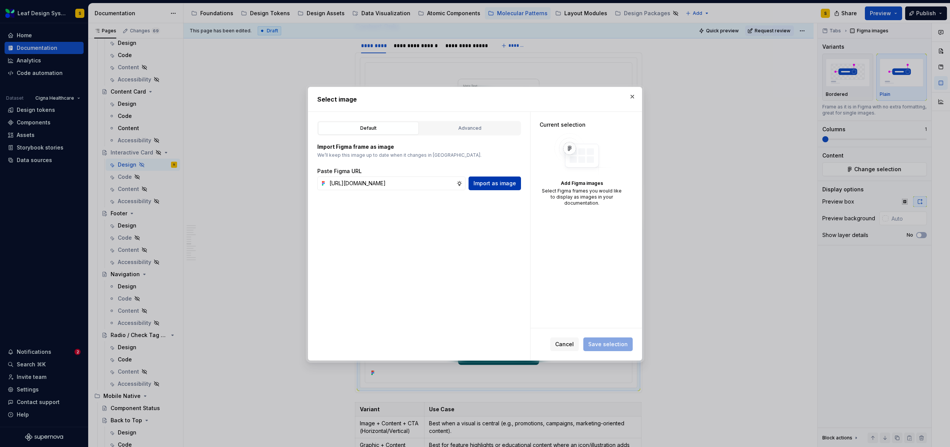
click at [507, 186] on span "Import as image" at bounding box center [495, 183] width 43 height 8
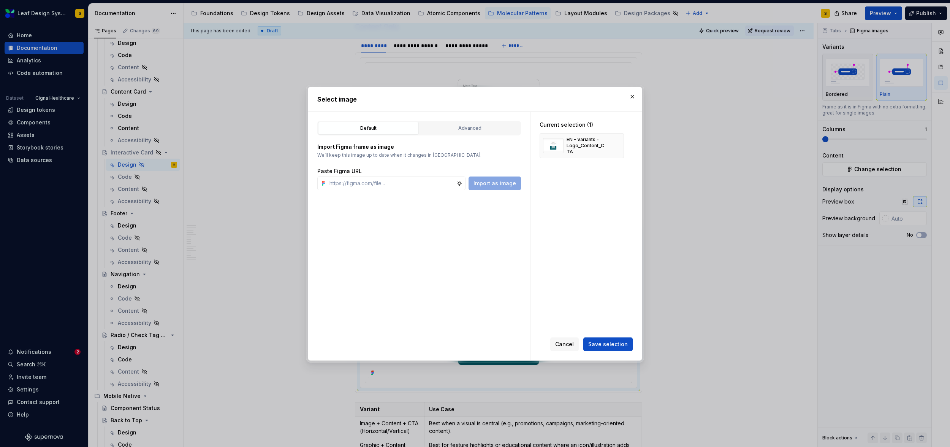
click at [619, 347] on span "Save selection" at bounding box center [608, 344] width 40 height 8
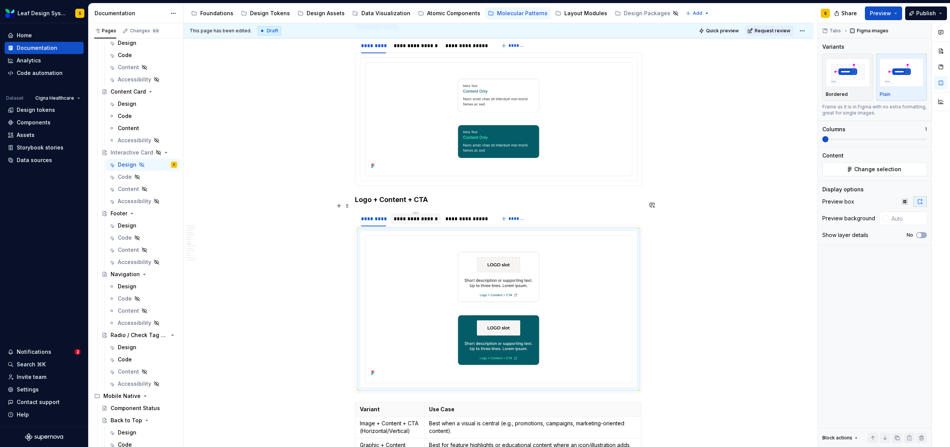
click at [416, 215] on div "**********" at bounding box center [416, 219] width 44 height 8
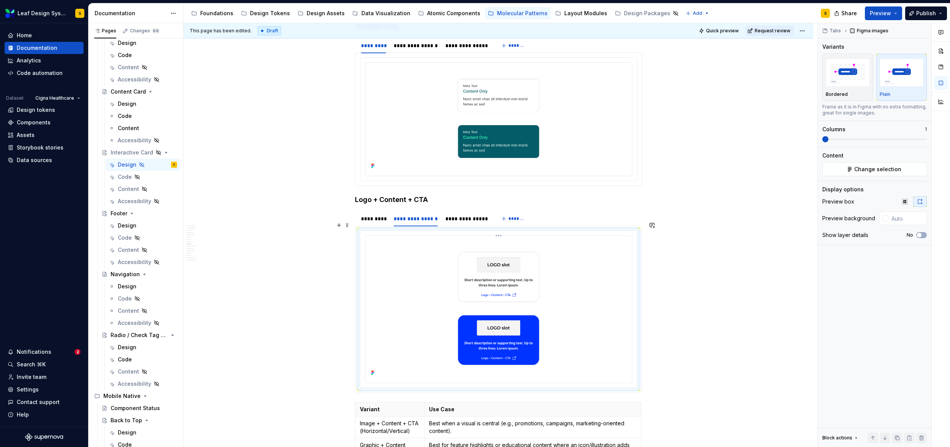
click at [499, 268] on img at bounding box center [498, 308] width 261 height 139
click at [879, 170] on span "Change selection" at bounding box center [877, 169] width 47 height 8
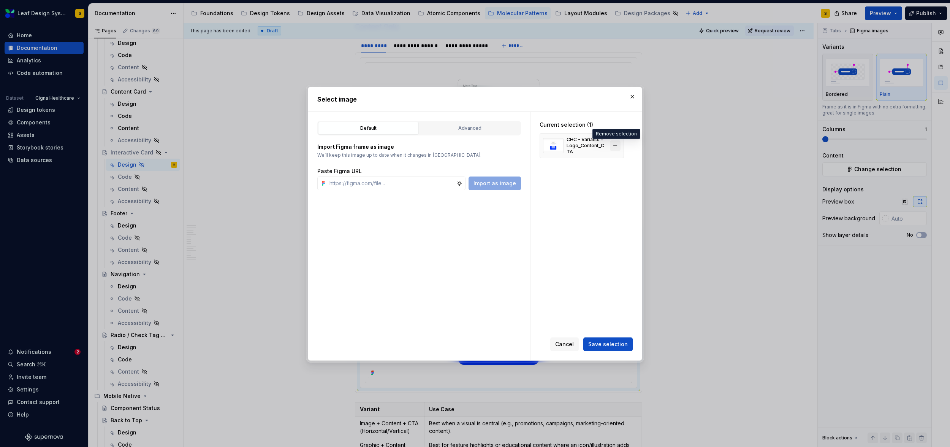
click at [618, 145] on button "button" at bounding box center [615, 145] width 11 height 11
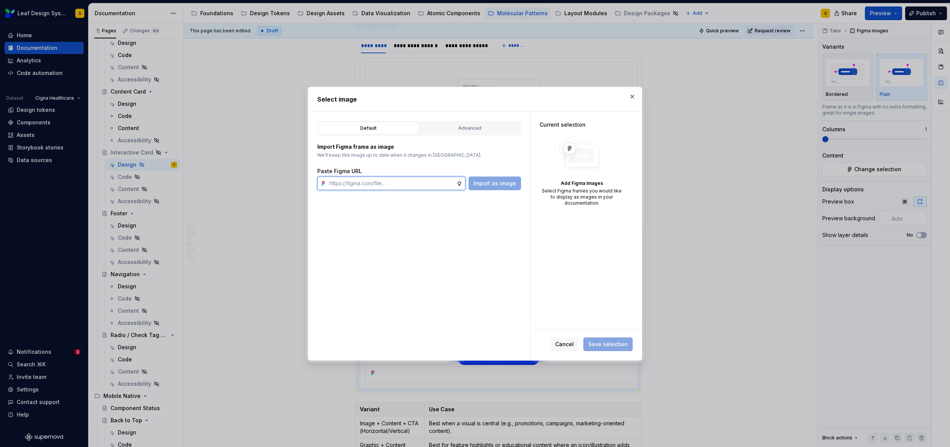
click at [403, 185] on input "text" at bounding box center [391, 183] width 130 height 14
paste input "https://www.figma.com/design/R5FNMiBYdBSXRtfBEXZGMx/Design-Documentation-Assets…"
type input "https://www.figma.com/design/R5FNMiBYdBSXRtfBEXZGMx/Design-Documentation-Assets…"
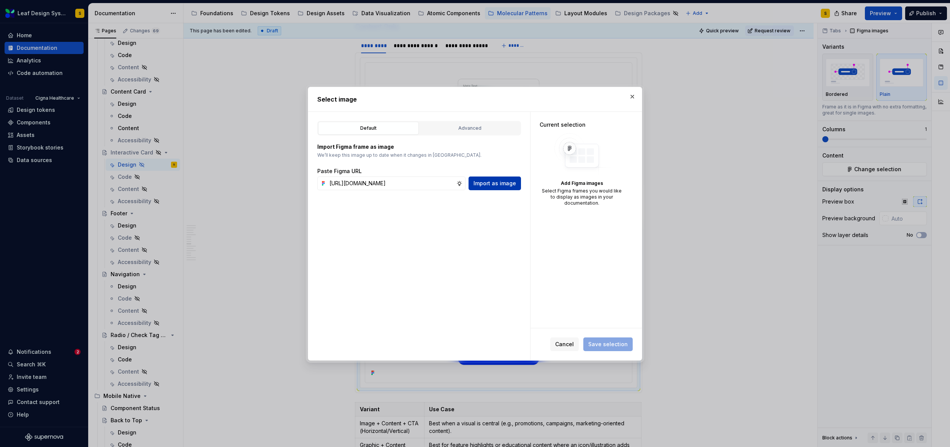
click at [490, 184] on span "Import as image" at bounding box center [495, 183] width 43 height 8
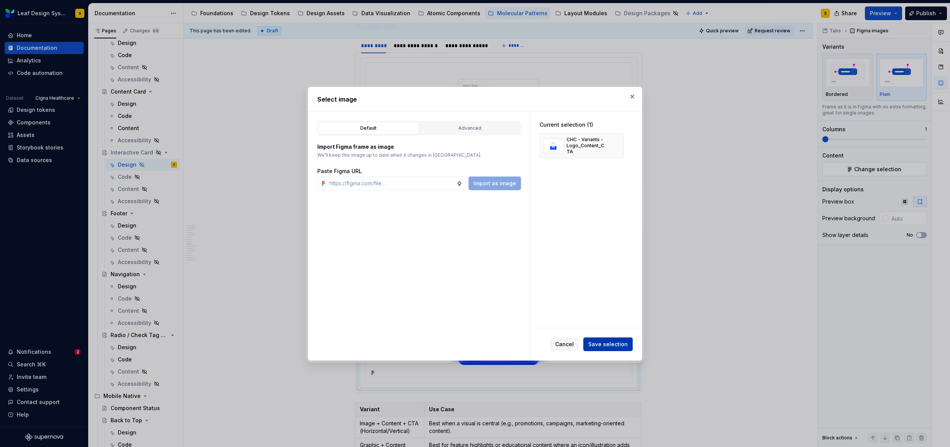
click at [606, 343] on span "Save selection" at bounding box center [608, 344] width 40 height 8
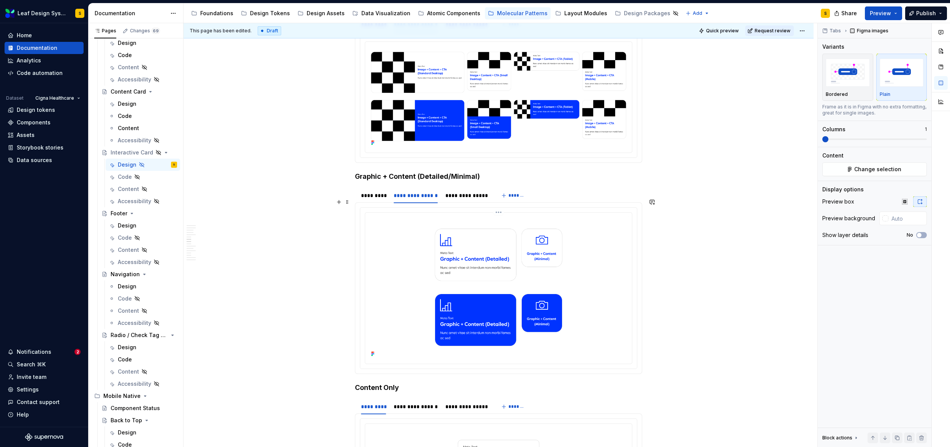
scroll to position [1788, 0]
click at [477, 312] on img at bounding box center [498, 287] width 261 height 143
click at [469, 191] on div "**********" at bounding box center [466, 195] width 49 height 11
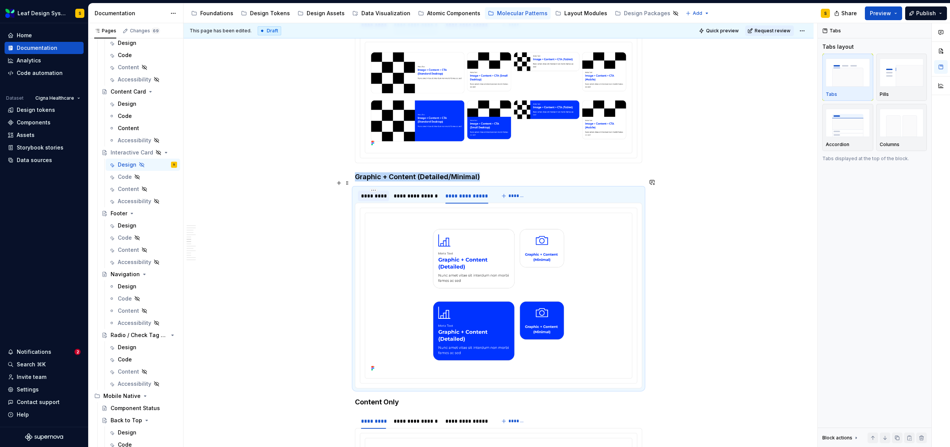
click at [377, 192] on div "*********" at bounding box center [373, 196] width 25 height 8
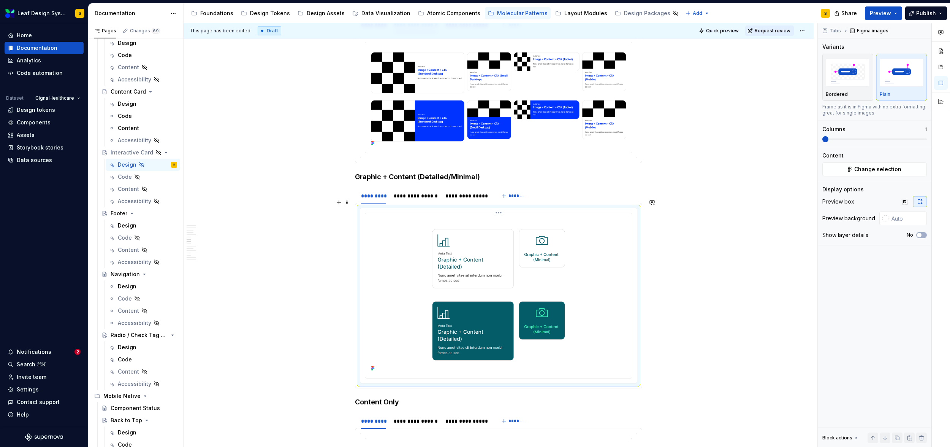
click at [461, 266] on img at bounding box center [498, 294] width 261 height 157
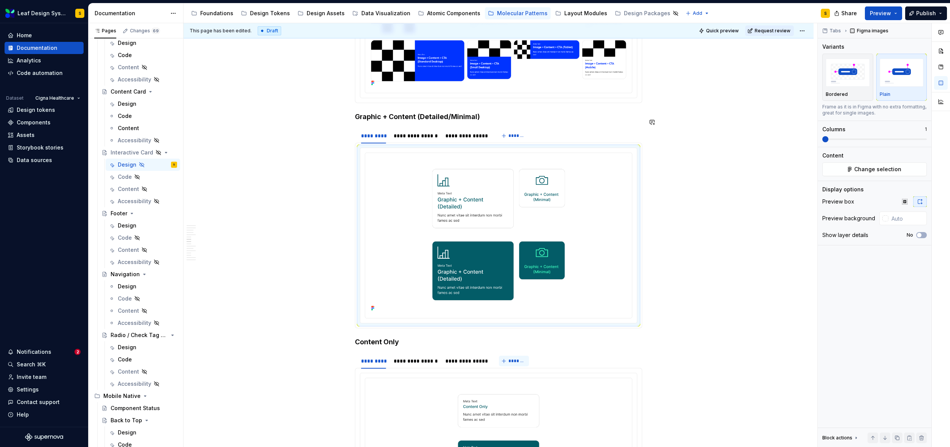
scroll to position [1863, 0]
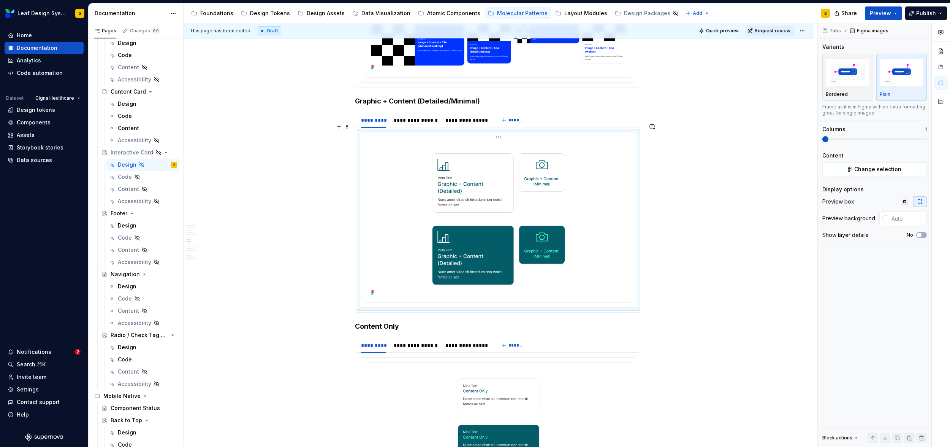
click at [534, 176] on img at bounding box center [498, 218] width 261 height 157
click at [891, 168] on span "Change selection" at bounding box center [877, 169] width 47 height 8
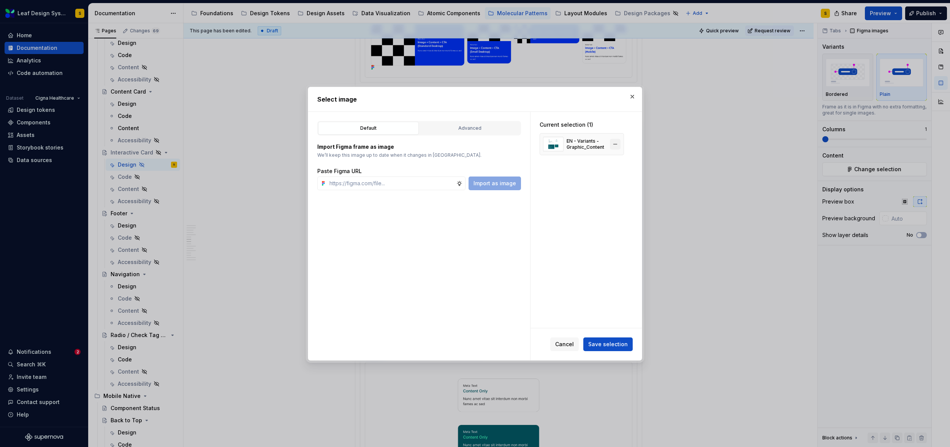
click at [615, 146] on button "button" at bounding box center [615, 144] width 11 height 11
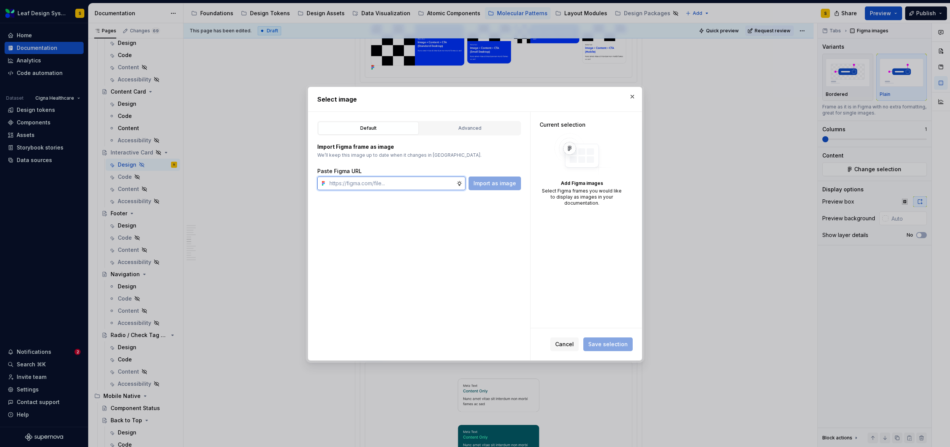
type textarea "*"
click at [411, 187] on input "text" at bounding box center [391, 183] width 130 height 14
paste input "https://www.figma.com/design/R5FNMiBYdBSXRtfBEXZGMx/Design-Documentation-Assets…"
type input "https://www.figma.com/design/R5FNMiBYdBSXRtfBEXZGMx/Design-Documentation-Assets…"
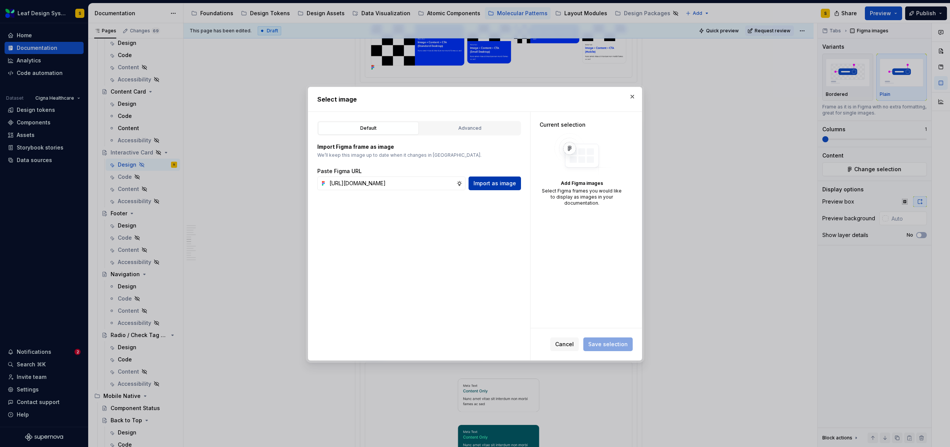
scroll to position [0, 0]
click at [500, 180] on span "Import as image" at bounding box center [495, 183] width 43 height 8
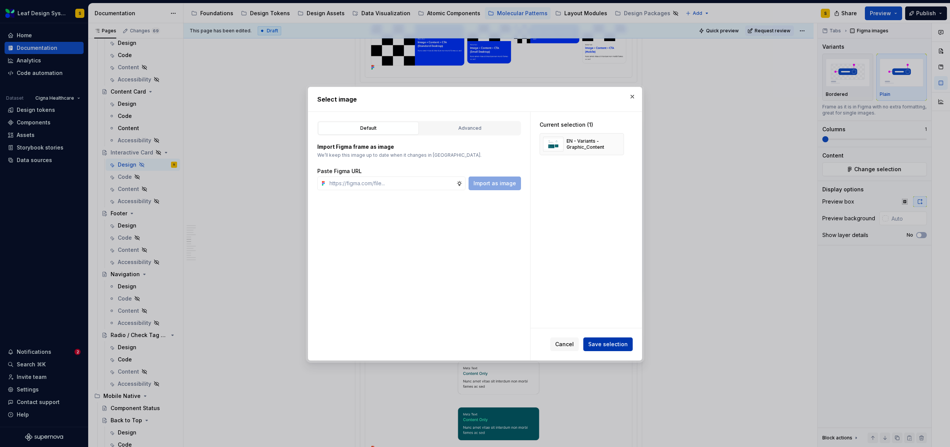
click at [618, 344] on span "Save selection" at bounding box center [608, 344] width 40 height 8
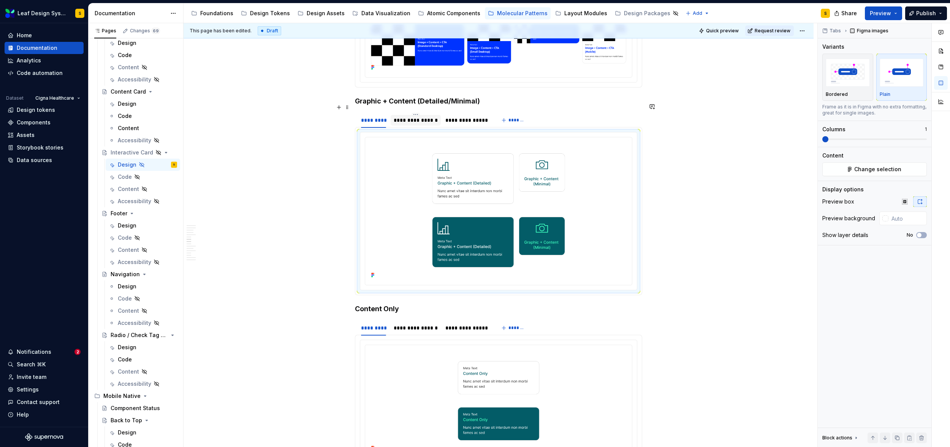
click at [424, 116] on div "**********" at bounding box center [416, 120] width 44 height 8
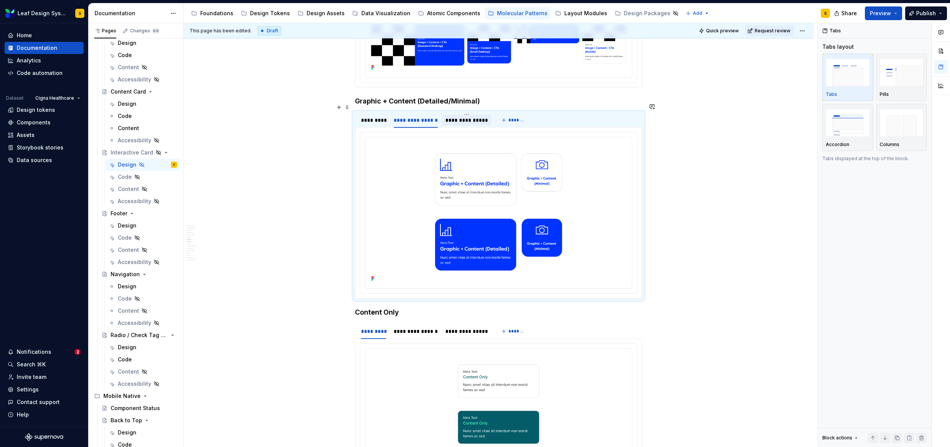
click at [463, 116] on div "**********" at bounding box center [466, 120] width 43 height 8
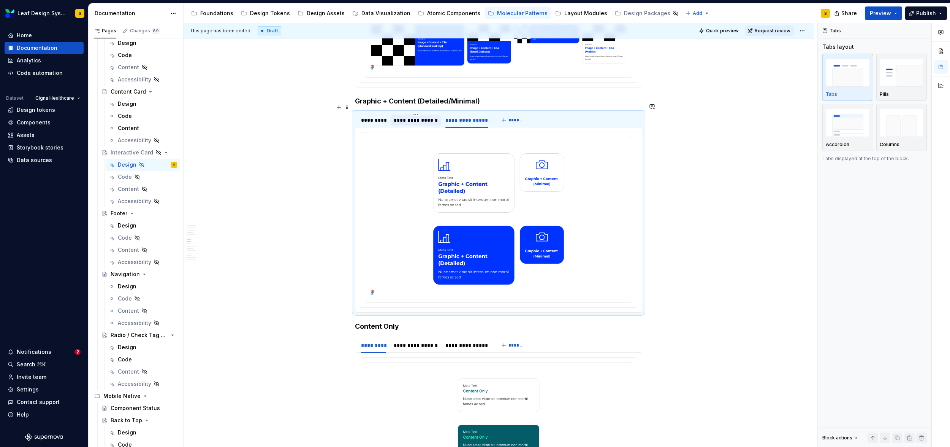
click at [401, 116] on div "**********" at bounding box center [416, 120] width 44 height 8
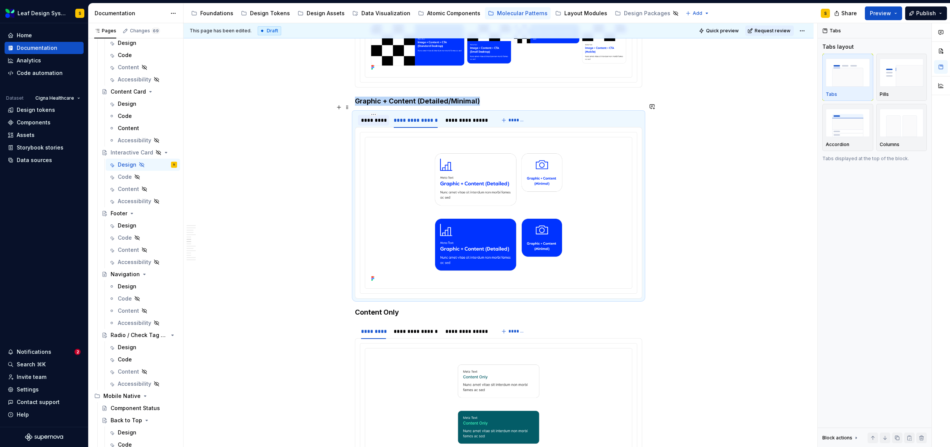
click at [373, 116] on div "*********" at bounding box center [373, 120] width 25 height 8
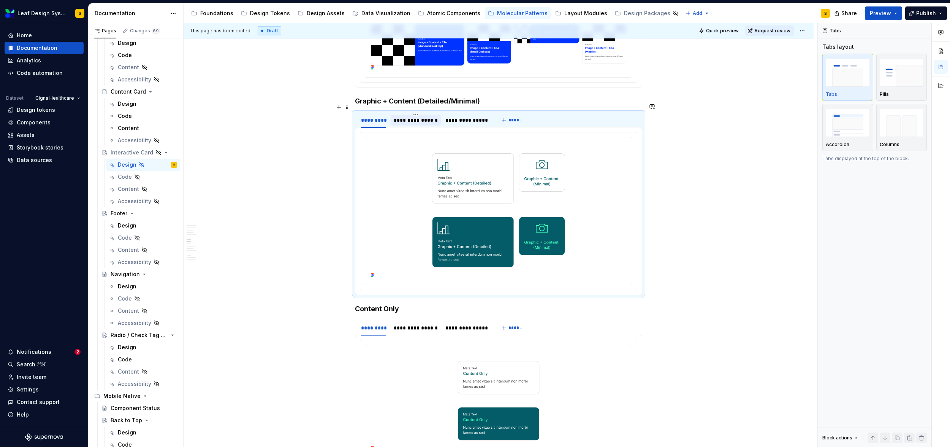
click at [424, 115] on div "**********" at bounding box center [416, 120] width 50 height 11
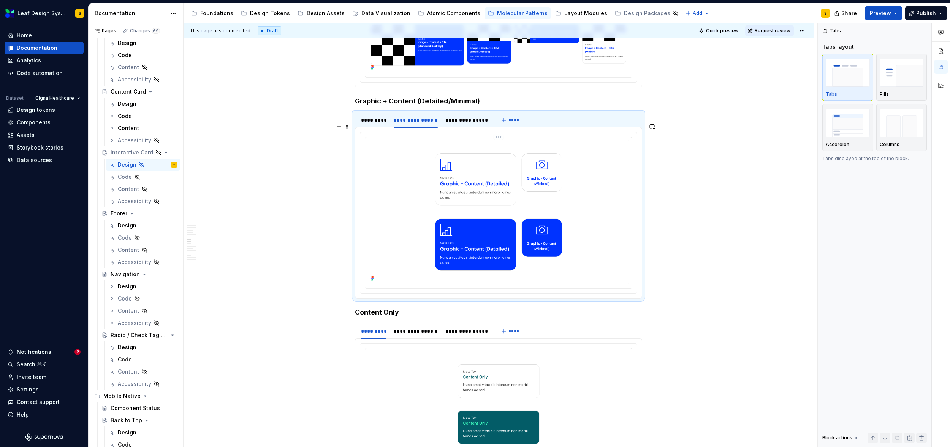
click at [509, 181] on img at bounding box center [498, 211] width 261 height 143
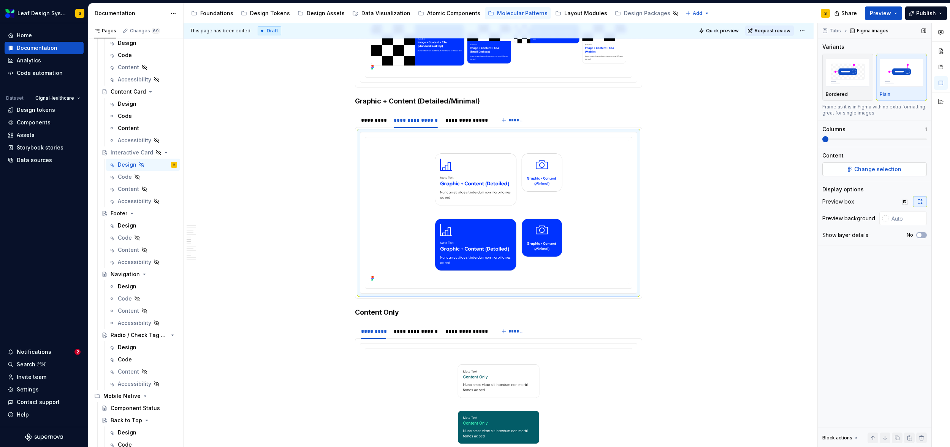
click at [901, 167] on button "Change selection" at bounding box center [874, 169] width 105 height 14
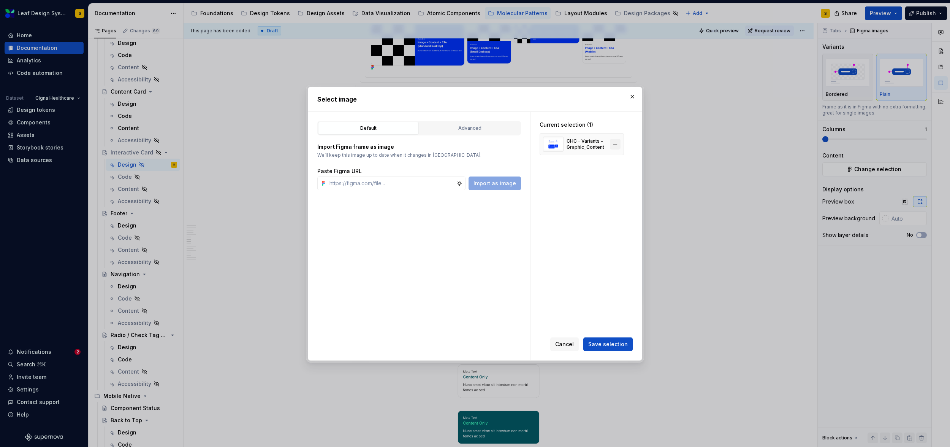
click at [616, 145] on button "button" at bounding box center [615, 144] width 11 height 11
click at [380, 182] on input "text" at bounding box center [391, 183] width 130 height 14
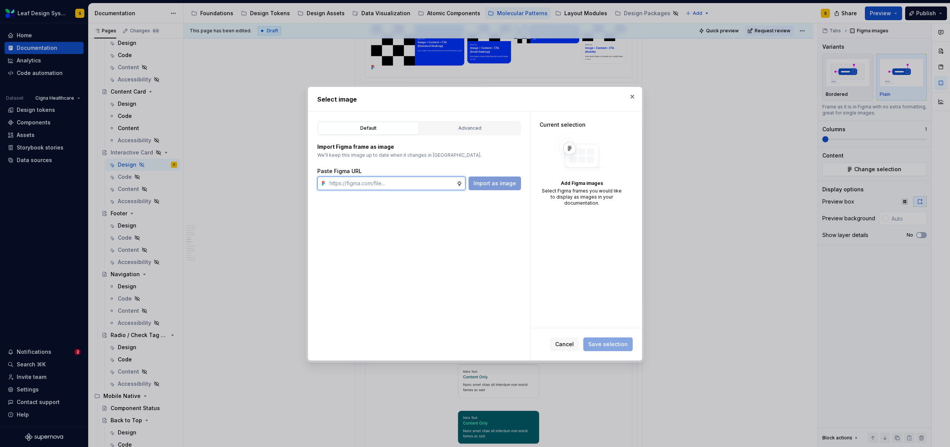
paste input "https://www.figma.com/design/R5FNMiBYdBSXRtfBEXZGMx/Design-Documentation-Assets…"
type input "https://www.figma.com/design/R5FNMiBYdBSXRtfBEXZGMx/Design-Documentation-Assets…"
click at [510, 182] on span "Import as image" at bounding box center [495, 183] width 43 height 8
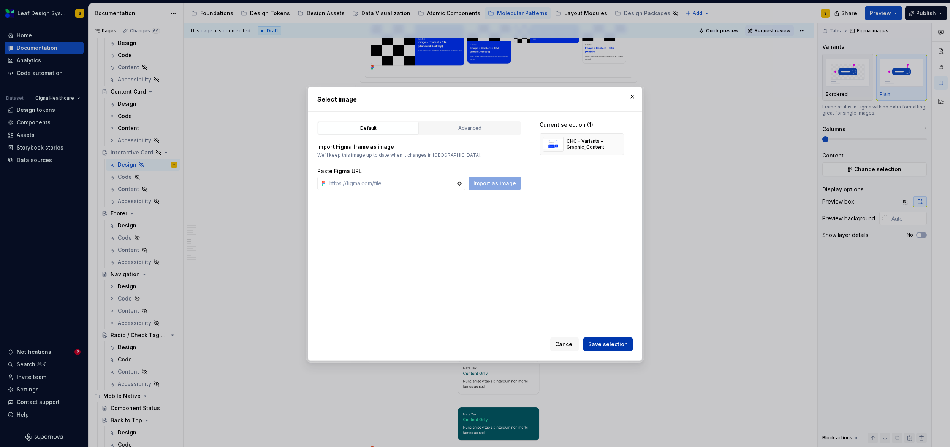
click at [616, 345] on span "Save selection" at bounding box center [608, 344] width 40 height 8
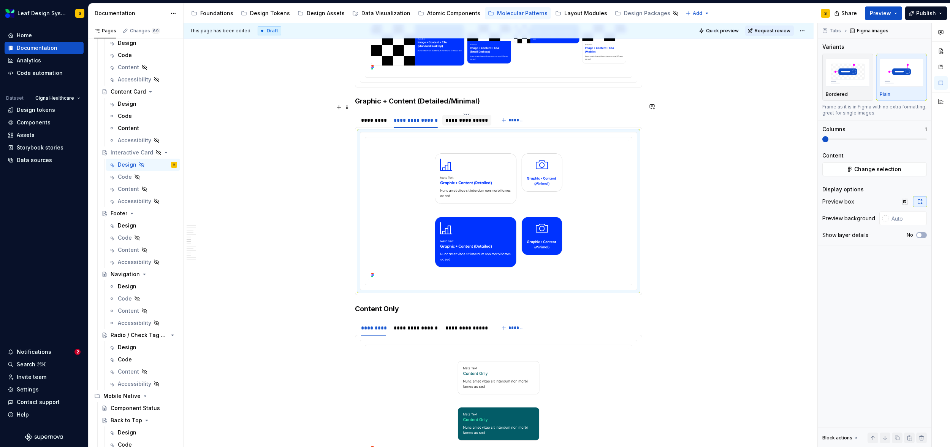
click at [460, 116] on div "**********" at bounding box center [466, 120] width 43 height 8
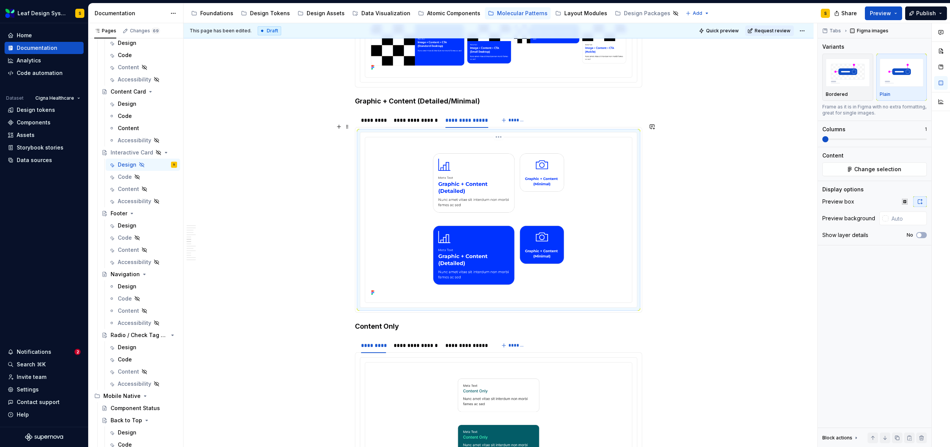
click at [487, 166] on img at bounding box center [498, 218] width 261 height 157
click at [880, 170] on span "Change selection" at bounding box center [877, 169] width 47 height 8
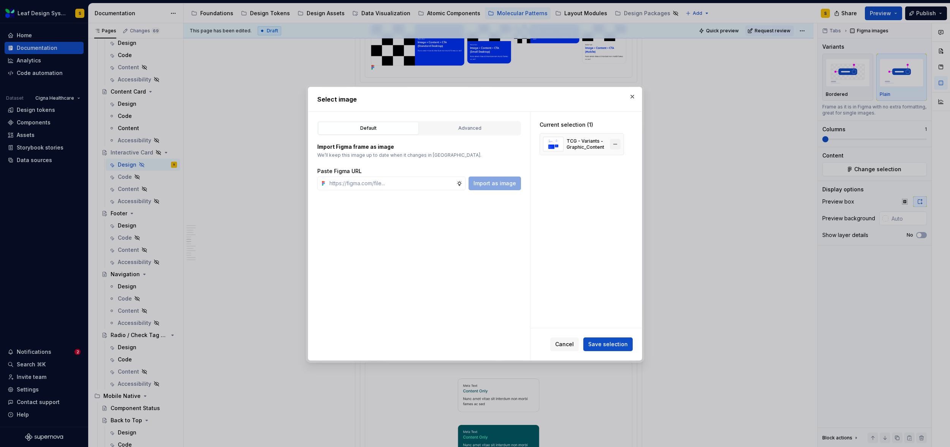
click at [619, 141] on button "button" at bounding box center [615, 144] width 11 height 11
type textarea "*"
click at [428, 182] on input "text" at bounding box center [391, 183] width 130 height 14
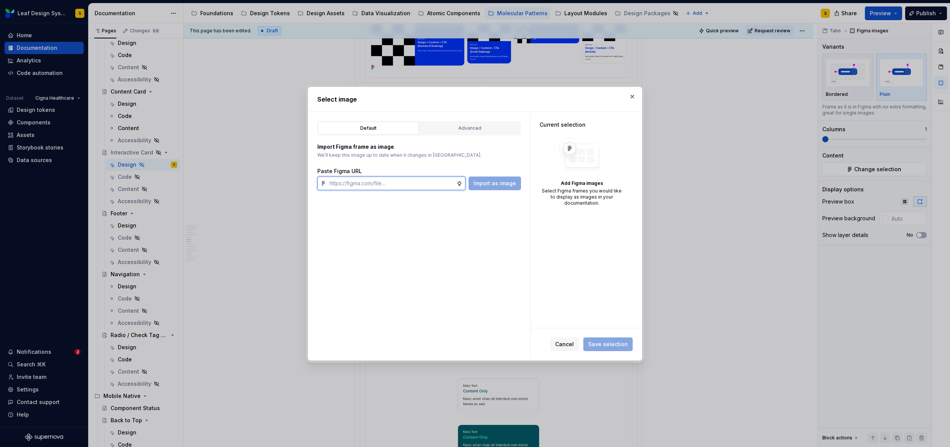
paste input "https://www.figma.com/design/R5FNMiBYdBSXRtfBEXZGMx/Design-Documentation-Assets…"
type input "https://www.figma.com/design/R5FNMiBYdBSXRtfBEXZGMx/Design-Documentation-Assets…"
click at [488, 179] on button "Import as image" at bounding box center [495, 183] width 52 height 14
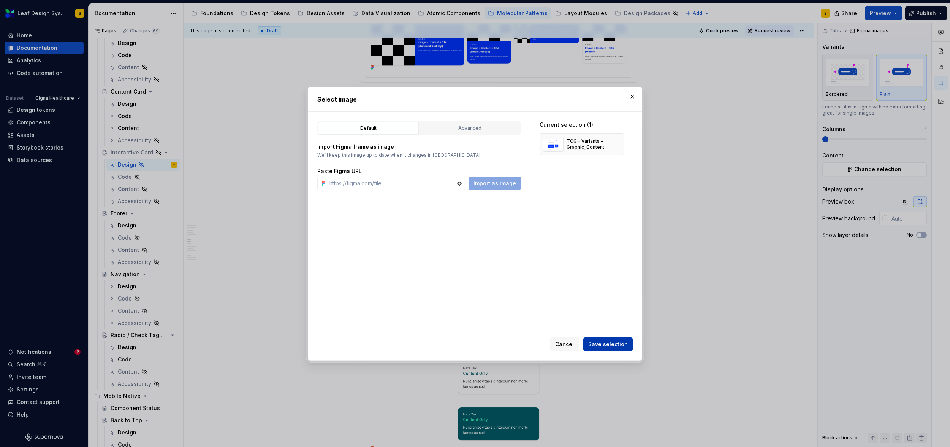
click at [620, 344] on span "Save selection" at bounding box center [608, 344] width 40 height 8
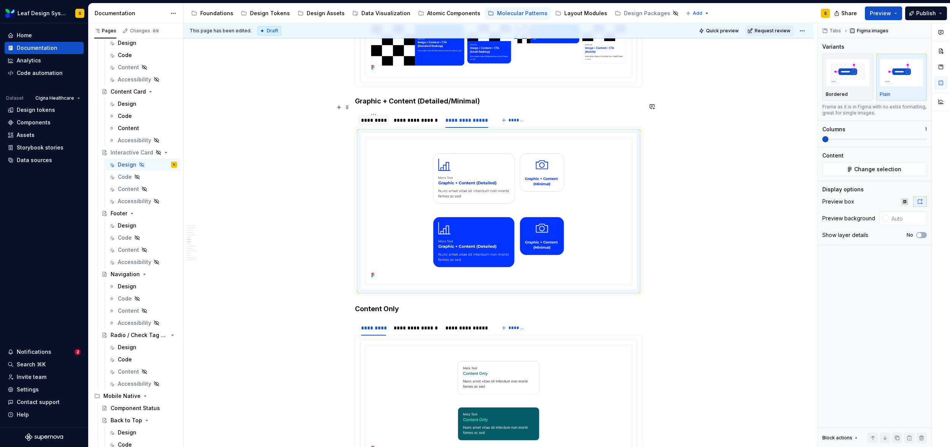
click at [376, 116] on div "*********" at bounding box center [373, 120] width 25 height 8
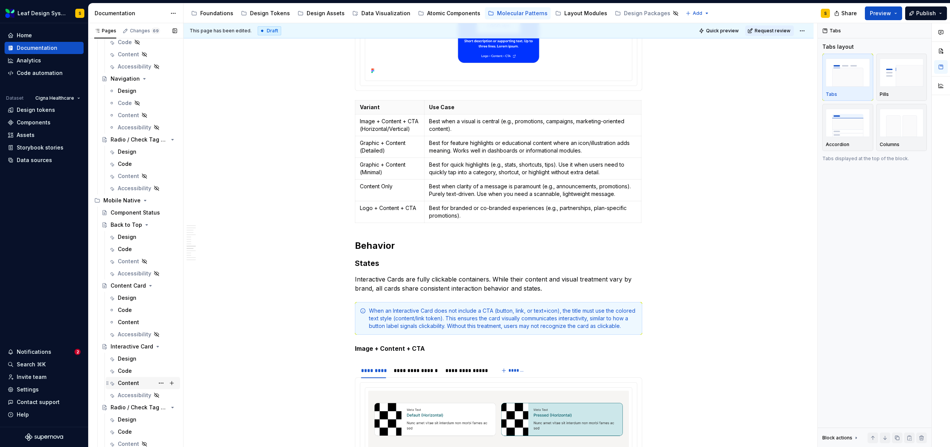
scroll to position [336, 0]
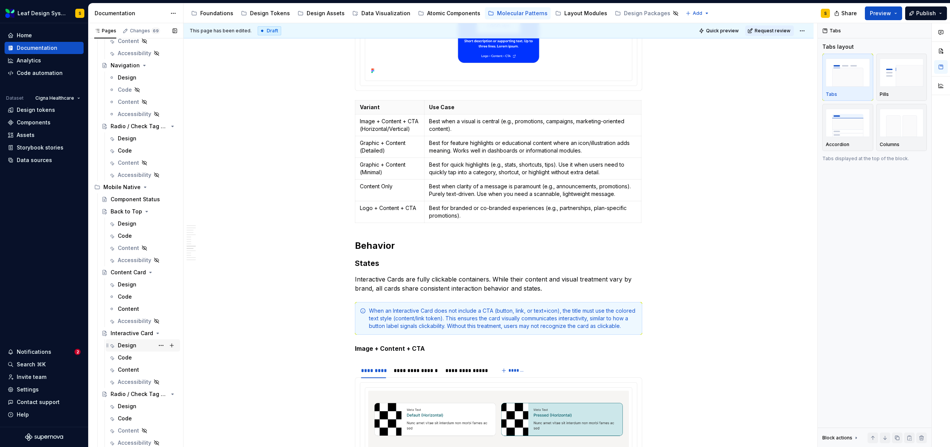
click at [132, 347] on div "Design" at bounding box center [127, 345] width 19 height 8
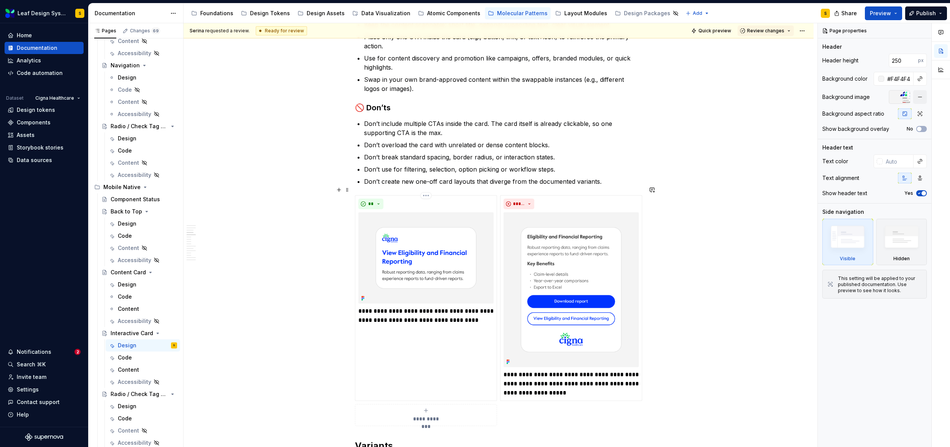
scroll to position [1260, 0]
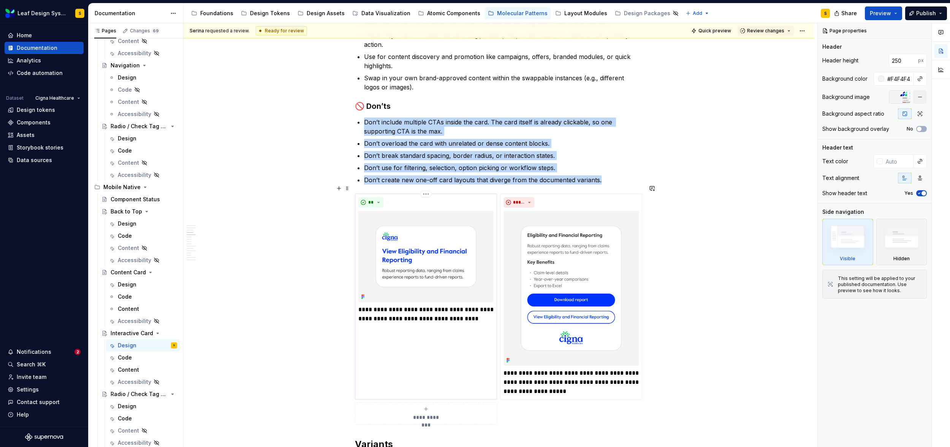
click at [447, 265] on img at bounding box center [425, 256] width 135 height 91
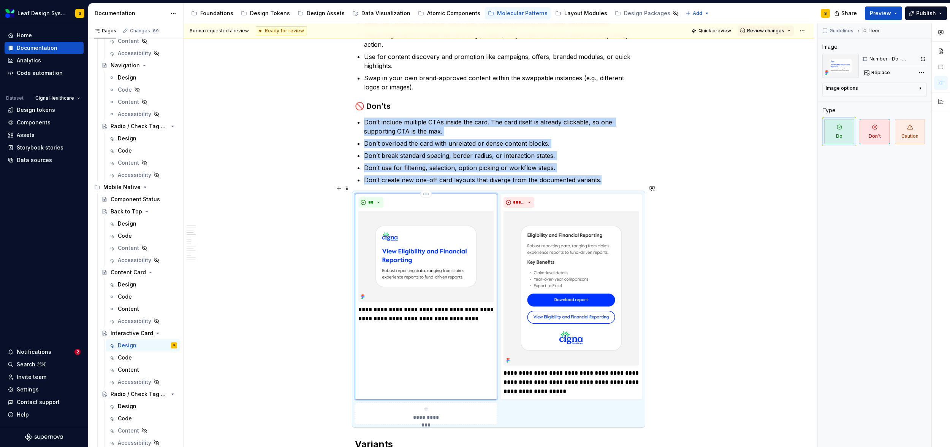
click at [445, 264] on img at bounding box center [425, 256] width 135 height 91
click at [924, 59] on button "button" at bounding box center [923, 59] width 8 height 11
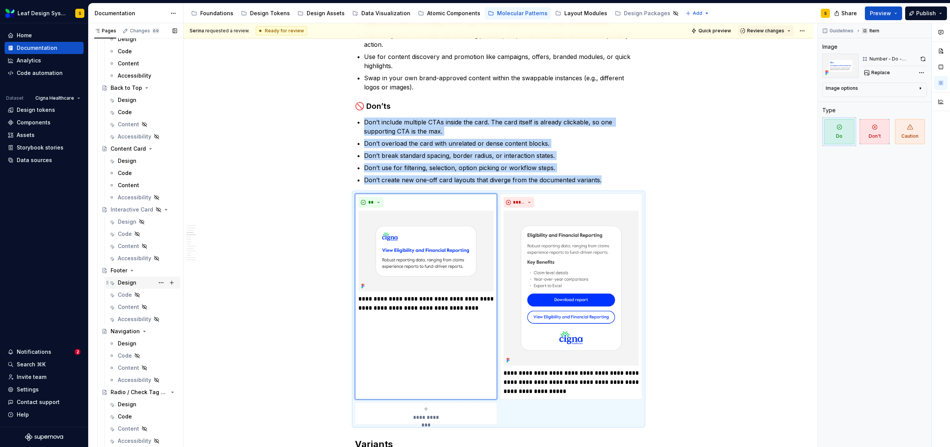
scroll to position [62, 0]
click at [124, 231] on div "Design" at bounding box center [127, 231] width 19 height 8
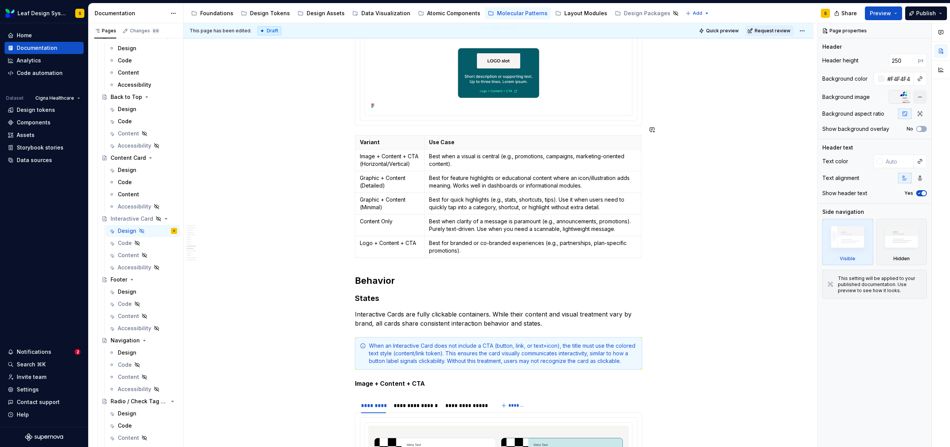
scroll to position [2418, 0]
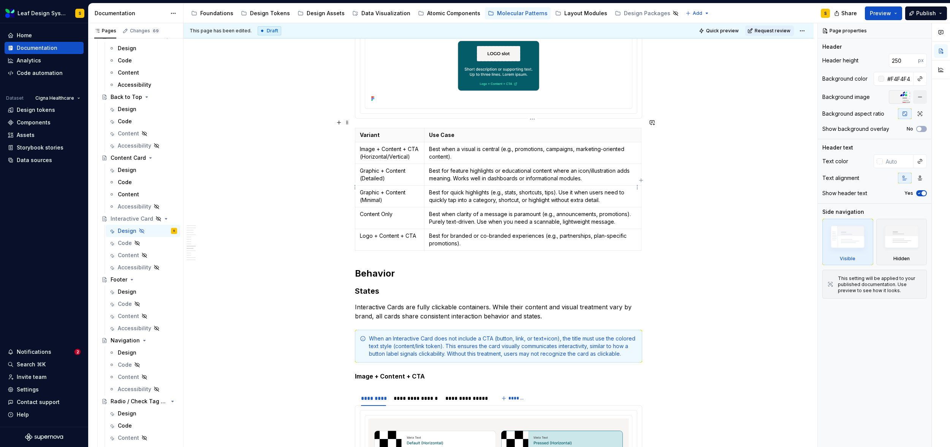
type textarea "*"
click at [451, 189] on p "Best for quick highlights (e.g., stats, shortcuts, tips). Use it when users nee…" at bounding box center [533, 196] width 208 height 15
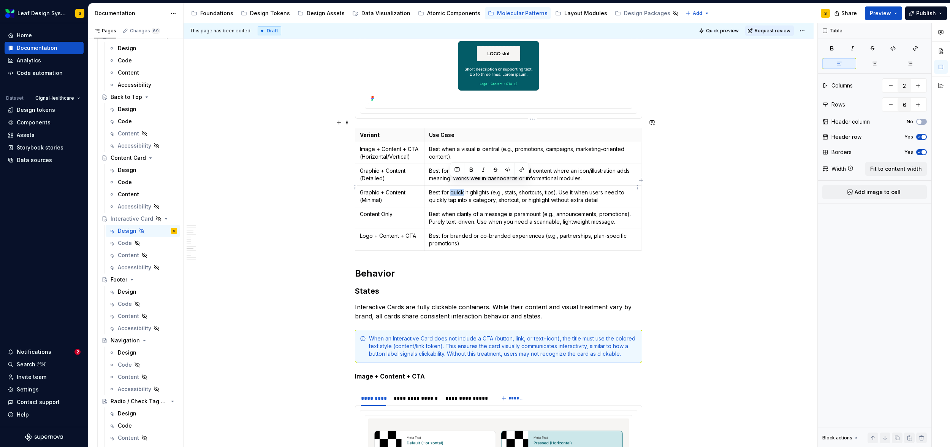
click at [451, 189] on p "Best for quick highlights (e.g., stats, shortcuts, tips). Use it when users nee…" at bounding box center [533, 196] width 208 height 15
click at [483, 191] on p "Best for quick highlights (e.g., stats, shortcuts, tips). Use it when users nee…" at bounding box center [533, 196] width 208 height 15
drag, startPoint x: 604, startPoint y: 192, endPoint x: 425, endPoint y: 185, distance: 179.5
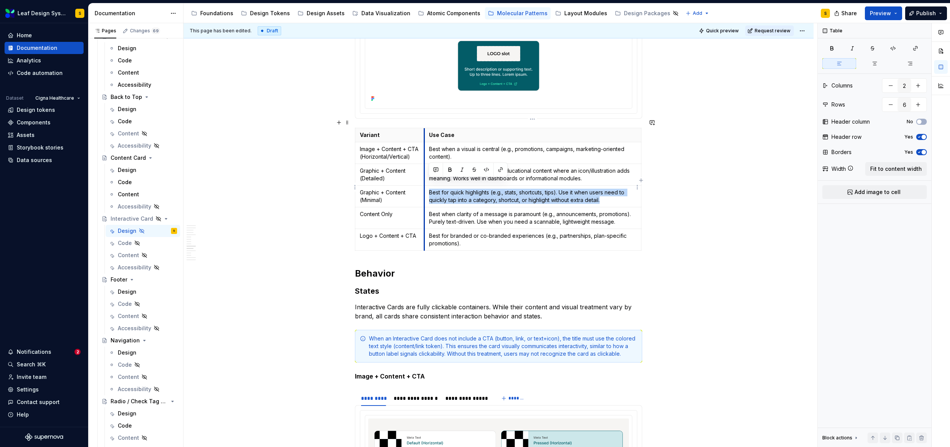
click at [425, 185] on td "Best for quick highlights (e.g., stats, shortcuts, tips). Use it when users nee…" at bounding box center [532, 196] width 217 height 22
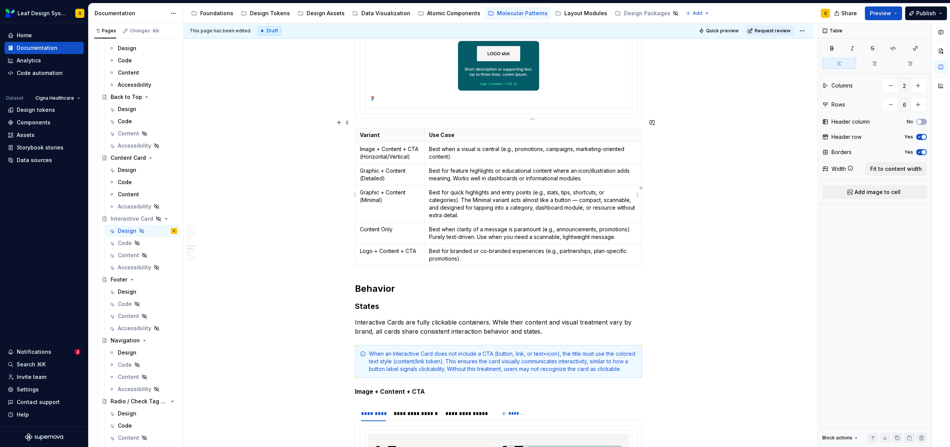
click at [579, 192] on p "Best for quick highlights and entry points (e.g., stats, tips, shortcuts, or ca…" at bounding box center [533, 204] width 208 height 30
drag, startPoint x: 574, startPoint y: 192, endPoint x: 440, endPoint y: 198, distance: 133.9
click at [440, 198] on p "Best for quick highlights and entry points (e.g., stats, tips, shortcuts, or ca…" at bounding box center [533, 204] width 208 height 30
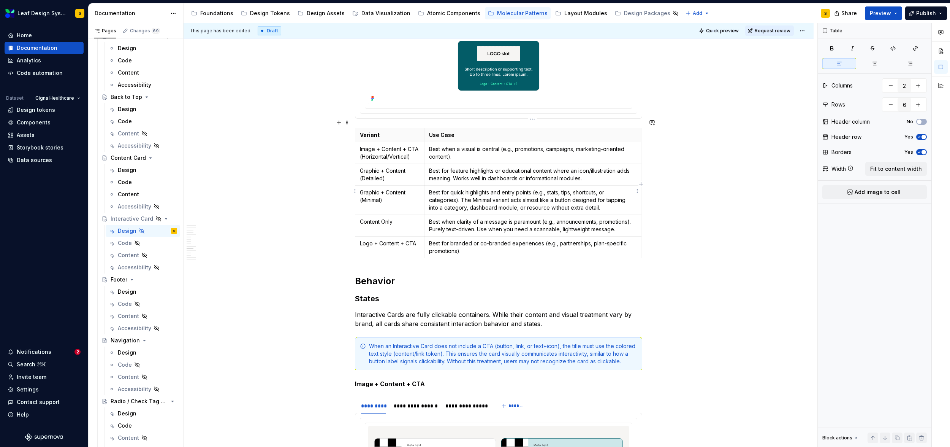
click at [614, 192] on p "Best for quick highlights and entry points (e.g., stats, tips, shortcuts, or ca…" at bounding box center [533, 200] width 208 height 23
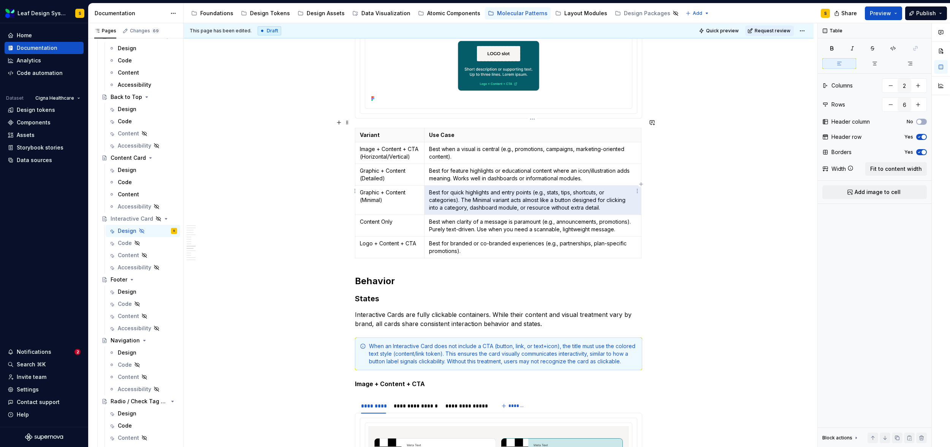
drag, startPoint x: 612, startPoint y: 197, endPoint x: 431, endPoint y: 183, distance: 181.4
click at [431, 189] on p "Best for quick highlights and entry points (e.g., stats, tips, shortcuts, or ca…" at bounding box center [533, 200] width 208 height 23
click at [429, 189] on p "Best for quick highlights and entry points (e.g., stats, tips, shortcuts, or ca…" at bounding box center [533, 200] width 208 height 23
drag, startPoint x: 428, startPoint y: 184, endPoint x: 604, endPoint y: 197, distance: 175.7
click at [604, 197] on p "Best for quick highlights and entry points (e.g., stats, tips, shortcuts, or ca…" at bounding box center [533, 200] width 208 height 23
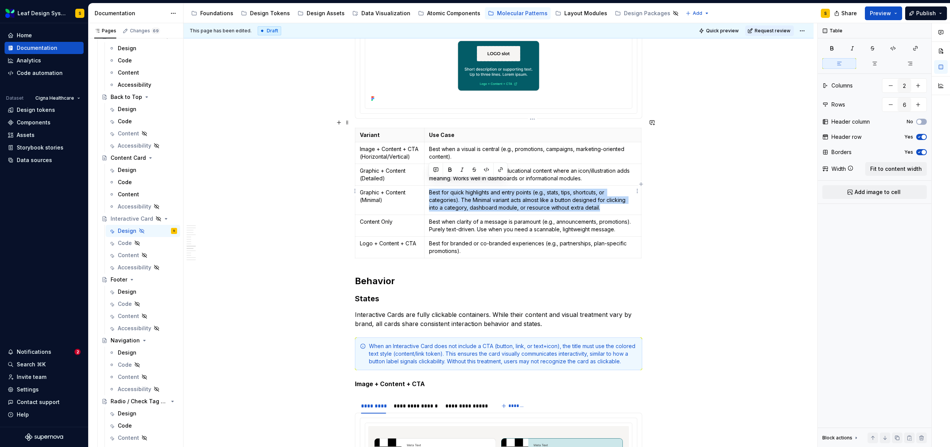
copy p "Best for quick highlights and entry points (e.g., stats, tips, shortcuts, or ca…"
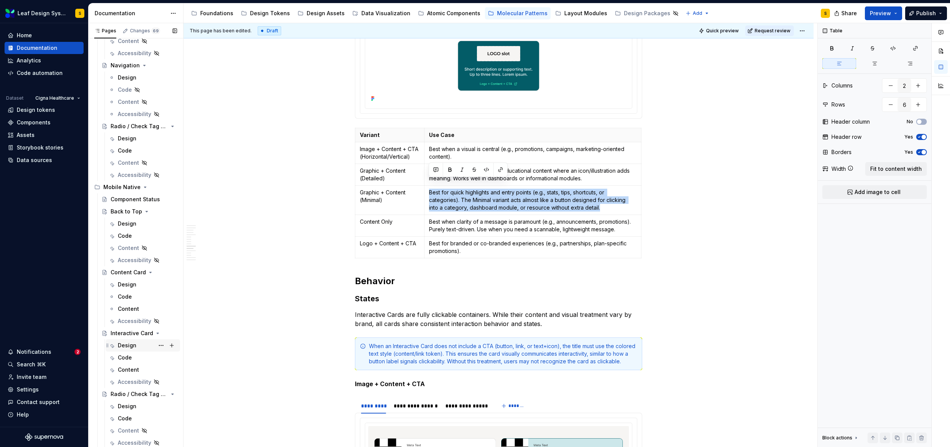
click at [129, 344] on div "Design" at bounding box center [127, 345] width 19 height 8
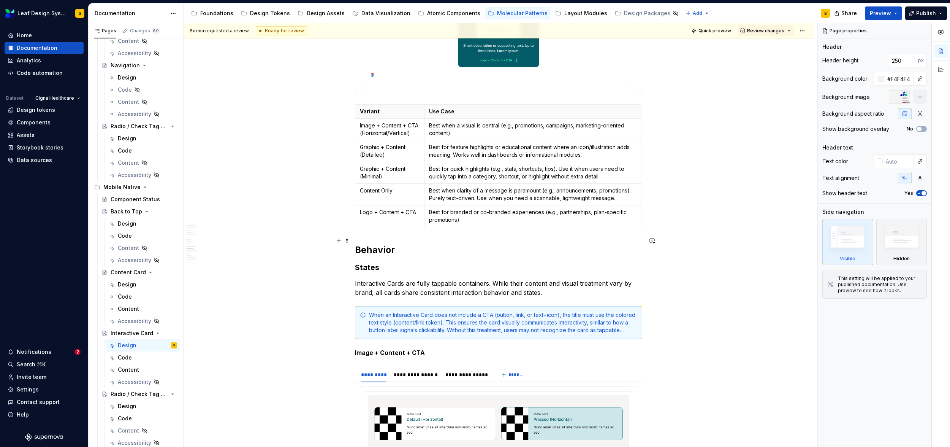
scroll to position [2478, 0]
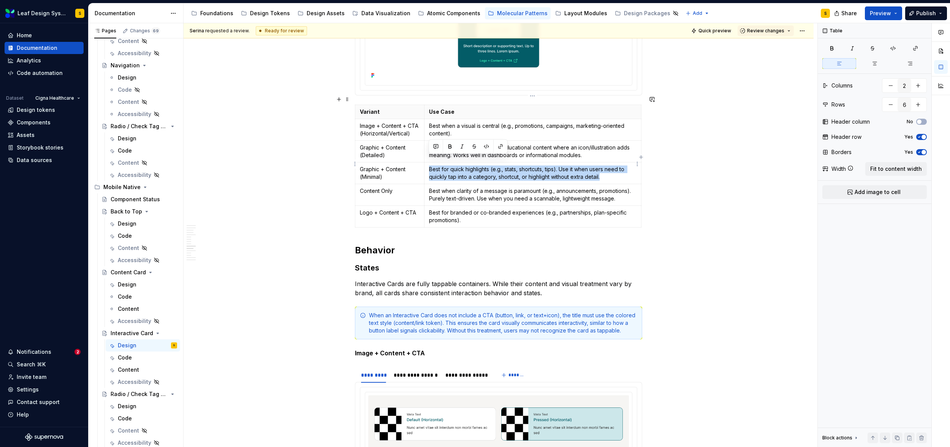
drag, startPoint x: 604, startPoint y: 169, endPoint x: 428, endPoint y: 159, distance: 175.5
click at [429, 165] on p "Best for quick highlights (e.g., stats, shortcuts, tips). Use it when users nee…" at bounding box center [533, 172] width 208 height 15
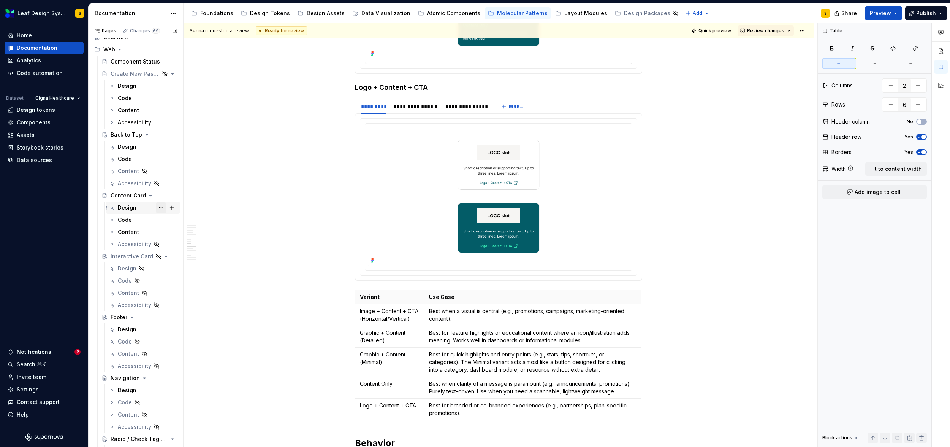
scroll to position [0, 0]
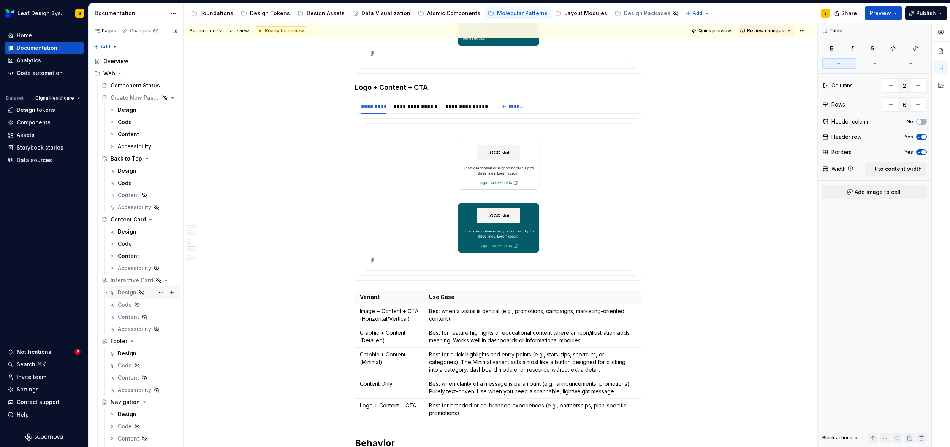
click at [125, 289] on div "Design" at bounding box center [127, 292] width 19 height 8
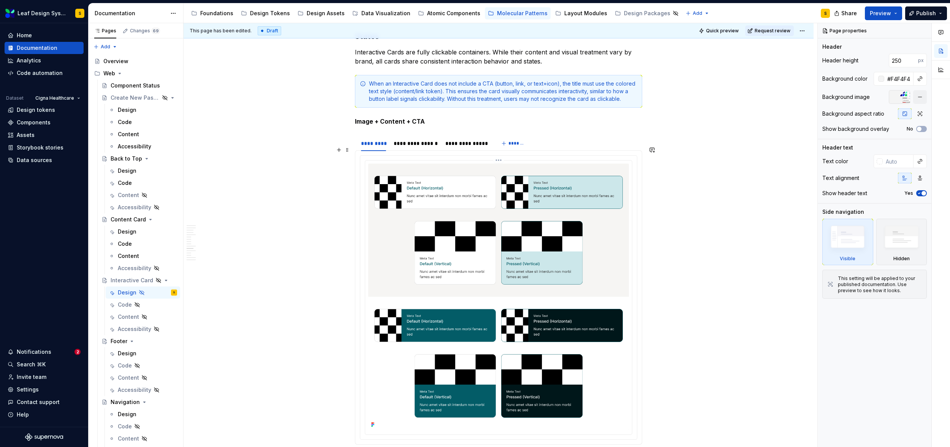
scroll to position [2679, 0]
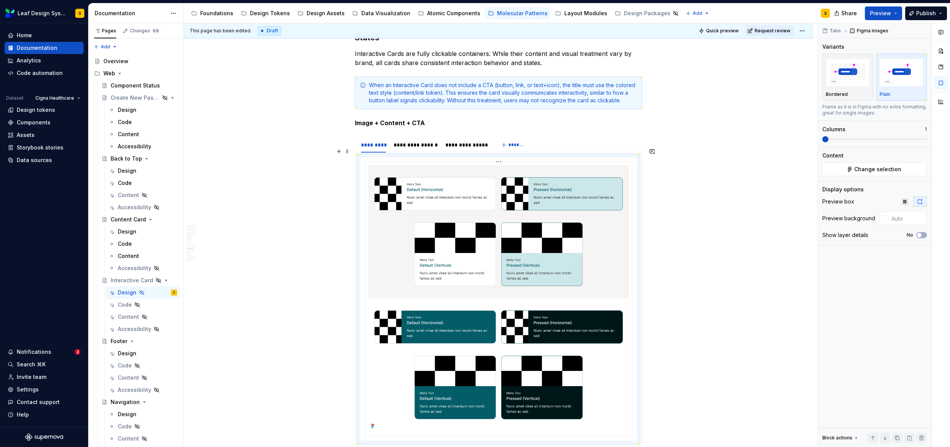
click at [479, 273] on img at bounding box center [498, 298] width 261 height 266
click at [859, 172] on span "Change selection" at bounding box center [877, 169] width 47 height 8
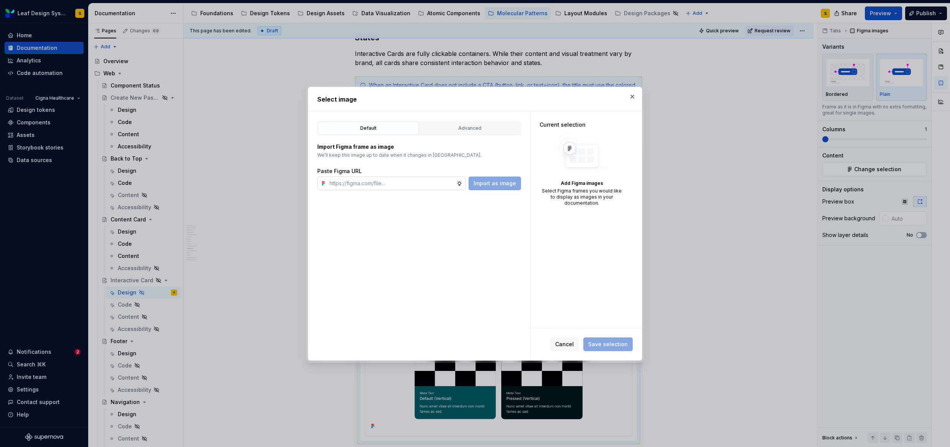
type textarea "*"
click at [401, 179] on input "text" at bounding box center [391, 183] width 130 height 14
type input "https://www.figma.com/design/R5FNMiBYdBSXRtfBEXZGMx/Design-Documentation-Assets…"
click at [502, 184] on span "Import as image" at bounding box center [495, 183] width 43 height 8
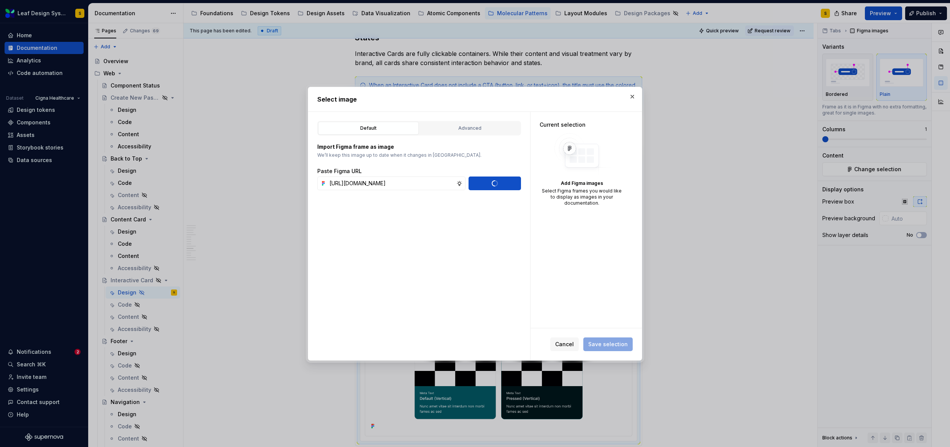
scroll to position [0, 0]
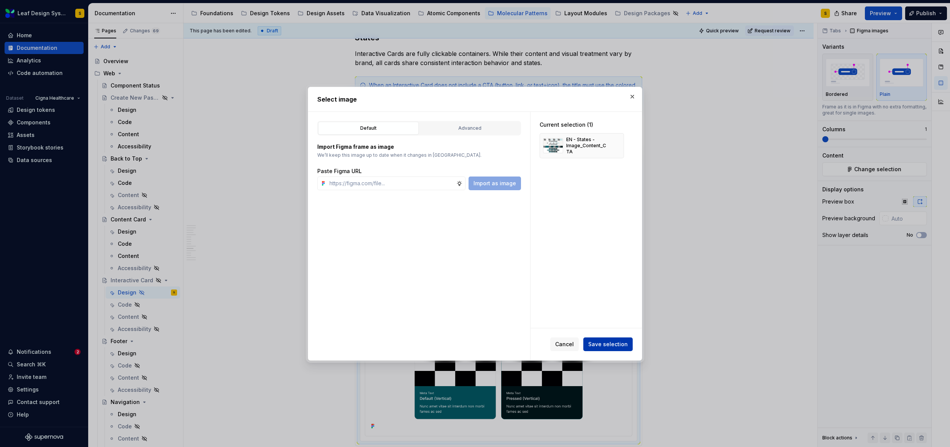
click at [622, 345] on span "Save selection" at bounding box center [608, 344] width 40 height 8
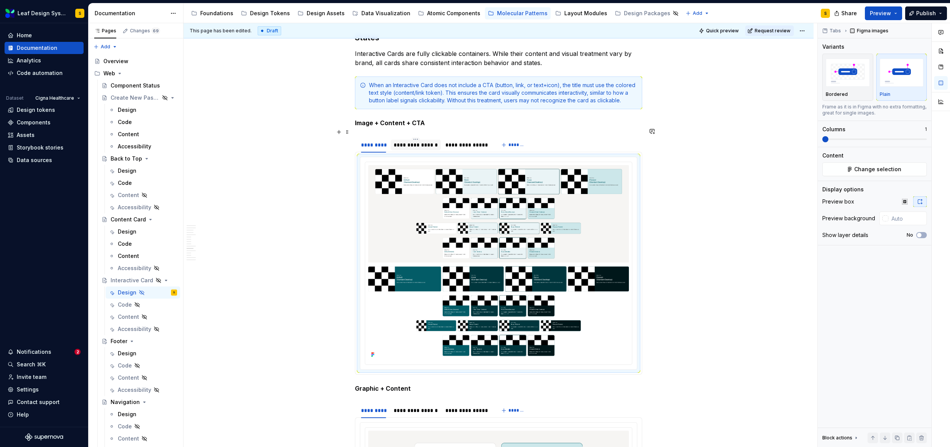
click at [425, 141] on div "**********" at bounding box center [416, 145] width 44 height 8
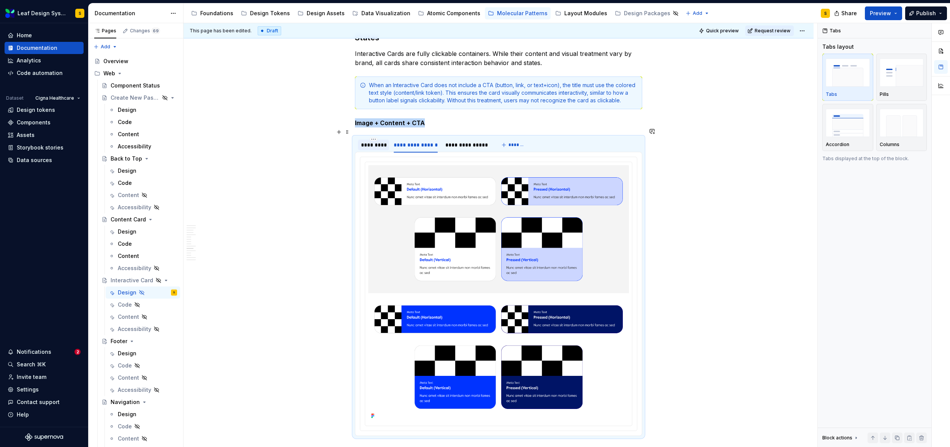
click at [371, 141] on div "*********" at bounding box center [373, 145] width 25 height 8
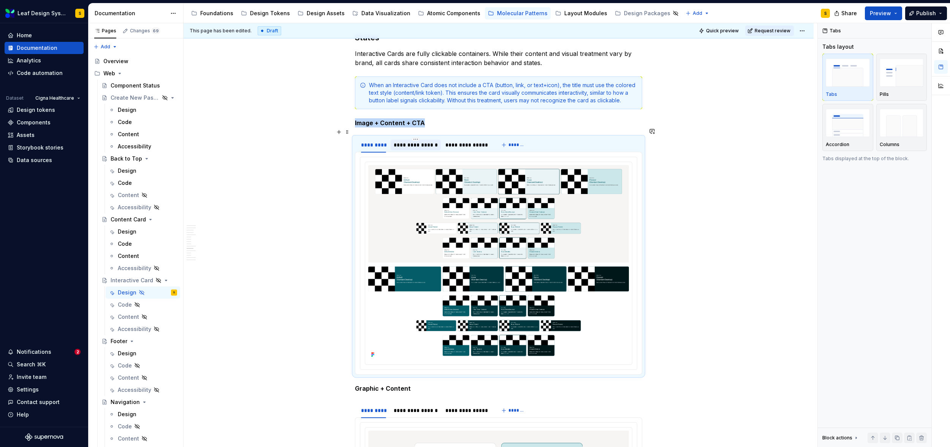
click at [430, 141] on div "**********" at bounding box center [416, 145] width 44 height 8
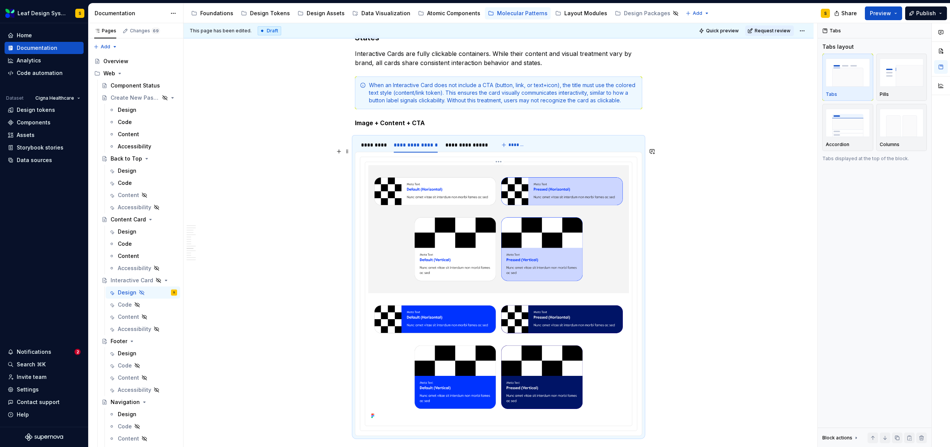
click at [521, 215] on img at bounding box center [498, 292] width 261 height 255
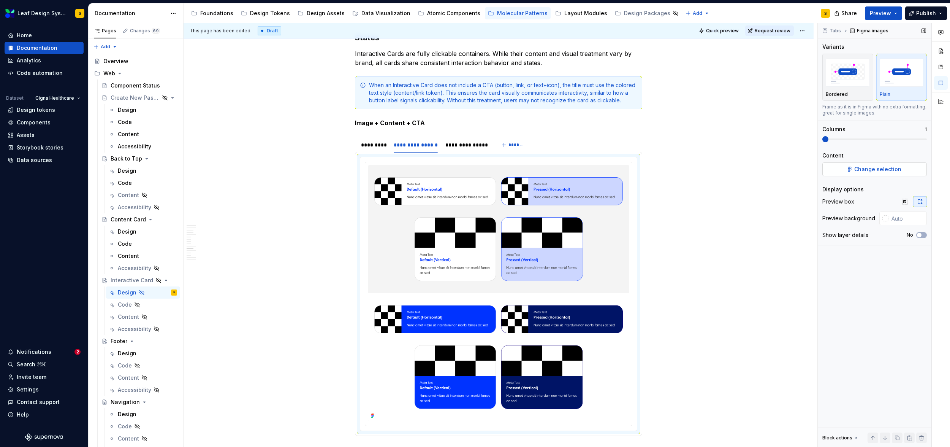
click at [855, 167] on button "Change selection" at bounding box center [874, 169] width 105 height 14
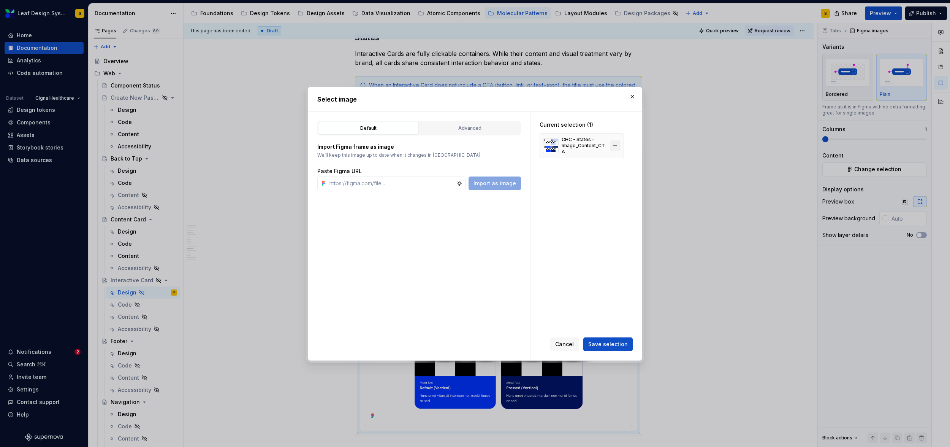
click at [619, 144] on button "button" at bounding box center [615, 145] width 11 height 11
type textarea "*"
click at [425, 186] on input "text" at bounding box center [391, 183] width 130 height 14
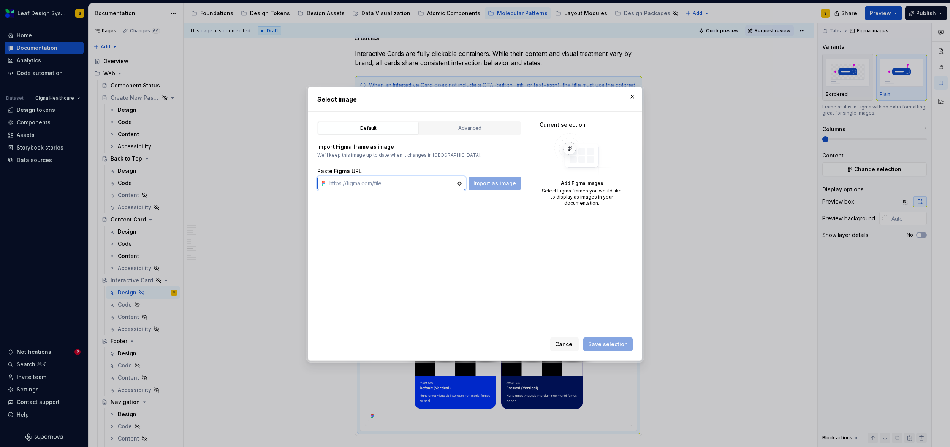
paste input "https://www.figma.com/design/R5FNMiBYdBSXRtfBEXZGMx/Design-Documentation-Assets…"
type input "https://www.figma.com/design/R5FNMiBYdBSXRtfBEXZGMx/Design-Documentation-Assets…"
click at [504, 181] on span "Import as image" at bounding box center [495, 183] width 43 height 8
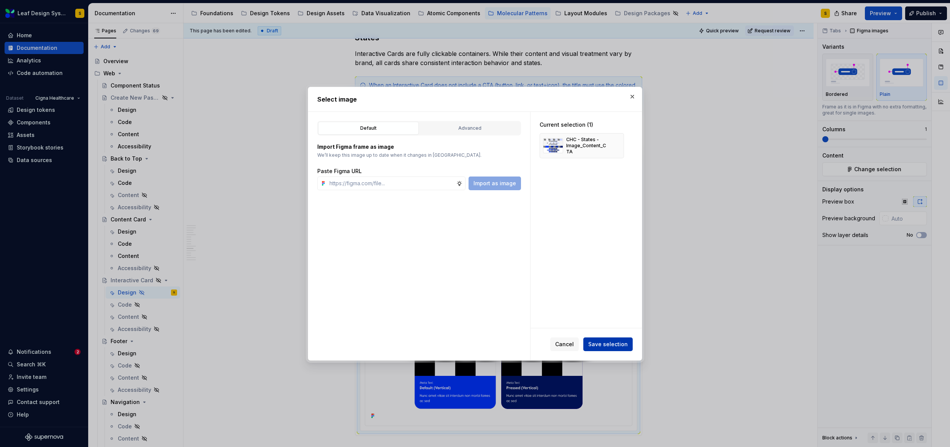
click at [607, 345] on span "Save selection" at bounding box center [608, 344] width 40 height 8
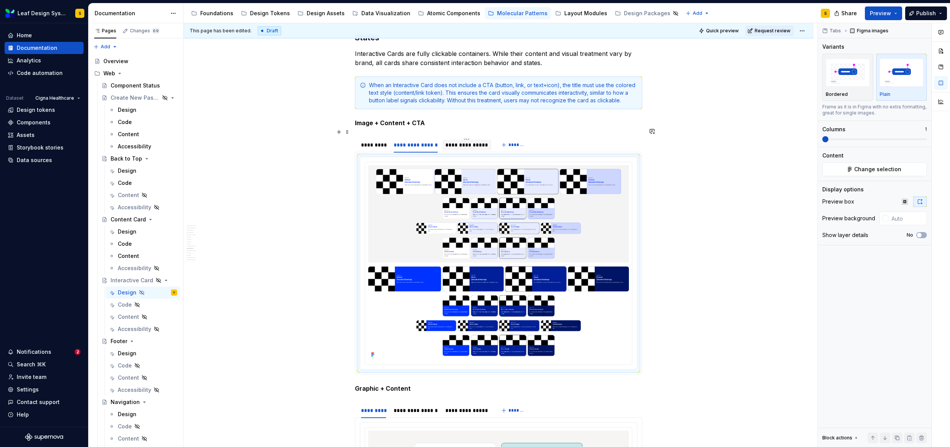
click at [455, 141] on div "**********" at bounding box center [466, 145] width 43 height 8
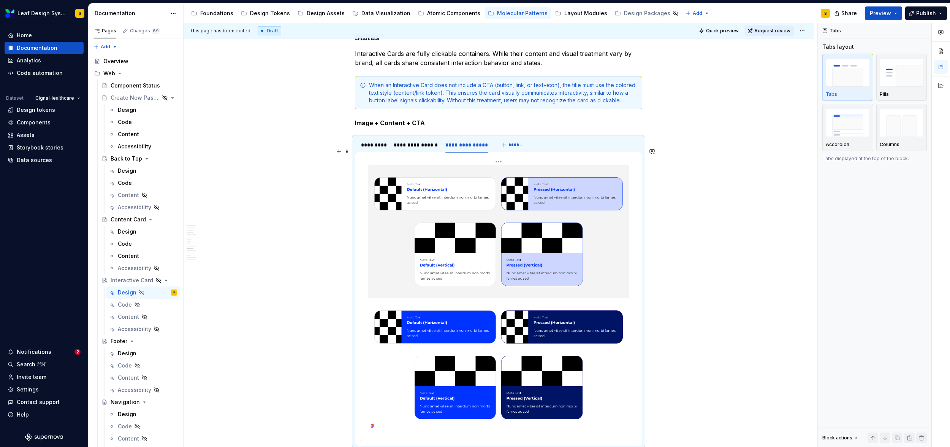
click at [499, 202] on img at bounding box center [498, 298] width 261 height 266
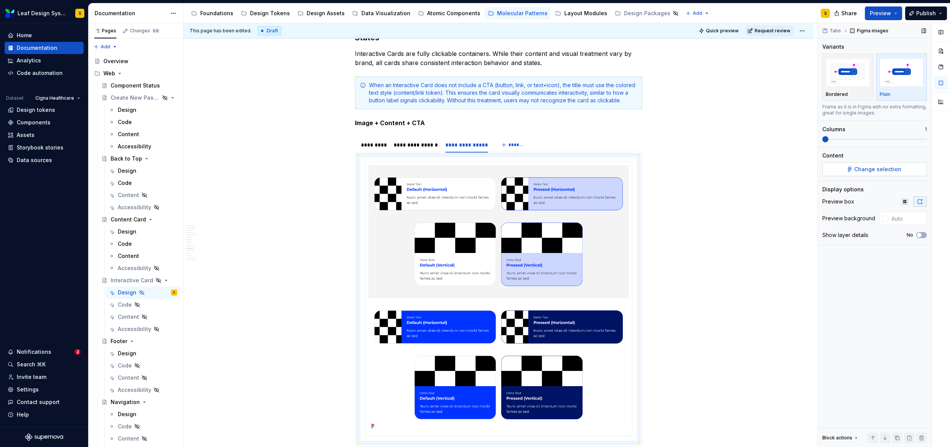
click at [874, 171] on span "Change selection" at bounding box center [877, 169] width 47 height 8
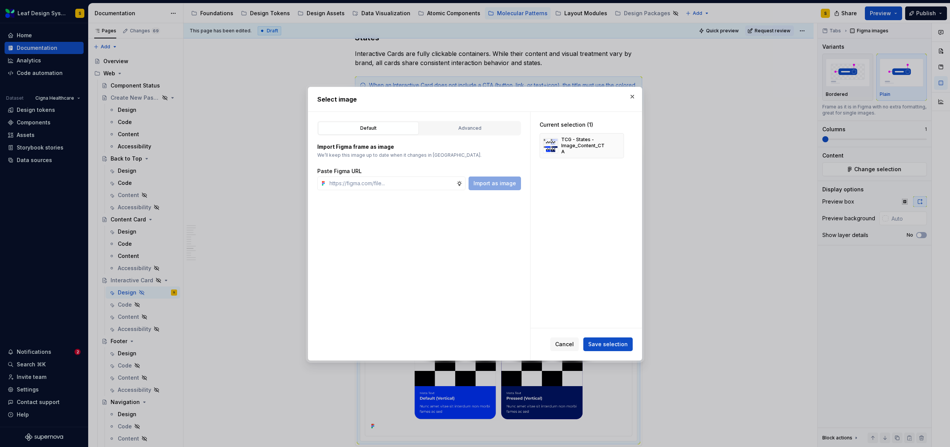
type textarea "*"
click at [615, 144] on button "button" at bounding box center [615, 145] width 11 height 11
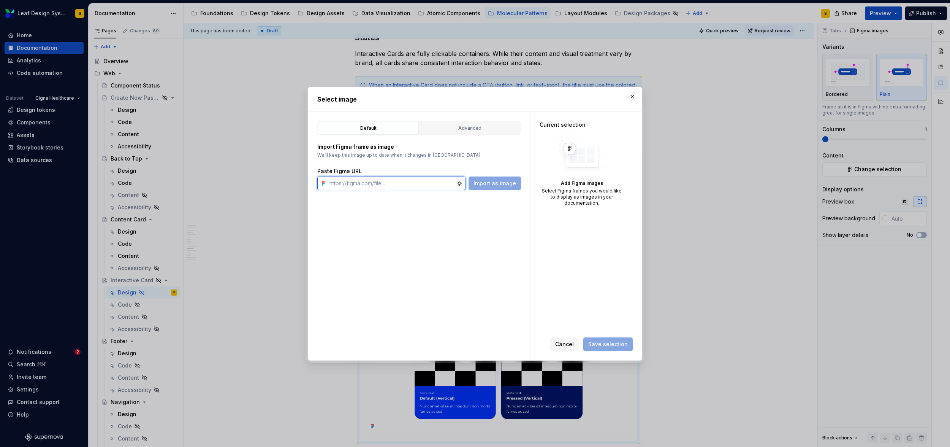
click at [402, 183] on input "text" at bounding box center [391, 183] width 130 height 14
paste input "https://www.figma.com/design/R5FNMiBYdBSXRtfBEXZGMx/Design-Documentation-Assets…"
type input "https://www.figma.com/design/R5FNMiBYdBSXRtfBEXZGMx/Design-Documentation-Assets…"
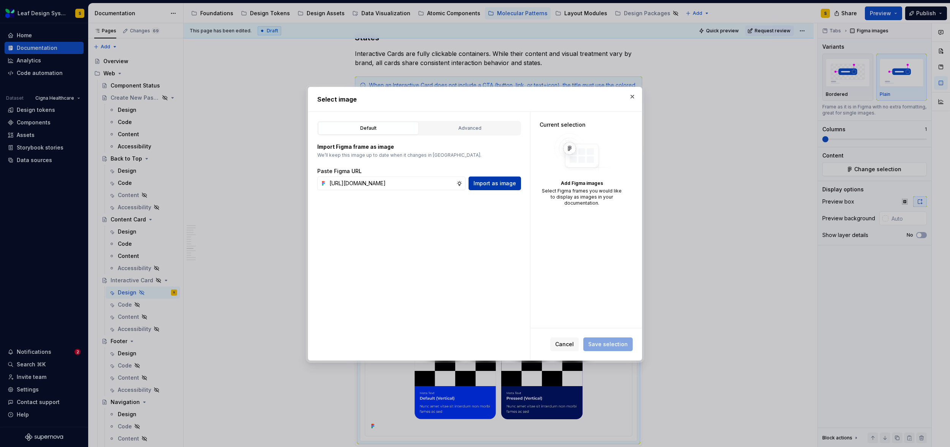
click at [505, 185] on span "Import as image" at bounding box center [495, 183] width 43 height 8
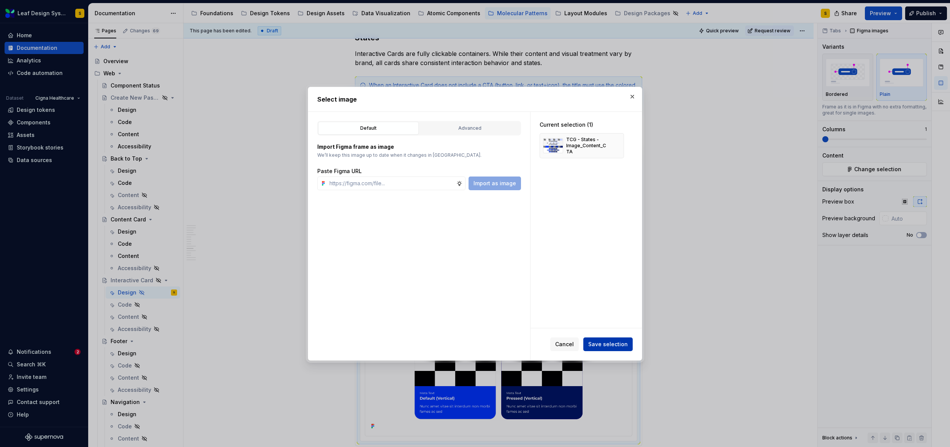
click at [614, 341] on span "Save selection" at bounding box center [608, 344] width 40 height 8
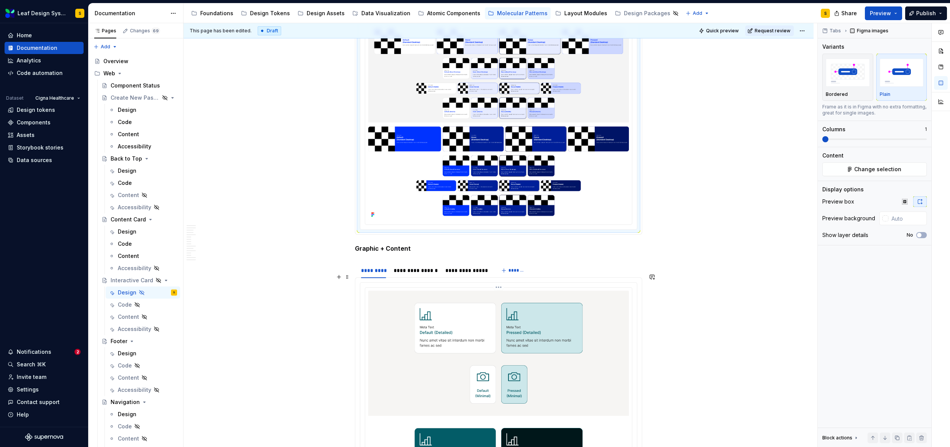
scroll to position [2819, 0]
click at [539, 335] on img at bounding box center [498, 415] width 261 height 250
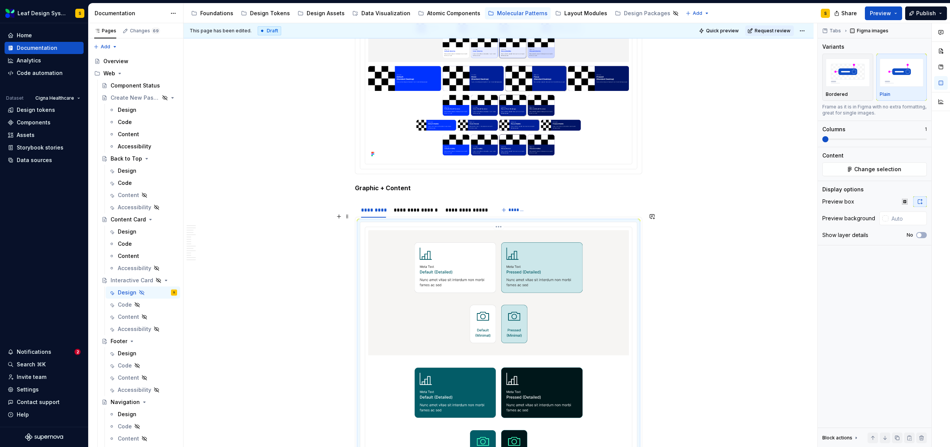
scroll to position [2885, 0]
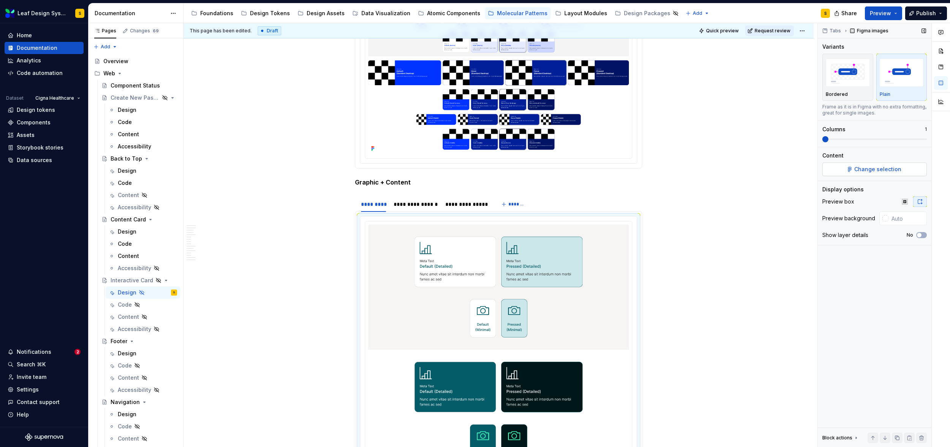
click at [877, 170] on span "Change selection" at bounding box center [877, 169] width 47 height 8
type textarea "*"
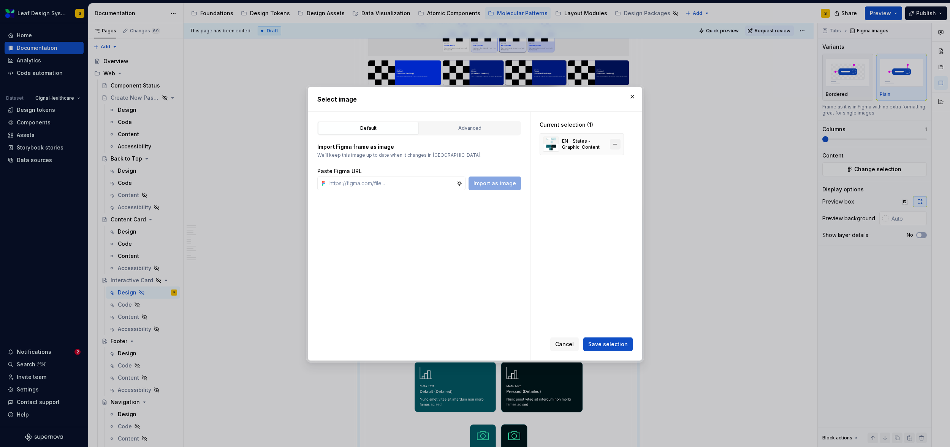
click at [614, 144] on button "button" at bounding box center [615, 144] width 11 height 11
click at [440, 182] on input "text" at bounding box center [391, 183] width 130 height 14
paste input "https://www.figma.com/design/R5FNMiBYdBSXRtfBEXZGMx/Design-Documentation-Assets…"
type input "https://www.figma.com/design/R5FNMiBYdBSXRtfBEXZGMx/Design-Documentation-Assets…"
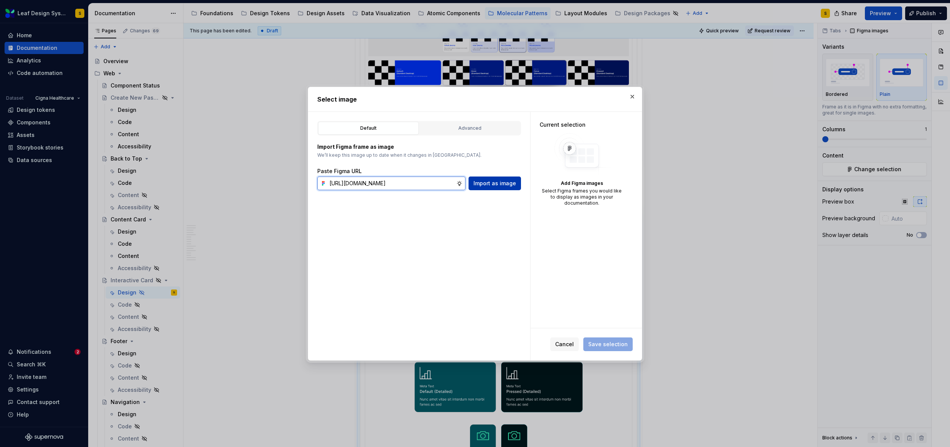
scroll to position [0, 248]
type textarea "*"
type input "https://www.figma.com/design/R5FNMiBYdBSXRtfBEXZGMx/Design-Documentation-Assets…"
click at [487, 181] on span "Import as image" at bounding box center [495, 183] width 43 height 8
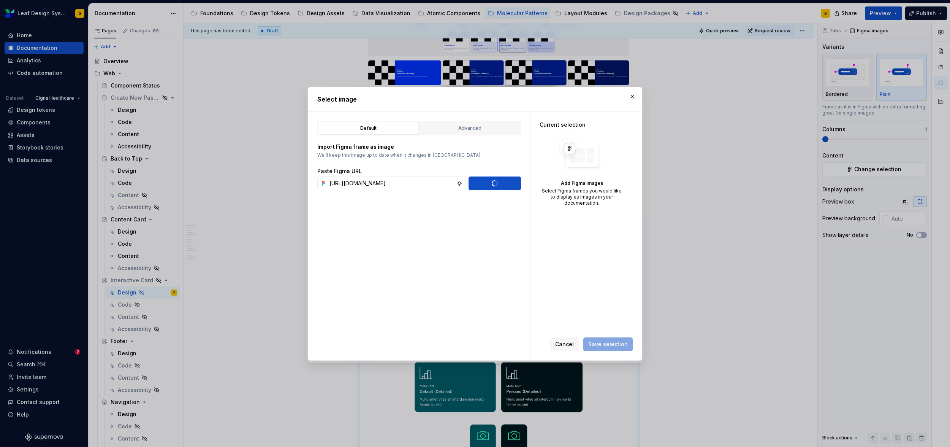
type textarea "*"
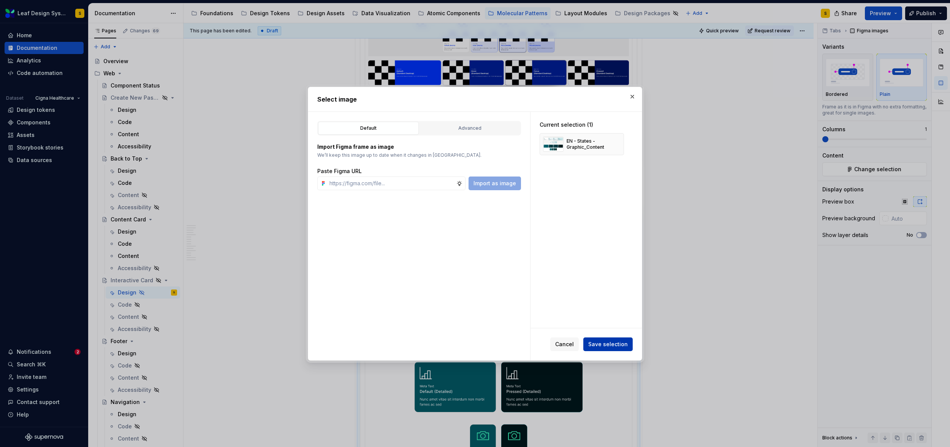
click at [600, 346] on span "Save selection" at bounding box center [608, 344] width 40 height 8
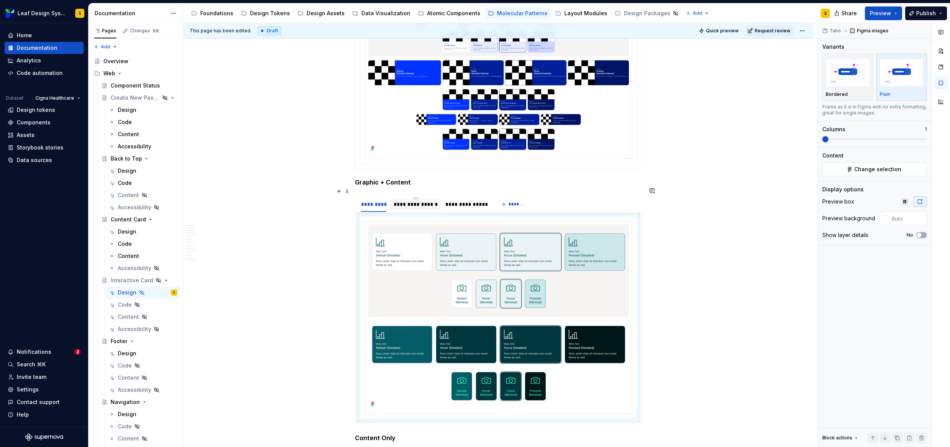
click at [421, 200] on div "**********" at bounding box center [416, 204] width 44 height 8
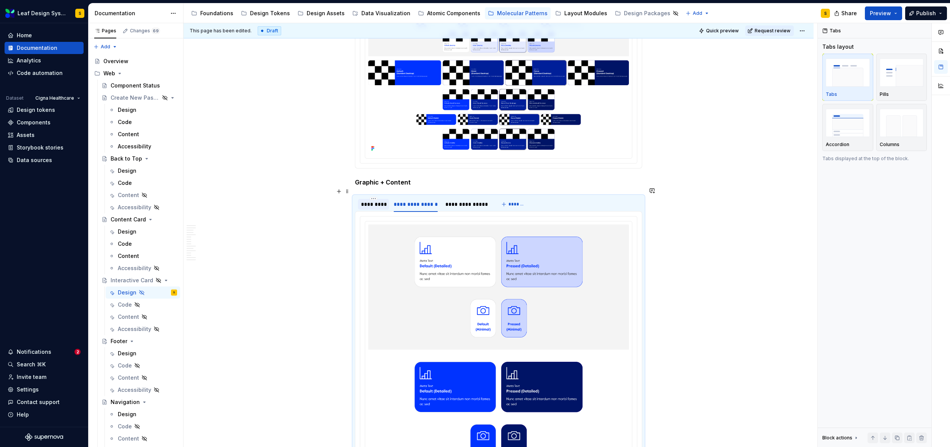
click at [376, 200] on div "*********" at bounding box center [373, 204] width 25 height 8
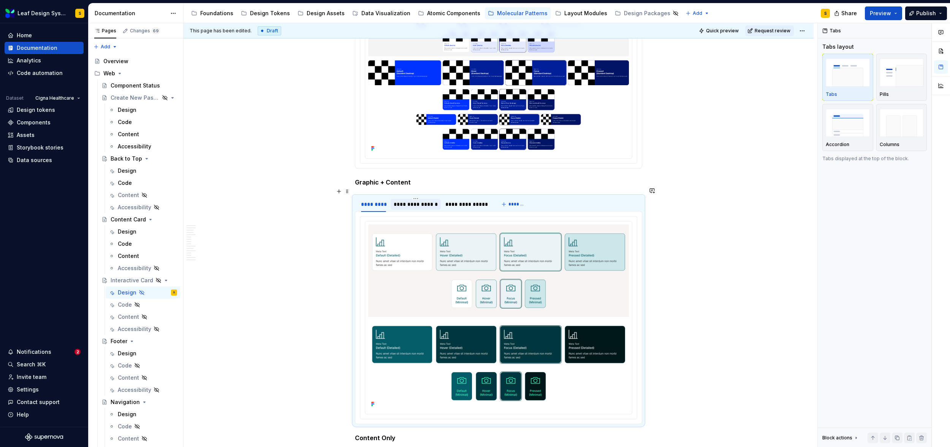
click at [404, 200] on div "**********" at bounding box center [416, 204] width 44 height 8
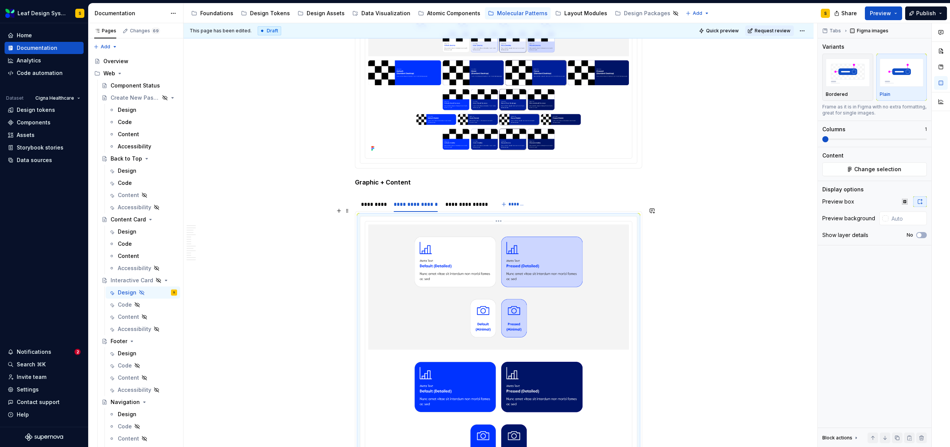
click at [483, 325] on img at bounding box center [498, 349] width 261 height 250
click at [890, 169] on span "Change selection" at bounding box center [877, 169] width 47 height 8
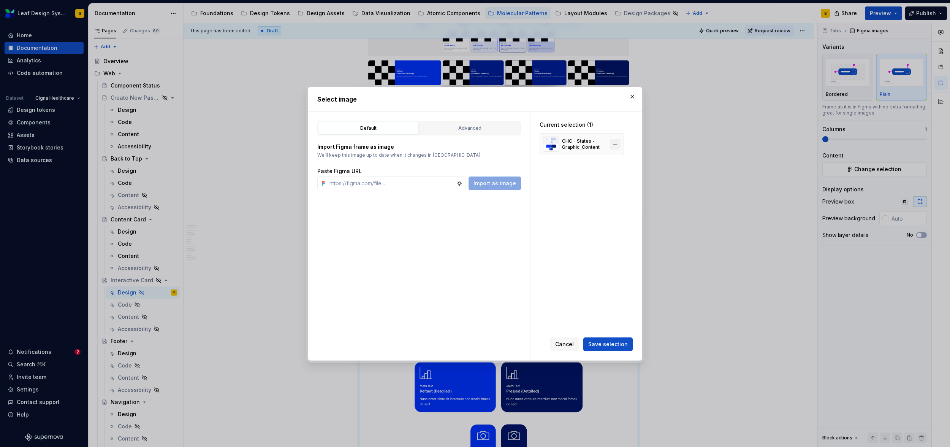
click at [618, 144] on button "button" at bounding box center [615, 144] width 11 height 11
click at [414, 181] on input "text" at bounding box center [391, 183] width 130 height 14
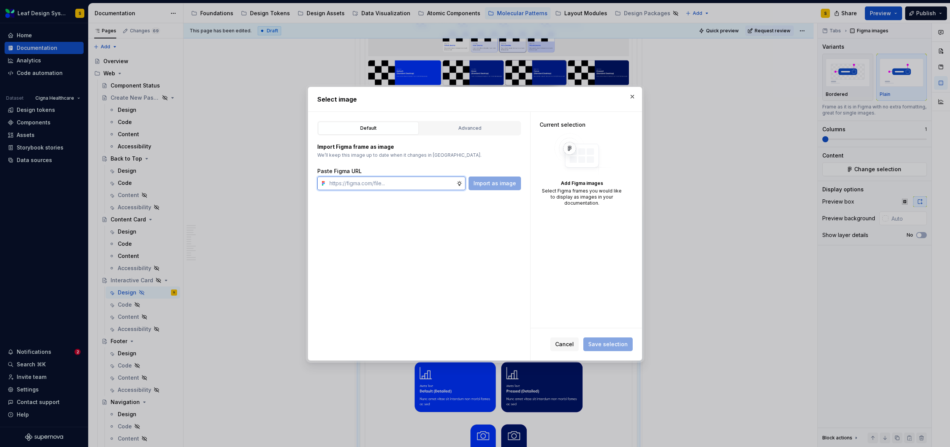
paste input "https://www.figma.com/design/R5FNMiBYdBSXRtfBEXZGMx/Design-Documentation-Assets…"
type input "https://www.figma.com/design/R5FNMiBYdBSXRtfBEXZGMx/Design-Documentation-Assets…"
click at [480, 184] on span "Import as image" at bounding box center [495, 183] width 43 height 8
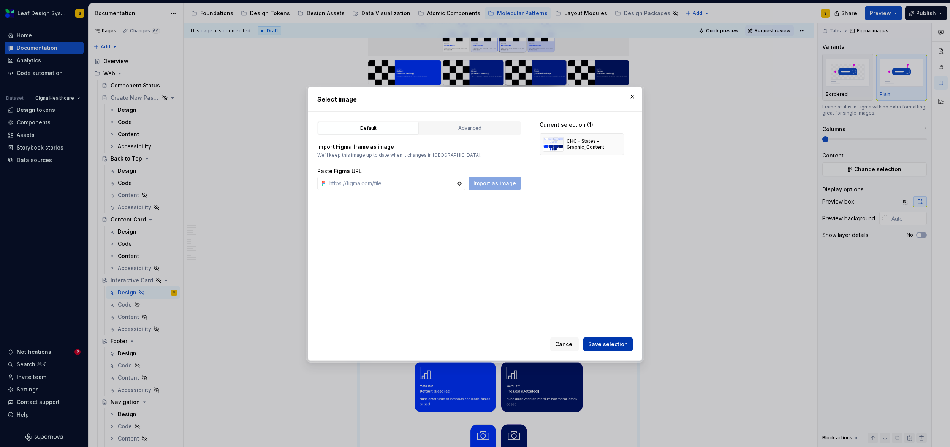
click at [624, 345] on span "Save selection" at bounding box center [608, 344] width 40 height 8
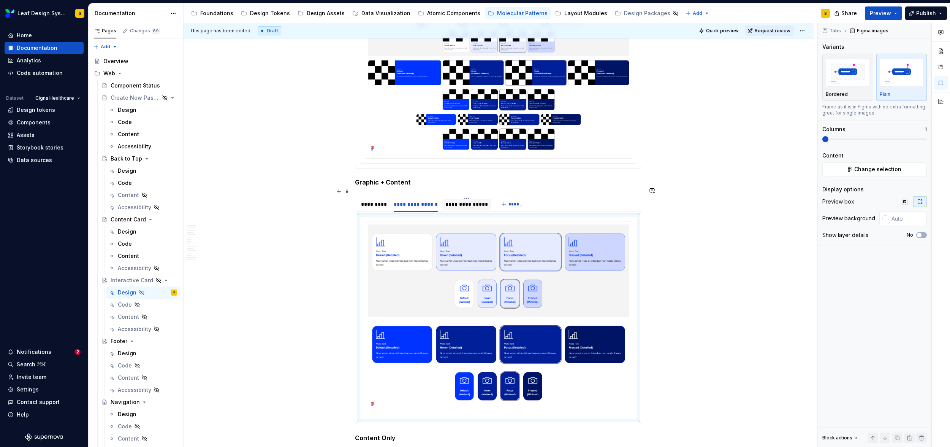
click at [471, 200] on div "**********" at bounding box center [466, 204] width 43 height 8
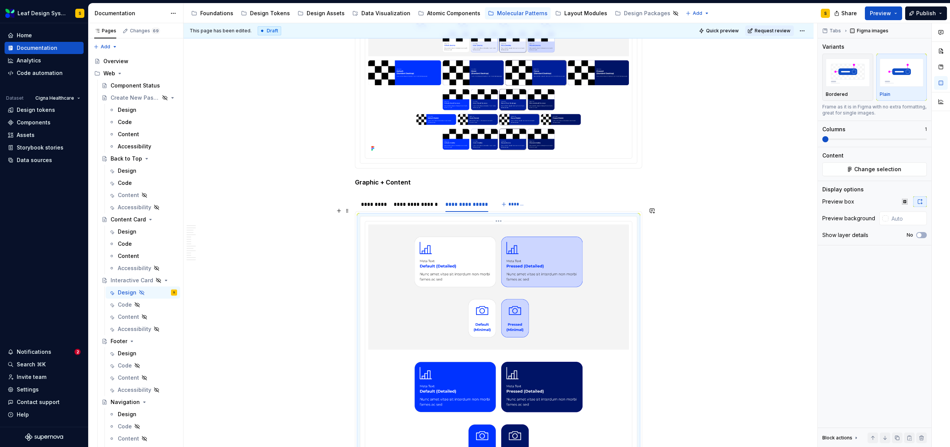
click at [532, 298] on img at bounding box center [498, 349] width 261 height 250
click at [902, 167] on button "Change selection" at bounding box center [874, 169] width 105 height 14
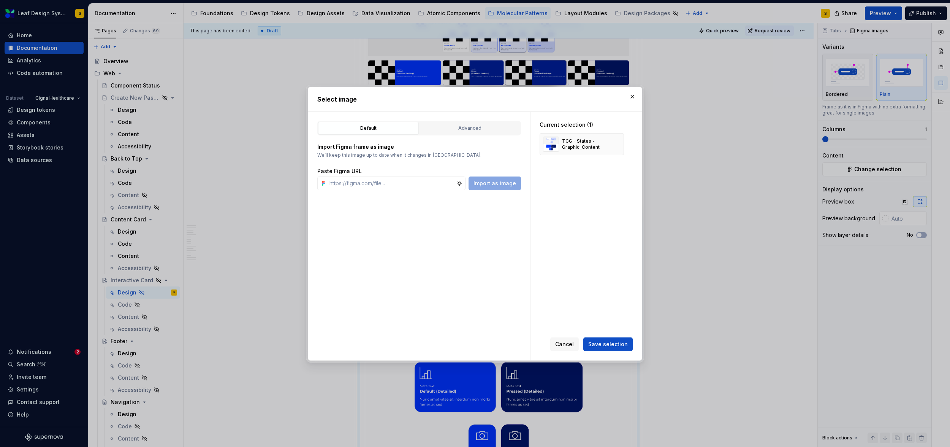
type textarea "*"
click at [616, 143] on button "button" at bounding box center [615, 144] width 11 height 11
click at [410, 187] on input "text" at bounding box center [391, 183] width 130 height 14
paste input "https://www.figma.com/design/R5FNMiBYdBSXRtfBEXZGMx/Design-Documentation-Assets…"
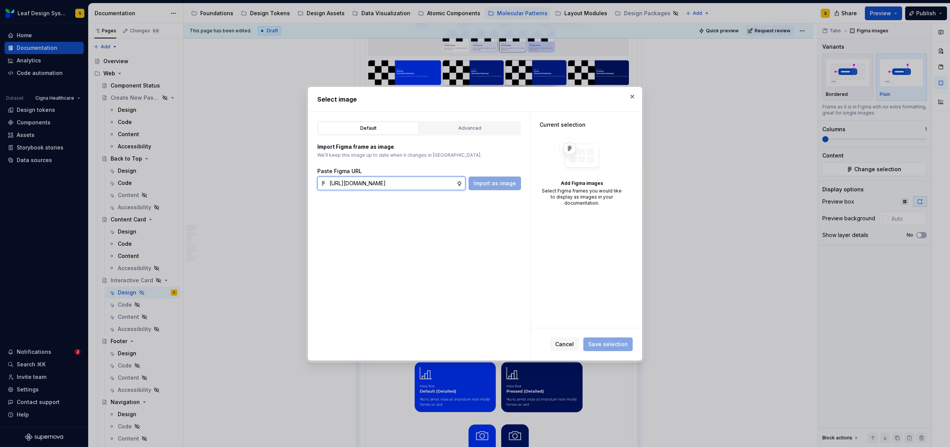
scroll to position [0, 250]
type input "https://www.figma.com/design/R5FNMiBYdBSXRtfBEXZGMx/Design-Documentation-Assets…"
click at [502, 182] on span "Import as image" at bounding box center [495, 183] width 43 height 8
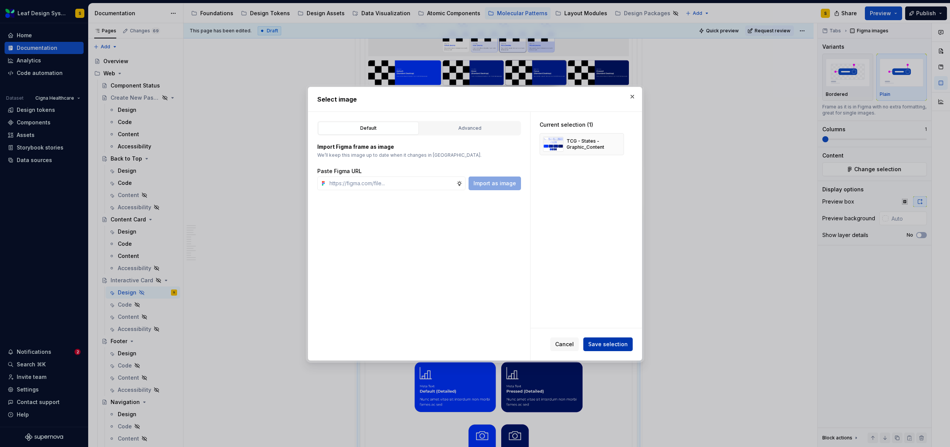
click at [610, 342] on span "Save selection" at bounding box center [608, 344] width 40 height 8
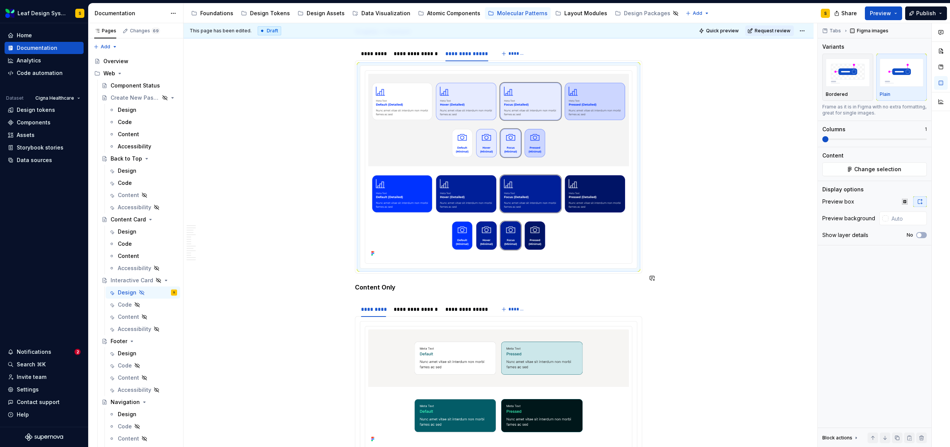
scroll to position [3094, 0]
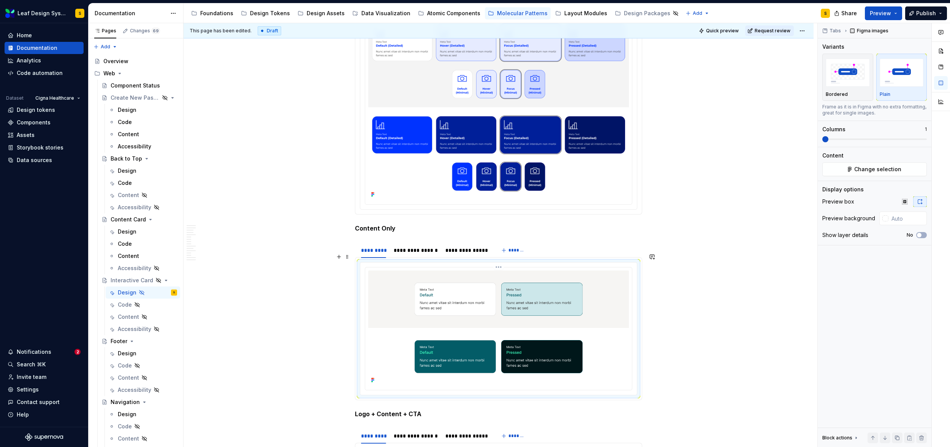
click at [463, 310] on img at bounding box center [498, 327] width 261 height 115
click at [857, 172] on span "Change selection" at bounding box center [877, 169] width 47 height 8
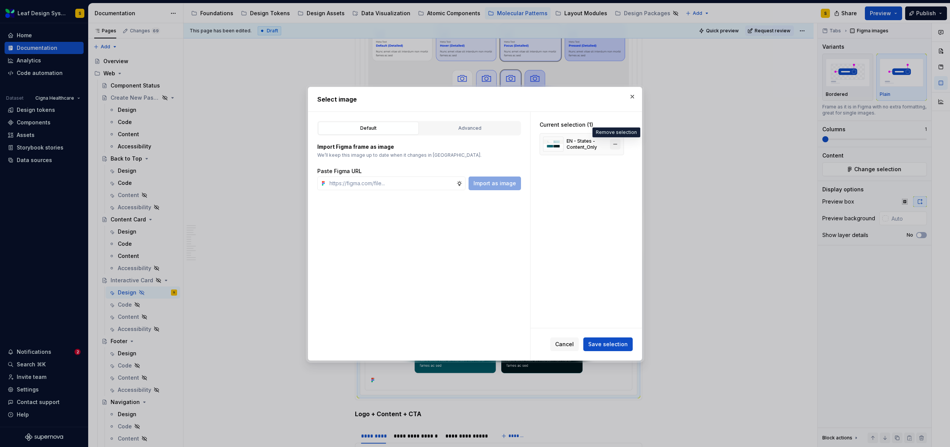
click at [613, 145] on button "button" at bounding box center [615, 144] width 11 height 11
click at [419, 179] on input "text" at bounding box center [391, 183] width 130 height 14
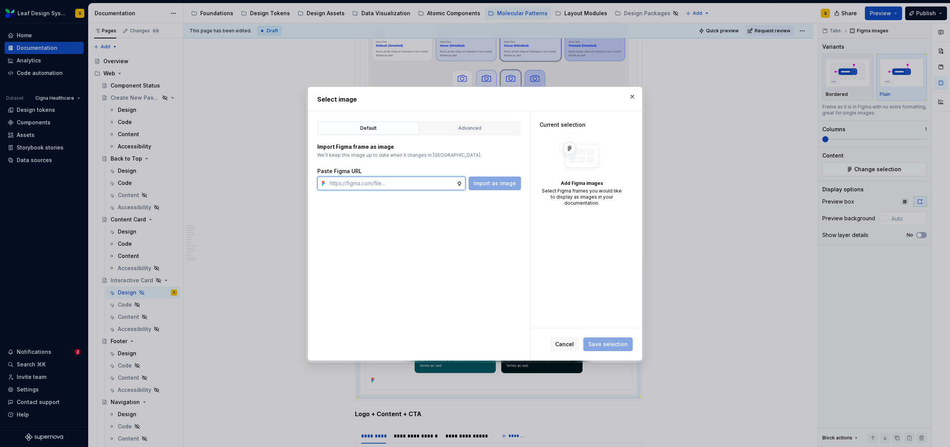
paste input "https://www.figma.com/design/R5FNMiBYdBSXRtfBEXZGMx/Design-Documentation-Assets…"
type textarea "*"
type input "https://www.figma.com/design/R5FNMiBYdBSXRtfBEXZGMx/Design-Documentation-Assets…"
type textarea "*"
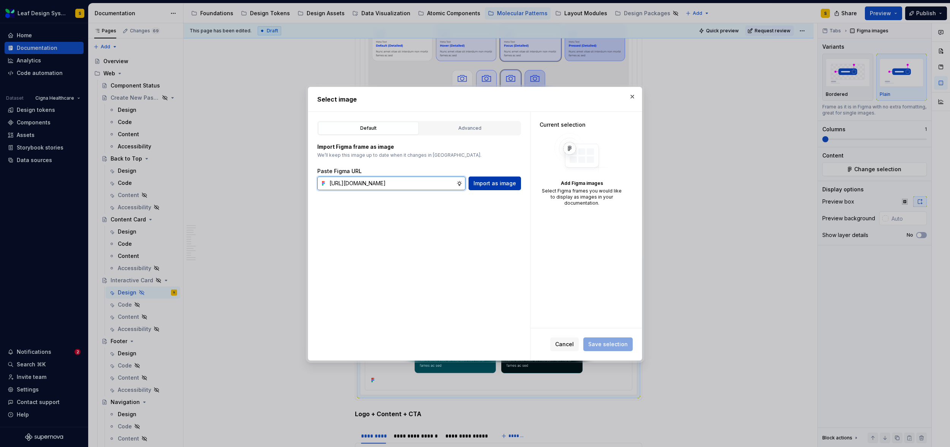
type input "https://www.figma.com/design/R5FNMiBYdBSXRtfBEXZGMx/Design-Documentation-Assets…"
click at [486, 182] on span "Import as image" at bounding box center [495, 183] width 43 height 8
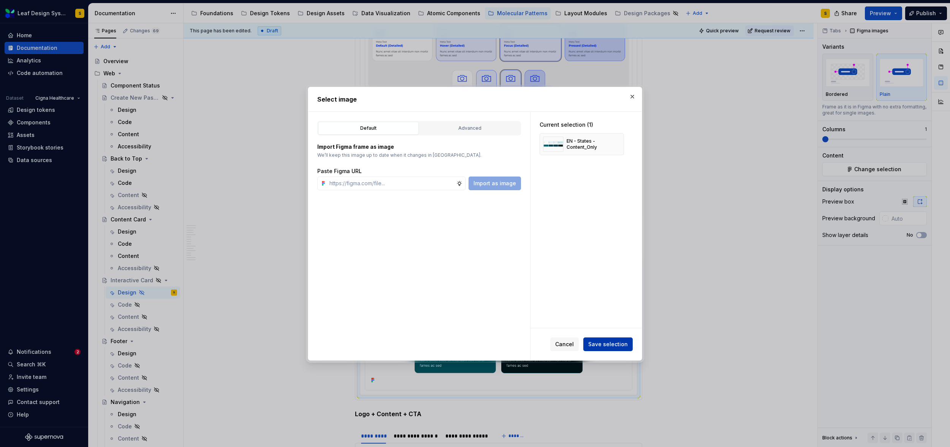
click at [613, 344] on span "Save selection" at bounding box center [608, 344] width 40 height 8
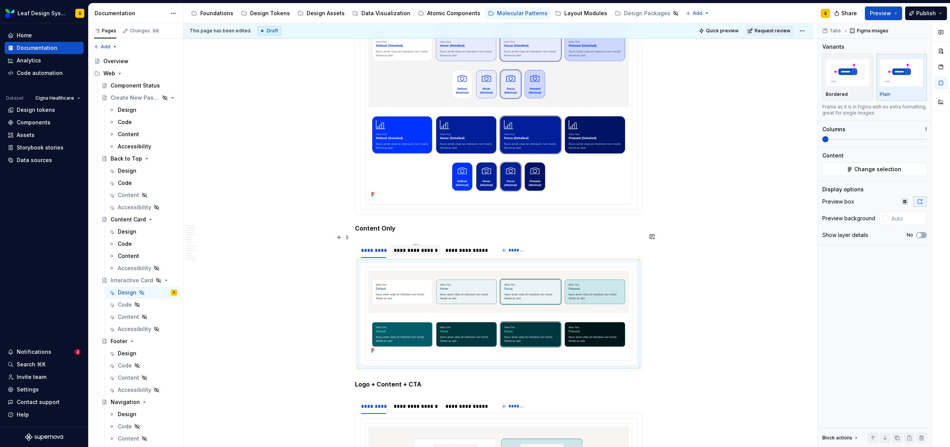
click at [415, 246] on div "**********" at bounding box center [416, 250] width 44 height 8
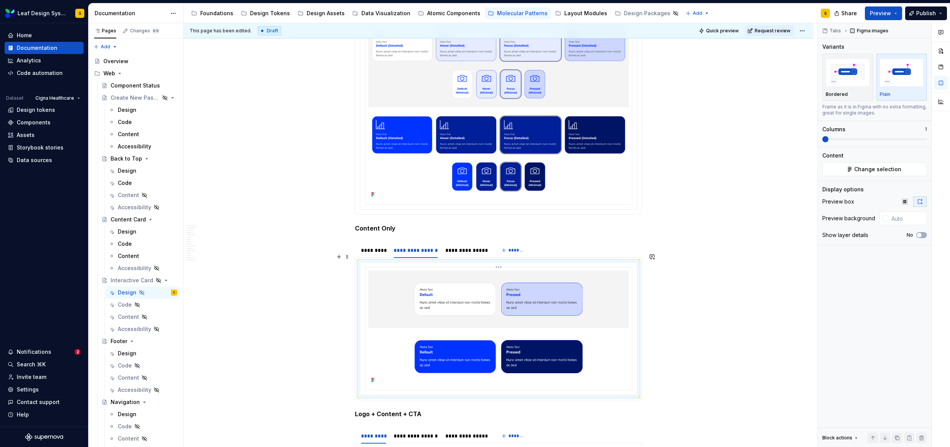
click at [452, 295] on img at bounding box center [498, 327] width 261 height 115
click at [877, 168] on span "Change selection" at bounding box center [877, 169] width 47 height 8
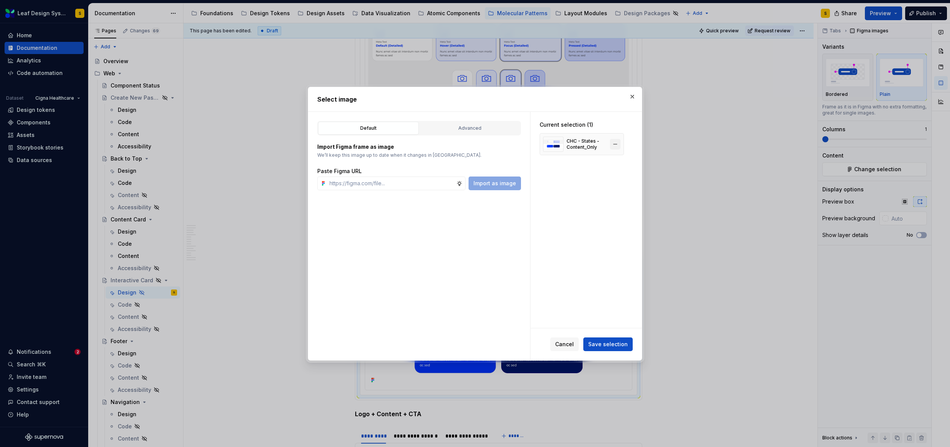
click at [615, 144] on button "button" at bounding box center [615, 144] width 11 height 11
click at [407, 189] on input "text" at bounding box center [391, 183] width 130 height 14
paste input "https://www.figma.com/design/R5FNMiBYdBSXRtfBEXZGMx/Design-Documentation-Assets…"
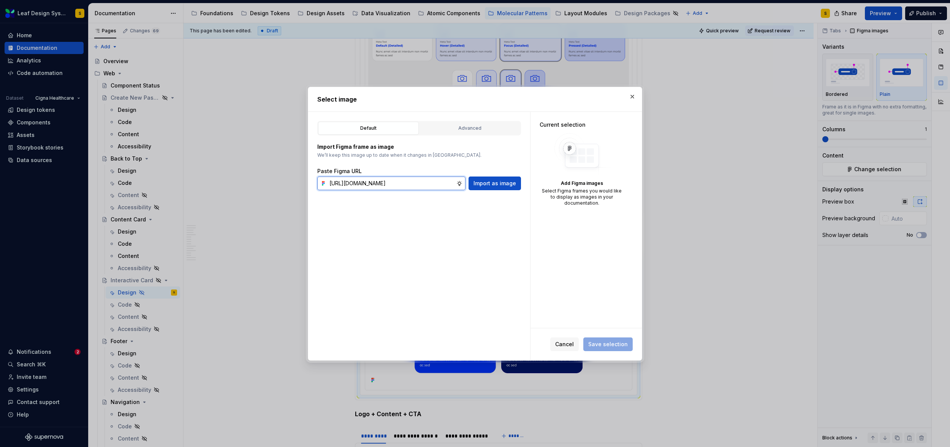
scroll to position [0, 249]
type input "https://www.figma.com/design/R5FNMiBYdBSXRtfBEXZGMx/Design-Documentation-Assets…"
click at [492, 182] on span "Import as image" at bounding box center [495, 183] width 43 height 8
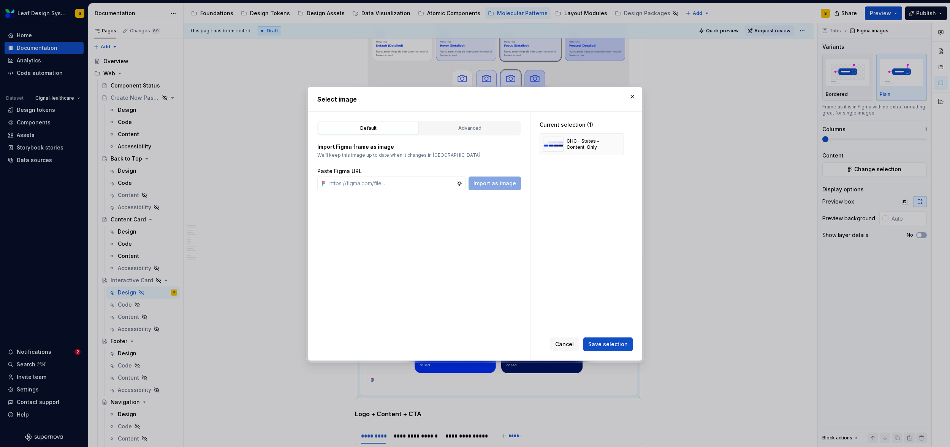
click at [621, 346] on span "Save selection" at bounding box center [608, 344] width 40 height 8
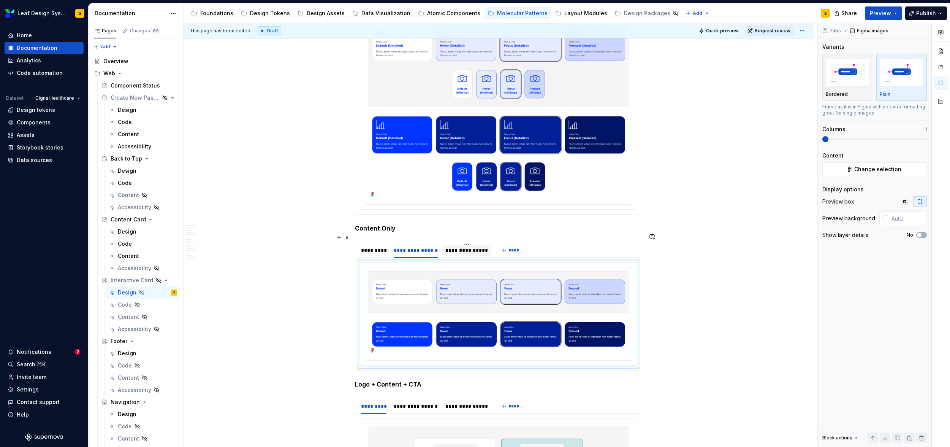
click at [450, 246] on div "**********" at bounding box center [466, 250] width 43 height 8
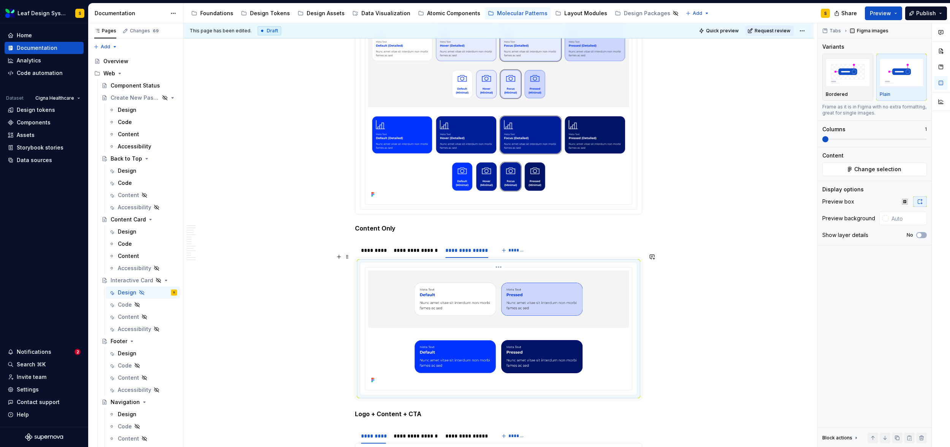
click at [459, 288] on img at bounding box center [498, 327] width 261 height 115
click at [890, 170] on span "Change selection" at bounding box center [877, 169] width 47 height 8
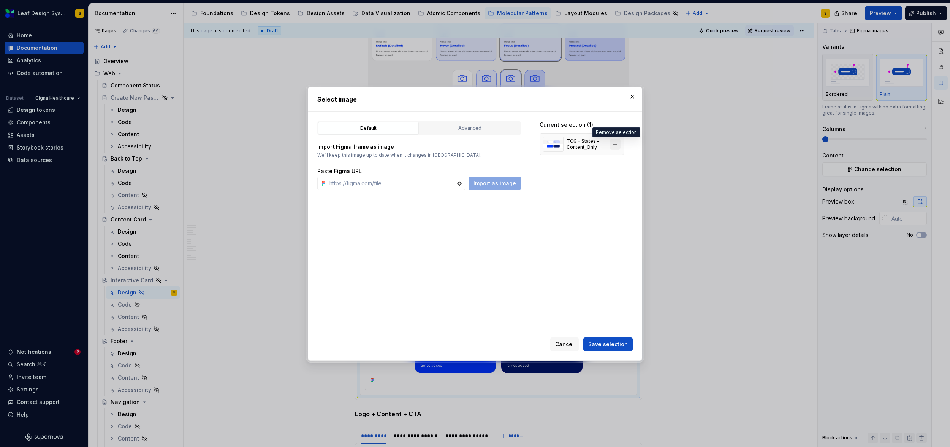
click at [616, 144] on button "button" at bounding box center [615, 144] width 11 height 11
type textarea "*"
click at [377, 185] on input "text" at bounding box center [391, 183] width 130 height 14
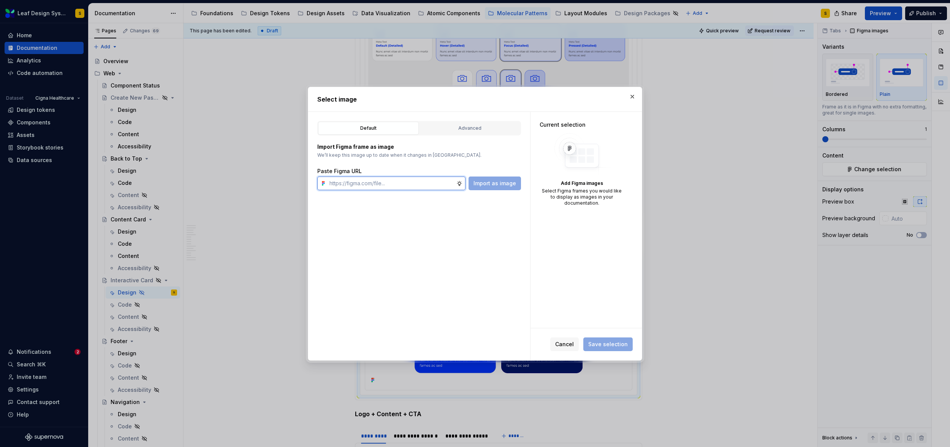
paste input "https://www.figma.com/design/R5FNMiBYdBSXRtfBEXZGMx/Design-Documentation-Assets…"
type input "https://www.figma.com/design/R5FNMiBYdBSXRtfBEXZGMx/Design-Documentation-Assets…"
click at [485, 182] on span "Import as image" at bounding box center [495, 183] width 43 height 8
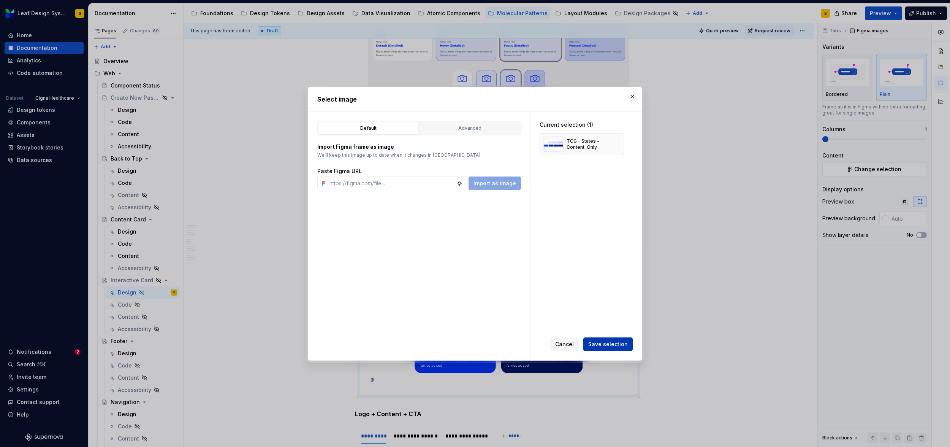
click at [607, 339] on button "Save selection" at bounding box center [607, 344] width 49 height 14
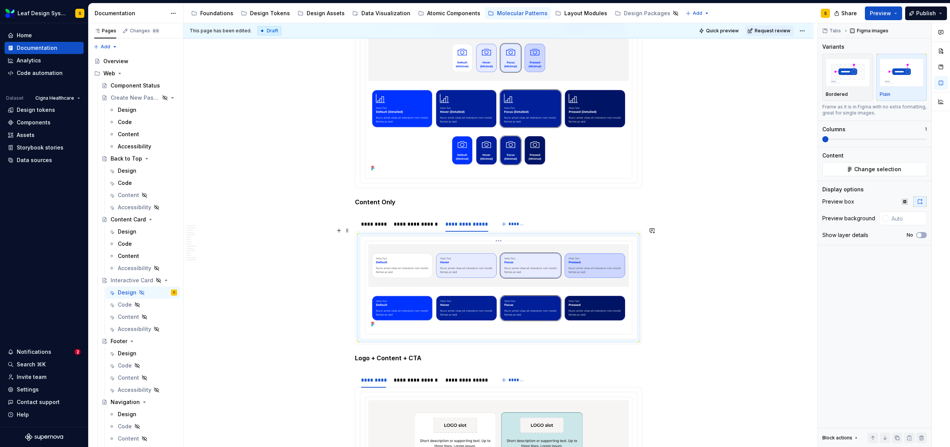
scroll to position [3147, 0]
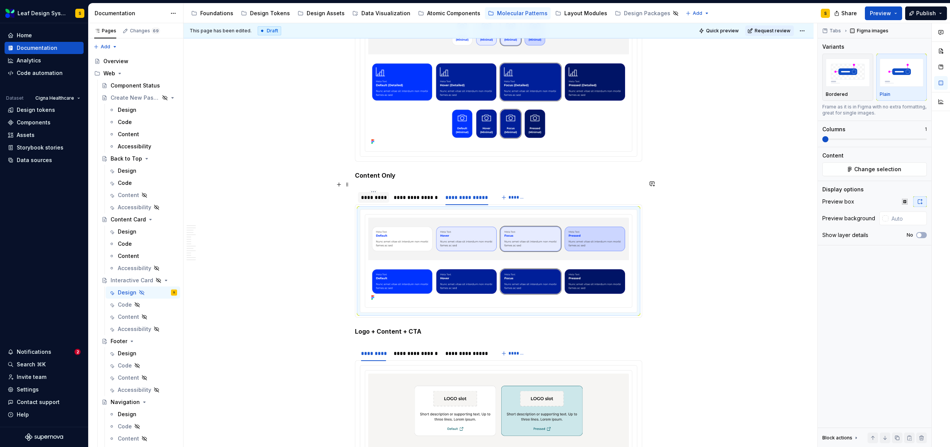
click at [379, 193] on div "*********" at bounding box center [373, 197] width 25 height 8
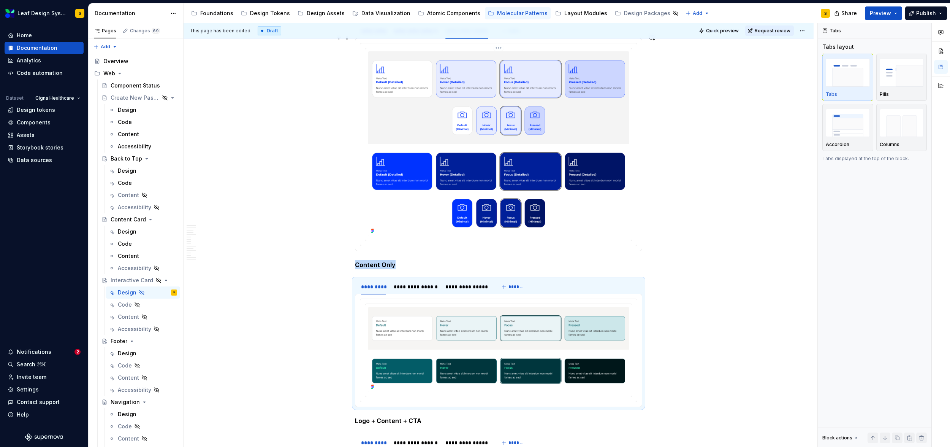
scroll to position [2870, 0]
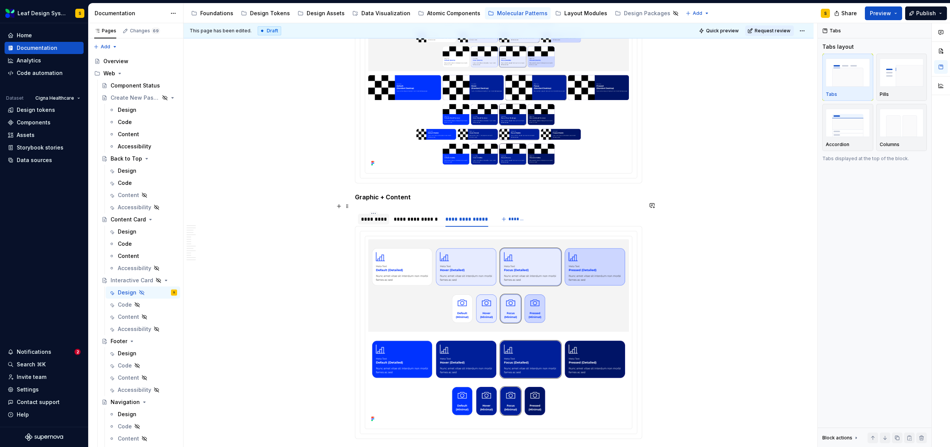
click at [368, 215] on div "*********" at bounding box center [373, 219] width 25 height 8
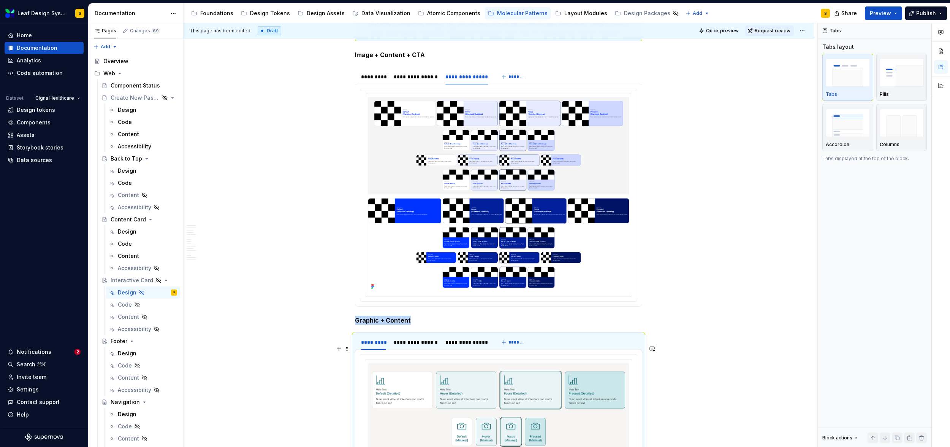
scroll to position [2539, 0]
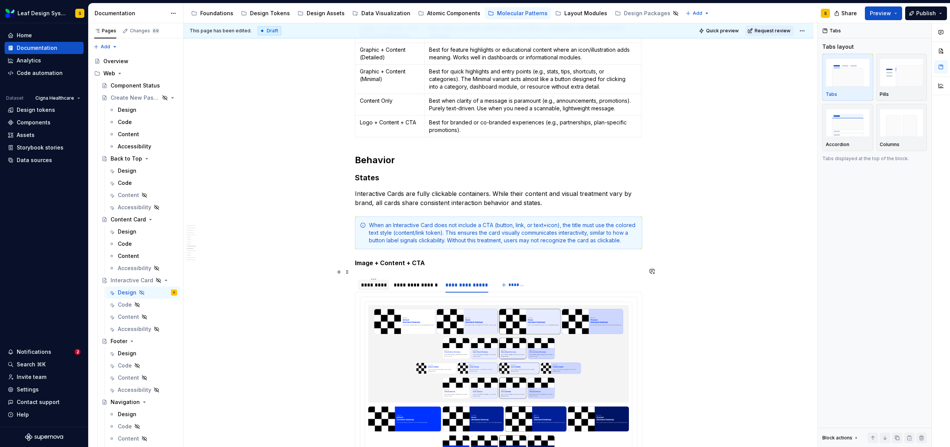
click at [374, 281] on div "*********" at bounding box center [373, 285] width 25 height 8
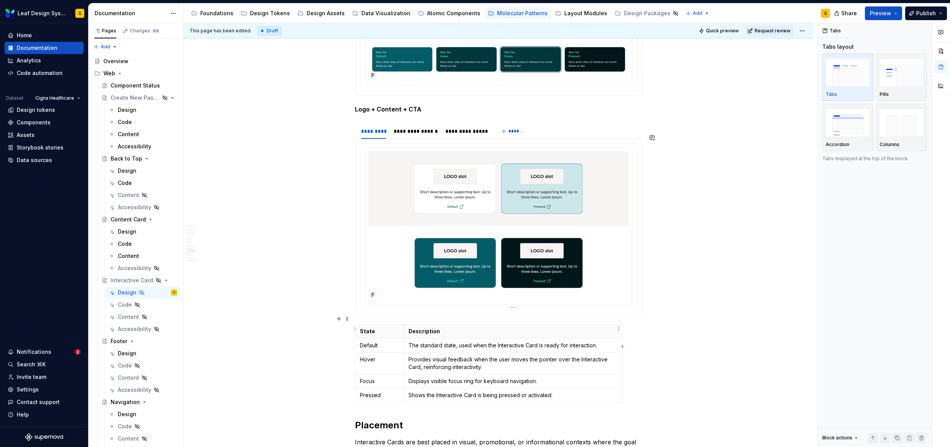
scroll to position [3376, 0]
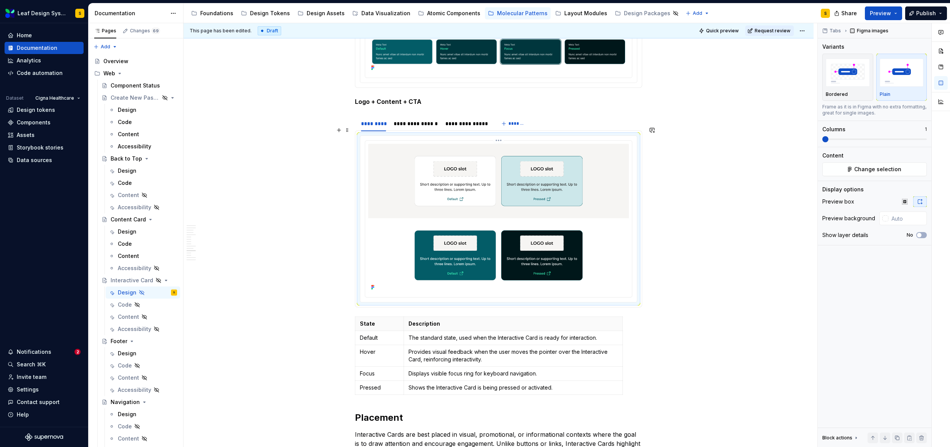
click at [481, 183] on img at bounding box center [498, 218] width 261 height 149
click at [875, 170] on span "Change selection" at bounding box center [877, 169] width 47 height 8
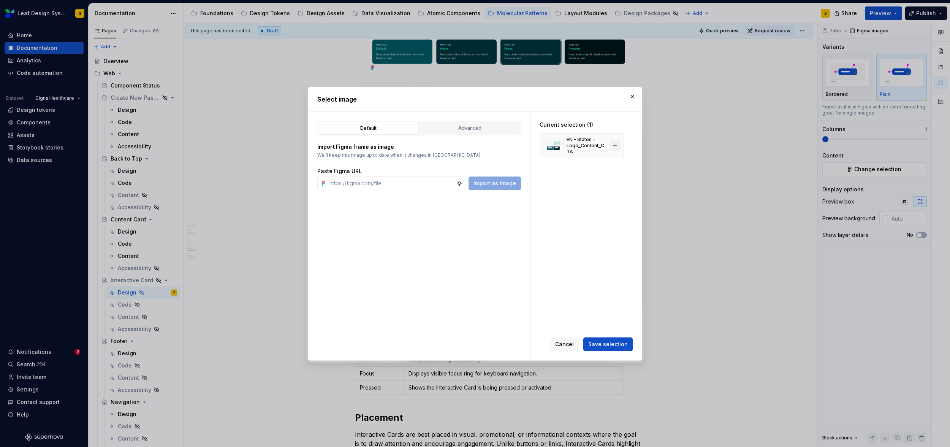
click at [615, 144] on button "button" at bounding box center [615, 145] width 11 height 11
type textarea "*"
click at [347, 183] on input "text" at bounding box center [391, 183] width 130 height 14
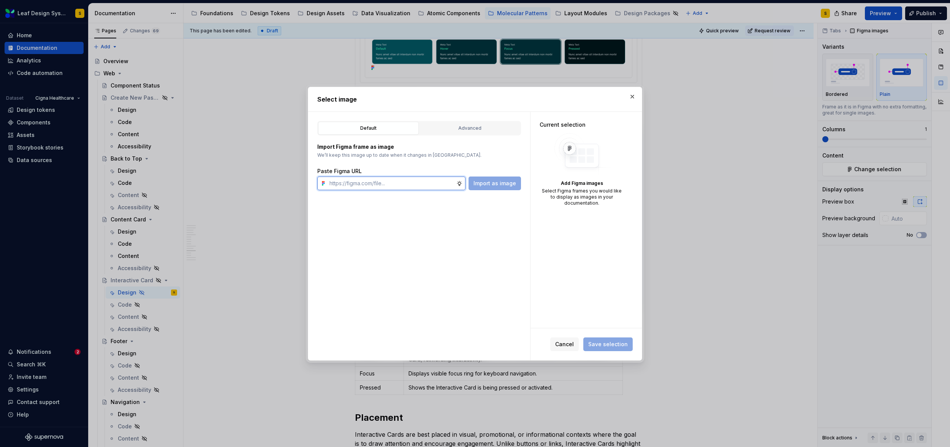
paste input "https://www.figma.com/design/R5FNMiBYdBSXRtfBEXZGMx/Design-Documentation-Assets…"
type input "https://www.figma.com/design/R5FNMiBYdBSXRtfBEXZGMx/Design-Documentation-Assets…"
click at [491, 183] on span "Import as image" at bounding box center [495, 183] width 43 height 8
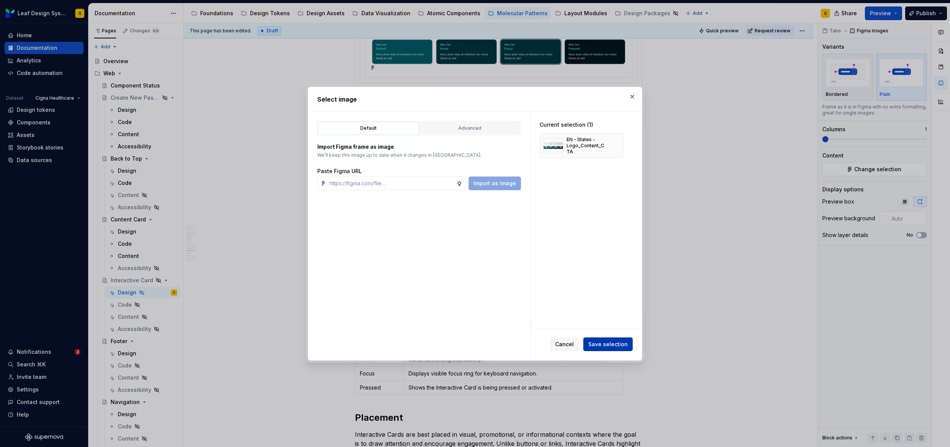
click at [620, 344] on span "Save selection" at bounding box center [608, 344] width 40 height 8
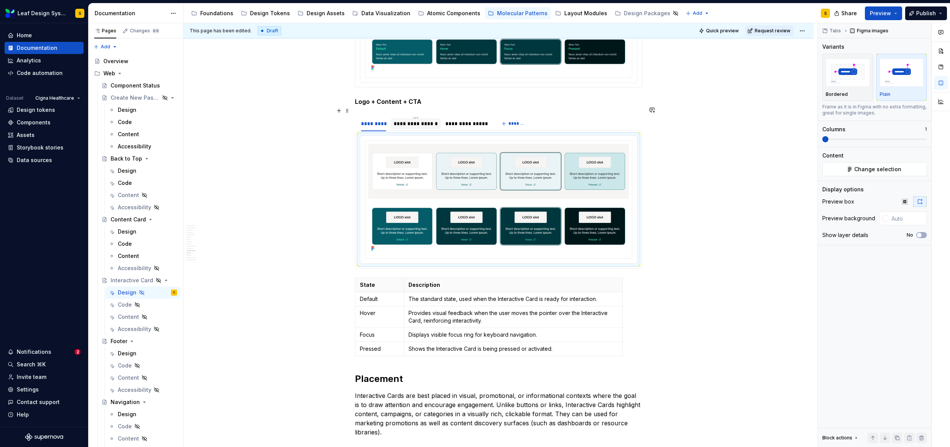
click at [412, 120] on div "**********" at bounding box center [416, 124] width 44 height 8
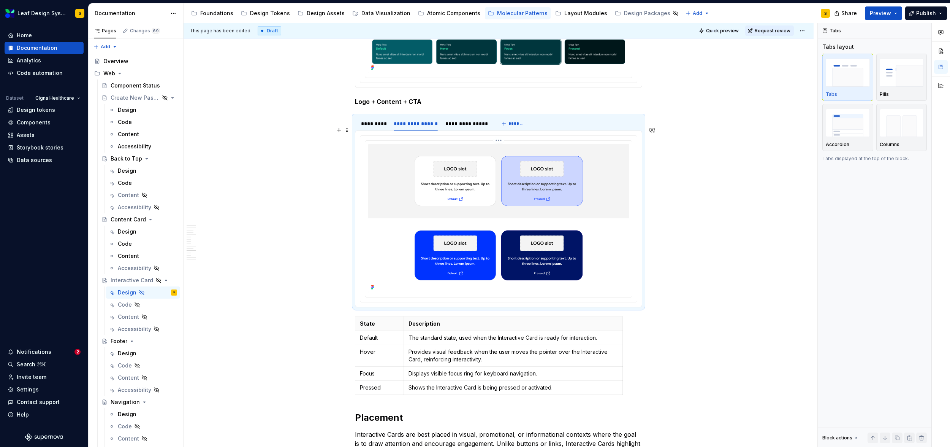
click at [445, 163] on img at bounding box center [498, 218] width 261 height 149
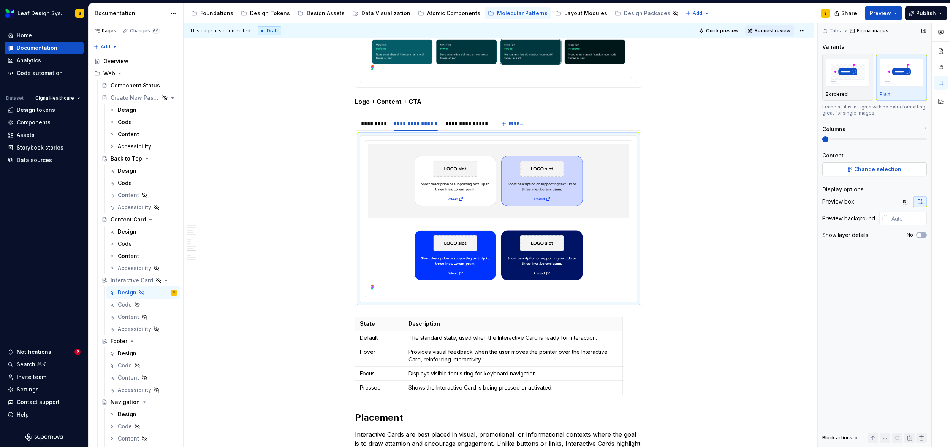
click at [876, 170] on span "Change selection" at bounding box center [877, 169] width 47 height 8
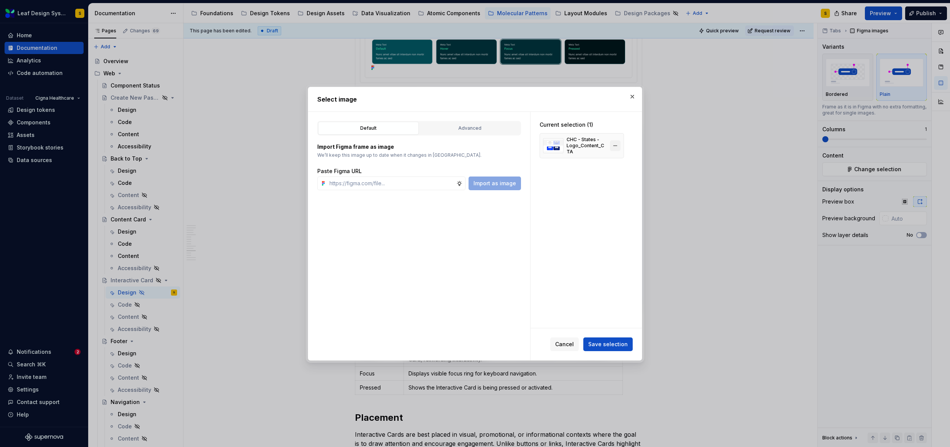
click at [618, 143] on button "button" at bounding box center [615, 145] width 11 height 11
click at [427, 181] on input "text" at bounding box center [391, 183] width 130 height 14
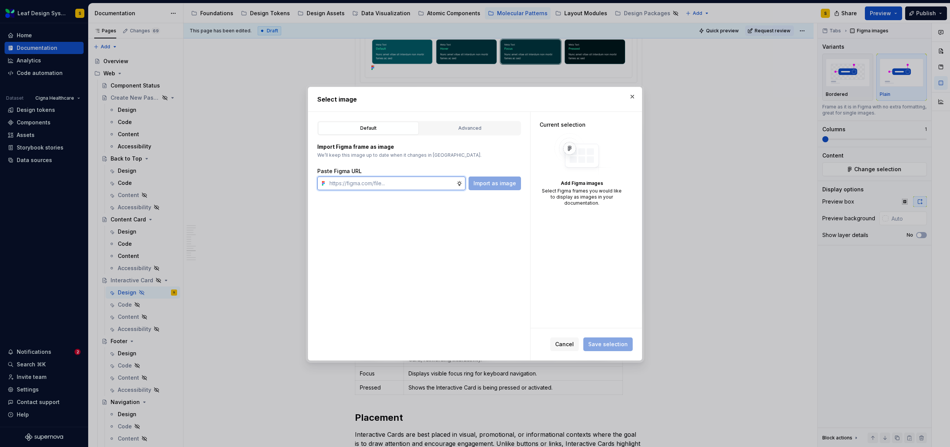
paste input "https://www.figma.com/design/R5FNMiBYdBSXRtfBEXZGMx/Design-Documentation-Assets…"
type input "https://www.figma.com/design/R5FNMiBYdBSXRtfBEXZGMx/Design-Documentation-Assets…"
click at [482, 187] on button "Import as image" at bounding box center [495, 183] width 52 height 14
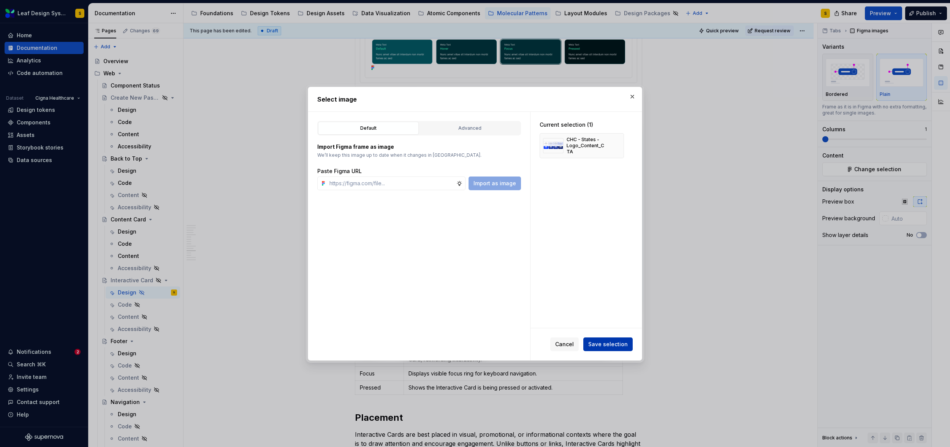
click at [605, 342] on span "Save selection" at bounding box center [608, 344] width 40 height 8
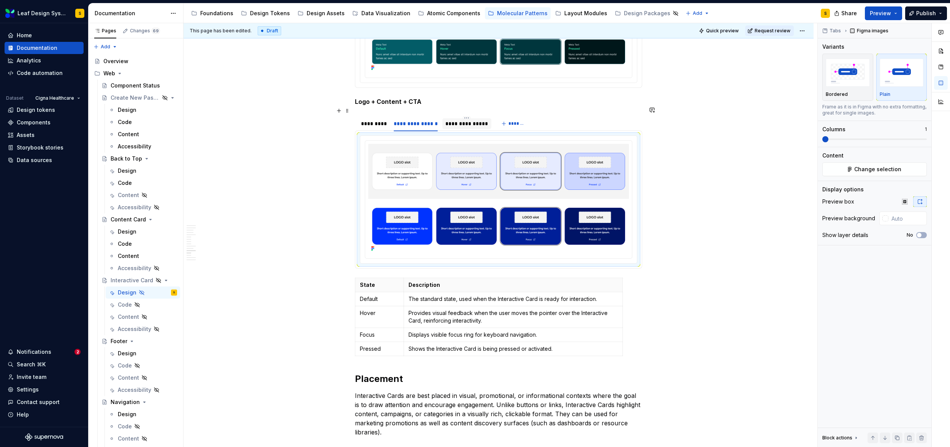
click at [453, 120] on div "**********" at bounding box center [466, 124] width 43 height 8
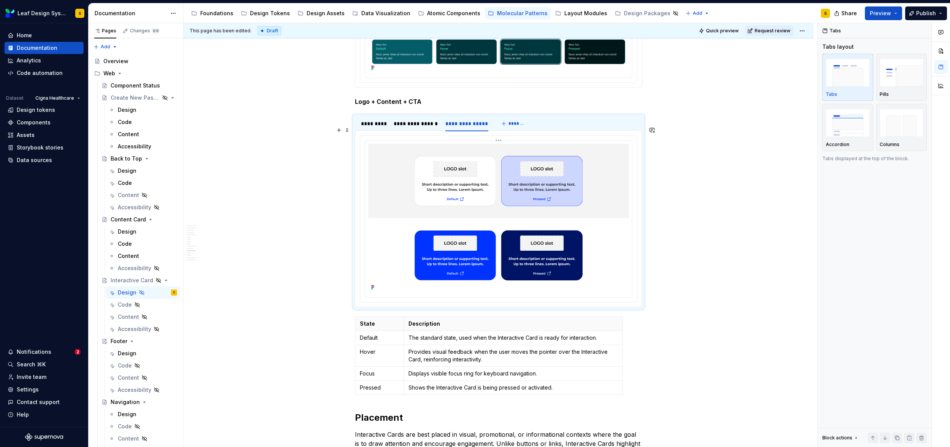
click at [484, 167] on img at bounding box center [498, 218] width 261 height 149
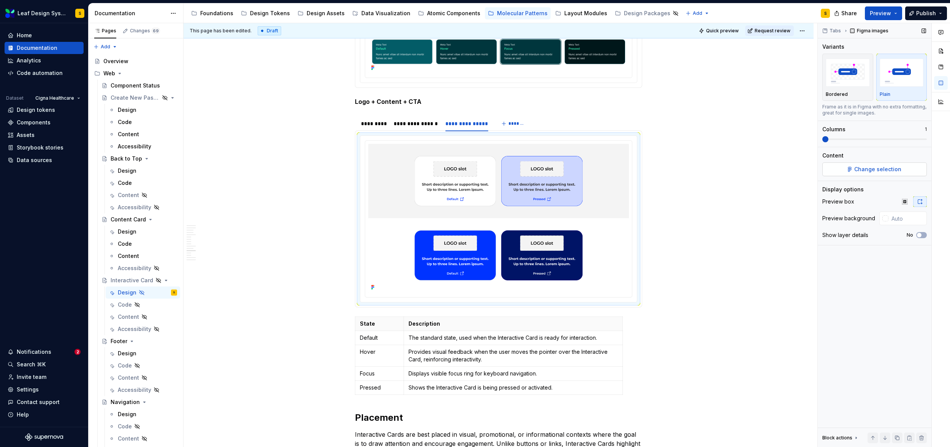
click at [854, 167] on button "Change selection" at bounding box center [874, 169] width 105 height 14
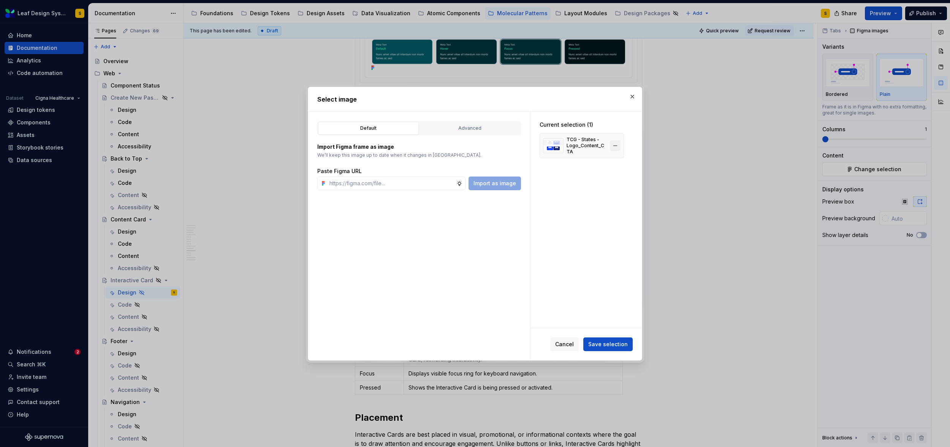
click at [615, 146] on button "button" at bounding box center [615, 145] width 11 height 11
type textarea "*"
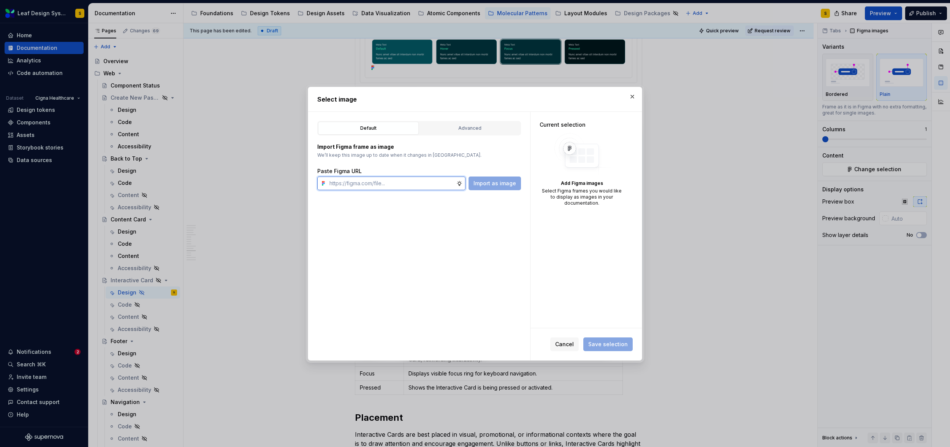
click at [401, 184] on input "text" at bounding box center [391, 183] width 130 height 14
paste input "https://www.figma.com/design/R5FNMiBYdBSXRtfBEXZGMx/Design-Documentation-Assets…"
type input "https://www.figma.com/design/R5FNMiBYdBSXRtfBEXZGMx/Design-Documentation-Assets…"
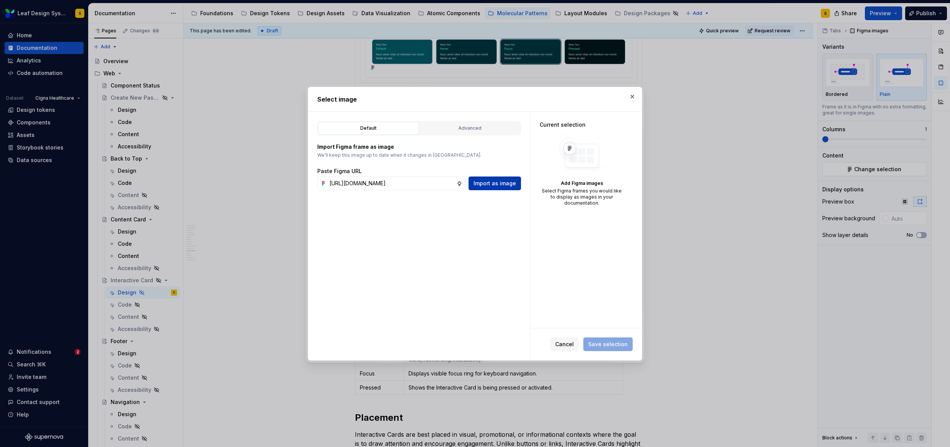
click at [497, 183] on span "Import as image" at bounding box center [495, 183] width 43 height 8
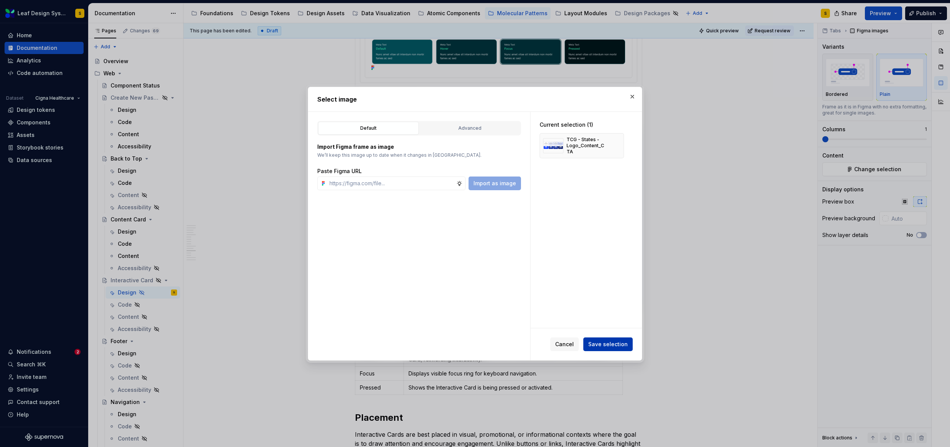
click at [628, 341] on button "Save selection" at bounding box center [607, 344] width 49 height 14
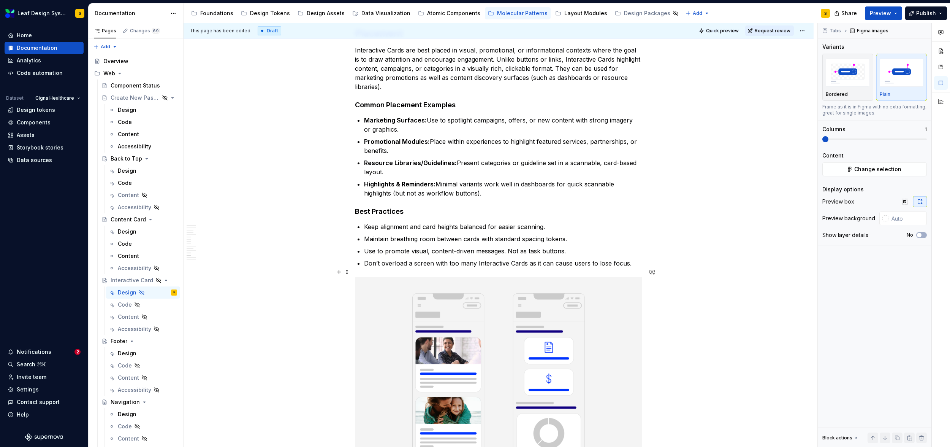
scroll to position [3915, 0]
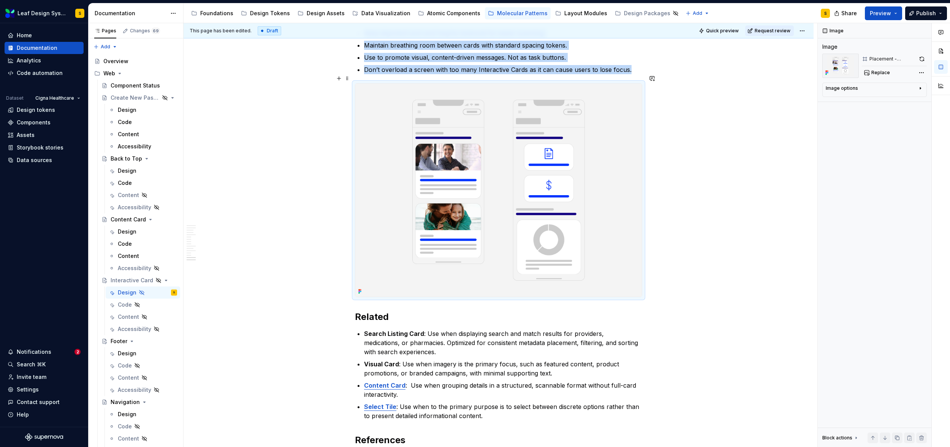
click at [506, 233] on img at bounding box center [498, 190] width 287 height 212
click at [884, 73] on span "Replace" at bounding box center [880, 73] width 19 height 6
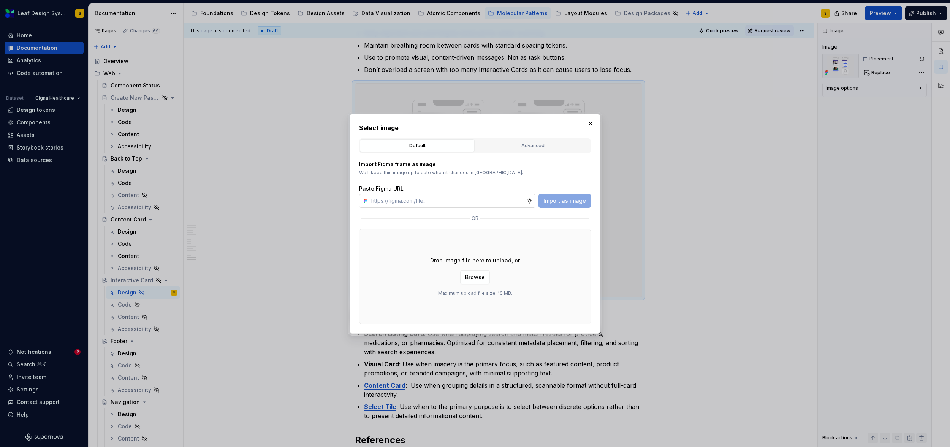
click at [506, 197] on input "text" at bounding box center [447, 201] width 158 height 14
type textarea "*"
type input "https://www.figma.com/design/R5FNMiBYdBSXRtfBEXZGMx/Design-Documentation-Assets…"
type textarea "*"
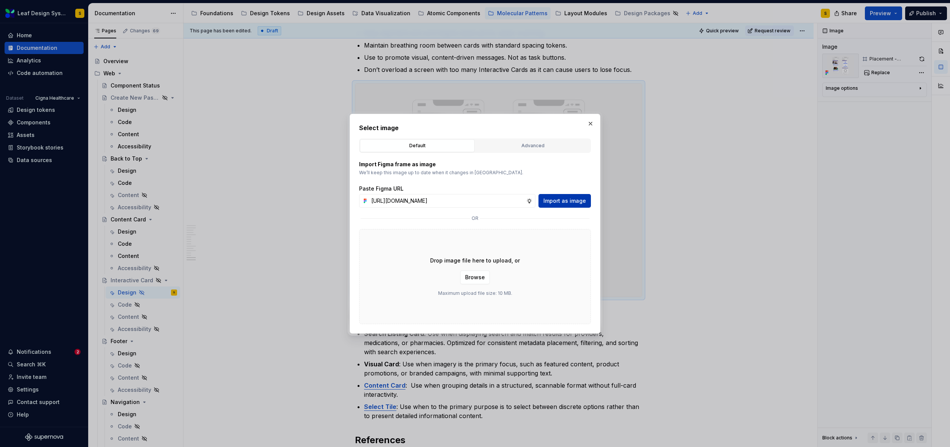
type input "https://www.figma.com/design/R5FNMiBYdBSXRtfBEXZGMx/Design-Documentation-Assets…"
click at [580, 197] on span "Import as image" at bounding box center [564, 201] width 43 height 8
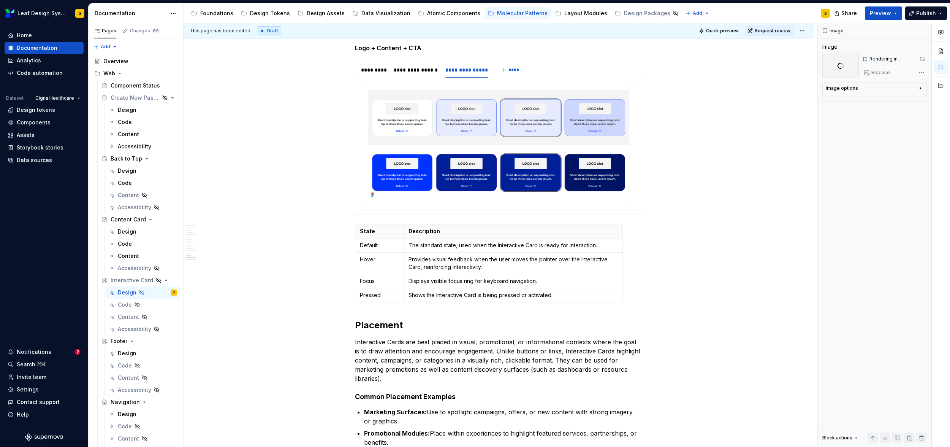
scroll to position [3292, 0]
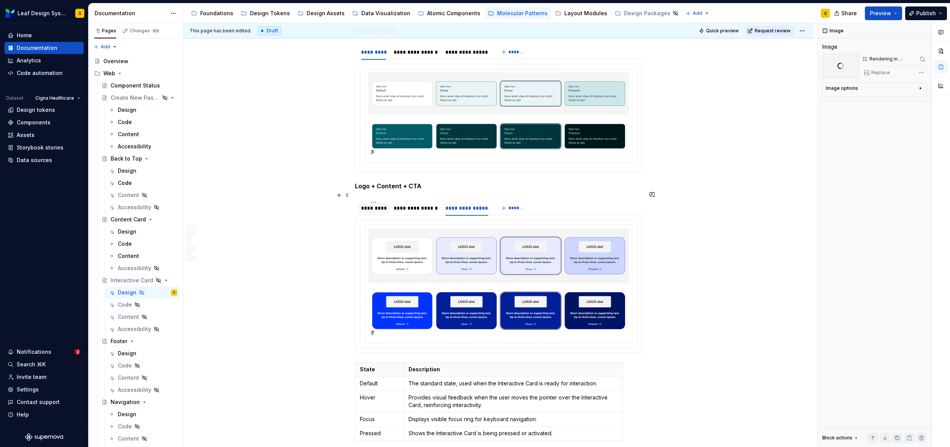
click at [372, 204] on div "*********" at bounding box center [373, 208] width 25 height 8
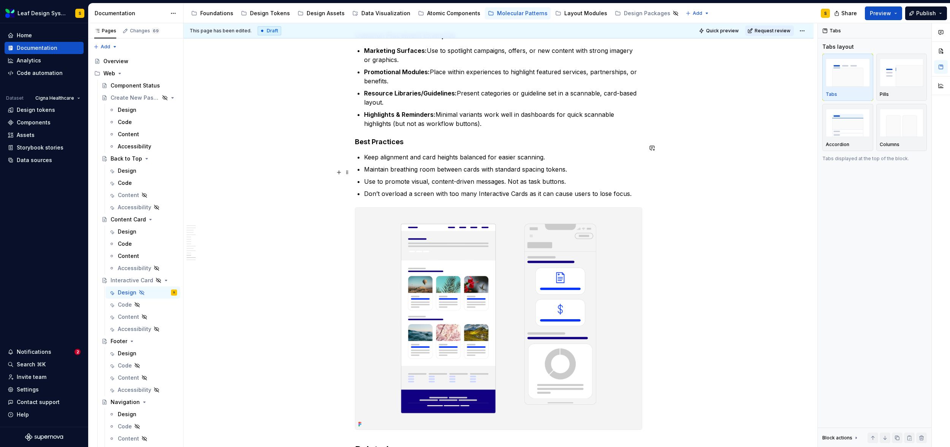
scroll to position [3894, 0]
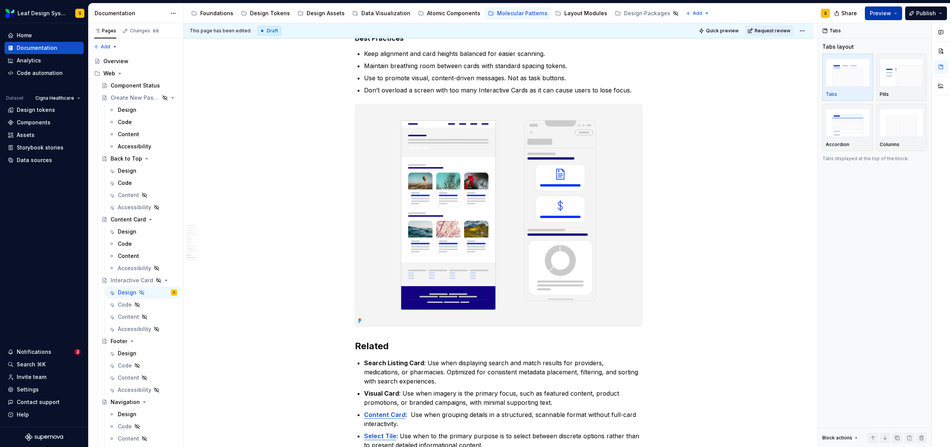
click at [897, 15] on button "Preview" at bounding box center [883, 13] width 37 height 14
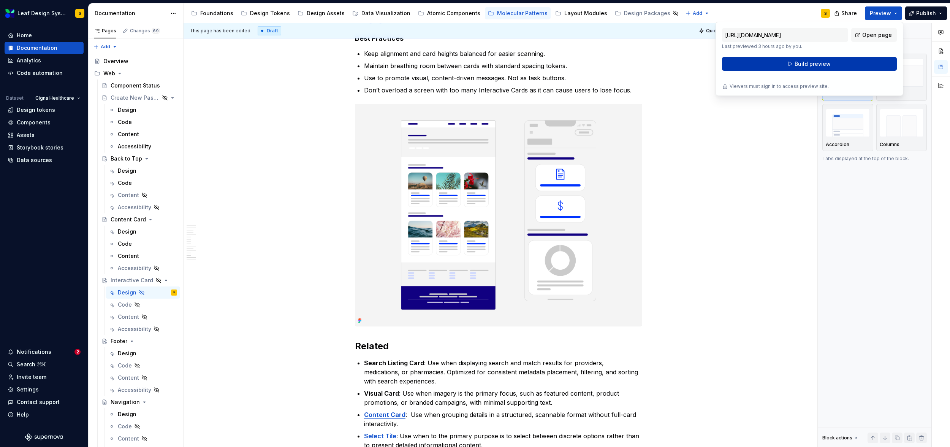
click at [837, 65] on button "Build preview" at bounding box center [809, 64] width 175 height 14
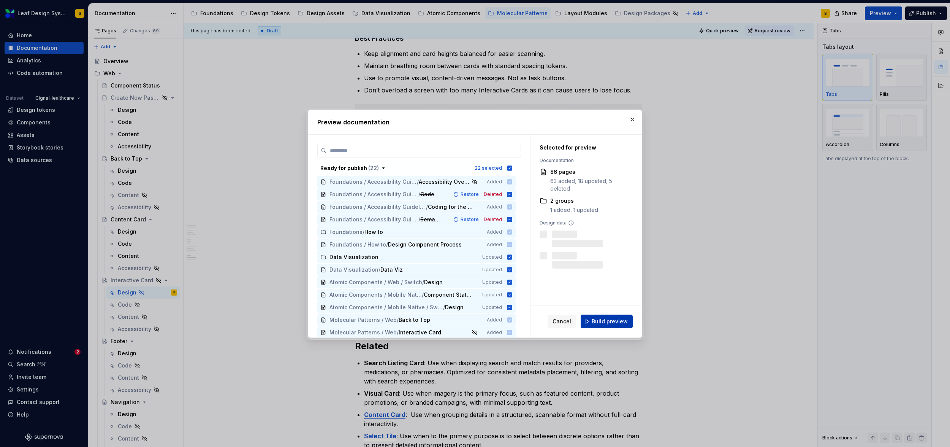
click at [621, 320] on span "Build preview" at bounding box center [610, 321] width 36 height 8
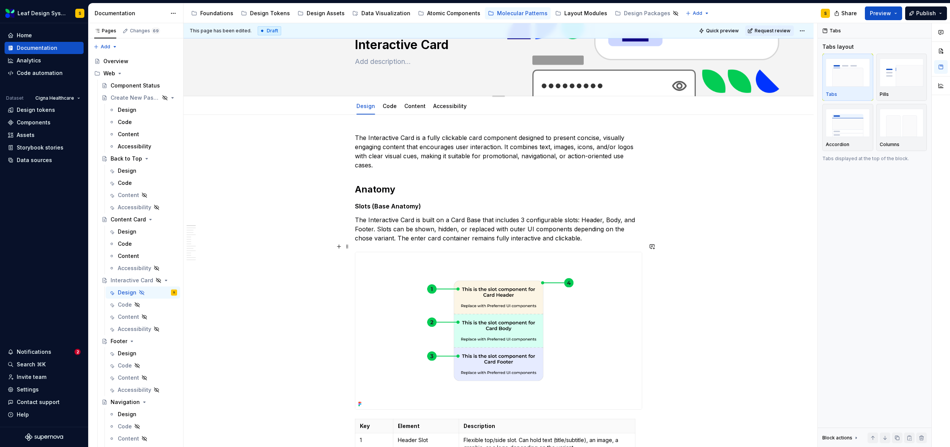
scroll to position [0, 0]
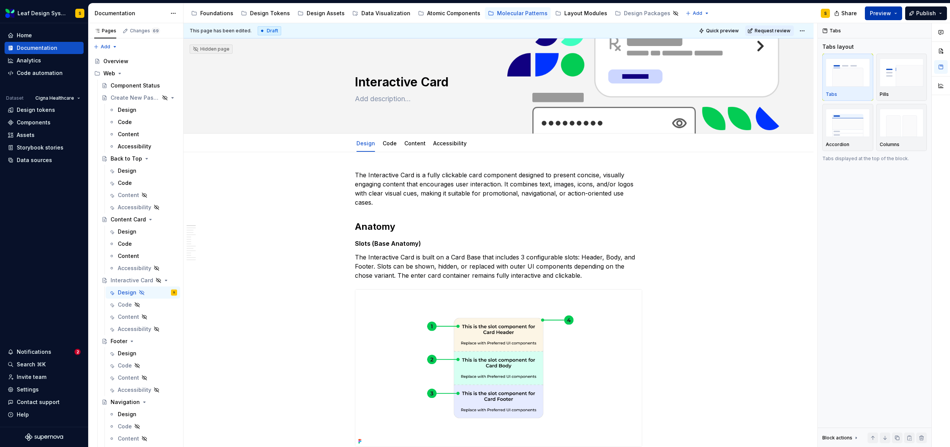
click at [897, 10] on button "Preview" at bounding box center [883, 13] width 37 height 14
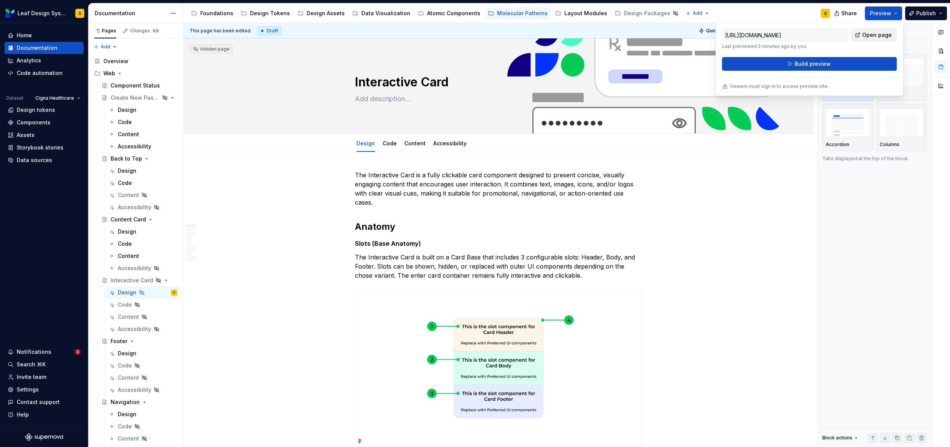
click at [873, 35] on span "Open page" at bounding box center [877, 35] width 30 height 8
type textarea "*"
